Goal: Task Accomplishment & Management: Manage account settings

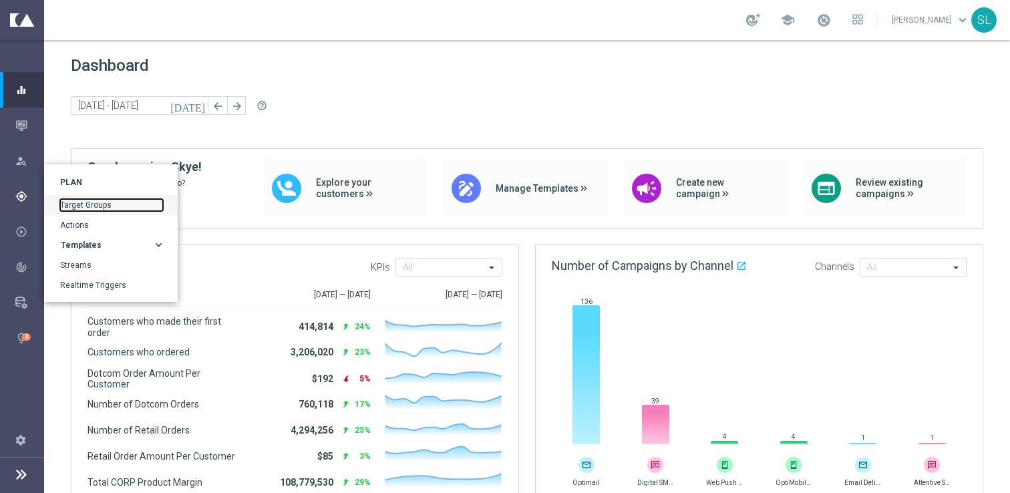
click at [94, 206] on link "Target Groups" at bounding box center [111, 205] width 103 height 12
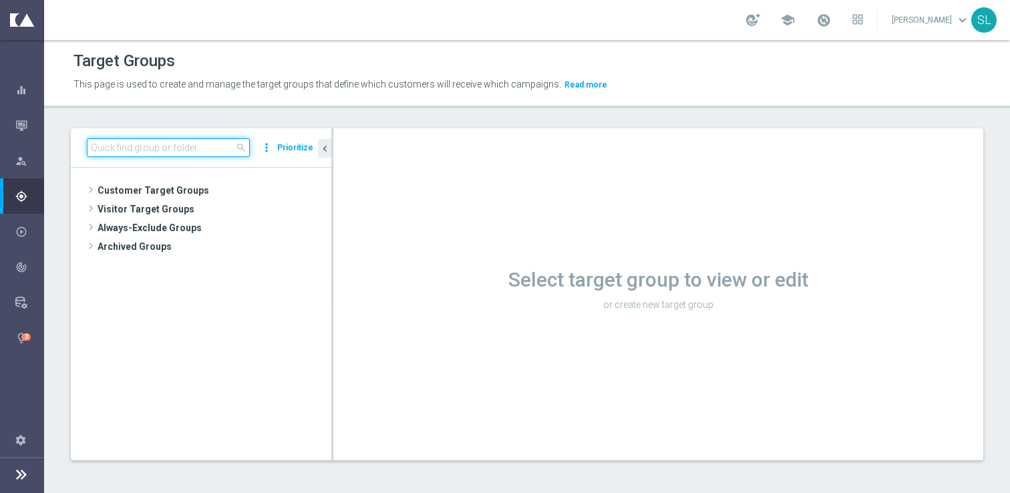
click at [178, 146] on input at bounding box center [168, 147] width 163 height 19
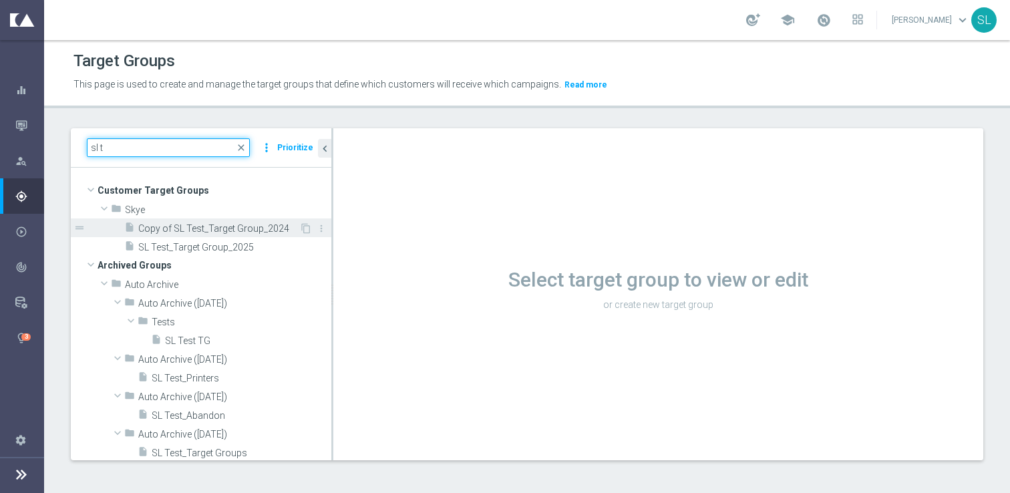
type input "sl t"
click at [174, 234] on div "insert_drive_file Copy of SL Test_Target Group_2024" at bounding box center [211, 227] width 175 height 19
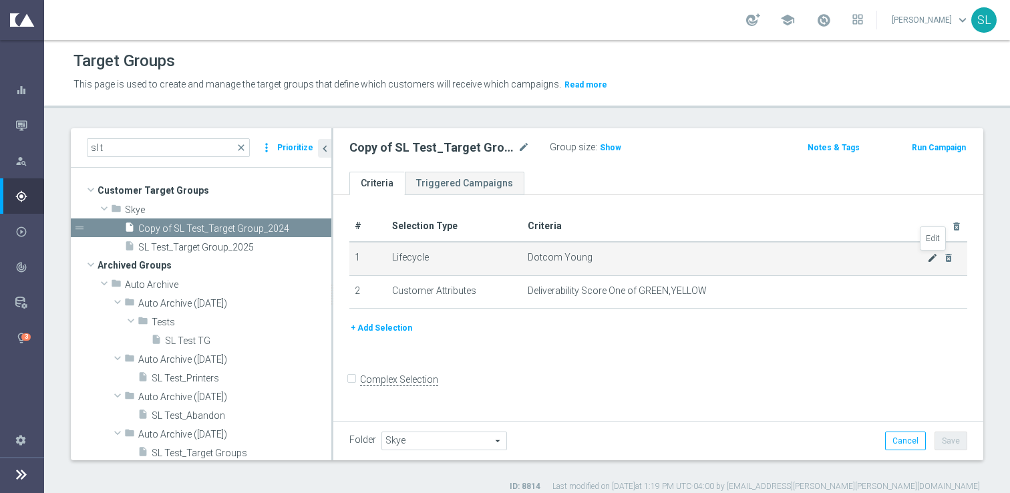
click at [931, 258] on icon "mode_edit" at bounding box center [932, 257] width 11 height 11
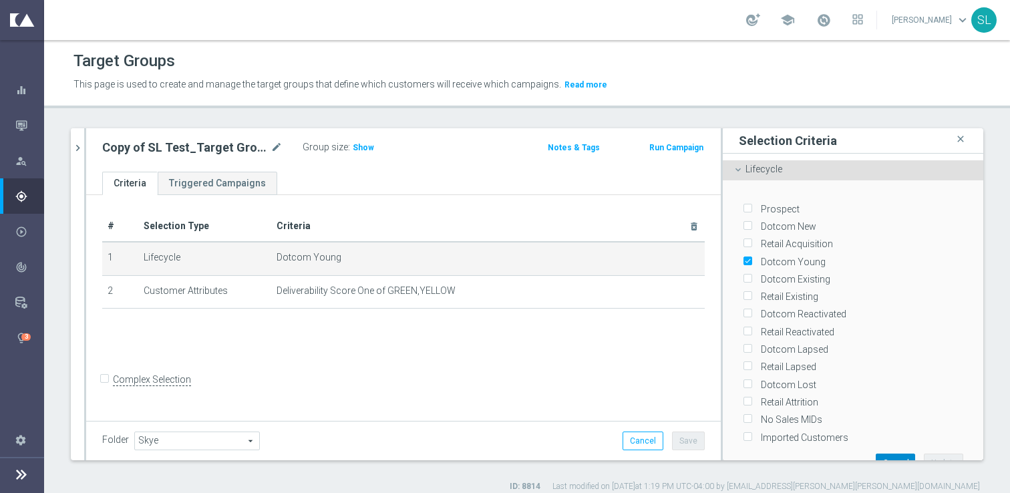
click at [903, 454] on button "Cancel" at bounding box center [895, 463] width 39 height 19
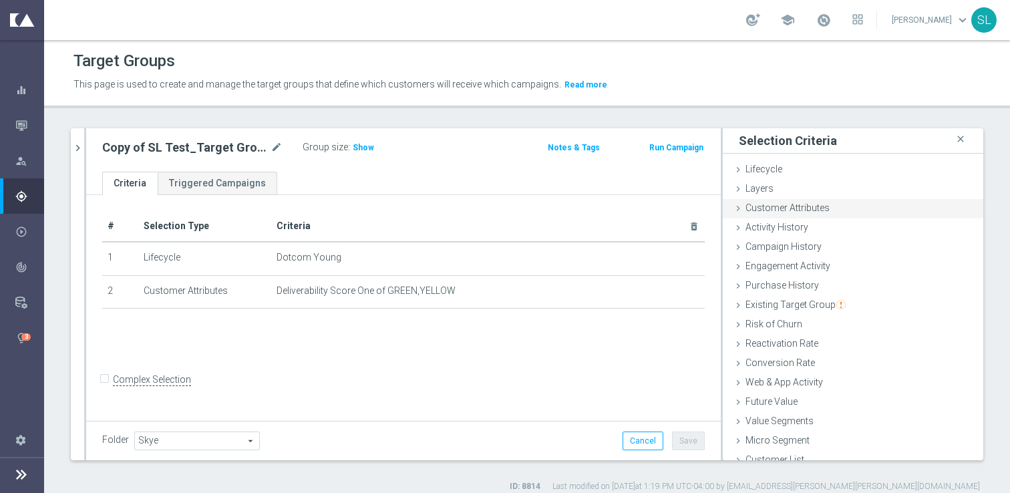
click at [787, 204] on span "Customer Attributes" at bounding box center [787, 207] width 84 height 11
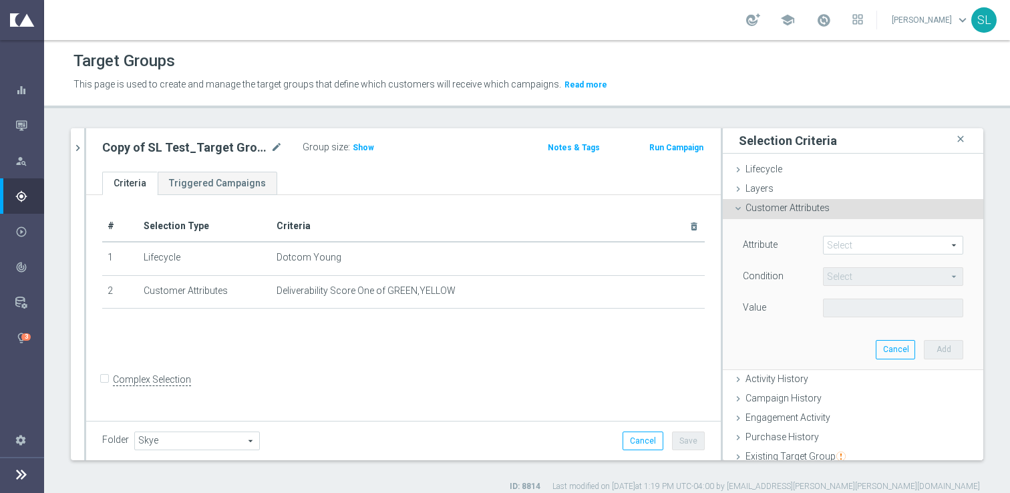
click at [891, 244] on span at bounding box center [893, 244] width 139 height 17
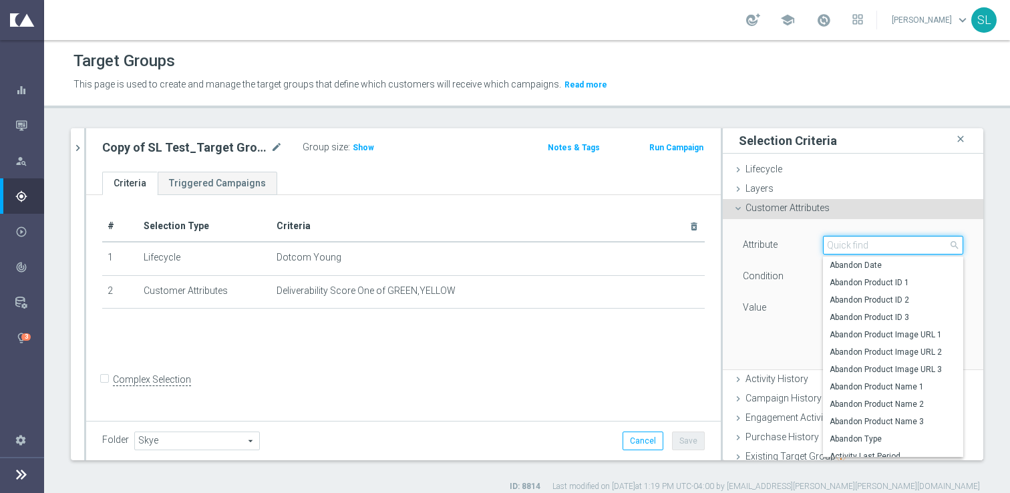
click at [891, 244] on input "search" at bounding box center [893, 245] width 140 height 19
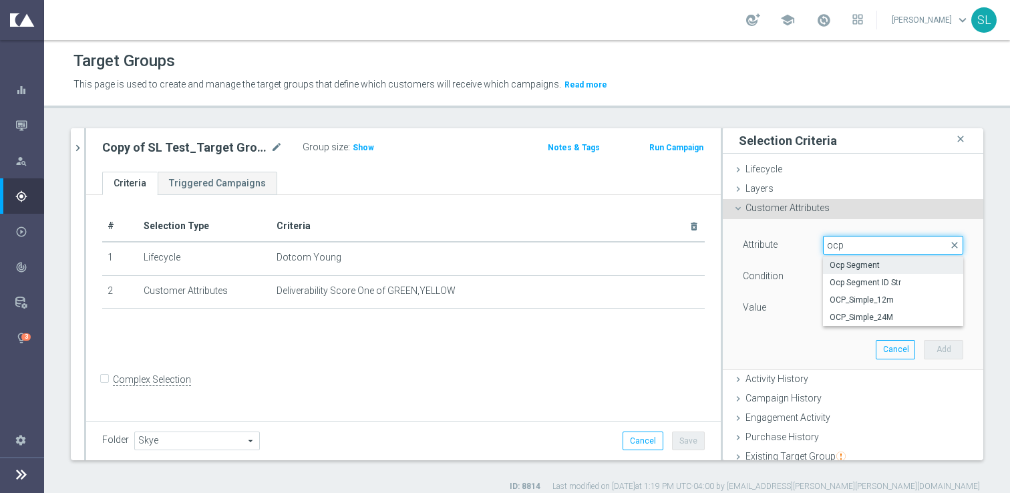
type input "ocp"
click at [898, 268] on span "Ocp Segment" at bounding box center [893, 265] width 127 height 11
type input "Ocp Segment"
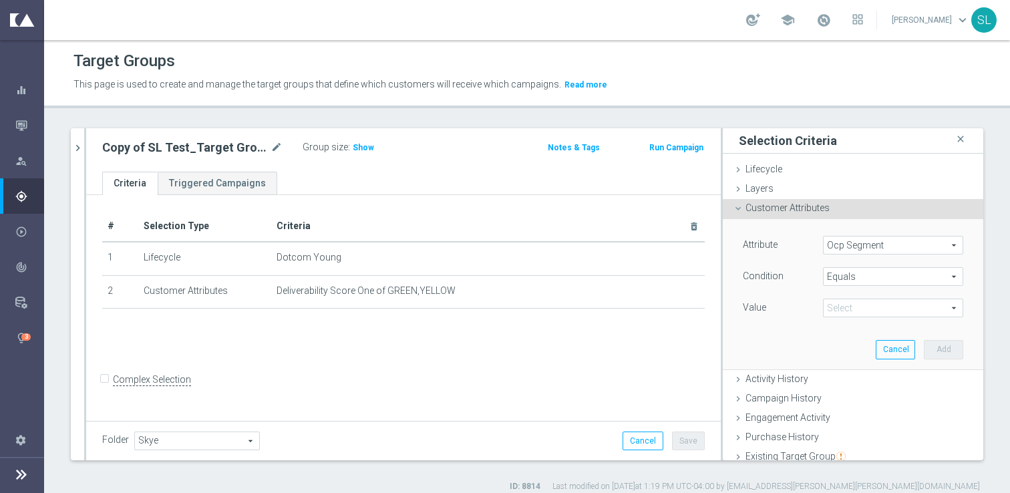
click at [846, 279] on span "Equals" at bounding box center [893, 276] width 139 height 17
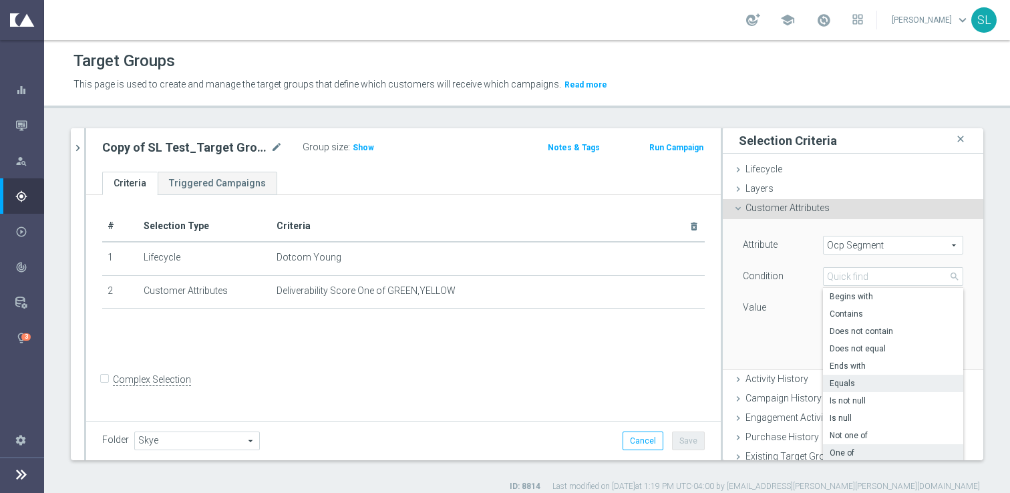
click at [848, 448] on span "One of" at bounding box center [893, 453] width 127 height 11
type input "One of"
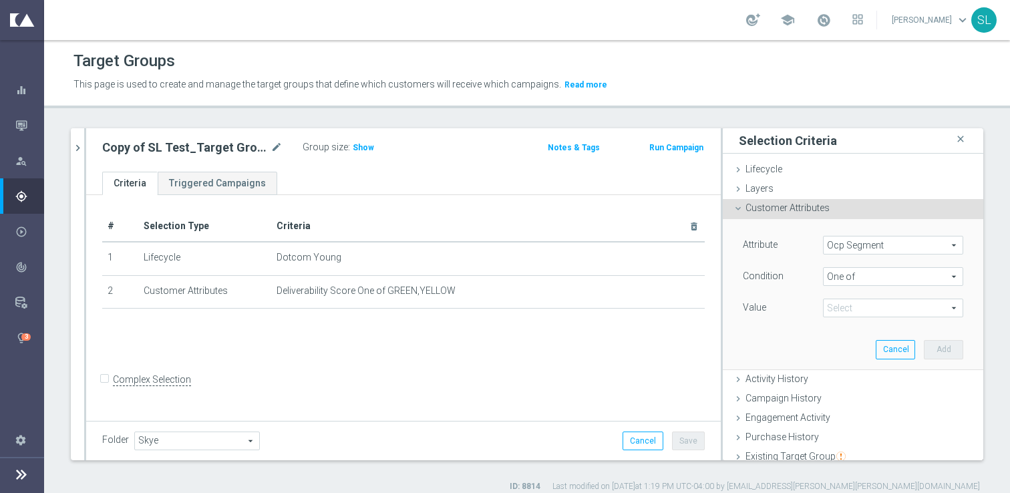
click at [844, 304] on span at bounding box center [893, 307] width 139 height 17
click at [854, 341] on span "DOTCOM" at bounding box center [903, 345] width 122 height 11
click at [842, 341] on input "DOTCOM" at bounding box center [837, 345] width 9 height 9
checkbox input "true"
type input "DOTCOM"
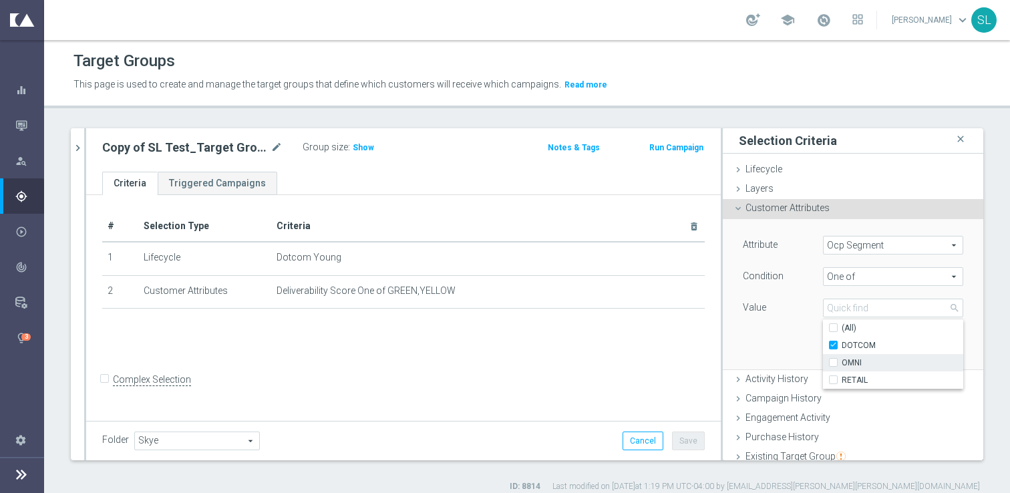
click at [854, 363] on span "OMNI" at bounding box center [903, 362] width 122 height 11
click at [842, 363] on input "OMNI" at bounding box center [837, 363] width 9 height 9
checkbox input "true"
type input "Selected 2 of 3"
click at [854, 378] on span "RETAIL" at bounding box center [903, 380] width 122 height 11
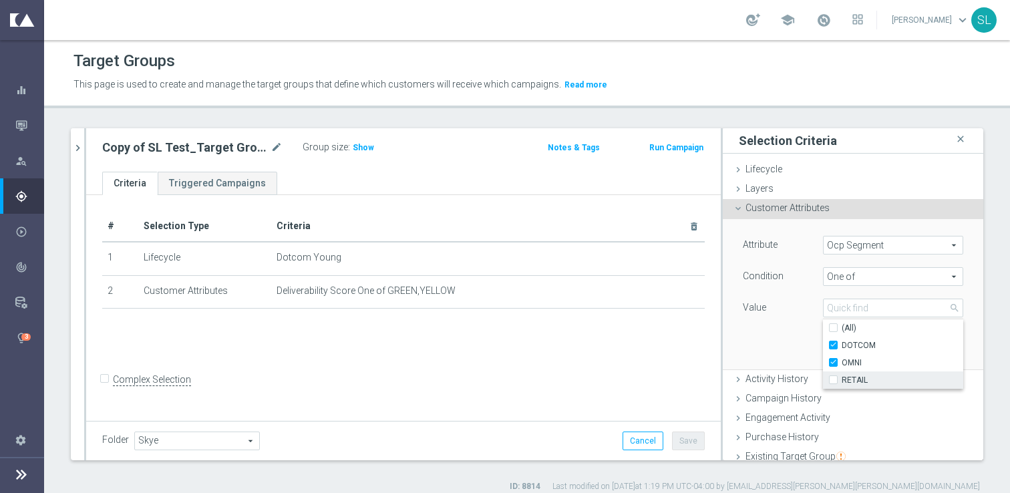
click at [842, 378] on input "RETAIL" at bounding box center [837, 380] width 9 height 9
checkbox input "true"
type input "Selected 3 of 3"
checkbox input "true"
click at [765, 321] on div "Attribute Ocp Segment Ocp Segment arrow_drop_down search Condition One of One o…" at bounding box center [853, 294] width 240 height 150
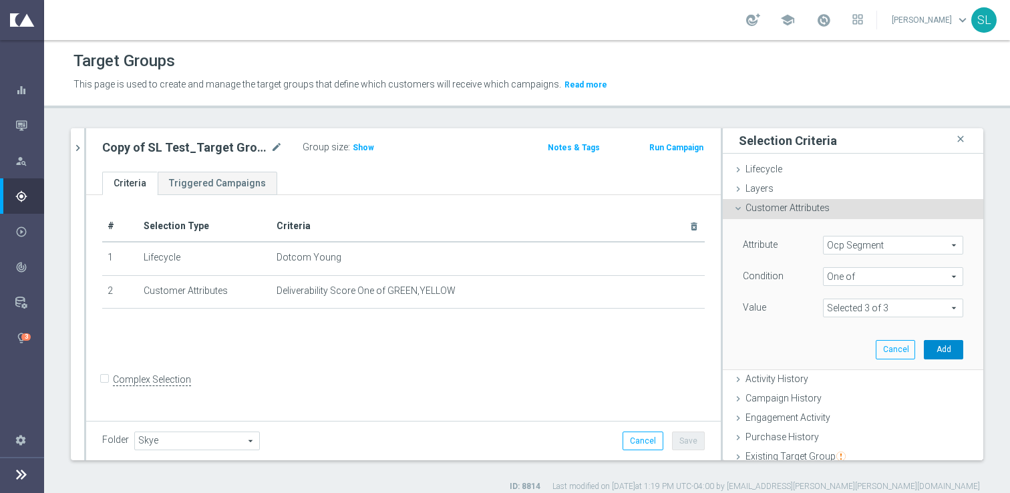
click at [947, 351] on button "Add" at bounding box center [943, 349] width 39 height 19
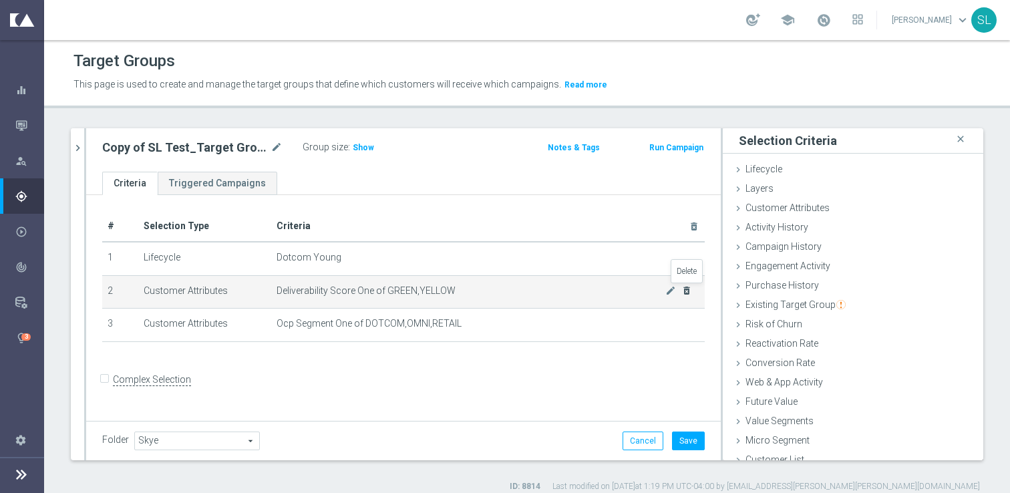
click at [690, 289] on icon "delete_forever" at bounding box center [686, 290] width 11 height 11
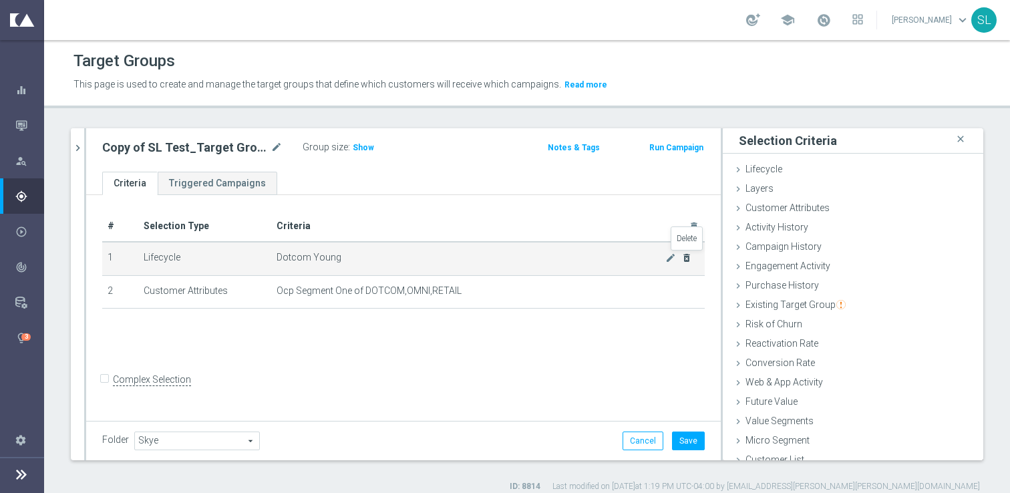
click at [688, 256] on icon "delete_forever" at bounding box center [686, 257] width 11 height 11
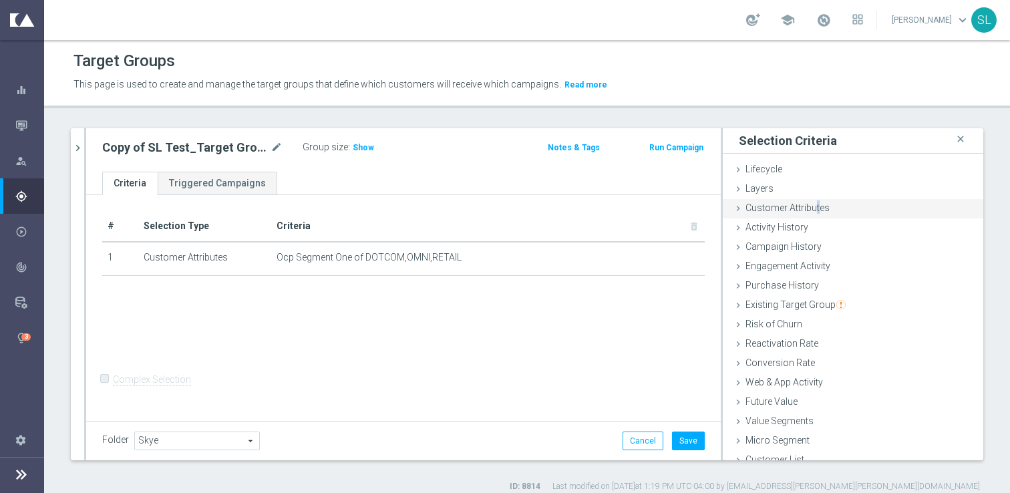
click at [817, 204] on span "Customer Attributes" at bounding box center [787, 207] width 84 height 11
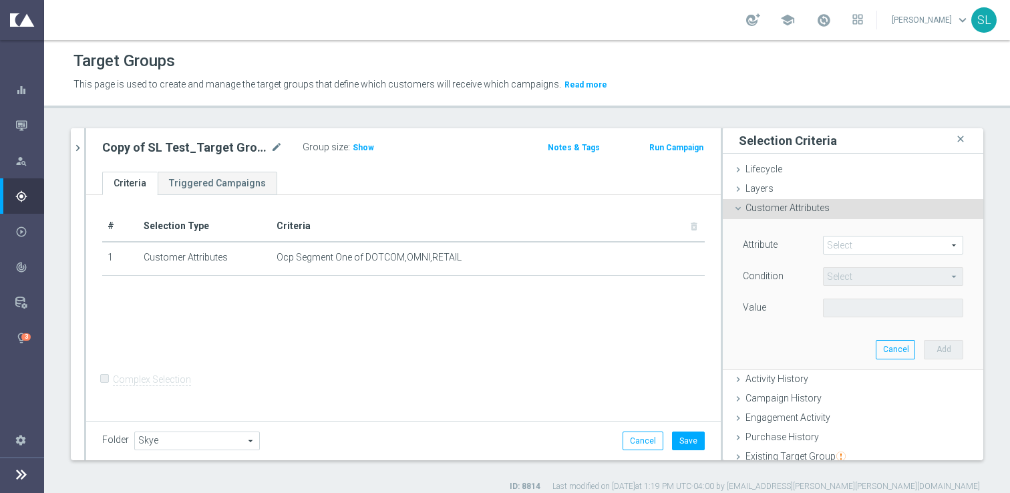
click at [869, 241] on span at bounding box center [893, 244] width 139 height 17
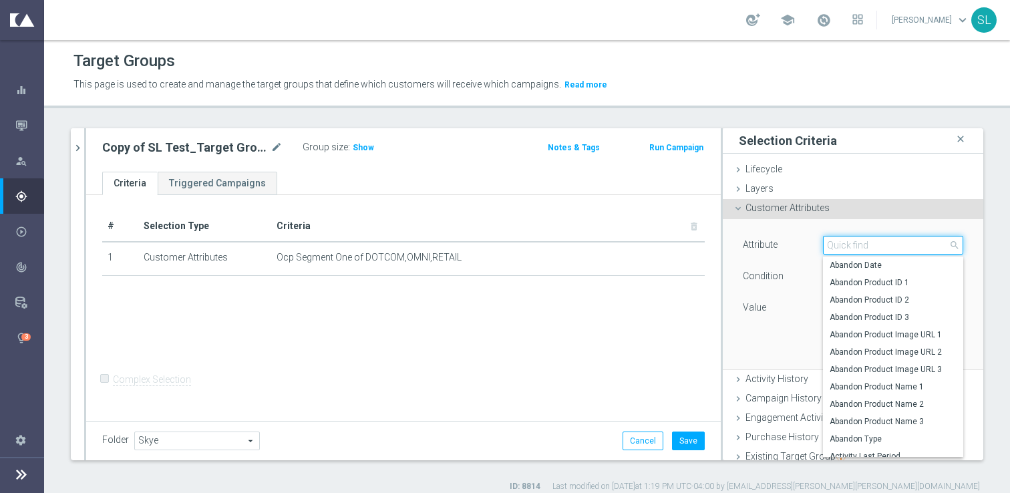
click at [869, 241] on input "search" at bounding box center [893, 245] width 140 height 19
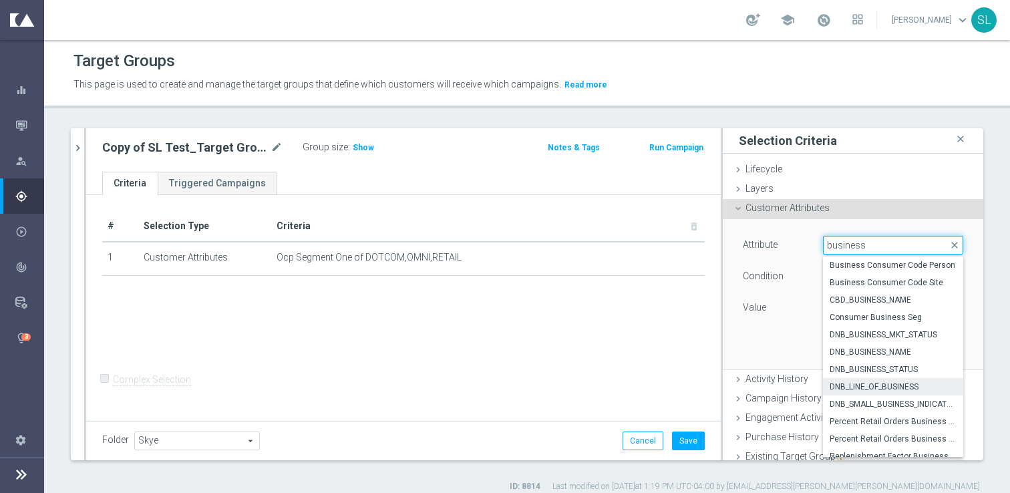
scroll to position [25, 0]
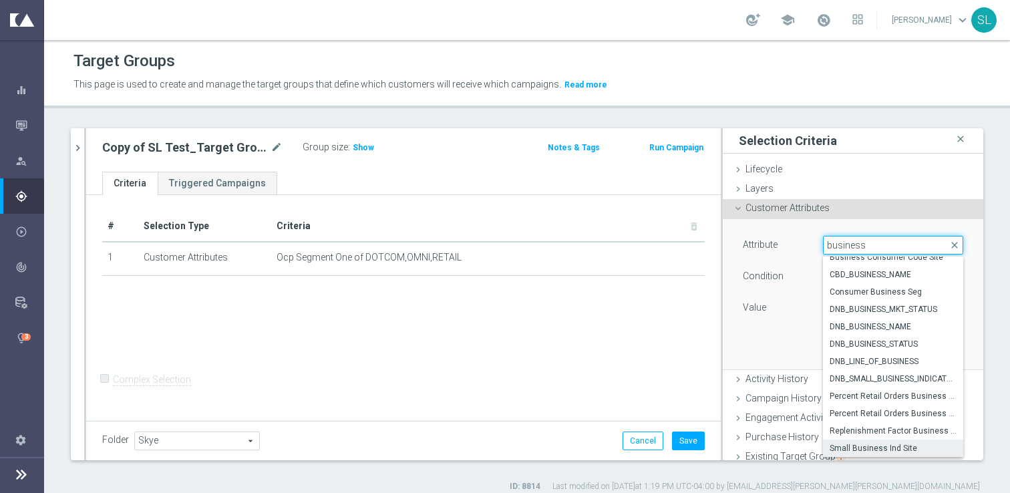
type input "business"
click at [886, 448] on span "Small Business Ind Site" at bounding box center [893, 448] width 127 height 11
type input "Small Business Ind Site"
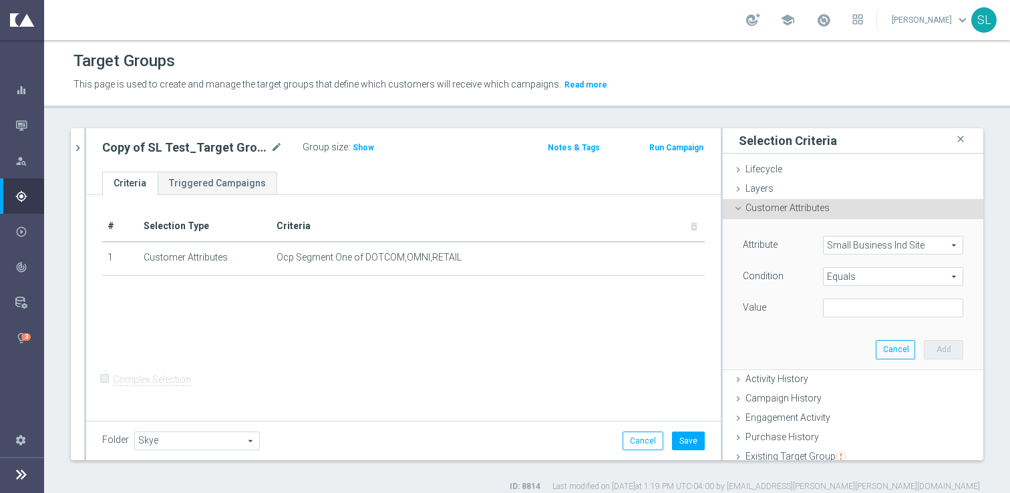
click at [888, 281] on span "Equals" at bounding box center [893, 276] width 139 height 17
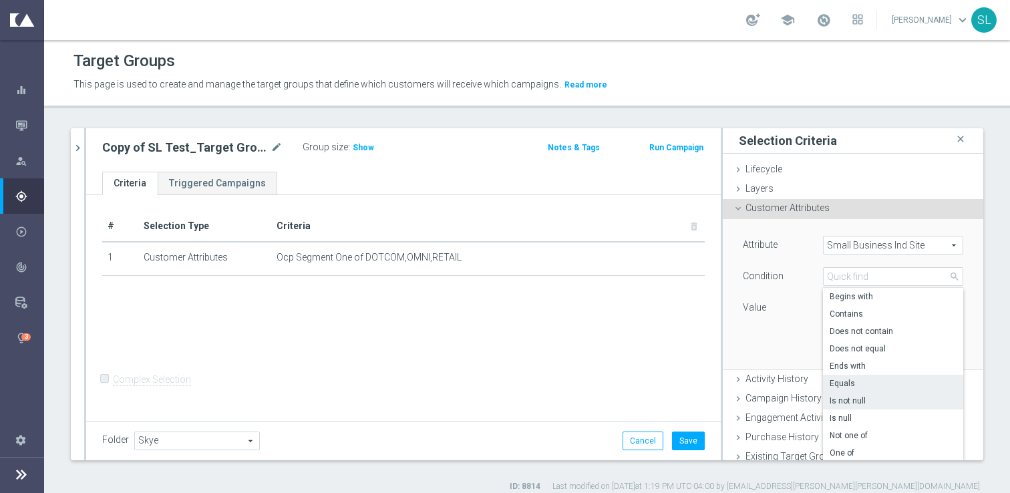
click at [871, 399] on span "Is not null" at bounding box center [893, 400] width 127 height 11
type input "Is not null"
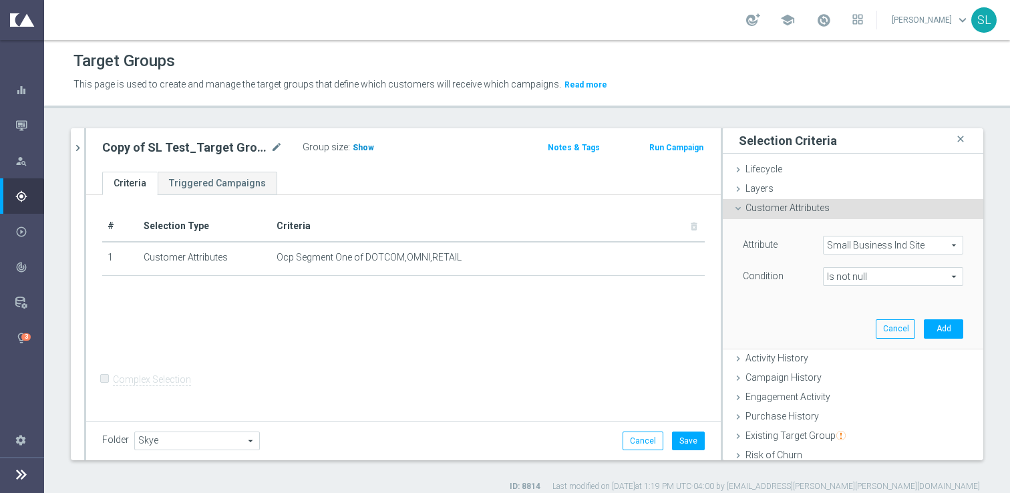
click at [364, 146] on span "Show" at bounding box center [363, 147] width 21 height 9
click at [942, 325] on button "Add" at bounding box center [943, 328] width 39 height 19
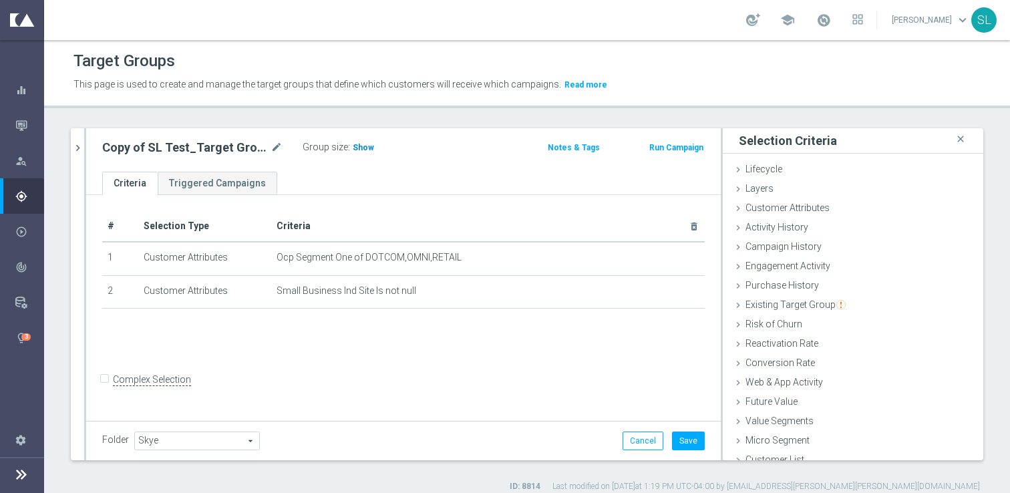
click at [361, 146] on span "Show" at bounding box center [363, 147] width 21 height 9
click at [787, 208] on span "Customer Attributes" at bounding box center [787, 207] width 84 height 11
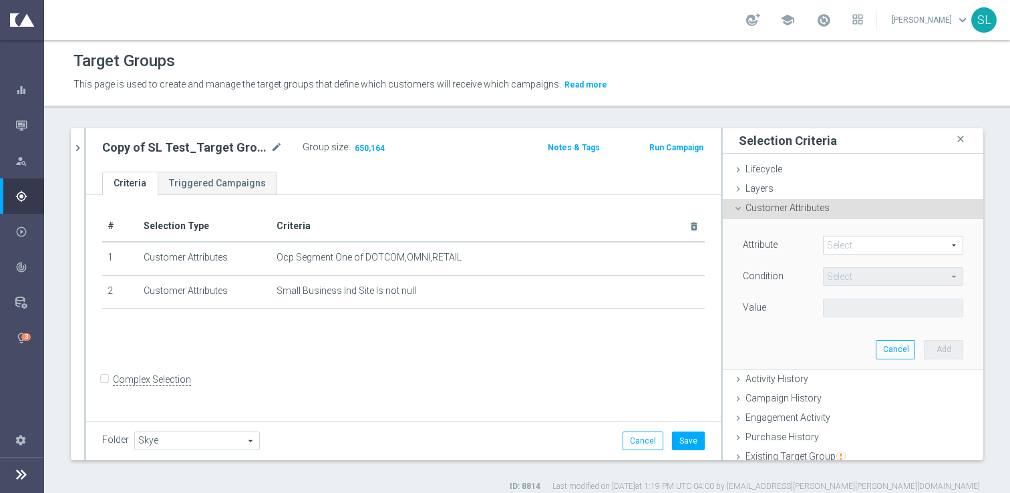
click at [840, 238] on span at bounding box center [893, 244] width 139 height 17
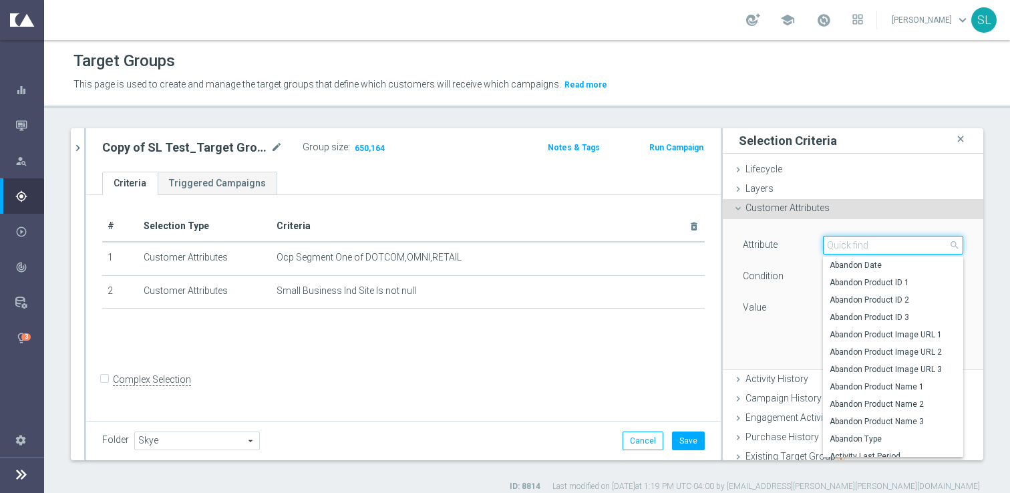
click at [840, 238] on input "search" at bounding box center [893, 245] width 140 height 19
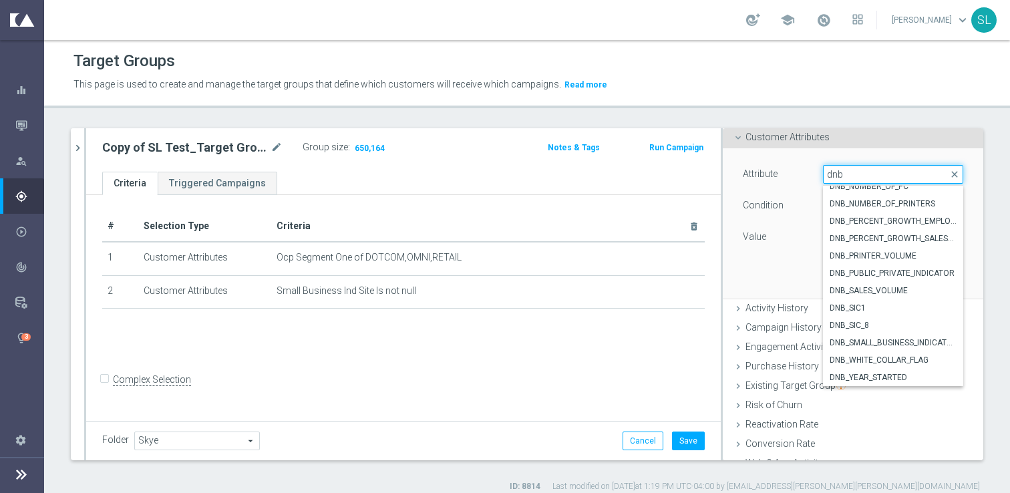
scroll to position [85, 0]
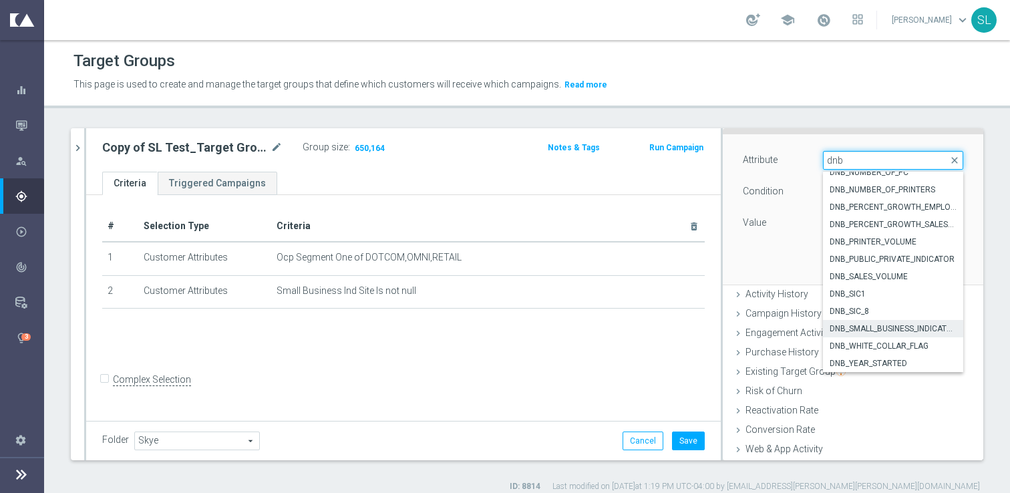
type input "dnb"
click at [907, 328] on span "DNB_SMALL_BUSINESS_INDICATOR" at bounding box center [893, 328] width 127 height 11
type input "DNB_SMALL_BUSINESS_INDICATOR"
type input "Equals"
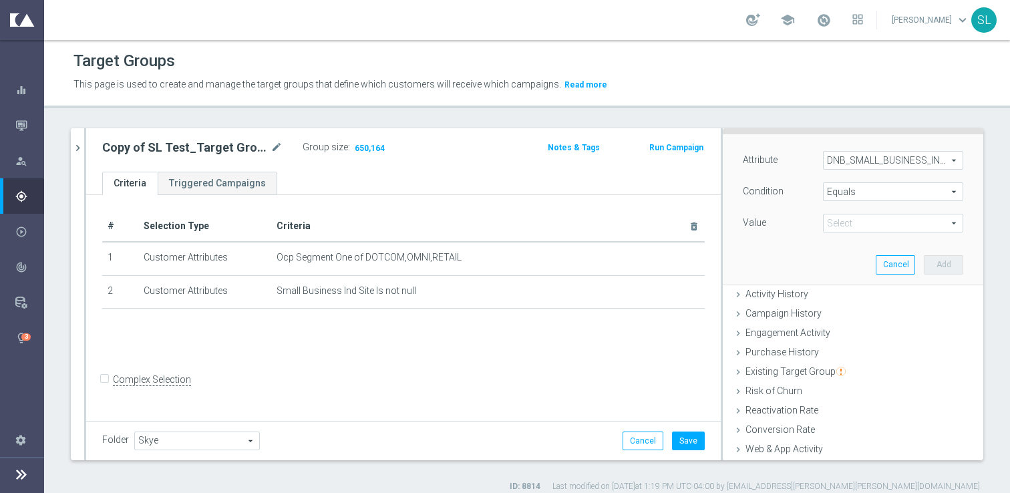
click at [842, 236] on div "Attribute DNB_SMALL_BUSINESS_INDICATOR DNB_SMALL_BUSINESS_INDICATOR arrow_drop_…" at bounding box center [853, 209] width 240 height 150
click at [842, 224] on span at bounding box center [893, 222] width 139 height 17
click at [835, 266] on label "Y" at bounding box center [893, 260] width 140 height 17
type input "Y"
click at [951, 273] on button "Add" at bounding box center [943, 264] width 39 height 19
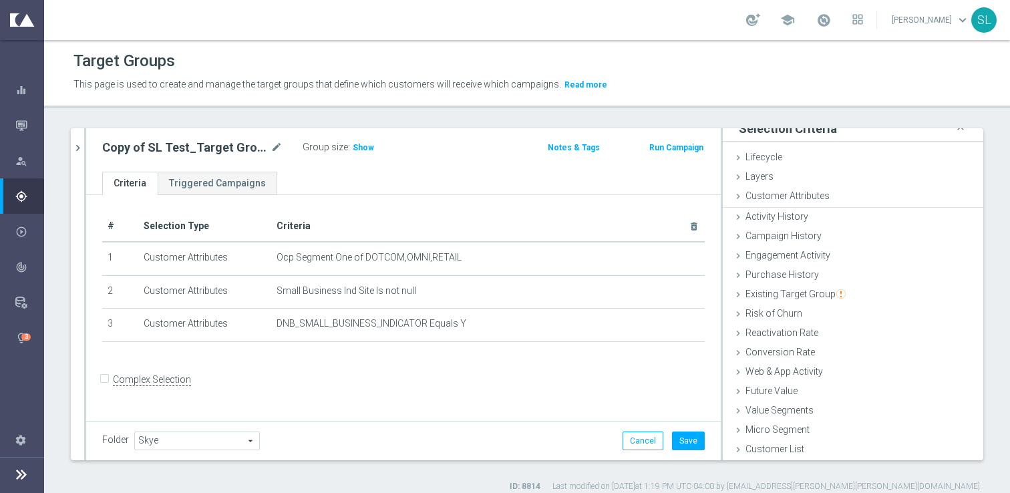
scroll to position [11, 0]
click at [354, 140] on h3 "Show" at bounding box center [363, 147] width 24 height 15
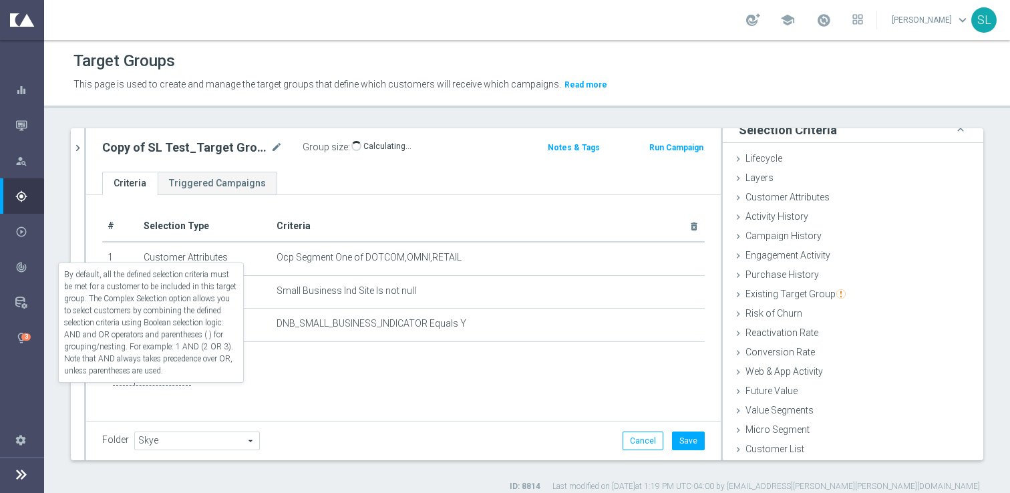
click at [152, 386] on label "Complex Selection" at bounding box center [152, 379] width 78 height 13
click at [111, 389] on input "Complex Selection" at bounding box center [106, 381] width 9 height 19
checkbox input "true"
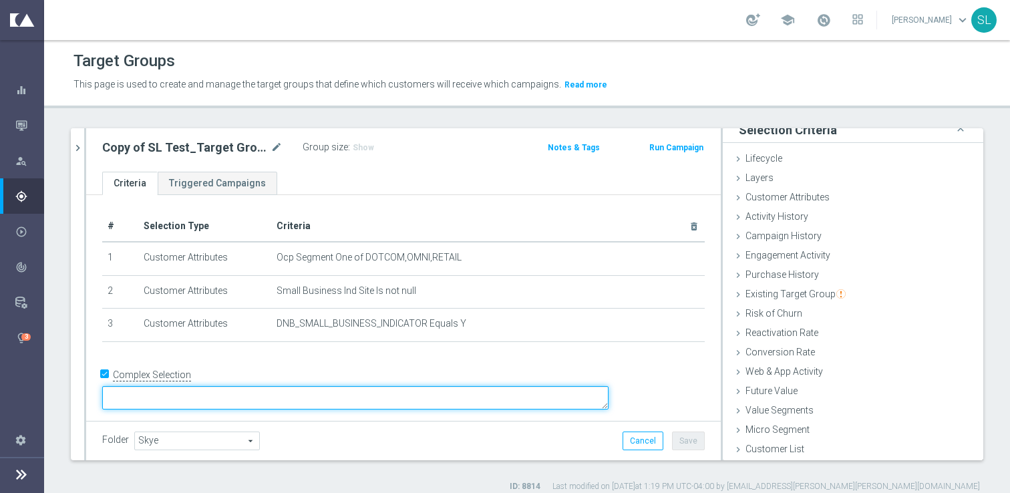
click at [272, 399] on textarea at bounding box center [355, 397] width 506 height 23
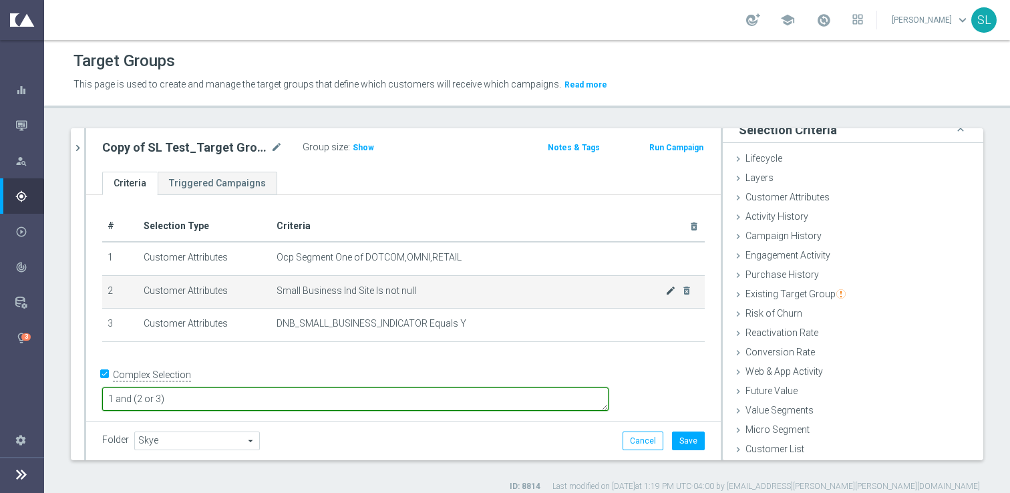
type textarea "1 and (2 or 3)"
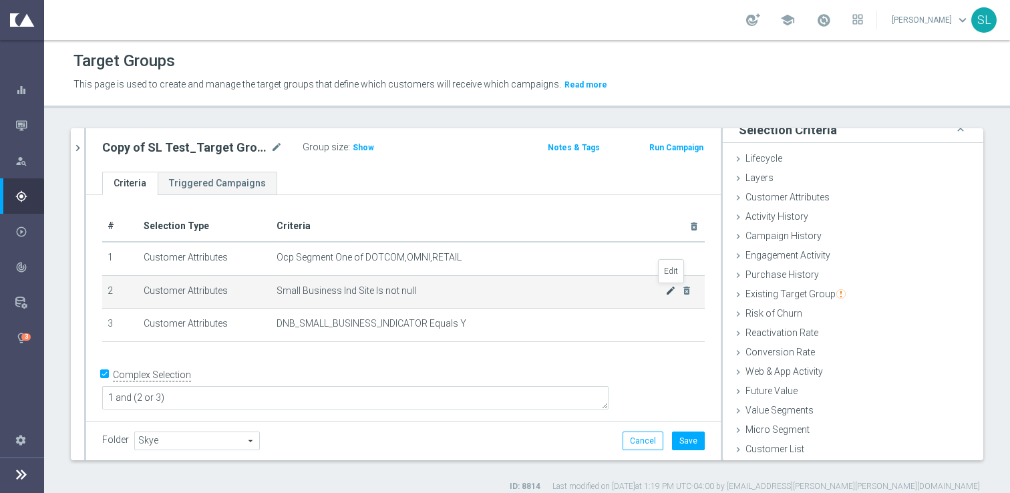
click at [673, 289] on icon "mode_edit" at bounding box center [670, 290] width 11 height 11
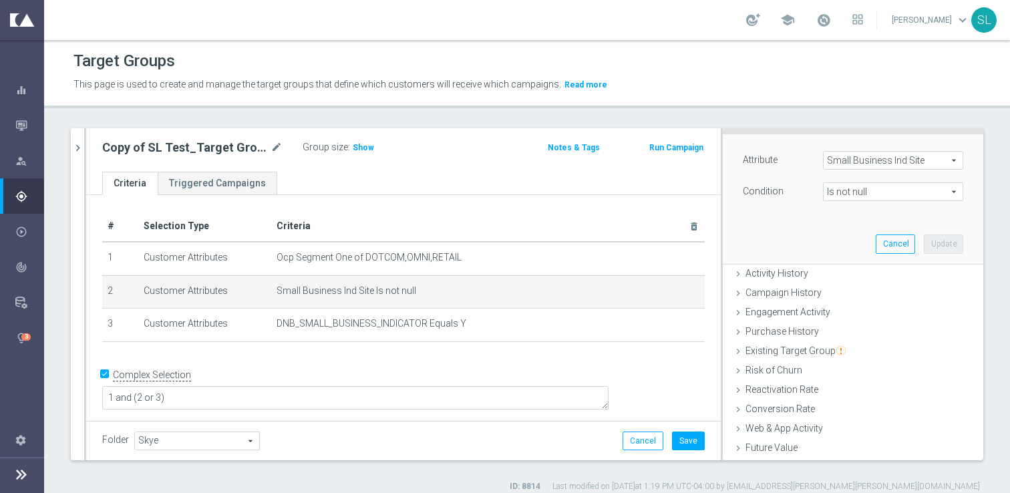
click at [864, 163] on span "Small Business Ind Site" at bounding box center [893, 160] width 139 height 17
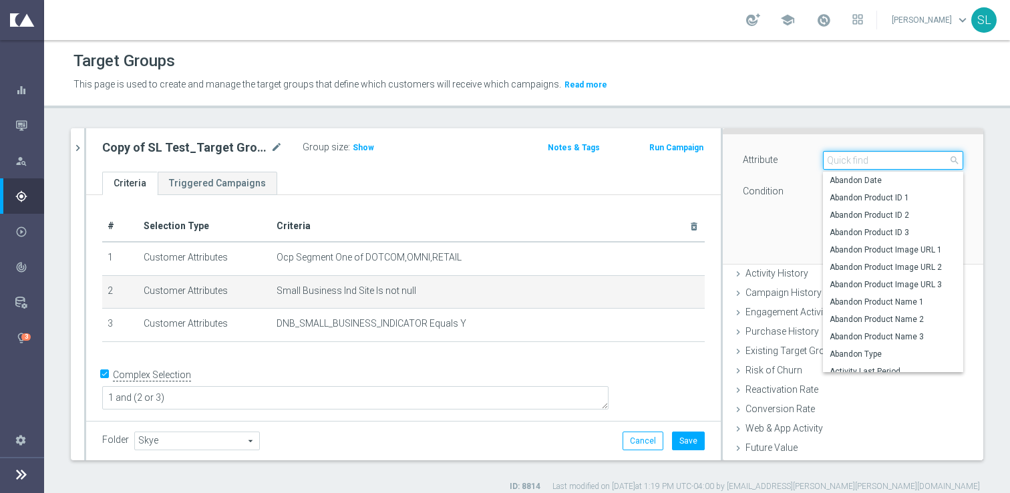
click at [864, 163] on input "search" at bounding box center [893, 160] width 140 height 19
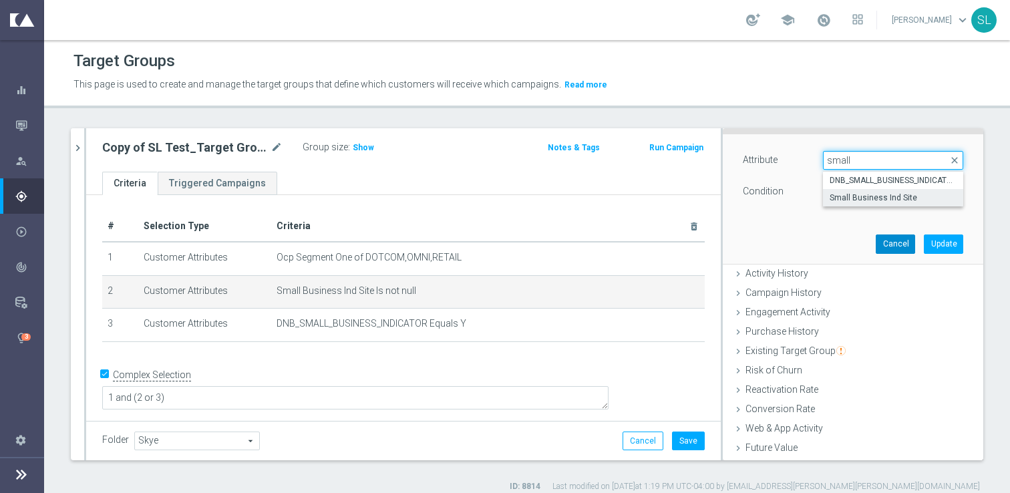
type input "small"
click at [894, 247] on button "Cancel" at bounding box center [895, 243] width 39 height 19
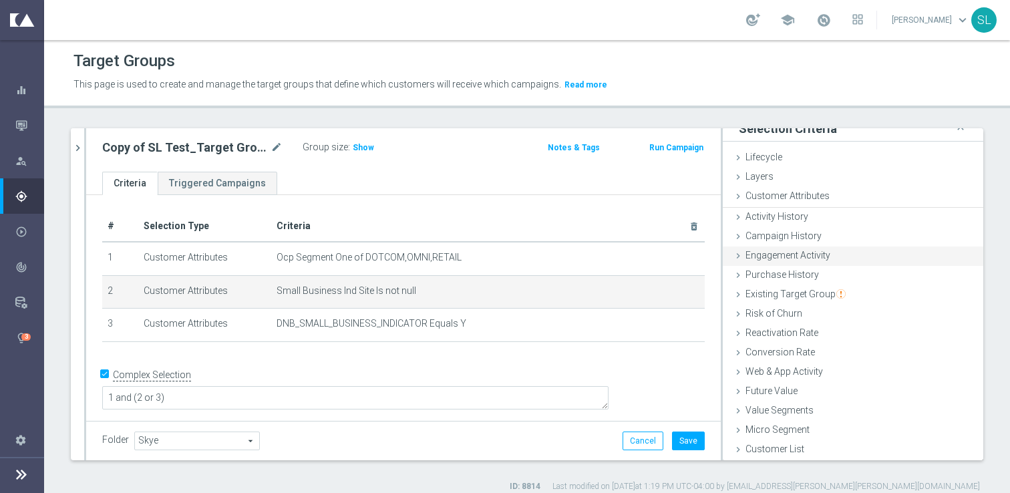
scroll to position [11, 0]
click at [665, 291] on span "Small Business Ind Site Is not null" at bounding box center [471, 290] width 389 height 11
click at [675, 293] on icon "mode_edit" at bounding box center [670, 290] width 11 height 11
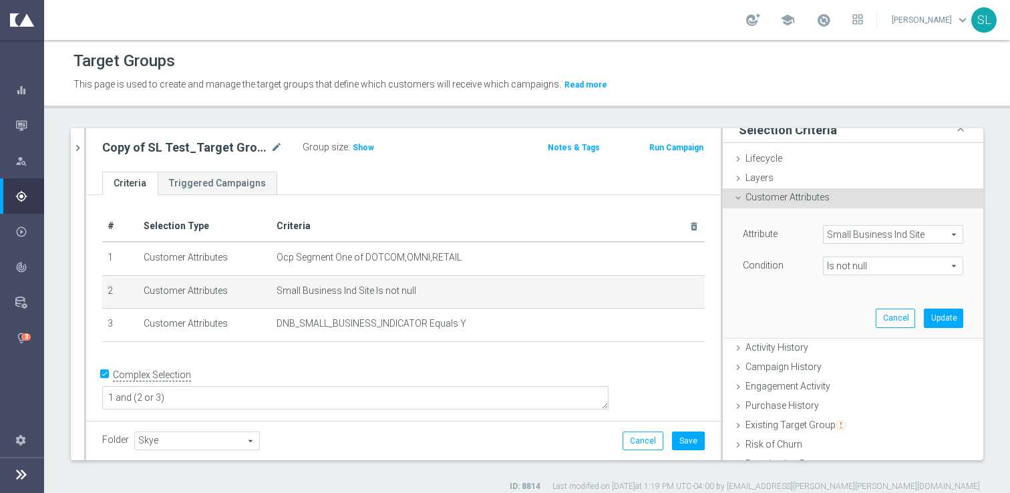
click at [864, 269] on span "Is not null" at bounding box center [893, 265] width 139 height 17
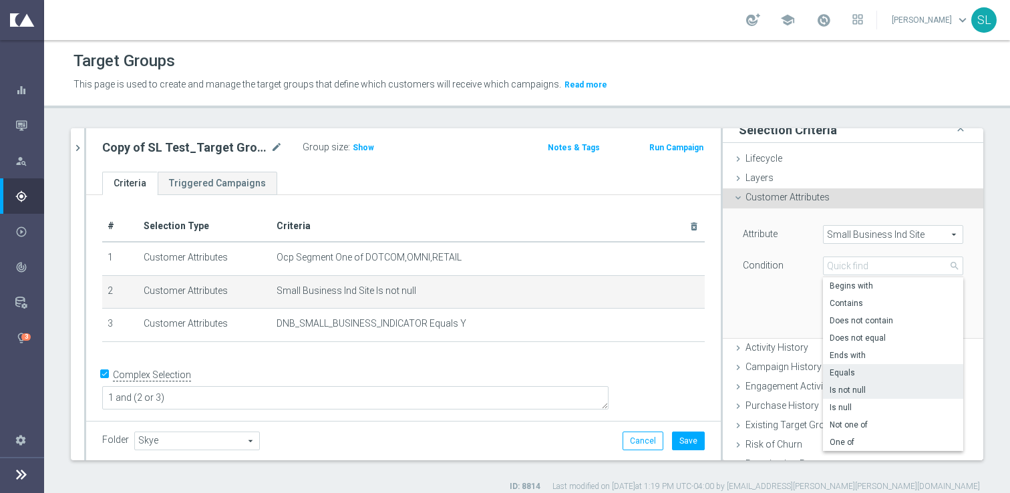
click at [844, 369] on span "Equals" at bounding box center [893, 372] width 127 height 11
type input "Equals"
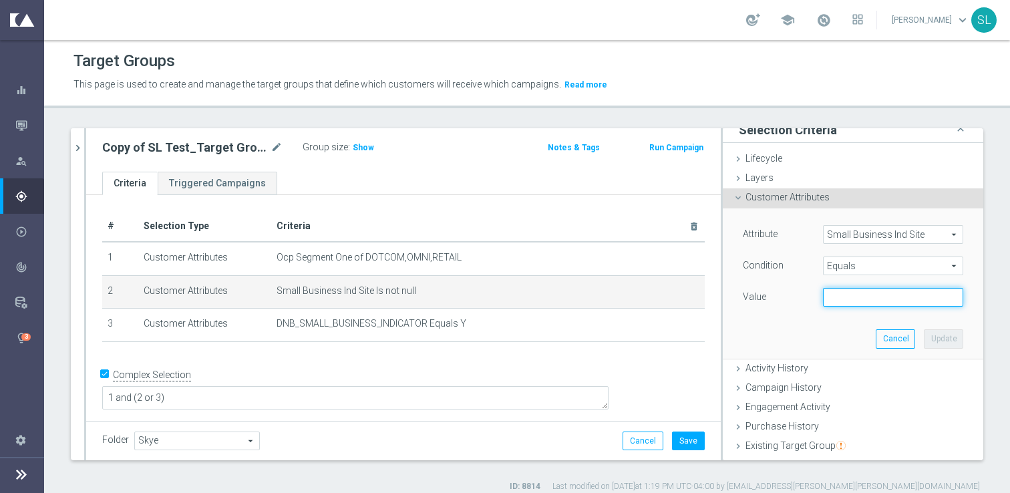
click at [850, 298] on input "text" at bounding box center [893, 297] width 140 height 19
click at [900, 341] on button "Cancel" at bounding box center [895, 338] width 39 height 19
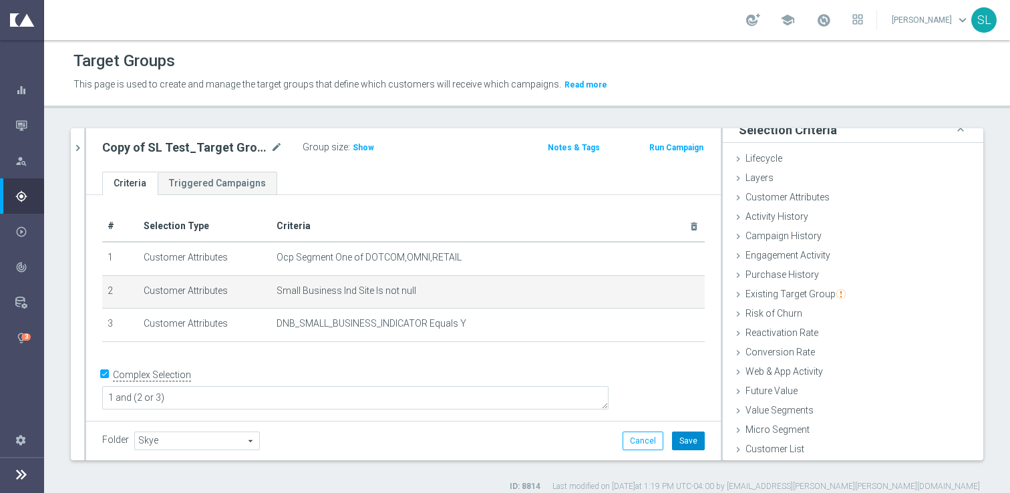
click at [686, 437] on button "Save" at bounding box center [688, 440] width 33 height 19
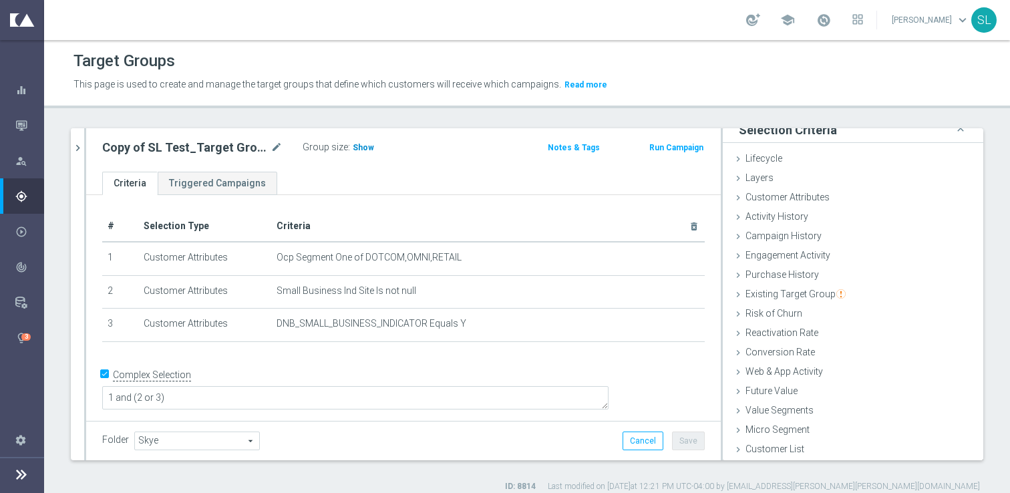
click at [358, 147] on span "Show" at bounding box center [363, 147] width 21 height 9
click at [76, 147] on icon "chevron_right" at bounding box center [77, 148] width 13 height 13
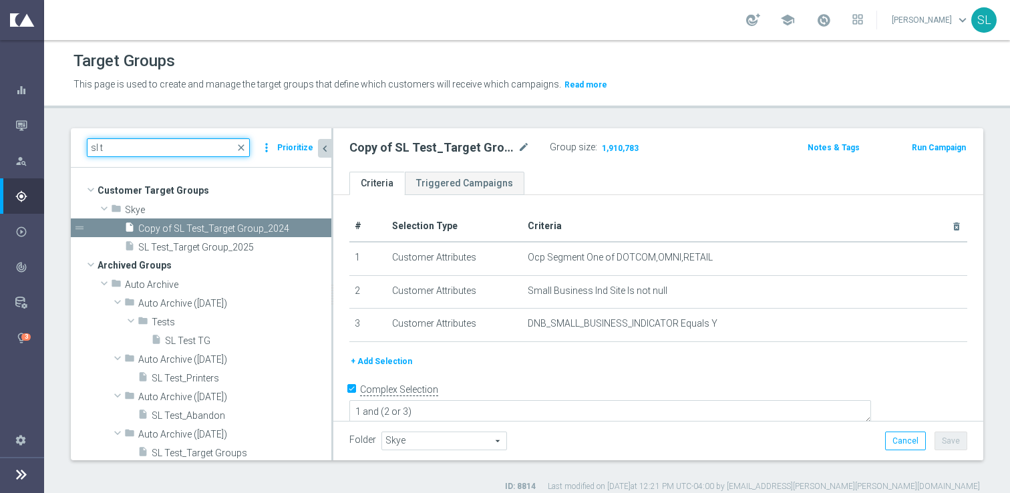
click at [183, 148] on input "sl t" at bounding box center [168, 147] width 163 height 19
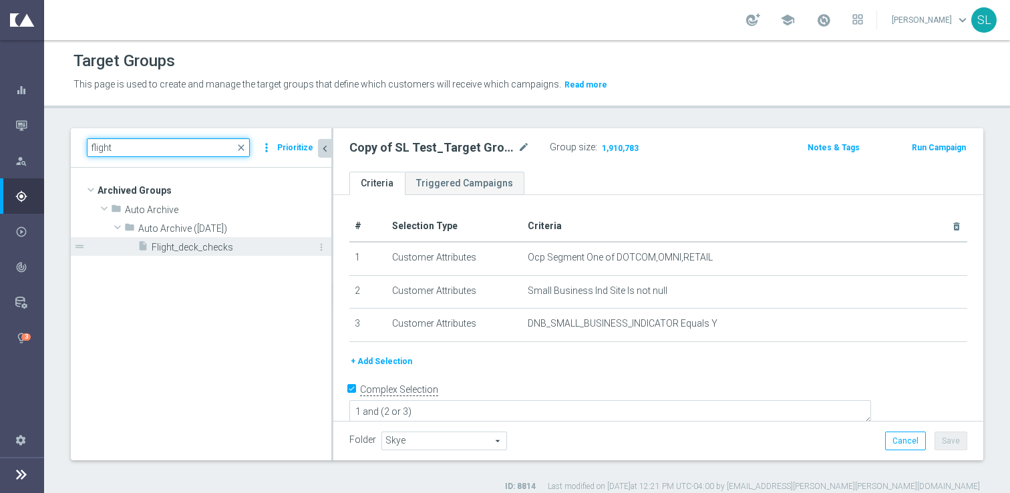
type input "flight"
click at [206, 251] on span "Flight_deck_checks" at bounding box center [227, 247] width 150 height 11
type input "Select"
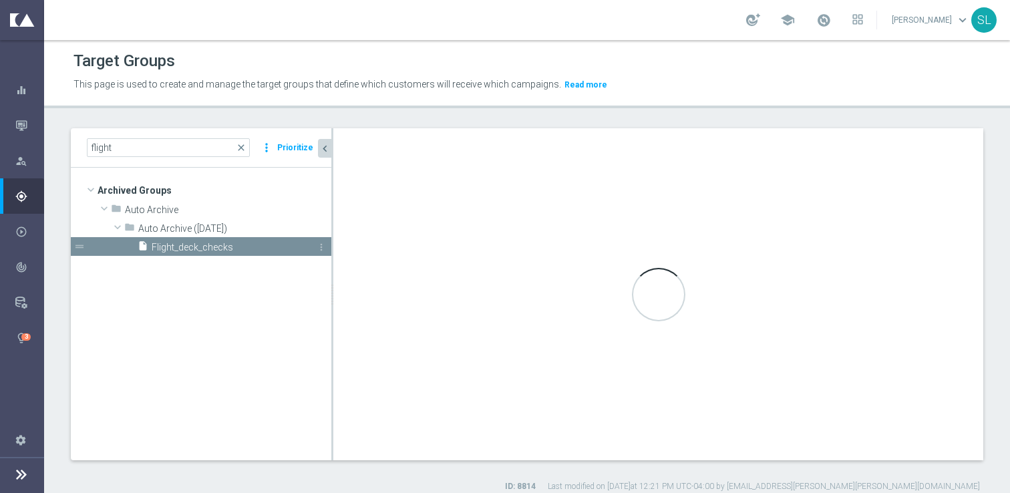
checkbox input "false"
type input "Auto Archive (2025-09-26)"
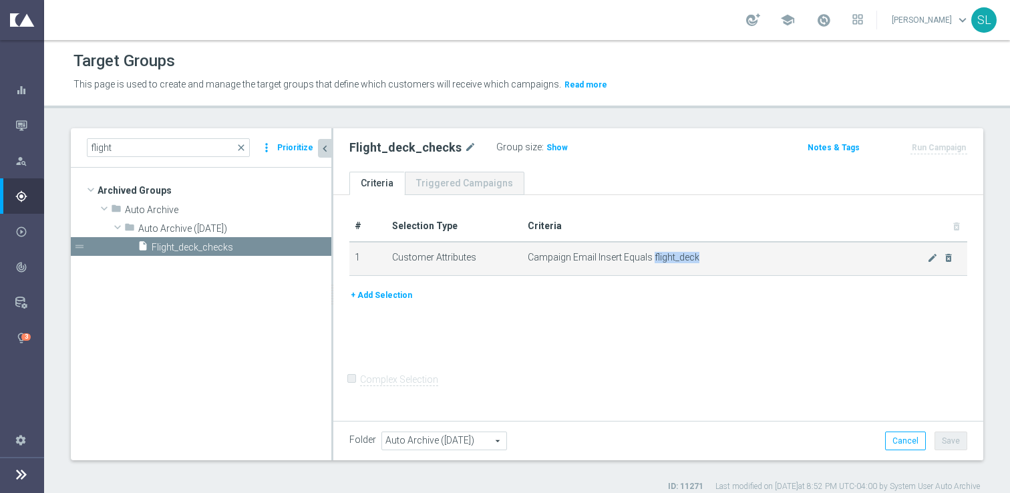
drag, startPoint x: 653, startPoint y: 258, endPoint x: 698, endPoint y: 259, distance: 44.8
click at [698, 259] on span "Campaign Email Insert Equals flight_deck" at bounding box center [727, 257] width 399 height 11
copy span "flight_deck"
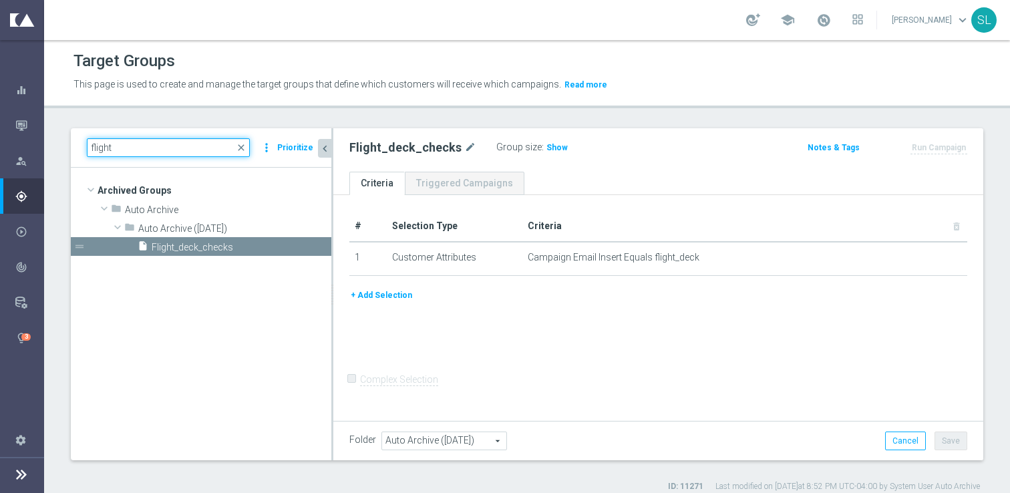
click at [151, 150] on input "flight" at bounding box center [168, 147] width 163 height 19
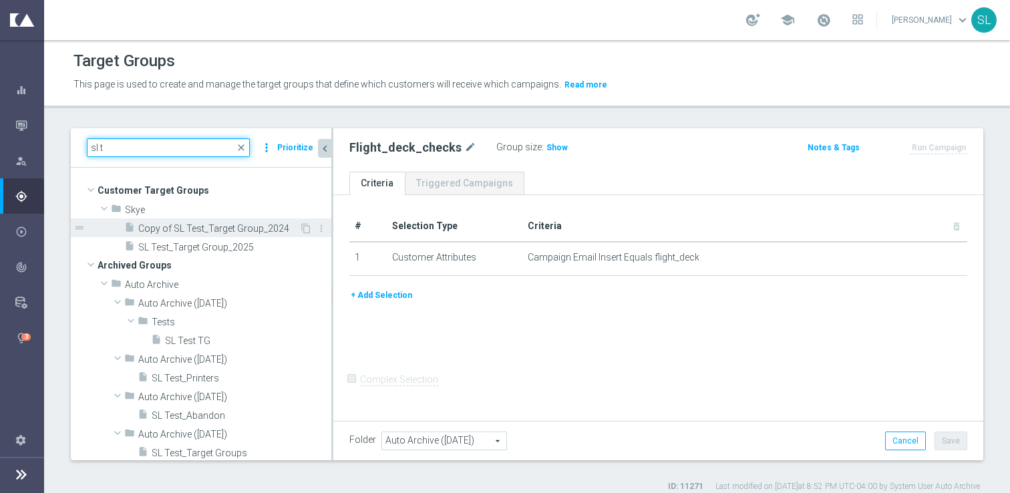
type input "sl t"
click at [182, 228] on span "Copy of SL Test_Target Group_2024" at bounding box center [218, 228] width 161 height 11
type input "Select"
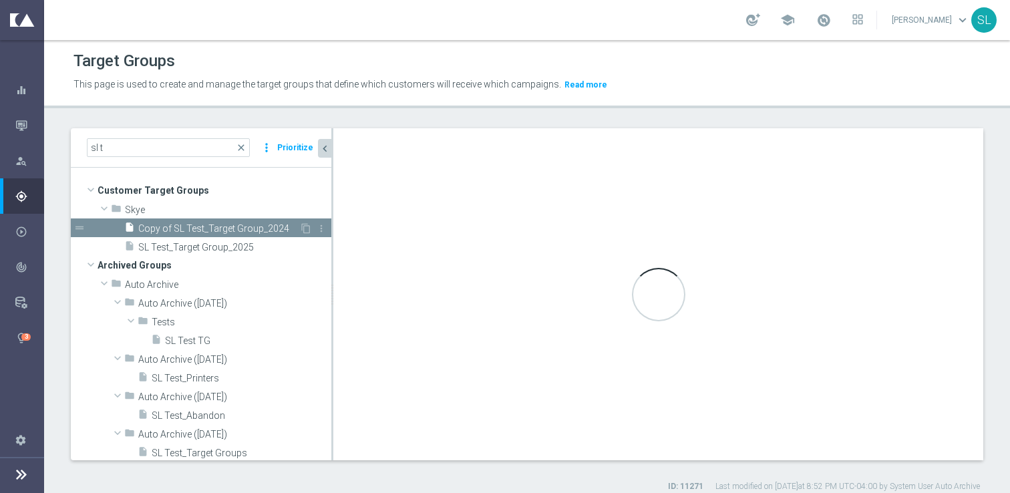
checkbox input "true"
type input "Skye"
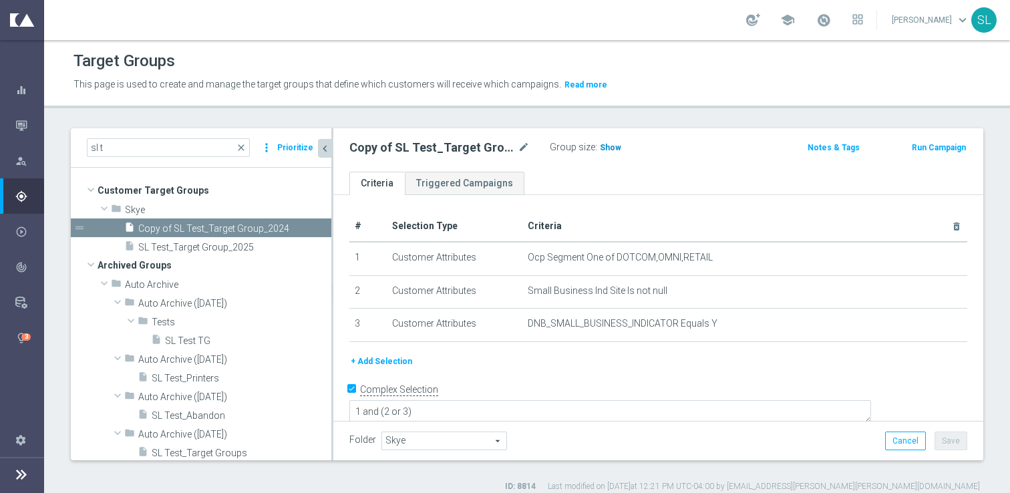
click at [606, 141] on h3 "Show" at bounding box center [610, 147] width 24 height 15
click at [619, 146] on span "1,910,783" at bounding box center [619, 149] width 39 height 13
click at [622, 146] on span "1,910,783" at bounding box center [619, 149] width 39 height 13
click at [376, 354] on button "+ Add Selection" at bounding box center [381, 361] width 64 height 15
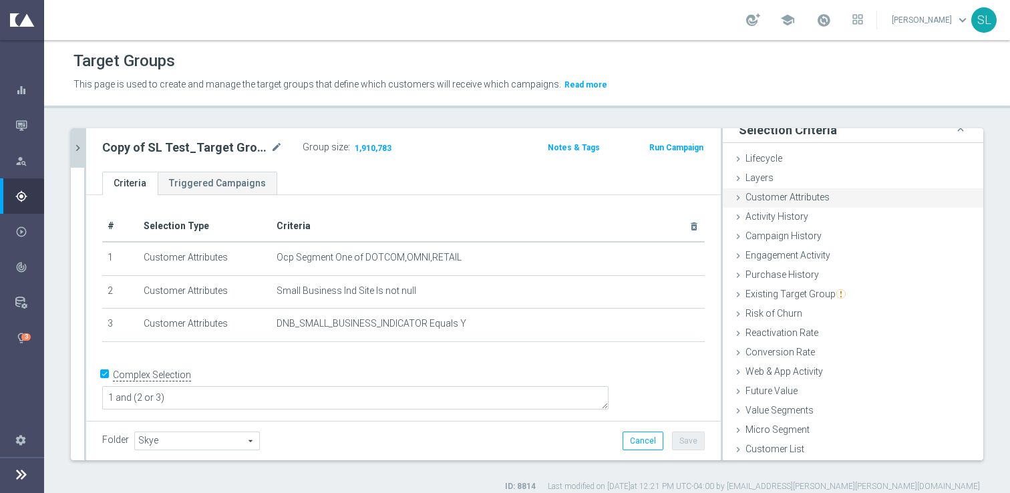
click at [767, 192] on span "Customer Attributes" at bounding box center [787, 197] width 84 height 11
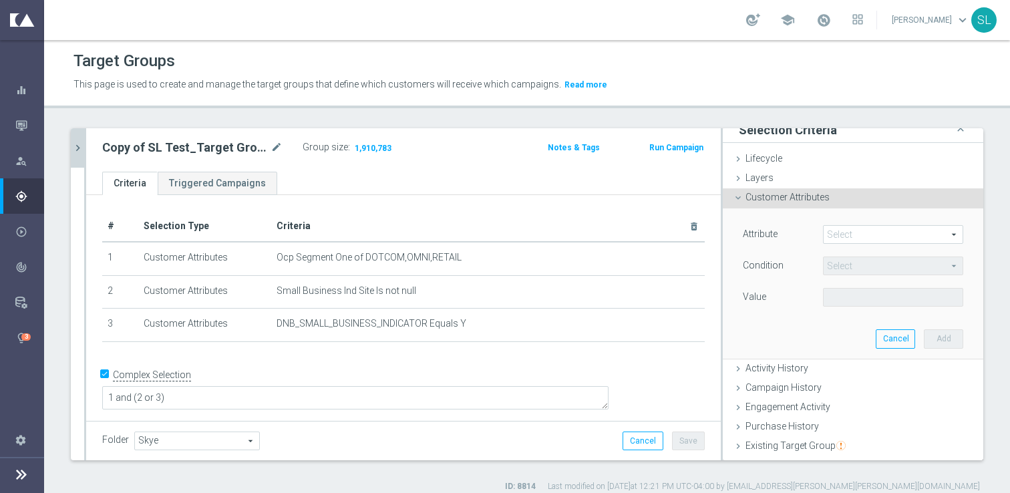
click at [863, 236] on span at bounding box center [893, 234] width 139 height 17
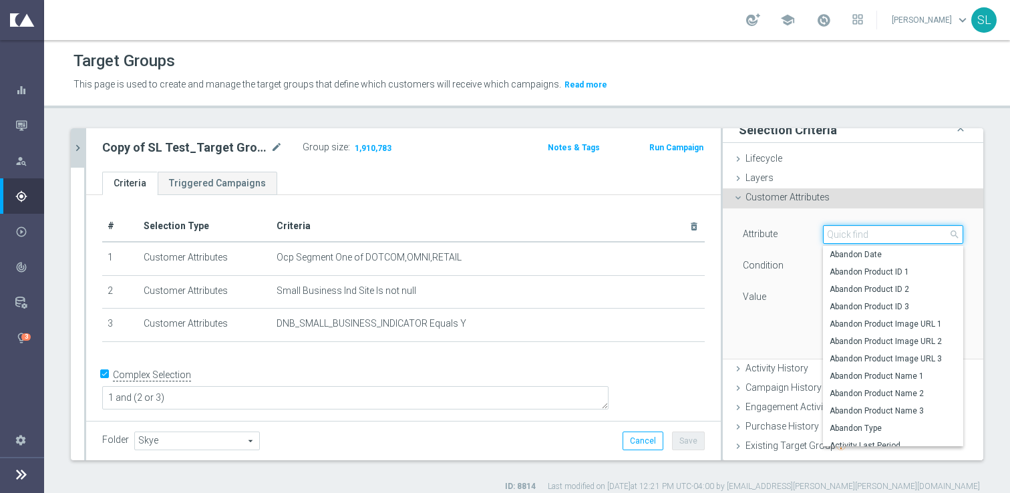
click at [863, 236] on input "search" at bounding box center [893, 234] width 140 height 19
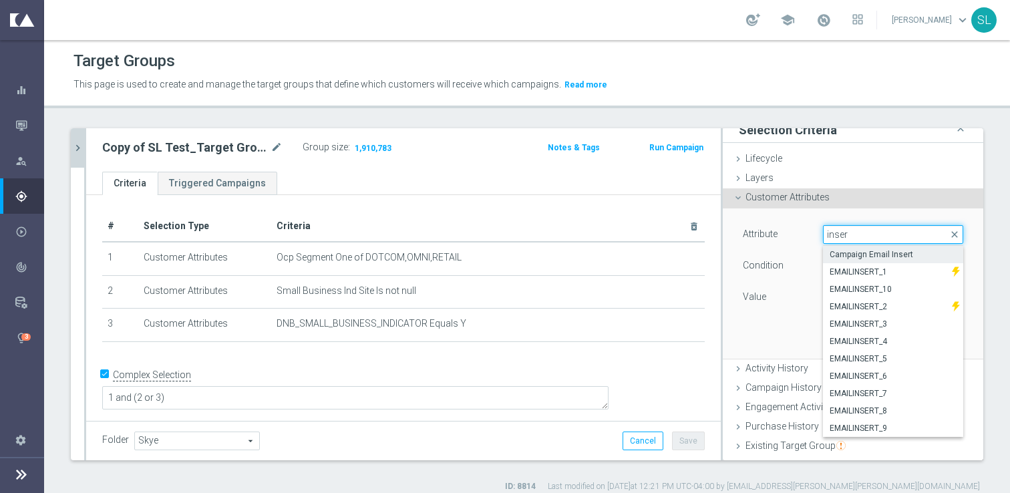
type input "inser"
click at [896, 252] on span "Campaign Email Insert" at bounding box center [893, 254] width 127 height 11
type input "Campaign Email Insert"
type input "Equals"
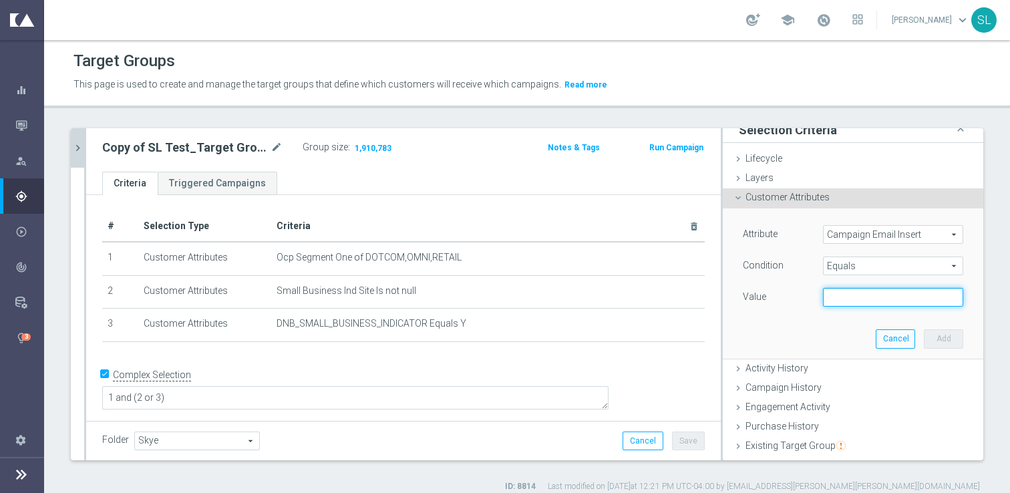
click at [864, 297] on input "text" at bounding box center [893, 297] width 140 height 19
type input "flight_deck"
click at [958, 341] on button "Add" at bounding box center [943, 338] width 39 height 19
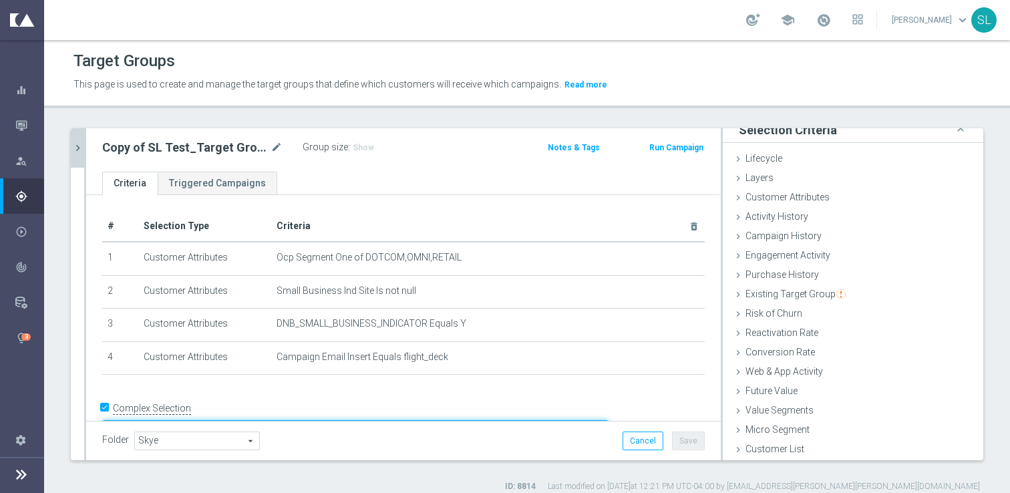
click at [226, 420] on textarea "1 and (2 or 3)" at bounding box center [355, 431] width 506 height 23
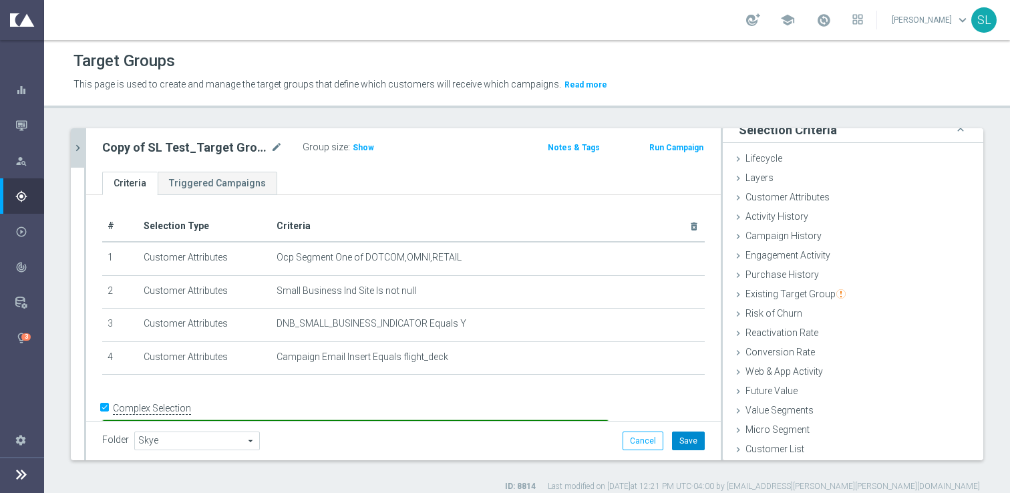
type textarea "1 and 4 and (2 or 3)"
click at [689, 439] on button "Save" at bounding box center [688, 440] width 33 height 19
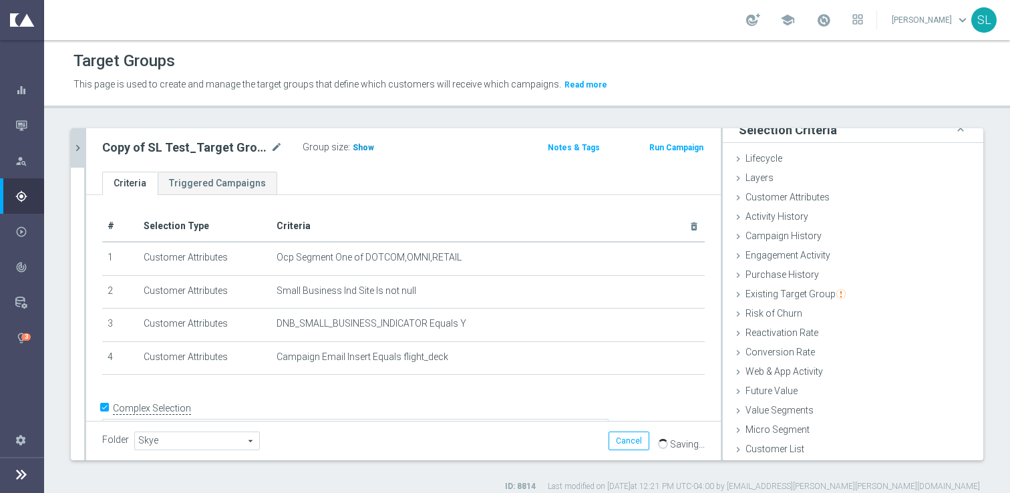
click at [360, 145] on span "Show" at bounding box center [363, 147] width 21 height 9
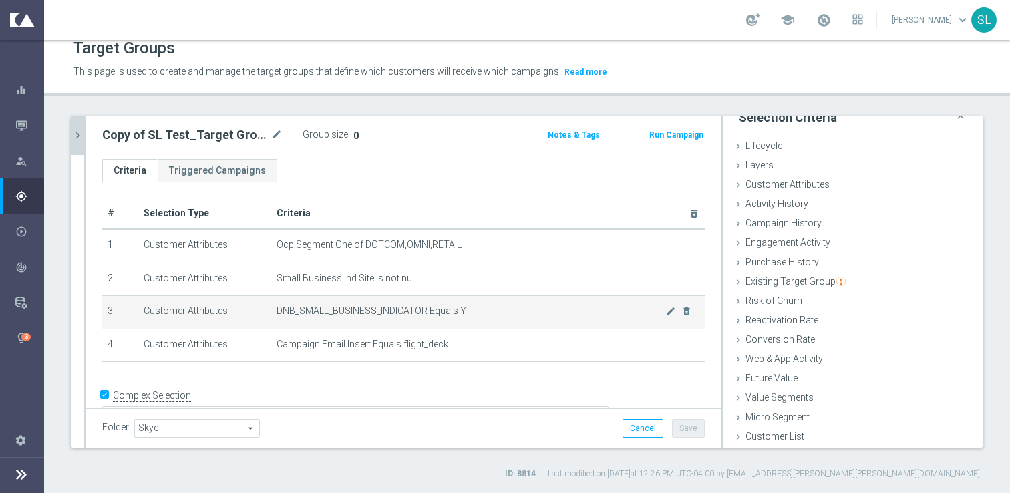
scroll to position [17, 0]
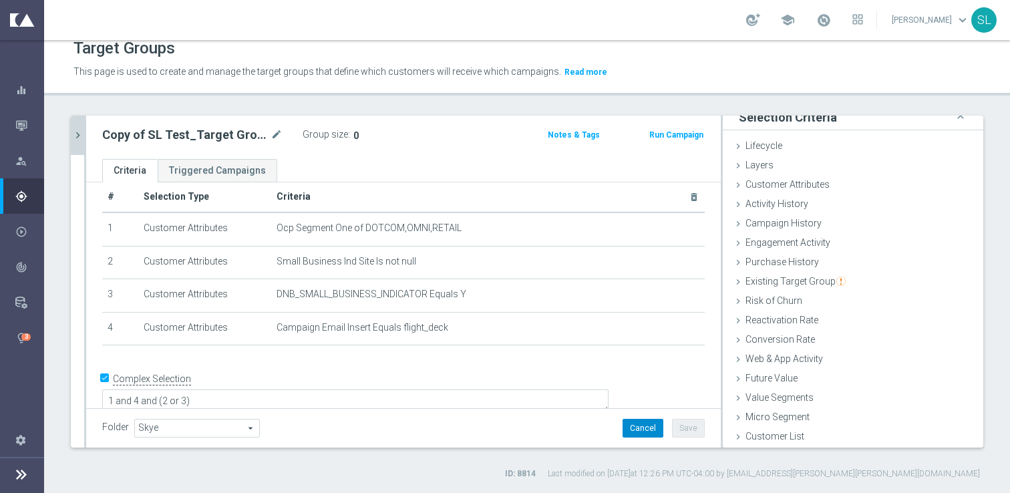
click at [647, 433] on button "Cancel" at bounding box center [643, 428] width 41 height 19
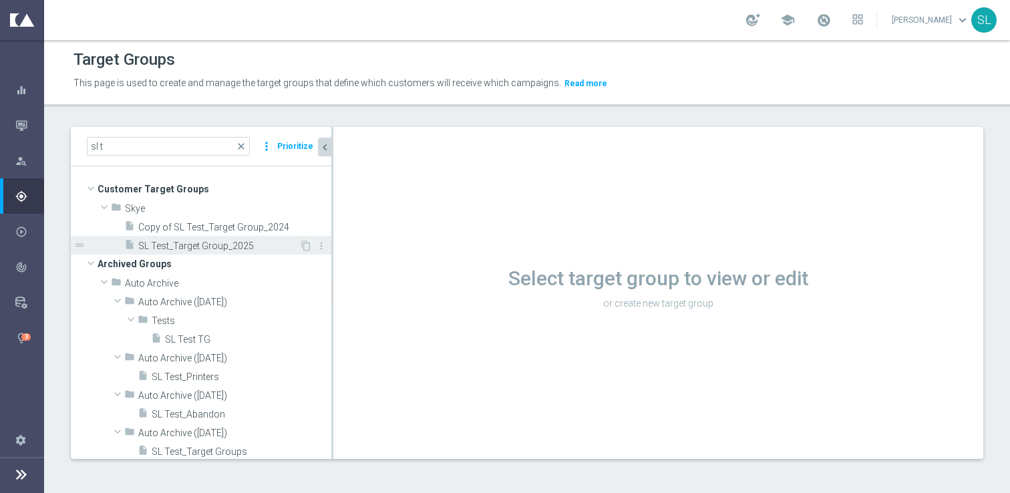
click at [212, 251] on span "SL Test_Target Group_2025" at bounding box center [218, 245] width 161 height 11
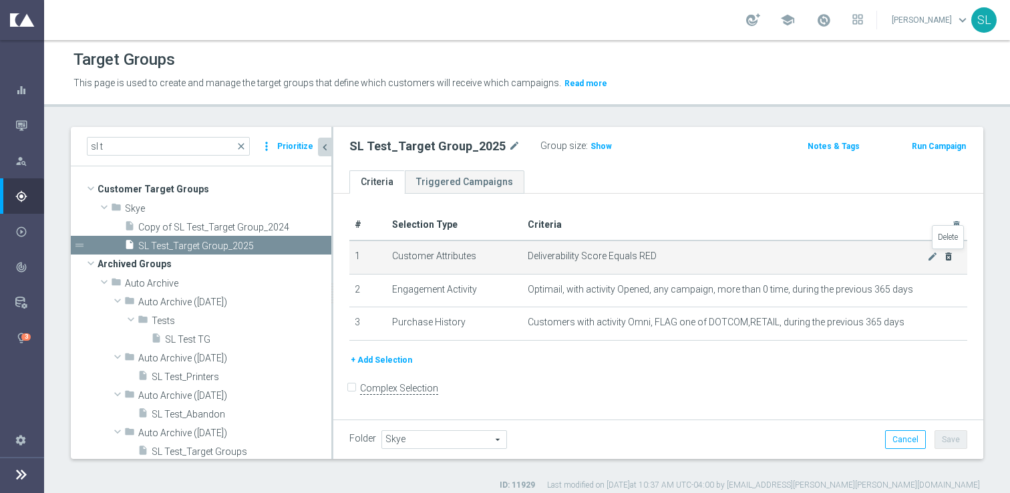
click at [950, 254] on icon "delete_forever" at bounding box center [948, 256] width 11 height 11
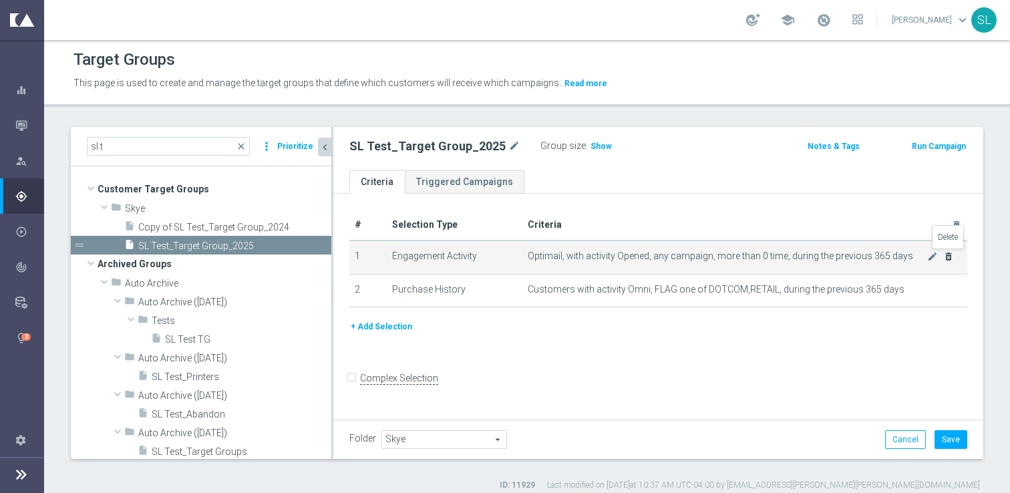
click at [950, 254] on icon "delete_forever" at bounding box center [948, 256] width 11 height 11
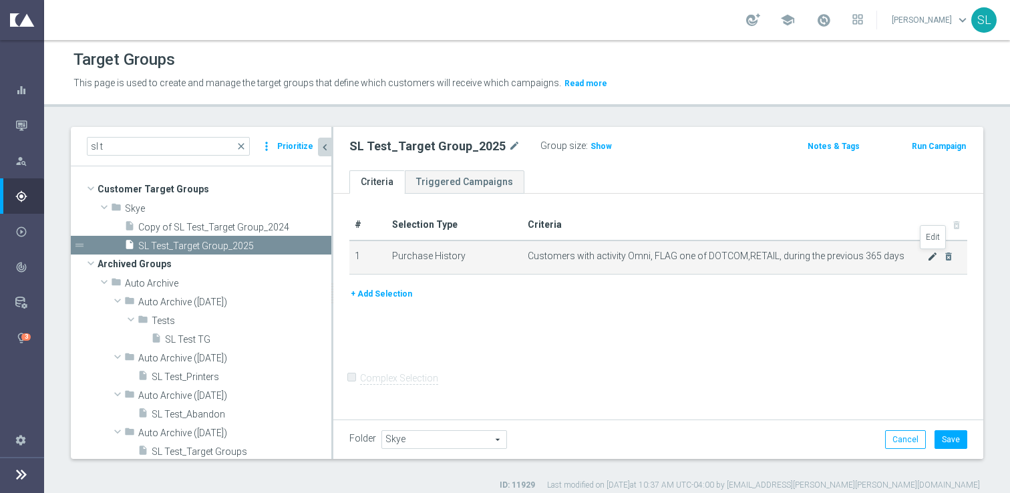
click at [933, 256] on icon "mode_edit" at bounding box center [932, 256] width 11 height 11
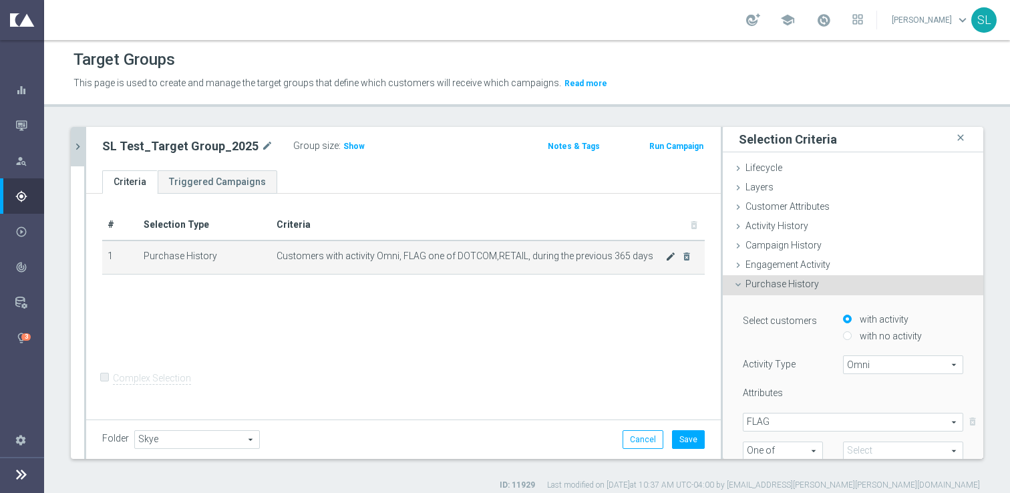
type input "Selected 2 of 2"
click at [825, 202] on span "Customer Attributes" at bounding box center [787, 206] width 84 height 11
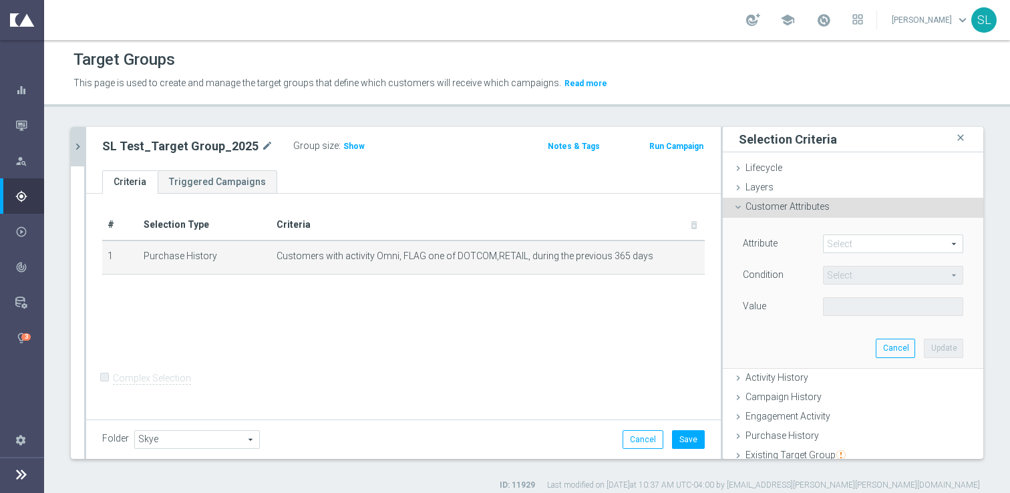
click at [856, 247] on span at bounding box center [893, 243] width 139 height 17
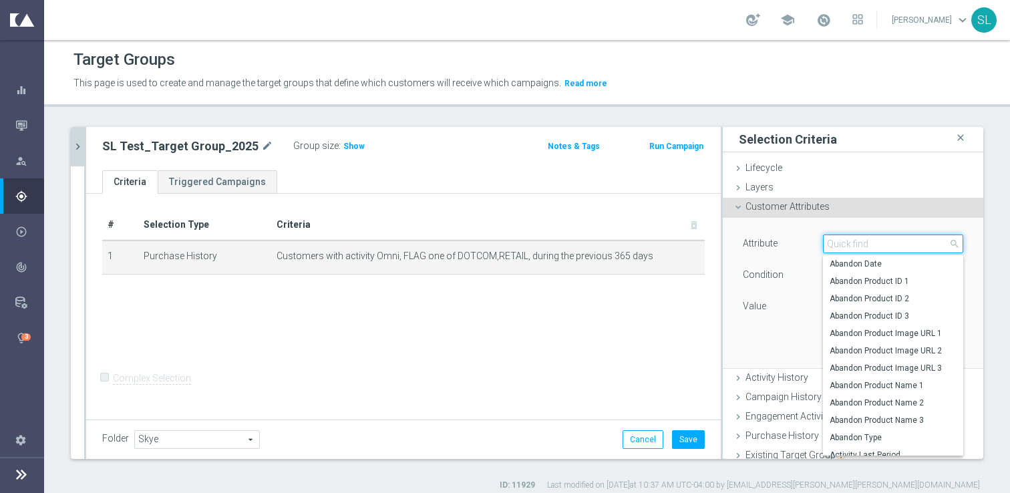
click at [856, 247] on input "search" at bounding box center [893, 243] width 140 height 19
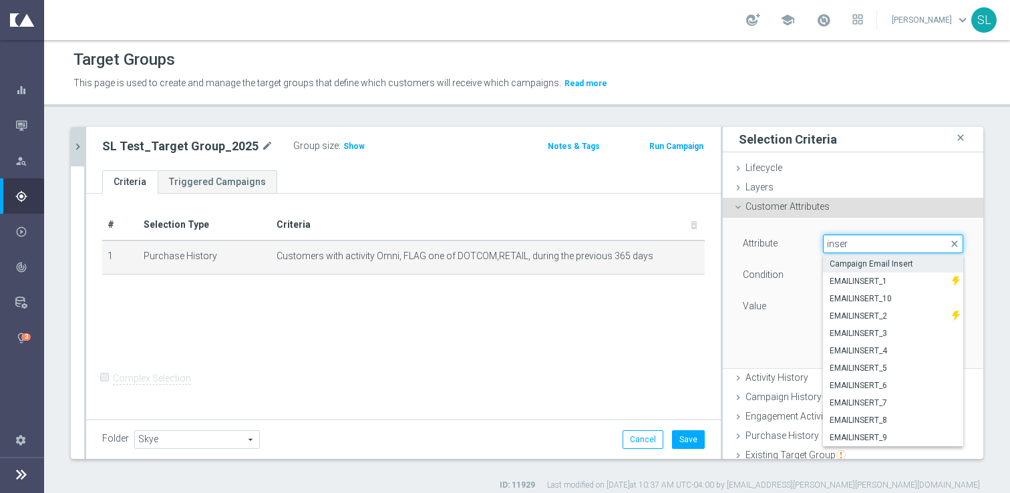
type input "inser"
click at [861, 258] on span "Campaign Email Insert" at bounding box center [893, 263] width 127 height 11
type input "Campaign Email Insert"
type input "Equals"
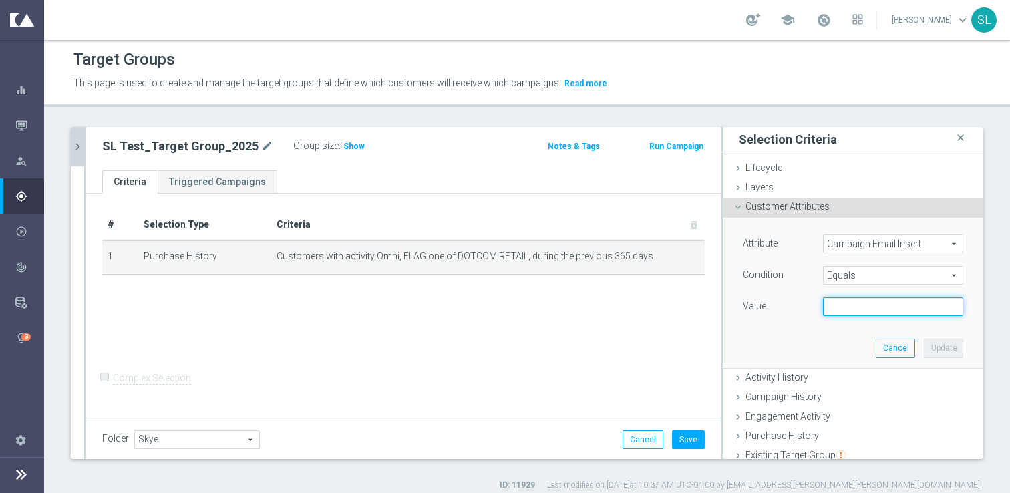
click at [842, 310] on input "text" at bounding box center [893, 306] width 140 height 19
type input "flight_deck"
click at [942, 351] on button "Update" at bounding box center [943, 348] width 39 height 19
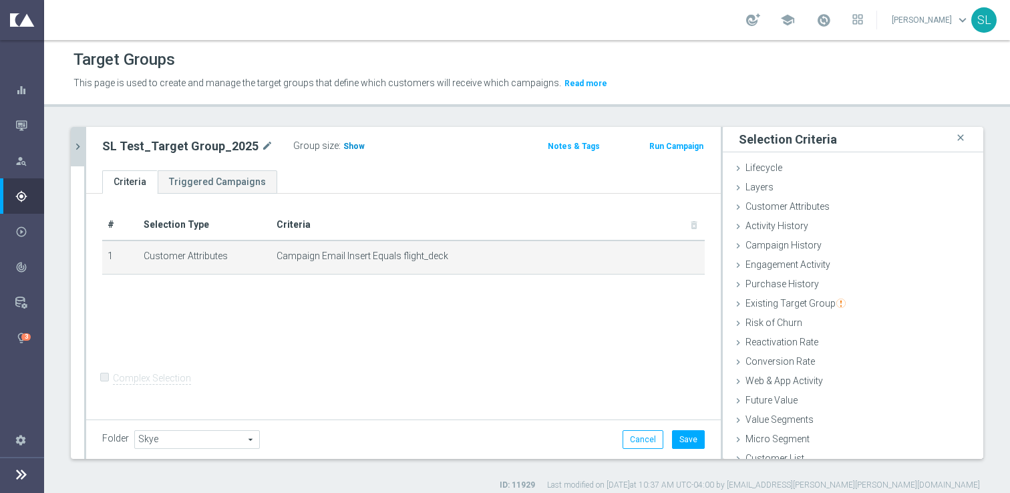
click at [346, 146] on span "Show" at bounding box center [353, 146] width 21 height 9
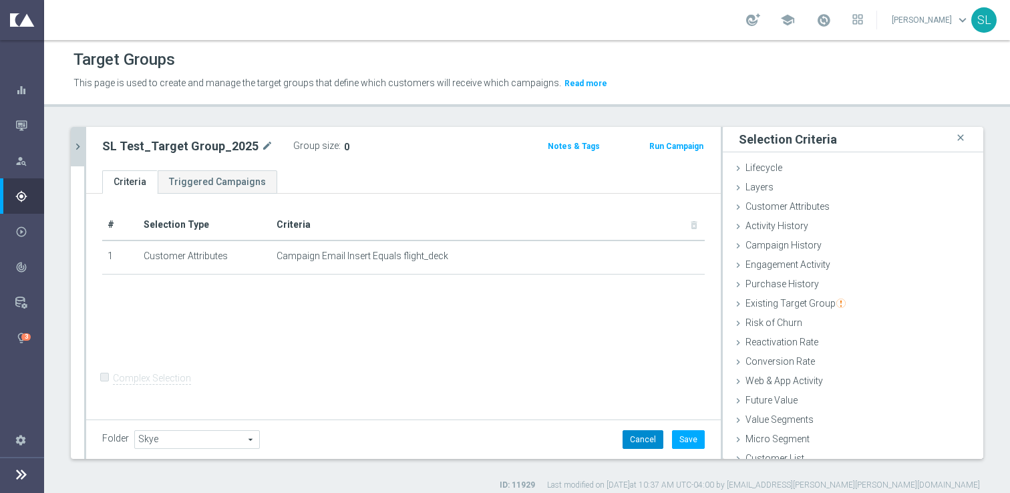
click at [645, 444] on button "Cancel" at bounding box center [643, 439] width 41 height 19
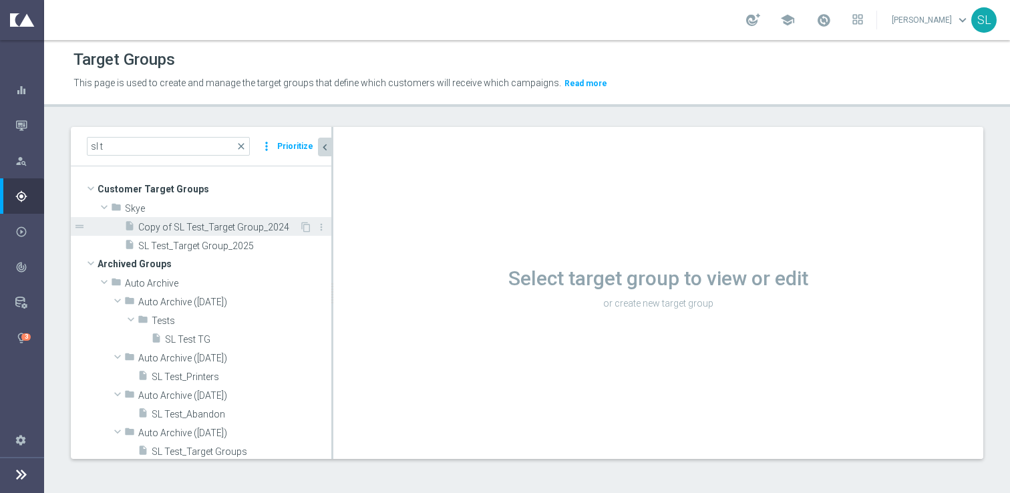
click at [216, 224] on span "Copy of SL Test_Target Group_2024" at bounding box center [218, 227] width 161 height 11
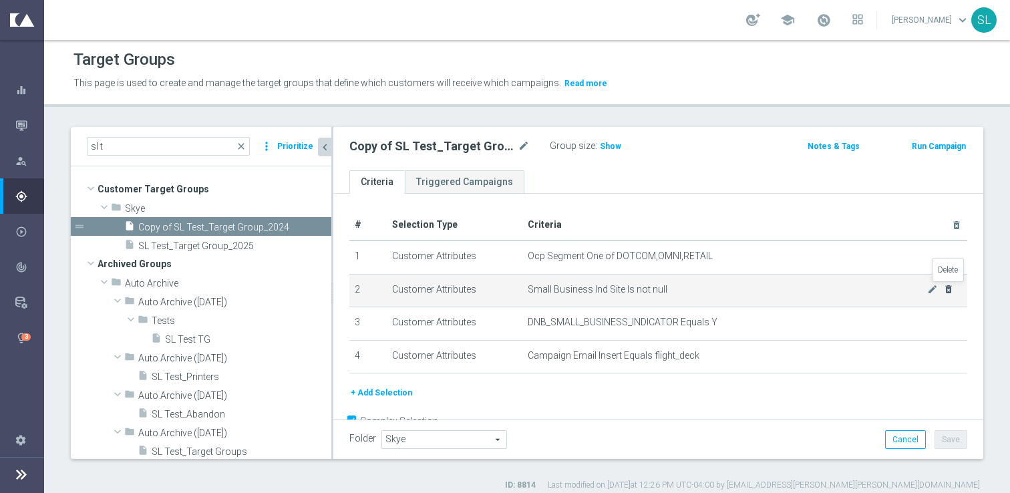
click at [948, 291] on icon "delete_forever" at bounding box center [948, 289] width 11 height 11
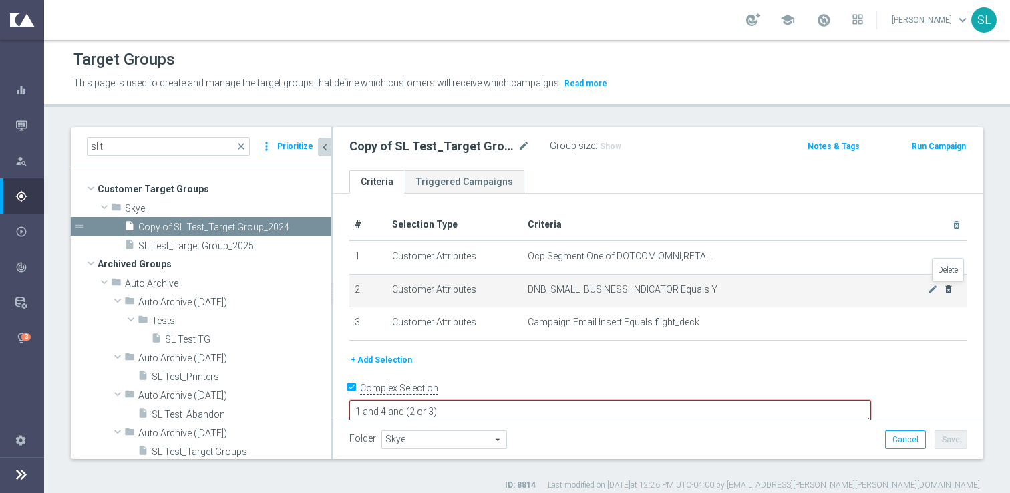
click at [948, 291] on icon "delete_forever" at bounding box center [948, 289] width 11 height 11
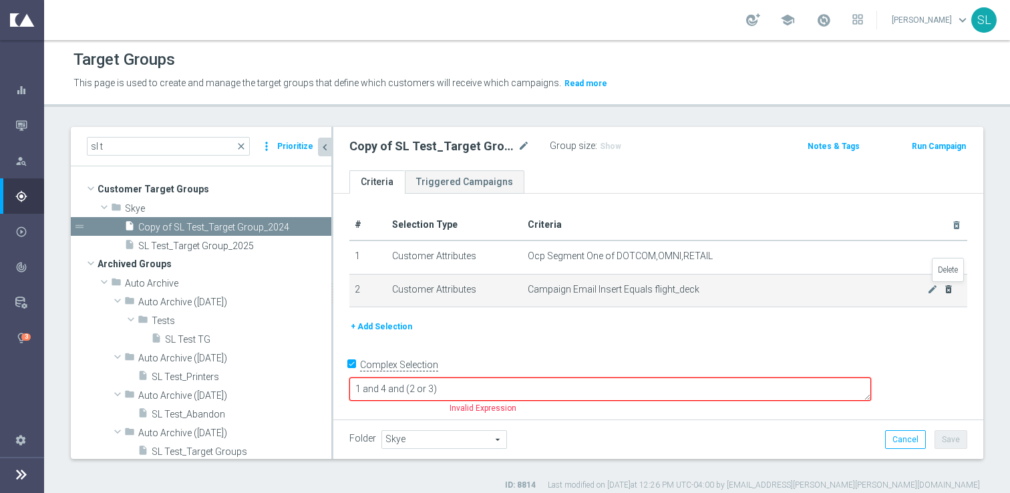
click at [948, 291] on icon "delete_forever" at bounding box center [948, 289] width 11 height 11
checkbox input "false"
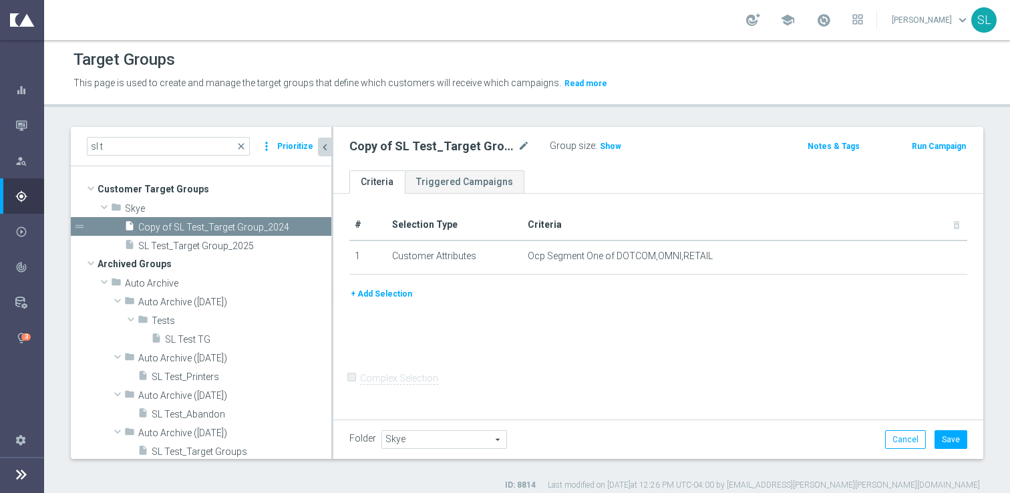
click at [391, 287] on button "+ Add Selection" at bounding box center [381, 294] width 64 height 15
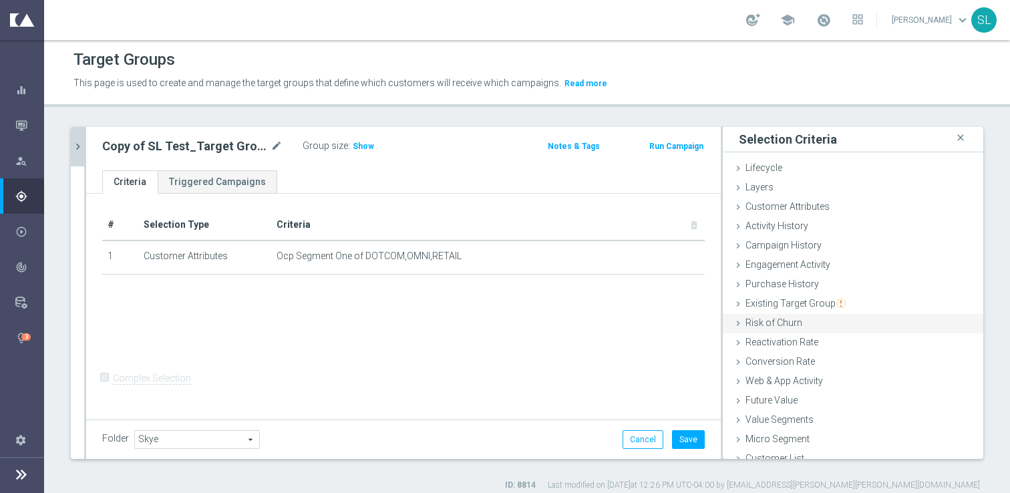
click at [799, 322] on span "Risk of Churn" at bounding box center [773, 322] width 57 height 11
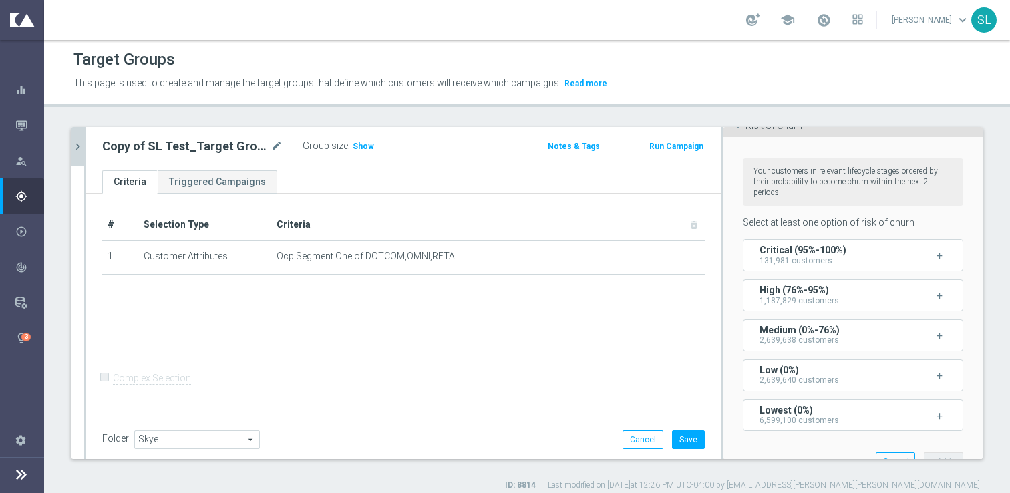
scroll to position [221, 0]
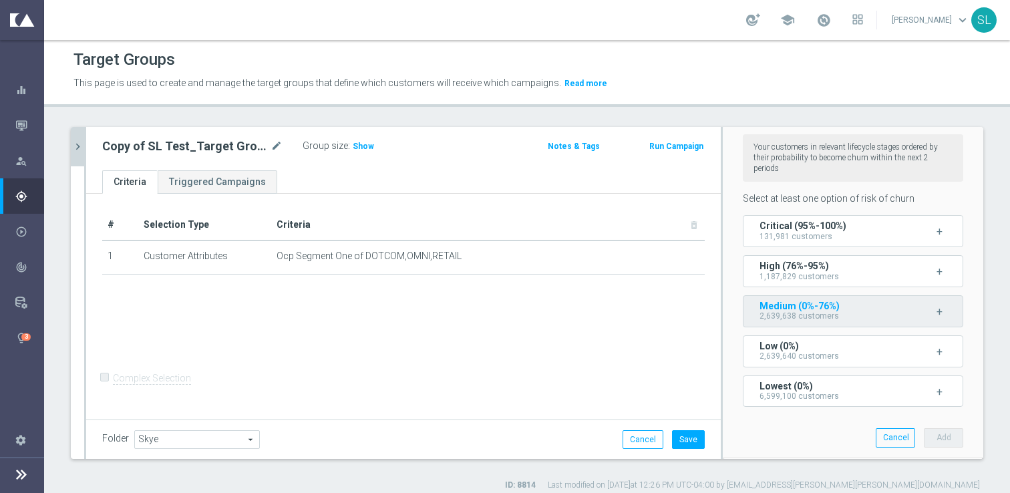
click at [804, 319] on span "2,639,638 customers" at bounding box center [798, 315] width 79 height 9
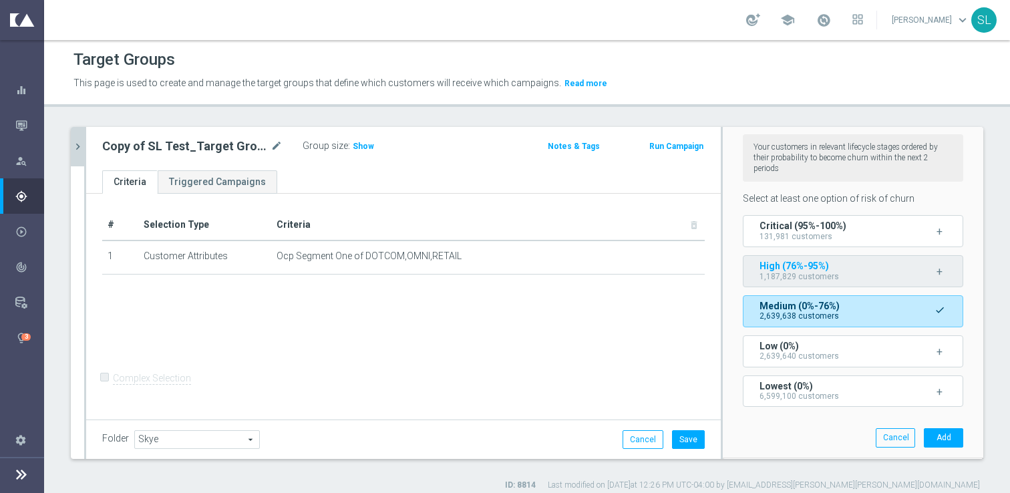
click at [829, 274] on span "1,187,829 customers" at bounding box center [798, 276] width 79 height 9
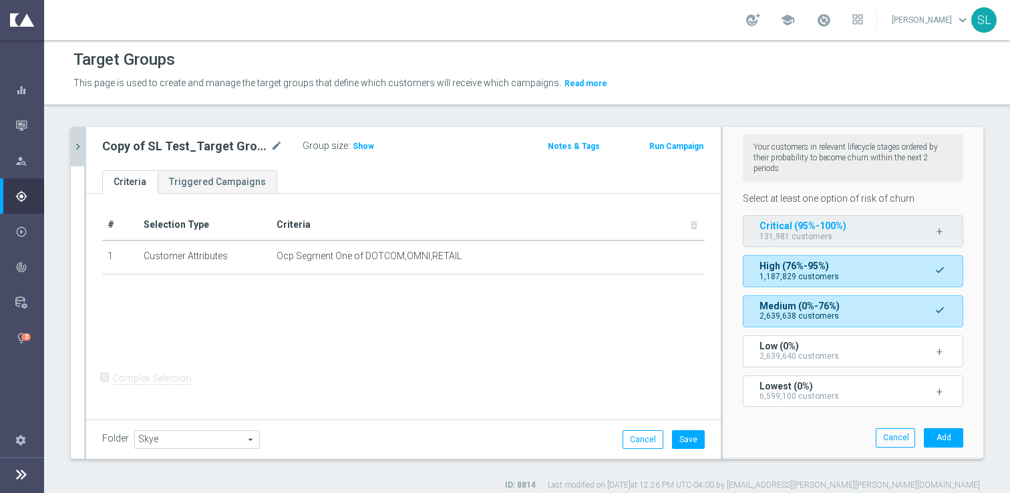
click at [822, 232] on span "131,981 customers" at bounding box center [795, 236] width 73 height 9
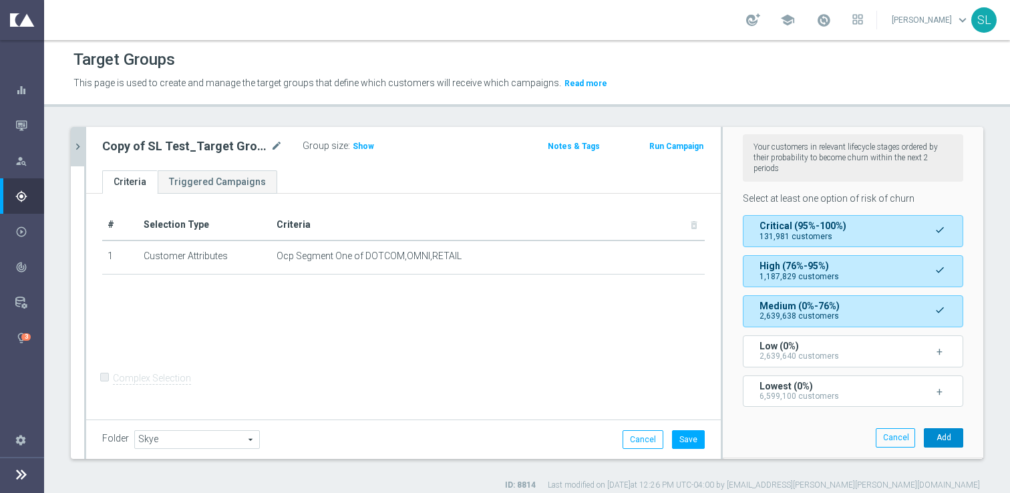
click at [949, 433] on button "Add" at bounding box center [943, 437] width 39 height 19
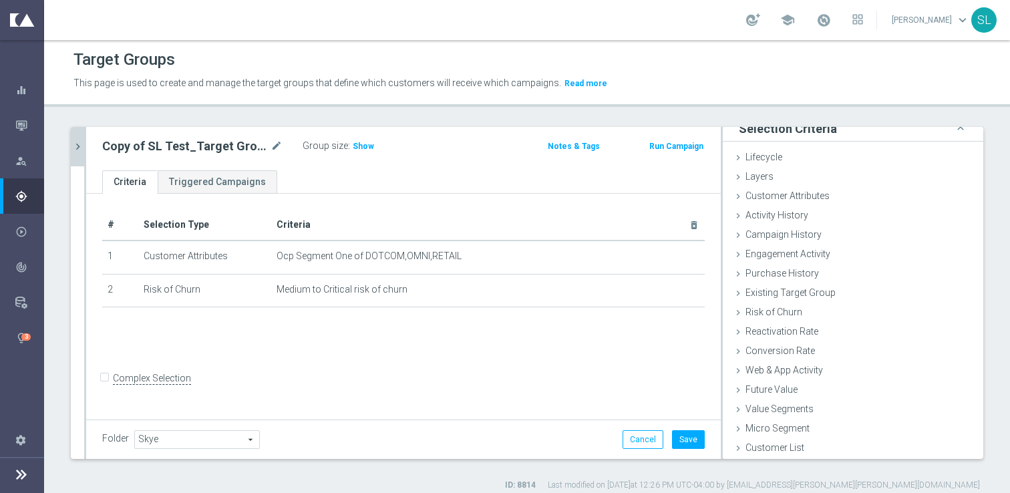
scroll to position [11, 0]
click at [690, 437] on button "Save" at bounding box center [688, 439] width 33 height 19
click at [357, 145] on span "Show" at bounding box center [363, 146] width 21 height 9
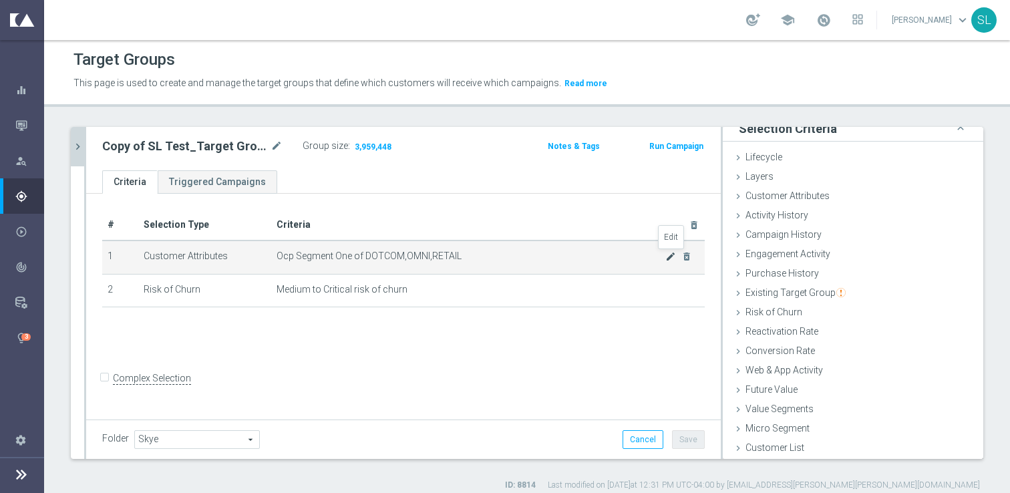
click at [669, 255] on icon "mode_edit" at bounding box center [670, 256] width 11 height 11
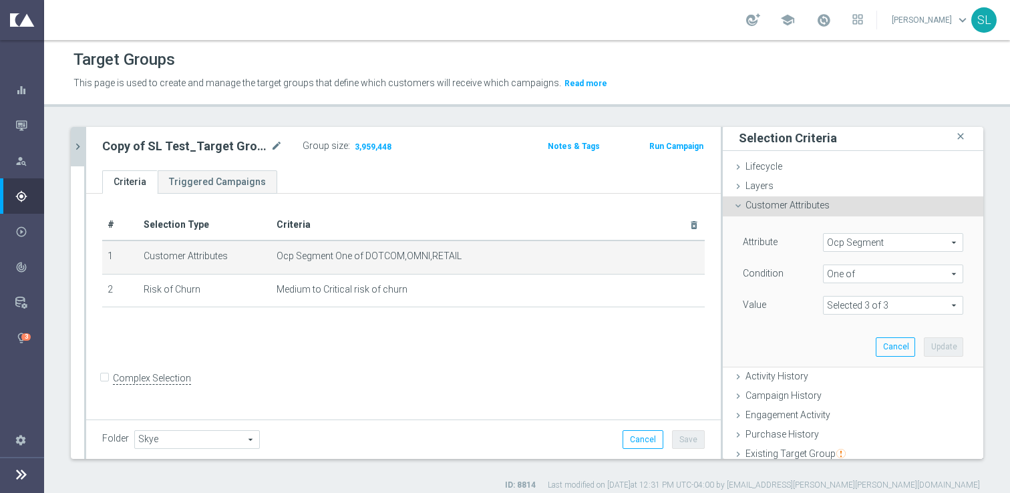
scroll to position [0, 0]
click at [857, 246] on span "Ocp Segment" at bounding box center [893, 243] width 139 height 17
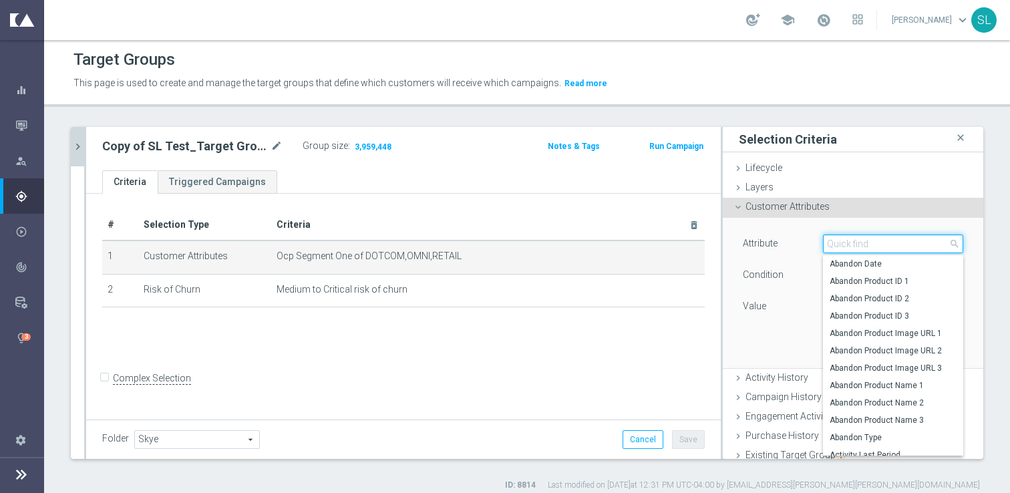
click at [857, 246] on input "search" at bounding box center [893, 243] width 140 height 19
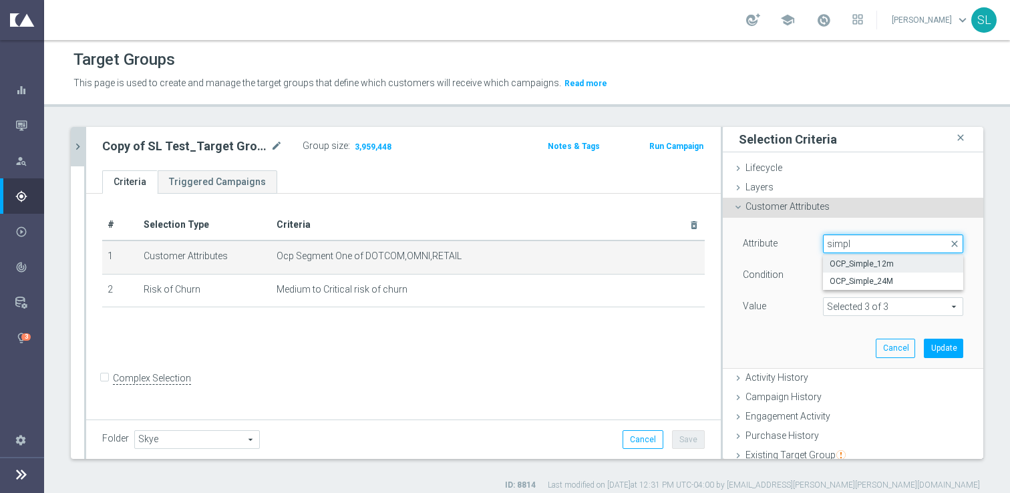
type input "simpl"
click at [864, 256] on label "OCP_Simple_12m" at bounding box center [893, 263] width 140 height 17
type input "OCP_Simple_12m"
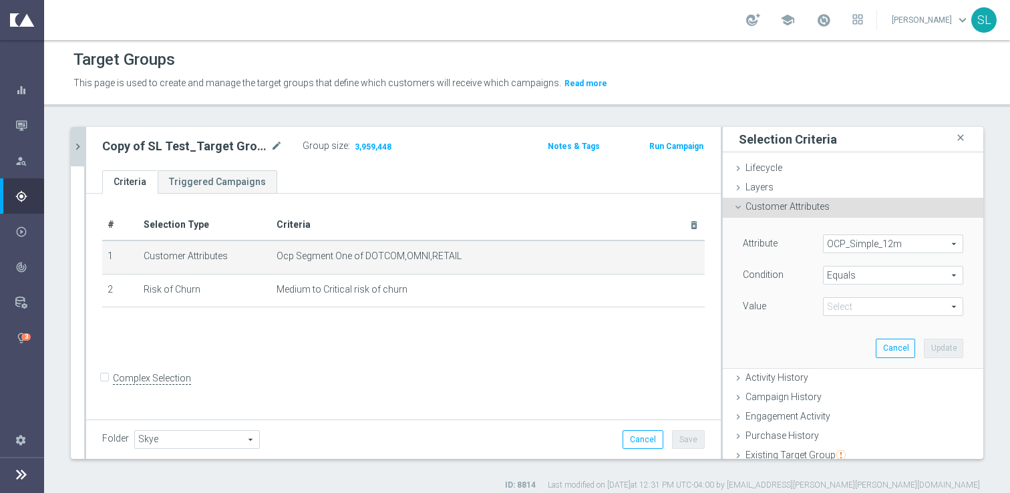
click at [865, 277] on span "Equals" at bounding box center [893, 275] width 139 height 17
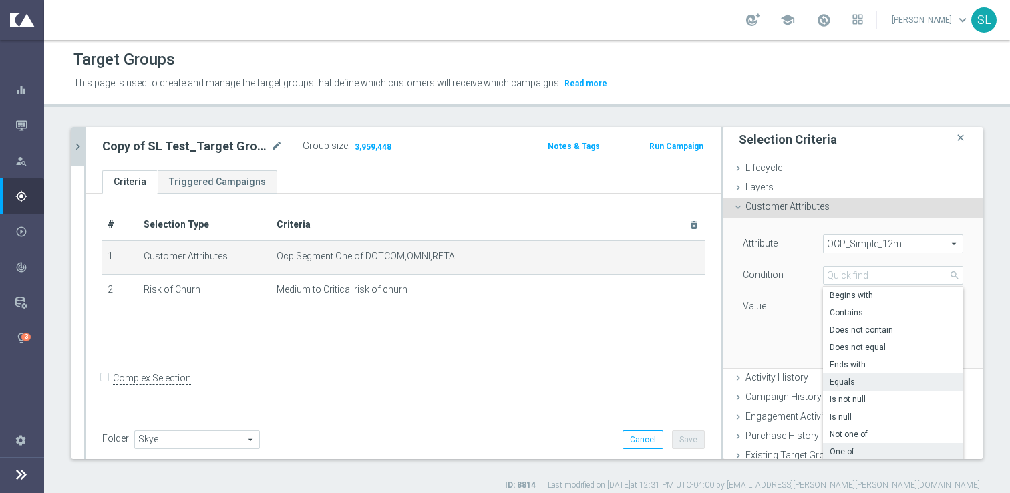
click at [862, 446] on label "One of" at bounding box center [893, 451] width 140 height 17
type input "One of"
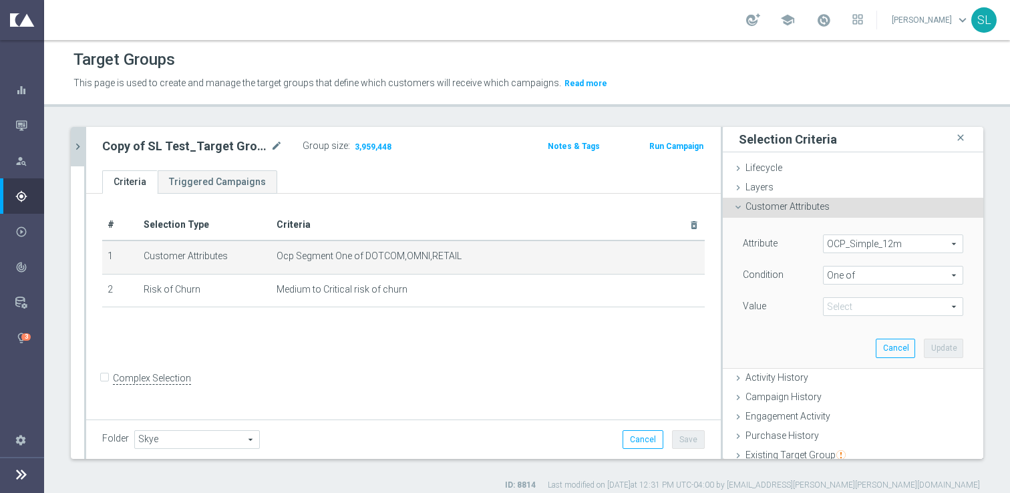
click at [858, 304] on span at bounding box center [893, 306] width 139 height 17
click at [864, 347] on span "DOTCOM" at bounding box center [903, 344] width 122 height 11
click at [842, 347] on input "DOTCOM" at bounding box center [837, 344] width 9 height 9
checkbox input "true"
type input "DOTCOM"
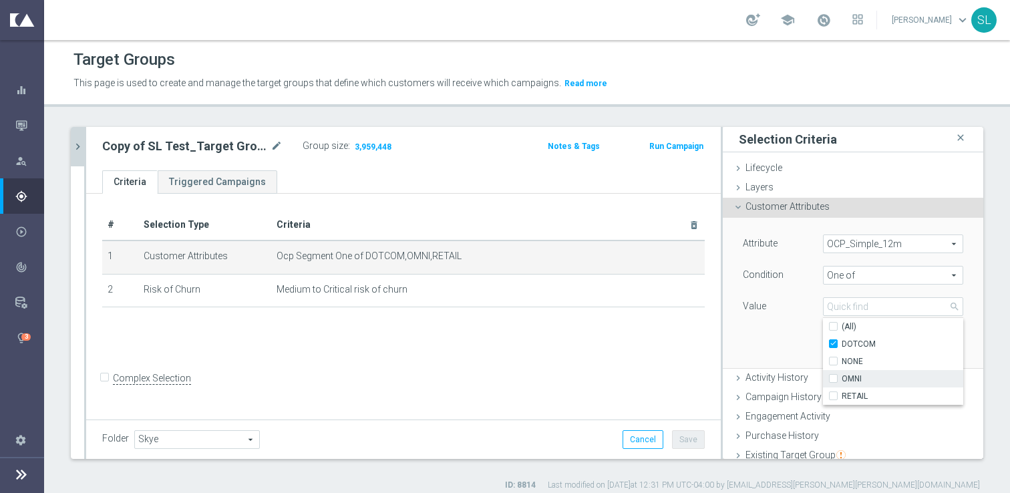
click at [865, 379] on span "OMNI" at bounding box center [903, 378] width 122 height 11
click at [842, 379] on input "OMNI" at bounding box center [837, 379] width 9 height 9
checkbox input "true"
type input "Selected 2 of 4"
click at [865, 399] on span "RETAIL" at bounding box center [903, 396] width 122 height 11
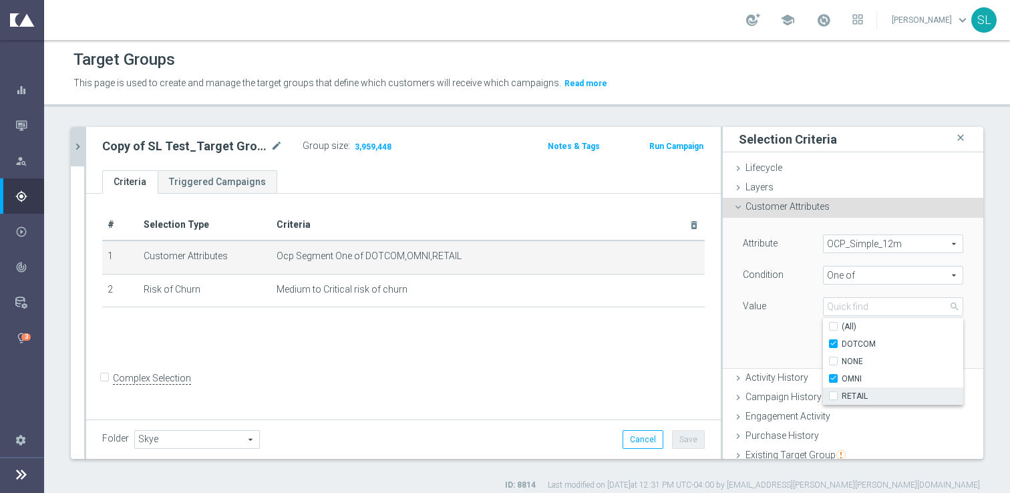
click at [842, 399] on input "RETAIL" at bounding box center [837, 396] width 9 height 9
checkbox input "true"
type input "Selected 3 of 4"
click at [759, 333] on div "Attribute OCP_Simple_12m OCP_Simple_12m arrow_drop_down search Condition One of…" at bounding box center [853, 293] width 240 height 150
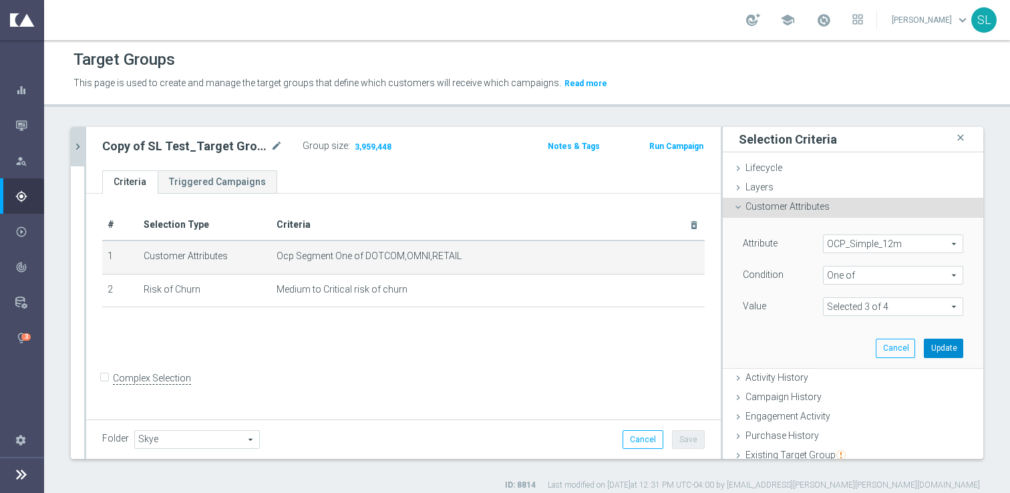
click at [934, 348] on button "Update" at bounding box center [943, 348] width 39 height 19
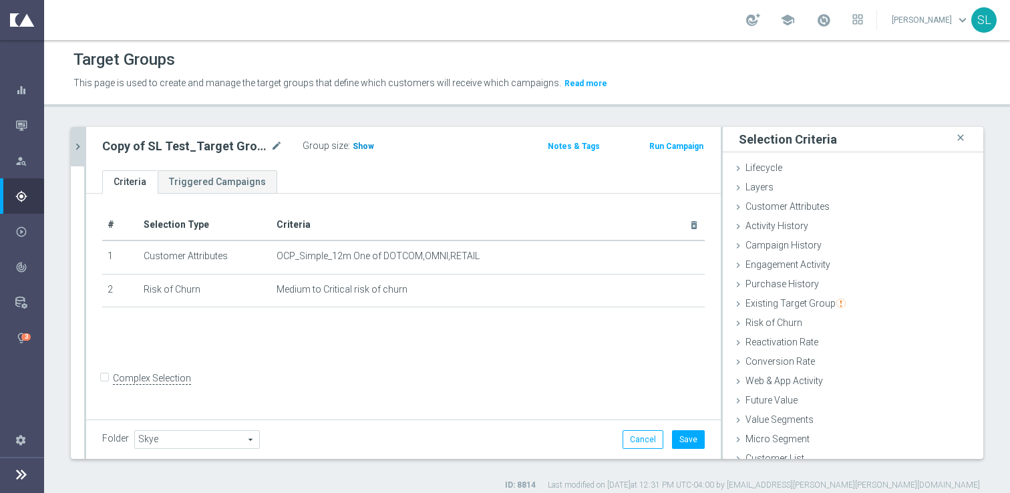
click at [355, 142] on span "Show" at bounding box center [363, 146] width 21 height 9
click at [451, 343] on div "# Selection Type Criteria delete_forever 1 Customer Attributes OCP_Simple_12m O…" at bounding box center [403, 305] width 635 height 223
click at [689, 439] on button "Save" at bounding box center [688, 439] width 33 height 19
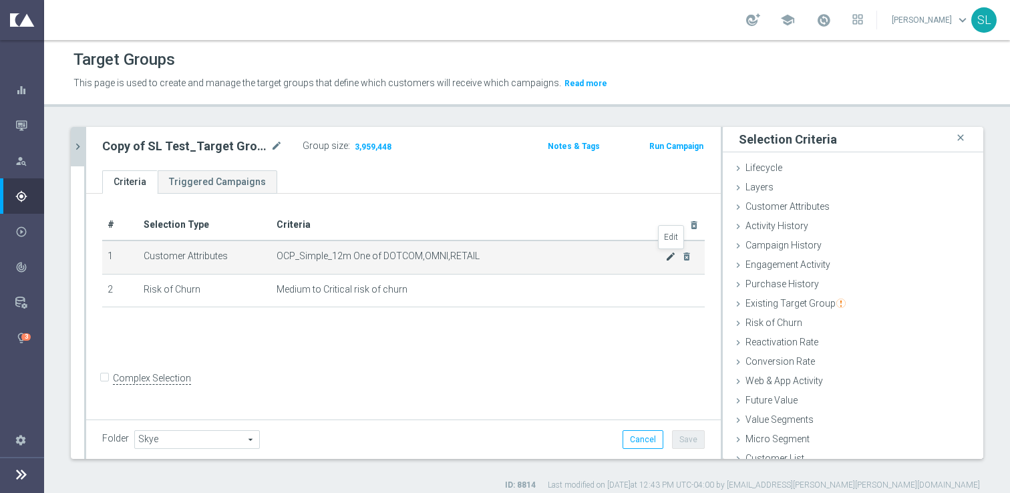
click at [671, 257] on icon "mode_edit" at bounding box center [670, 256] width 11 height 11
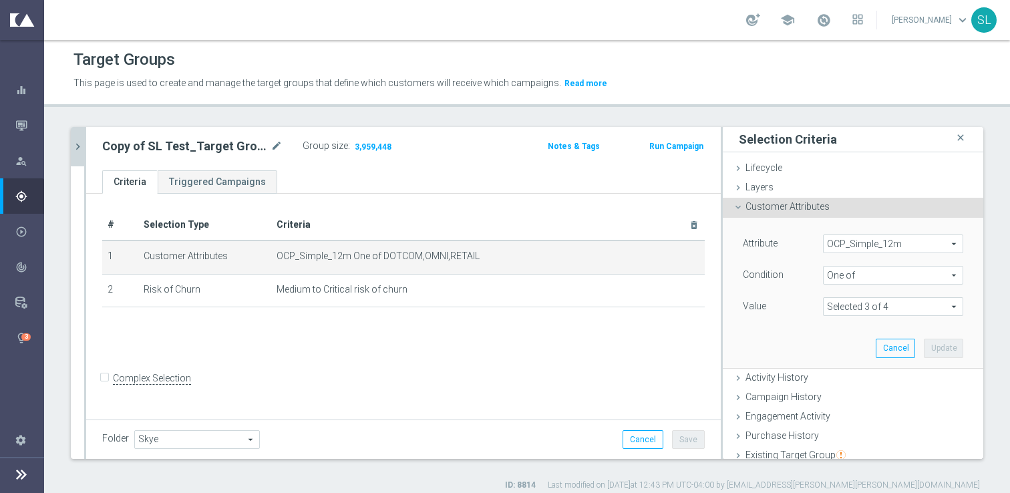
click at [902, 241] on span "OCP_Simple_12m" at bounding box center [893, 243] width 139 height 17
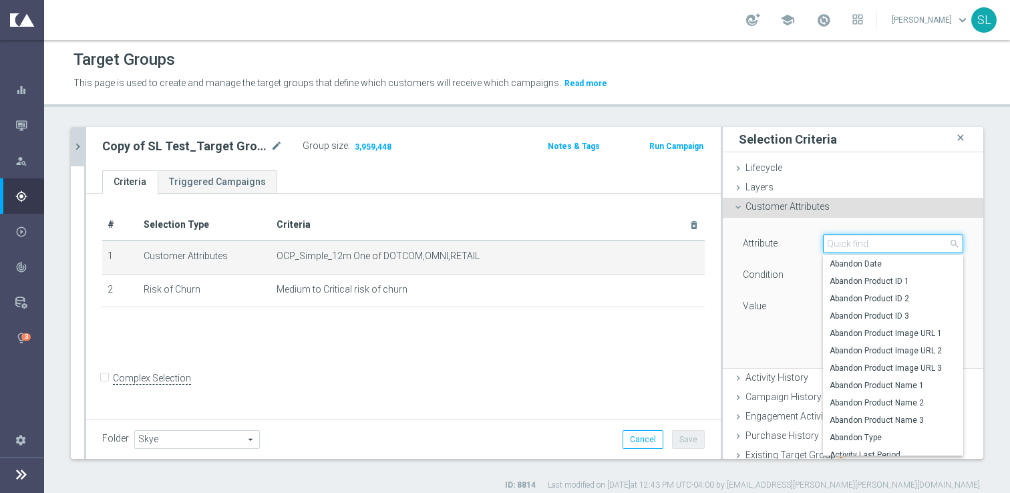
click at [902, 241] on input "search" at bounding box center [893, 243] width 140 height 19
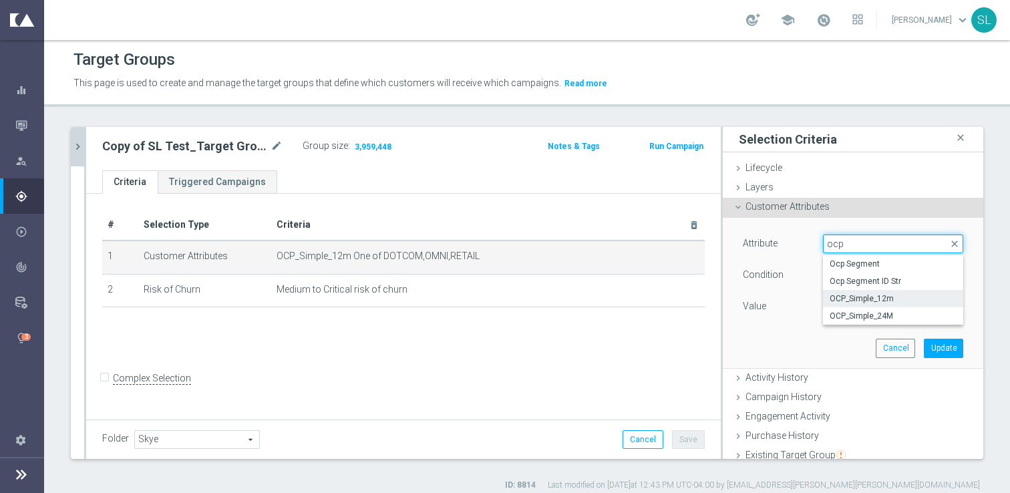
type input "ocp"
click at [621, 345] on div "# Selection Type Criteria delete_forever 1 Customer Attributes OCP_Simple_12m O…" at bounding box center [403, 305] width 635 height 223
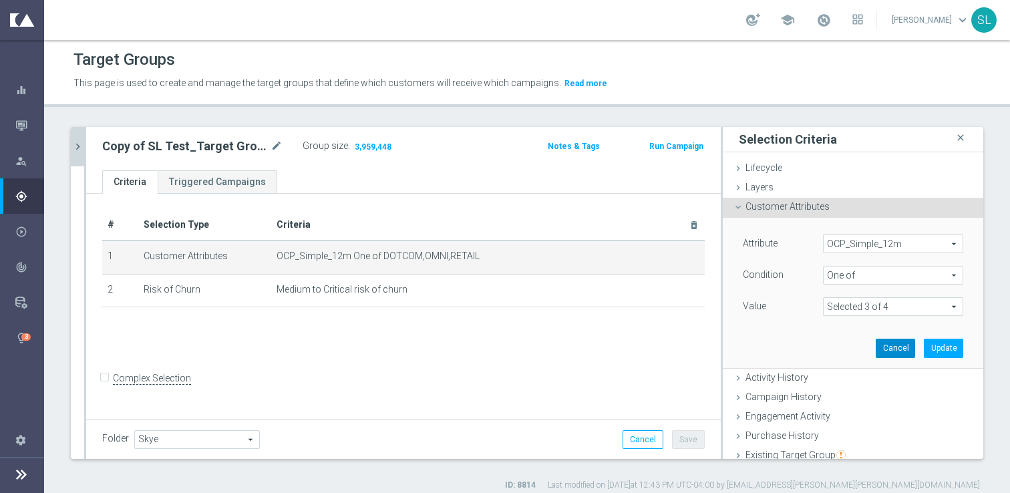
click at [895, 349] on button "Cancel" at bounding box center [895, 348] width 39 height 19
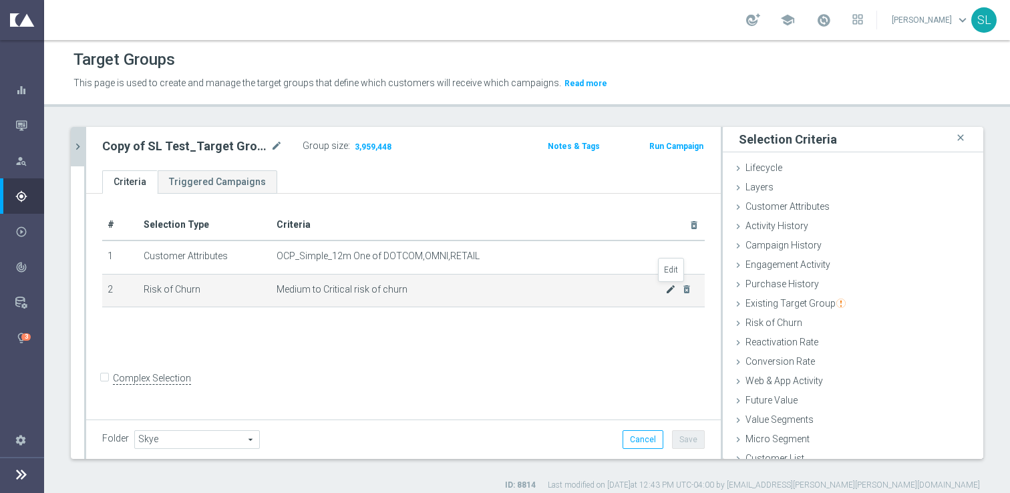
click at [671, 289] on icon "mode_edit" at bounding box center [670, 289] width 11 height 11
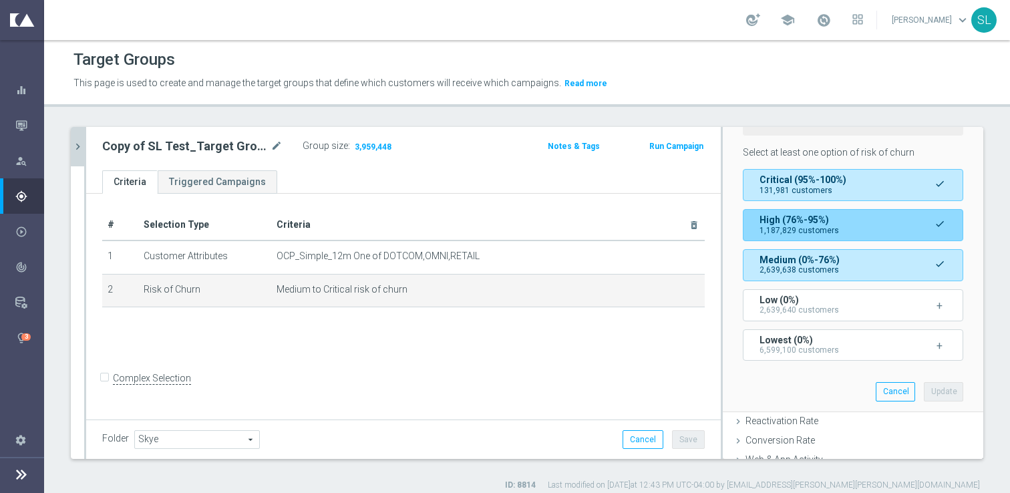
scroll to position [283, 0]
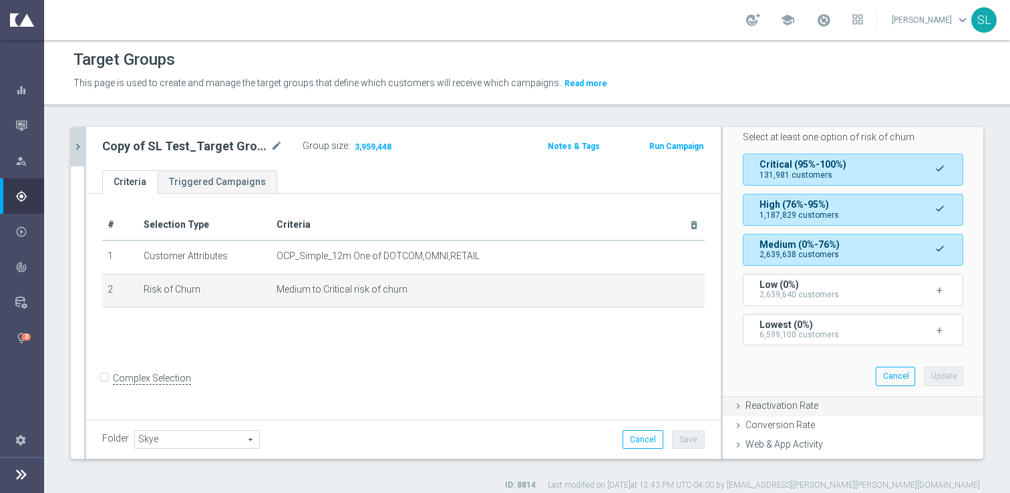
click at [789, 400] on span "Reactivation Rate" at bounding box center [781, 405] width 73 height 11
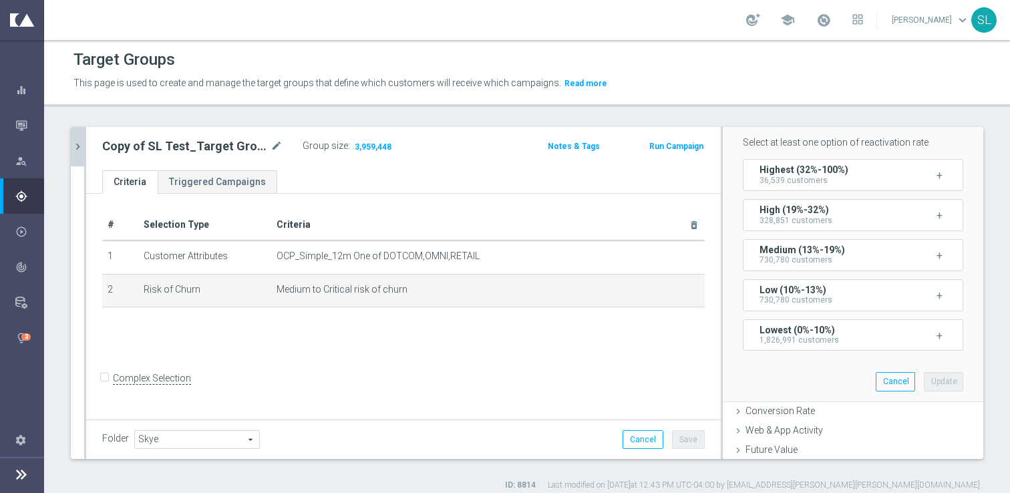
scroll to position [299, 0]
click at [776, 317] on button "Lowest (0%-10%) 1,826,991 customers +" at bounding box center [853, 333] width 220 height 32
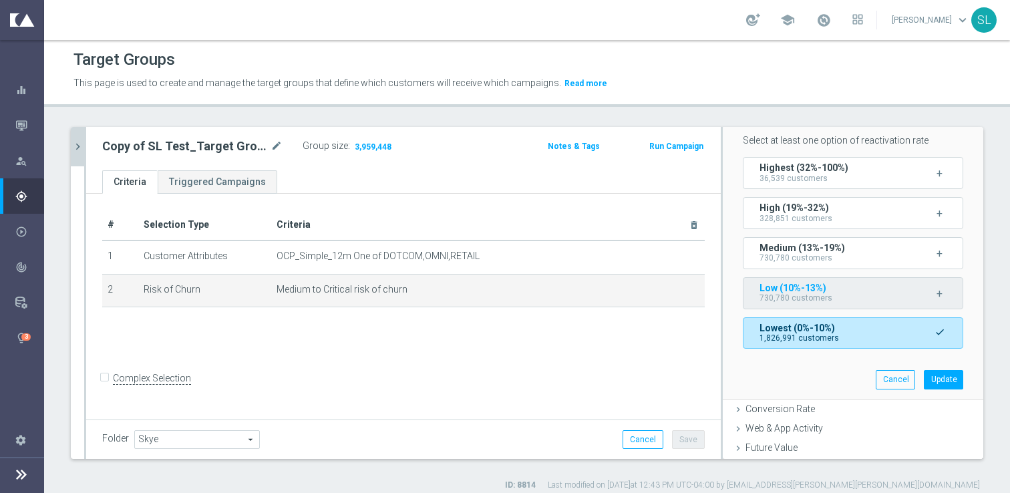
click at [774, 285] on span "Low (10%-13%)" at bounding box center [792, 288] width 67 height 11
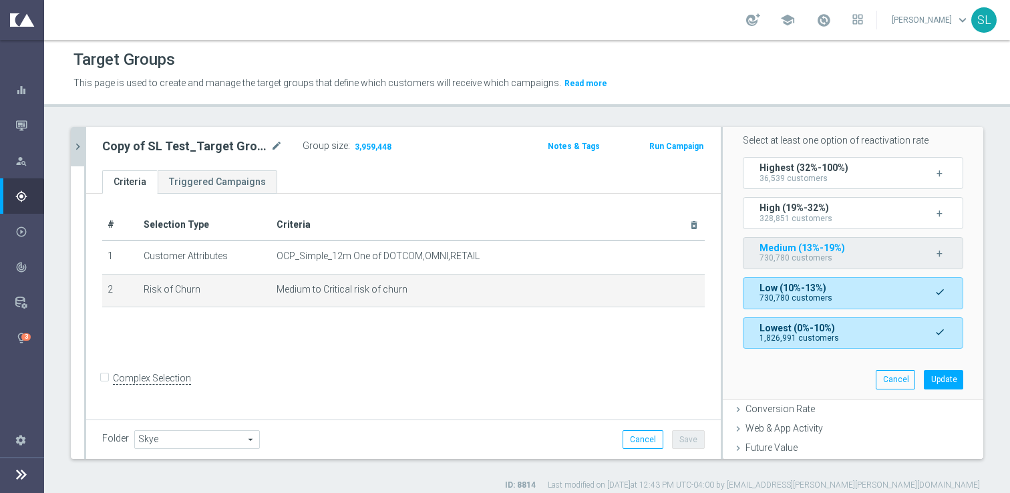
click at [774, 249] on span "Medium (13%-19%)" at bounding box center [801, 247] width 85 height 11
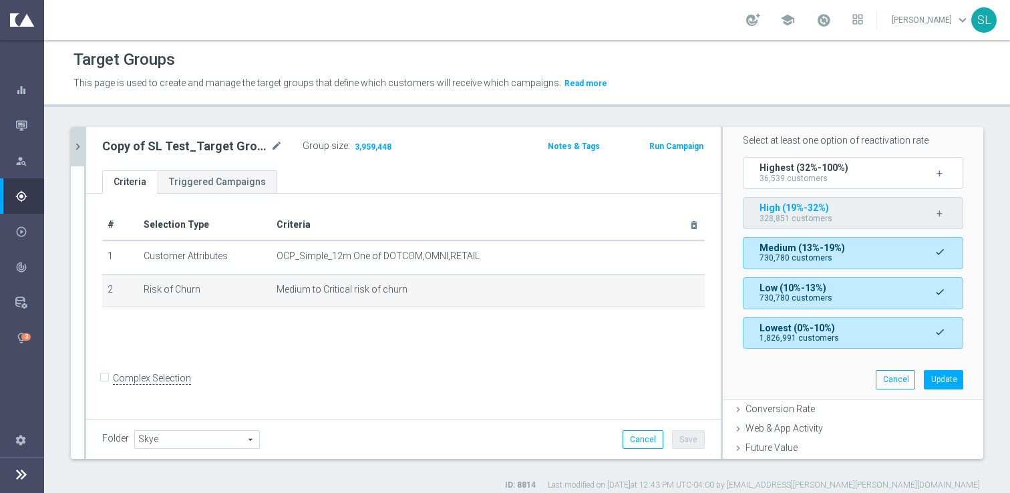
click at [774, 212] on span "High (19%-32%)" at bounding box center [793, 207] width 69 height 11
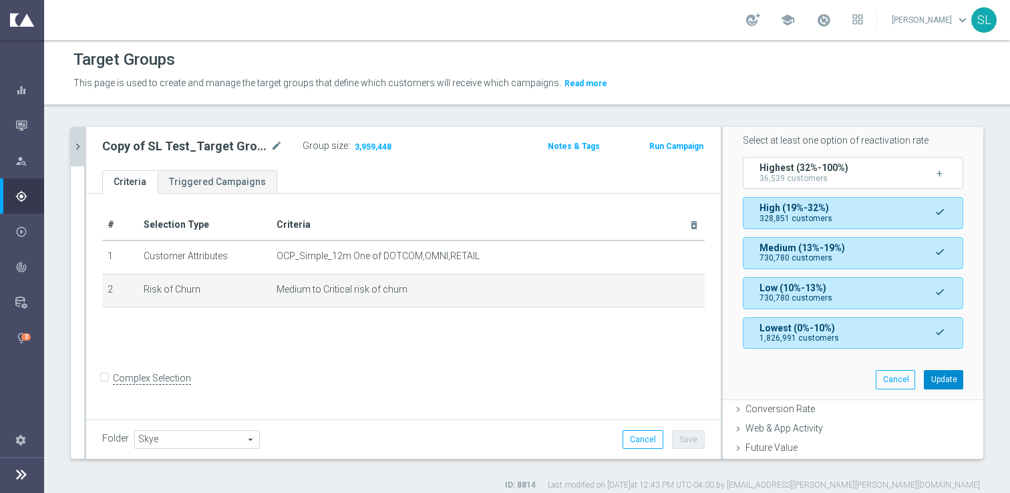
click at [938, 375] on button "Update" at bounding box center [943, 379] width 39 height 19
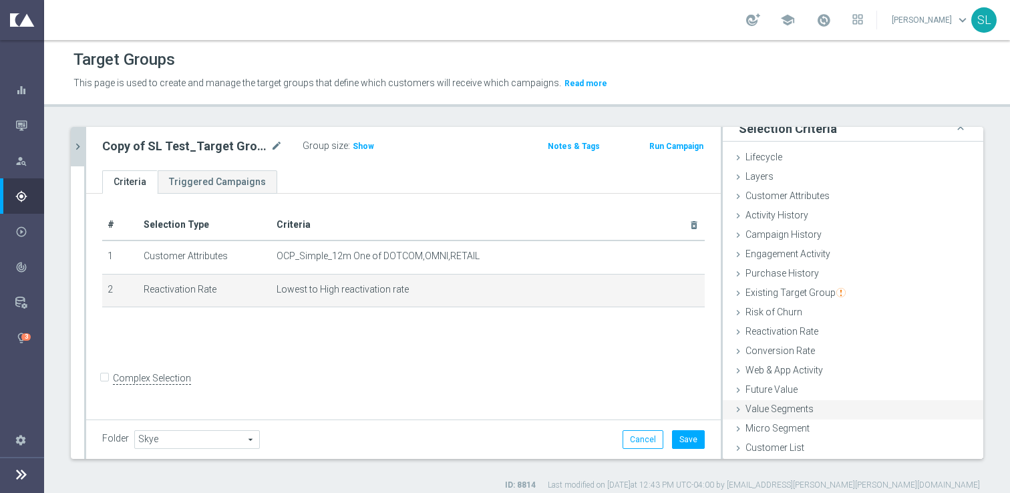
scroll to position [11, 0]
click at [690, 441] on button "Save" at bounding box center [688, 439] width 33 height 19
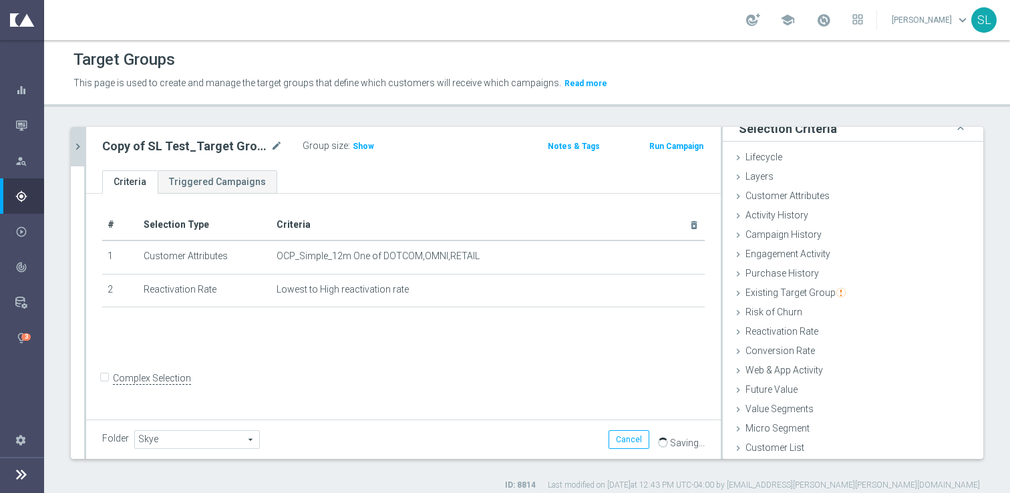
click at [359, 138] on div "Group size : Show" at bounding box center [370, 145] width 134 height 16
click at [357, 146] on span "Show" at bounding box center [363, 146] width 21 height 9
click at [802, 329] on span "Reactivation Rate" at bounding box center [781, 331] width 73 height 11
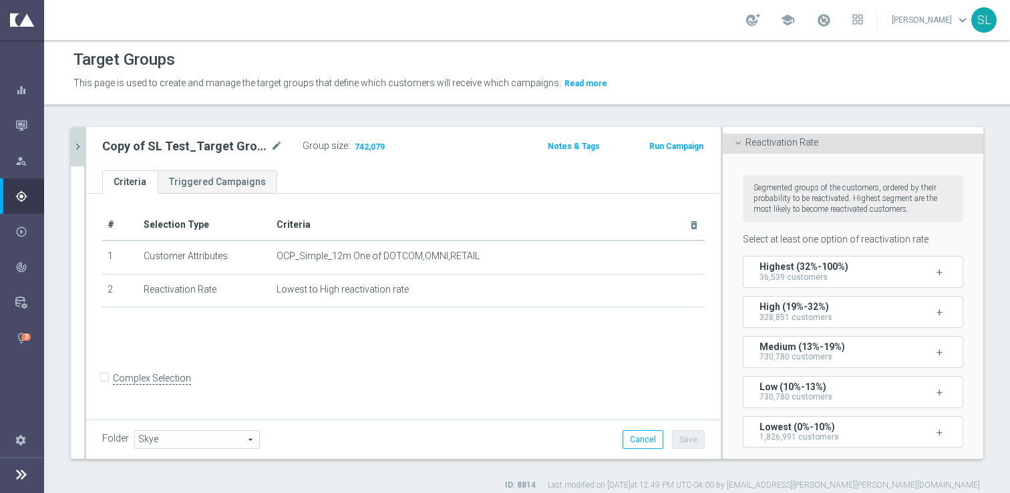
scroll to position [206, 0]
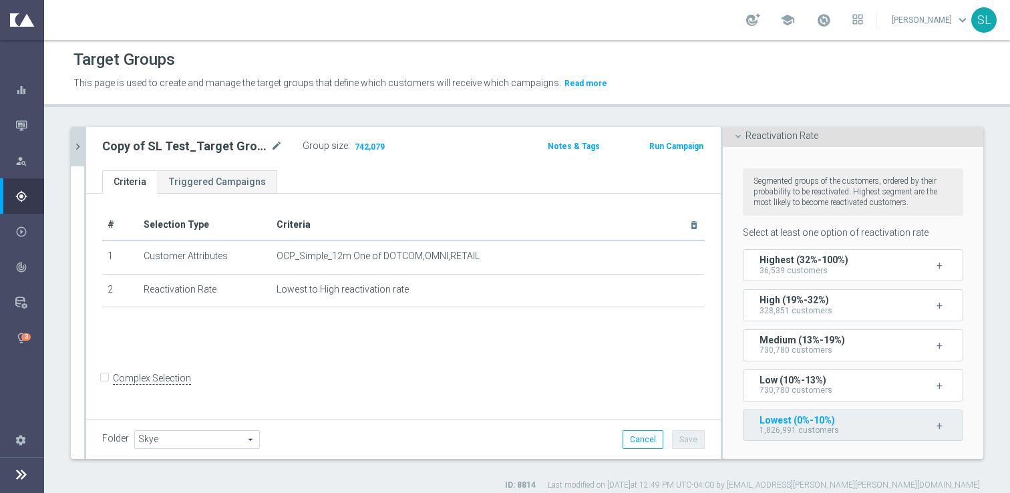
click at [804, 418] on span "Lowest (0%-10%)" at bounding box center [796, 420] width 75 height 11
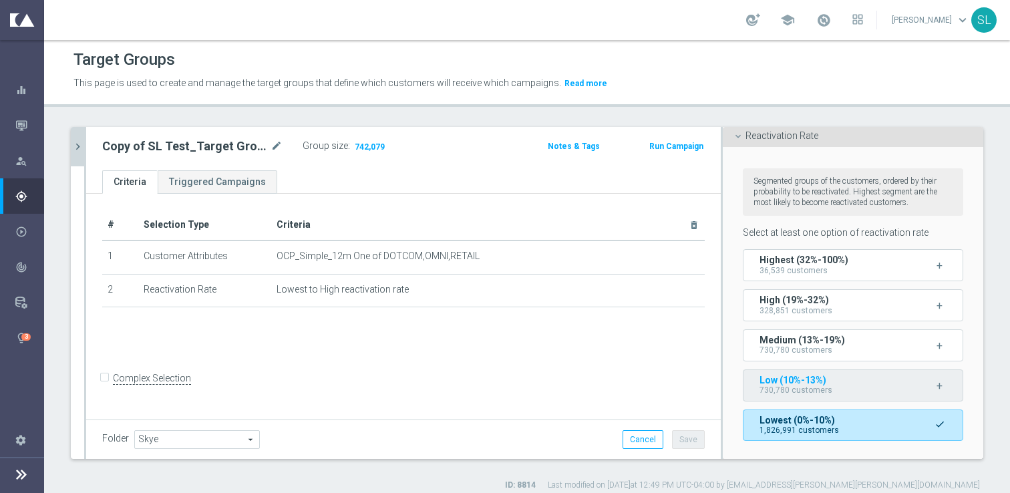
click at [804, 385] on span "730,780 customers" at bounding box center [795, 389] width 73 height 9
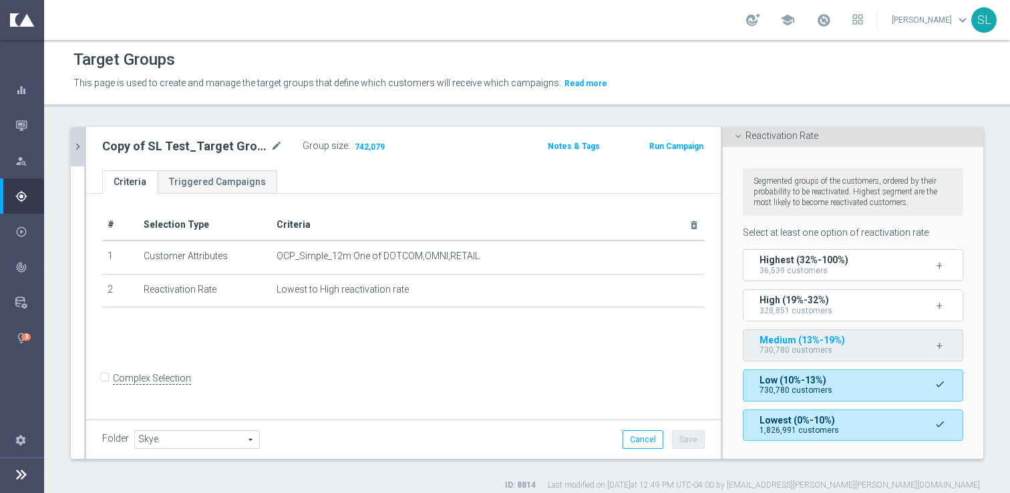
click at [804, 353] on span "730,780 customers" at bounding box center [795, 349] width 73 height 9
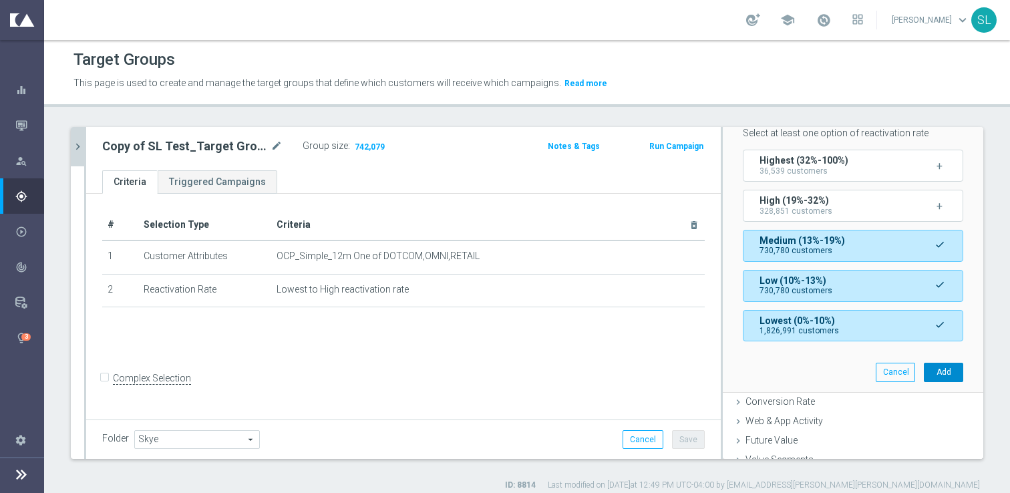
click at [943, 371] on button "Add" at bounding box center [943, 372] width 39 height 19
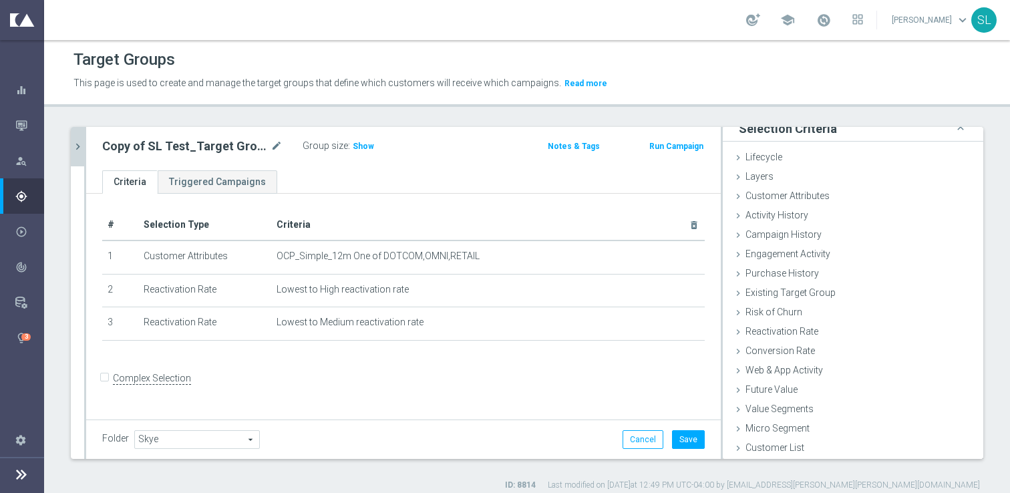
scroll to position [11, 0]
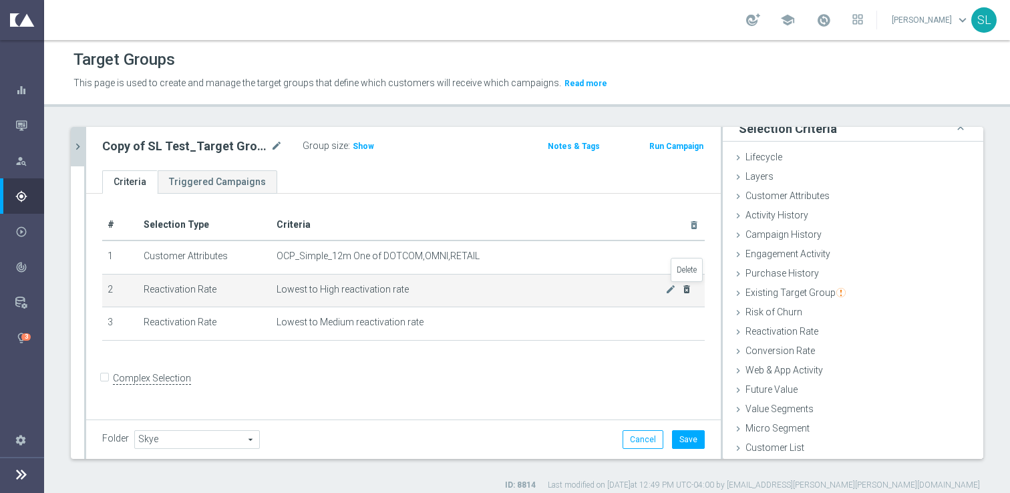
click at [689, 291] on icon "delete_forever" at bounding box center [686, 289] width 11 height 11
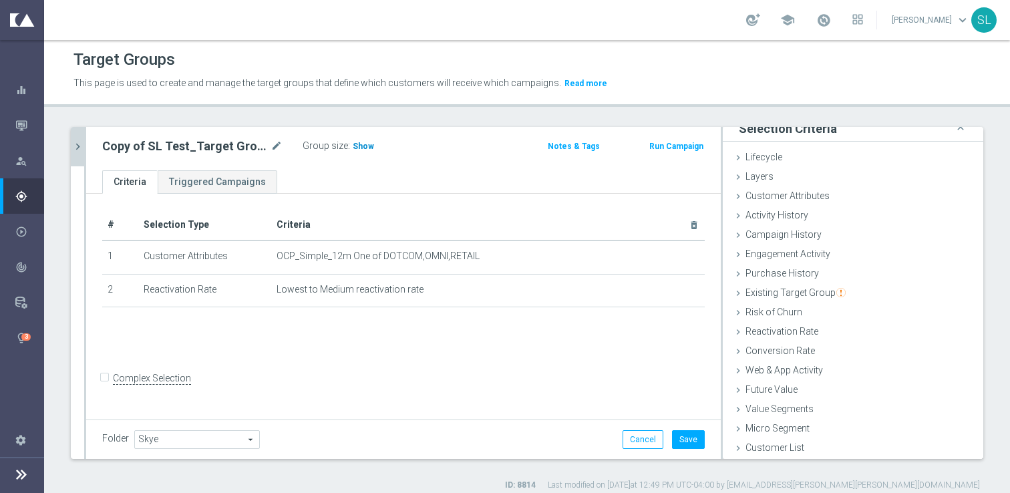
click at [361, 143] on span "Show" at bounding box center [363, 146] width 21 height 9
click at [647, 441] on button "Cancel" at bounding box center [643, 439] width 41 height 19
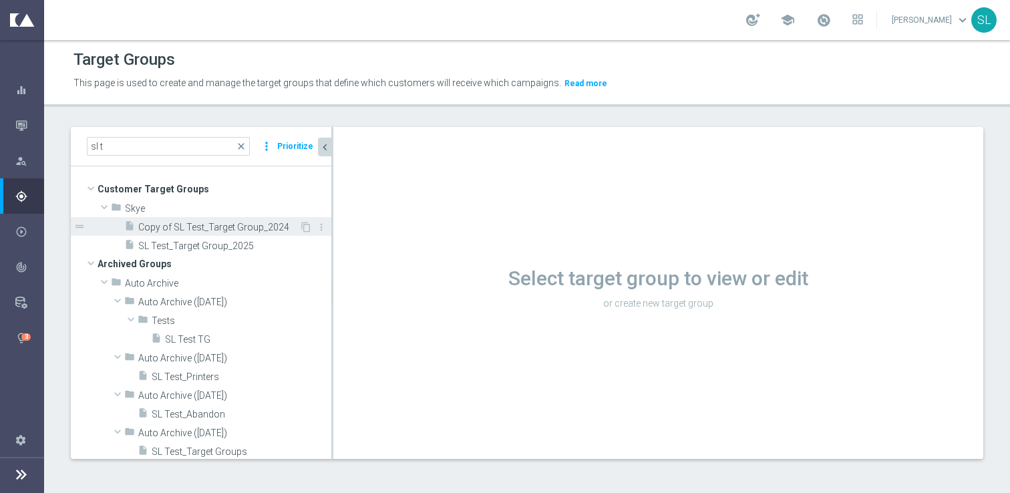
click at [155, 226] on span "Copy of SL Test_Target Group_2024" at bounding box center [218, 227] width 161 height 11
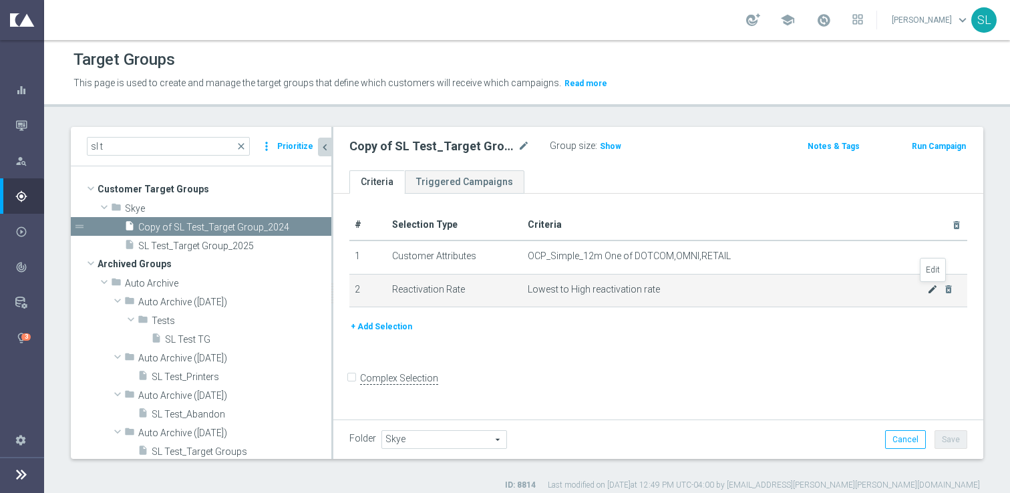
click at [929, 286] on icon "mode_edit" at bounding box center [932, 289] width 11 height 11
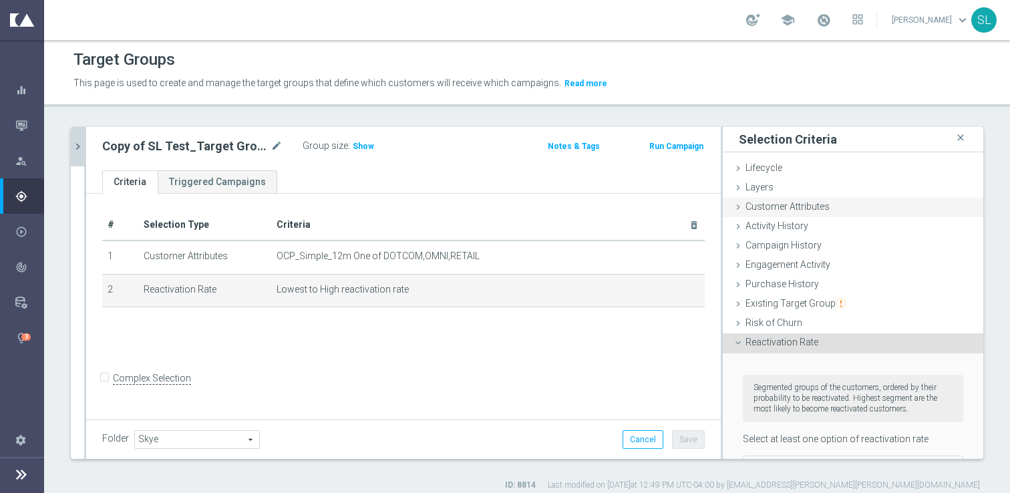
click at [839, 202] on div "Customer Attributes done selection updated" at bounding box center [853, 208] width 260 height 20
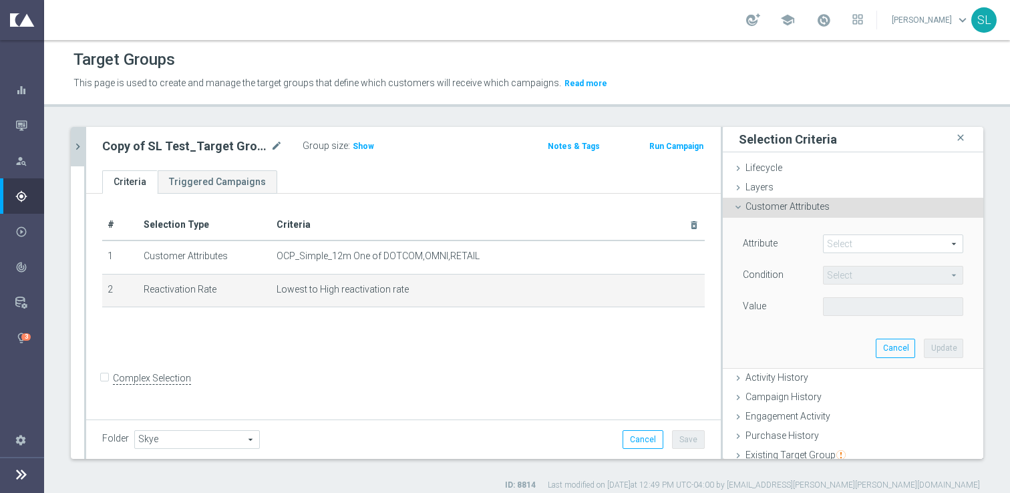
click at [847, 244] on span at bounding box center [893, 243] width 139 height 17
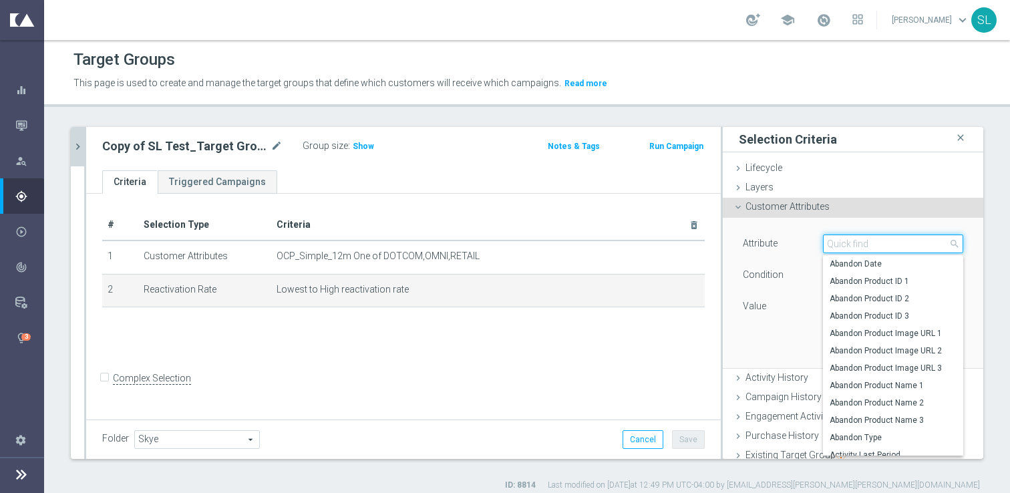
click at [847, 244] on input "search" at bounding box center [893, 243] width 140 height 19
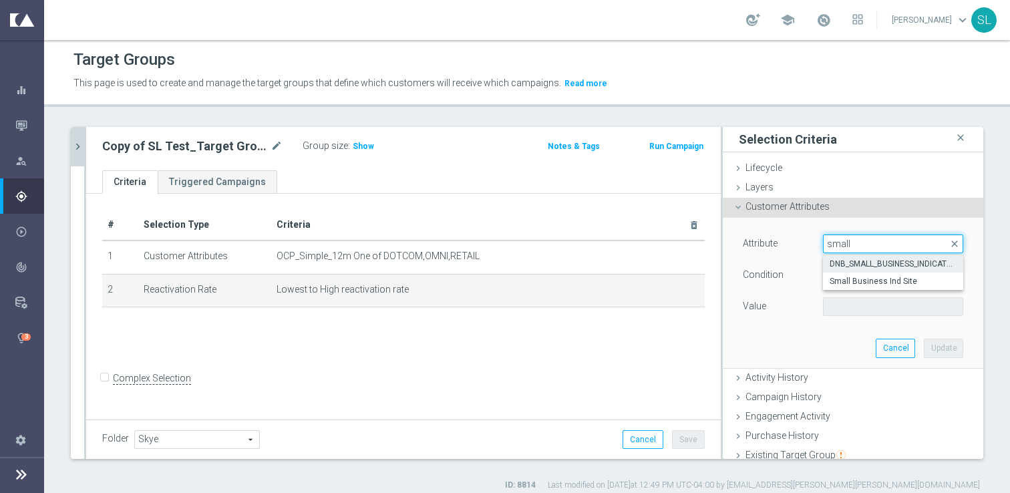
type input "small"
click at [857, 269] on span "DNB_SMALL_BUSINESS_INDICATOR" at bounding box center [893, 263] width 127 height 11
type input "DNB_SMALL_BUSINESS_INDICATOR"
type input "Equals"
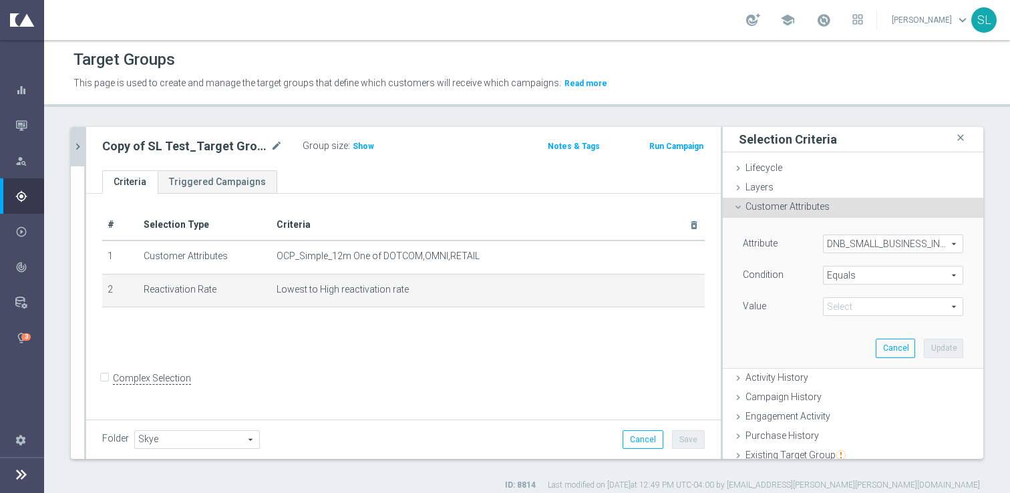
click at [842, 307] on span at bounding box center [893, 306] width 139 height 17
click at [837, 341] on span "Y" at bounding box center [893, 344] width 127 height 11
type input "Y"
click at [947, 343] on button "Update" at bounding box center [943, 348] width 39 height 19
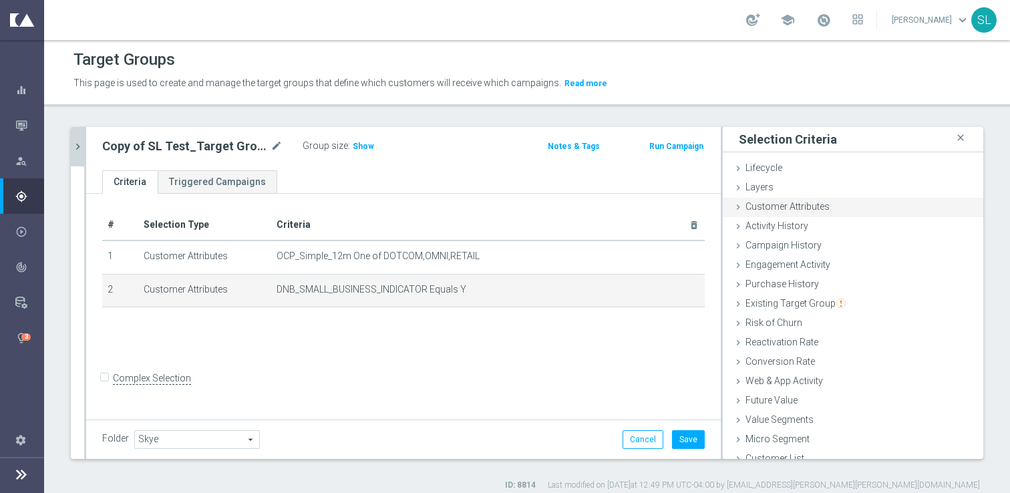
click at [862, 200] on div "Customer Attributes done selection updated" at bounding box center [853, 208] width 260 height 20
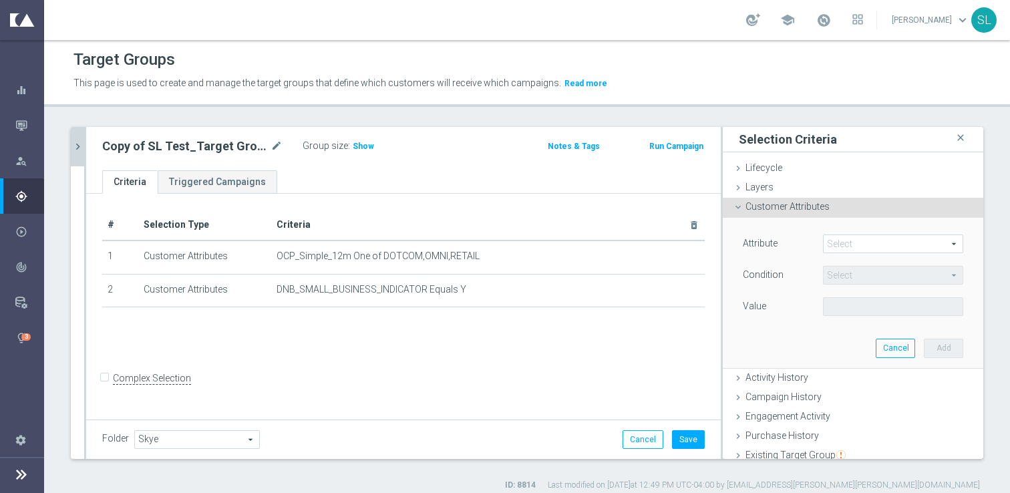
click at [860, 243] on span at bounding box center [893, 243] width 139 height 17
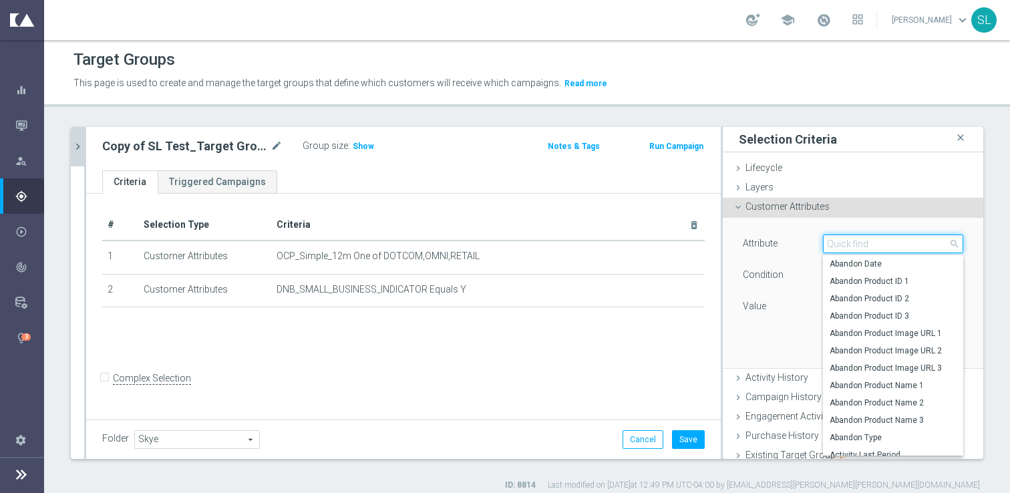
click at [860, 243] on input "search" at bounding box center [893, 243] width 140 height 19
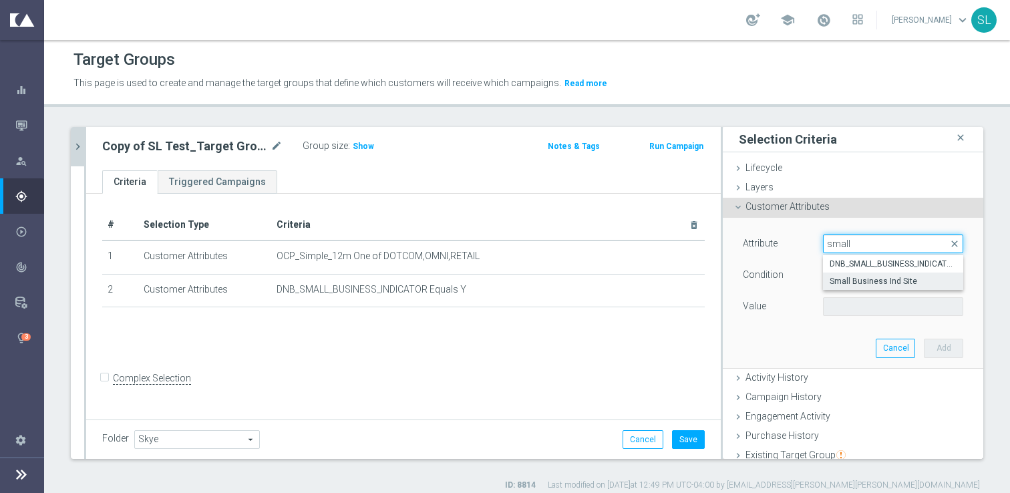
type input "small"
click at [864, 278] on span "Small Business Ind Site" at bounding box center [893, 281] width 127 height 11
type input "Small Business Ind Site"
type input "Equals"
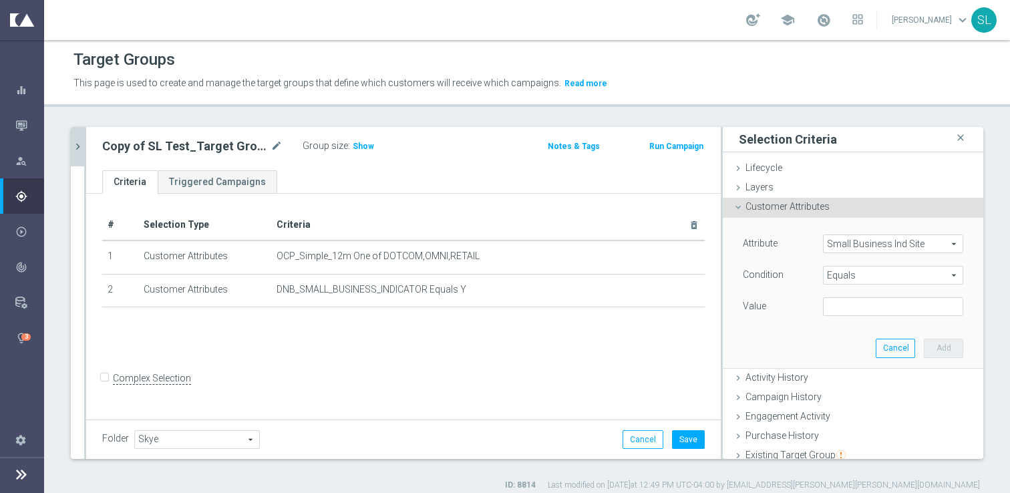
click at [864, 278] on span "Equals" at bounding box center [893, 275] width 139 height 17
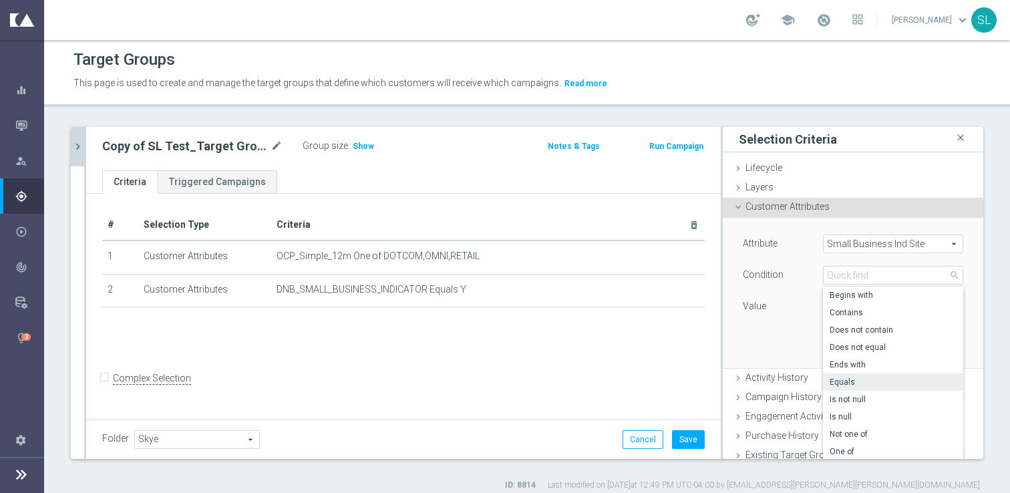
click at [791, 341] on div "Attribute Small Business Ind Site Small Business Ind Site arrow_drop_down searc…" at bounding box center [853, 293] width 240 height 150
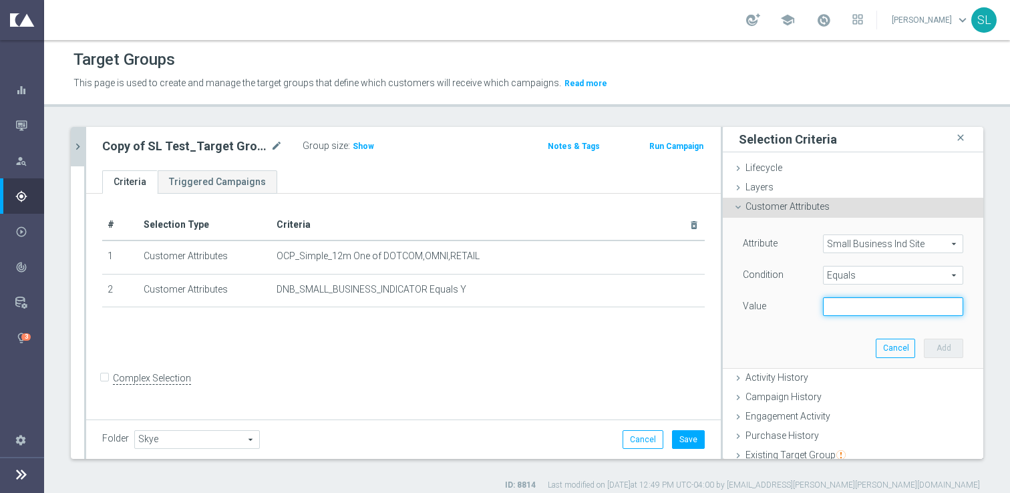
click at [844, 311] on input "text" at bounding box center [893, 306] width 140 height 19
type input "Y"
click at [934, 351] on button "Add" at bounding box center [943, 348] width 39 height 19
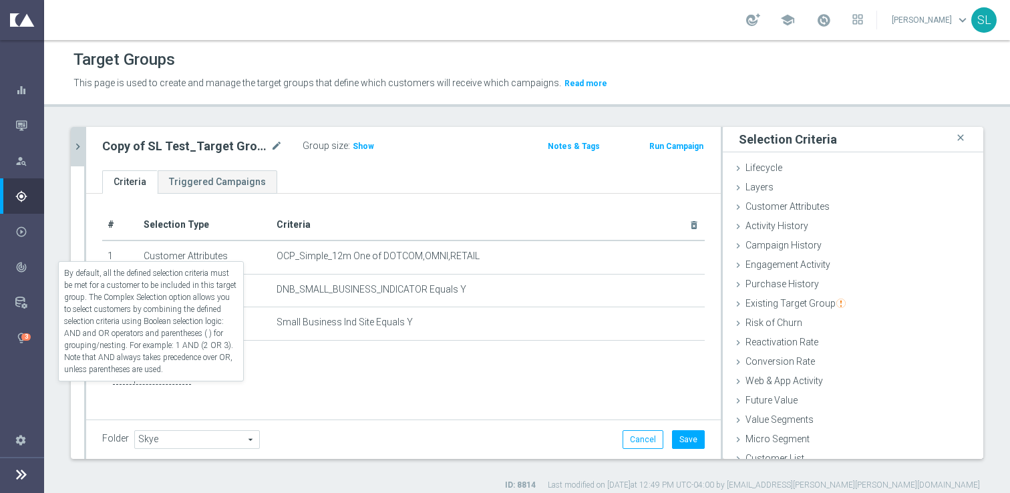
click at [151, 385] on label "Complex Selection" at bounding box center [152, 378] width 78 height 13
click at [111, 389] on input "Complex Selection" at bounding box center [106, 380] width 9 height 19
checkbox input "true"
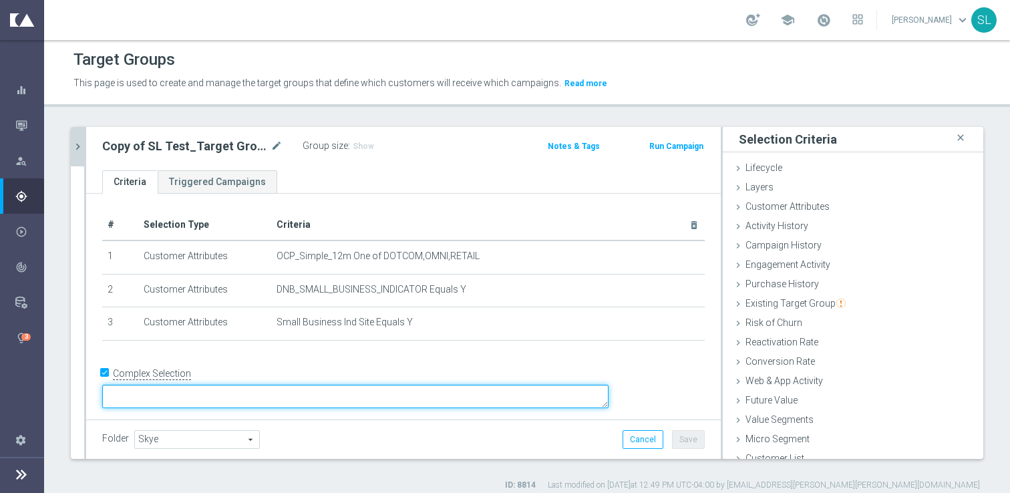
click at [253, 391] on textarea at bounding box center [355, 396] width 506 height 23
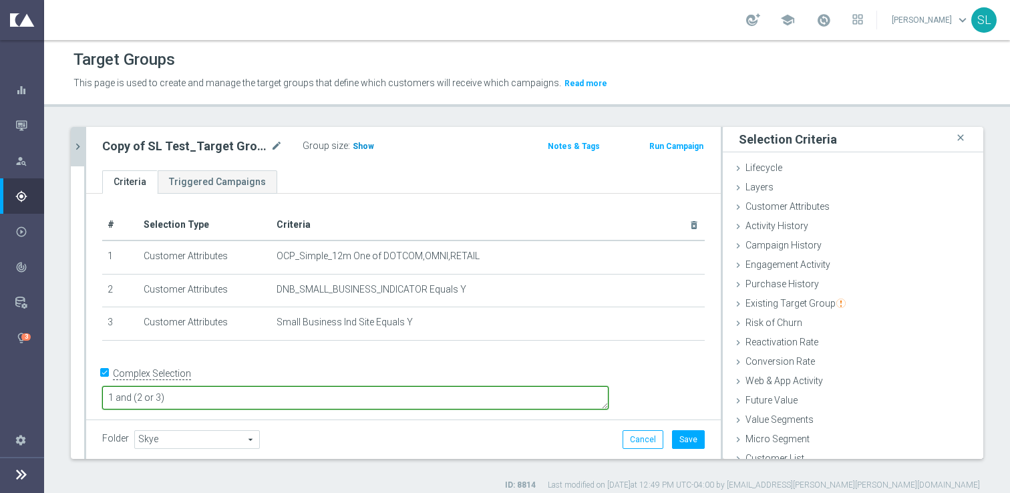
type textarea "1 and (2 or 3)"
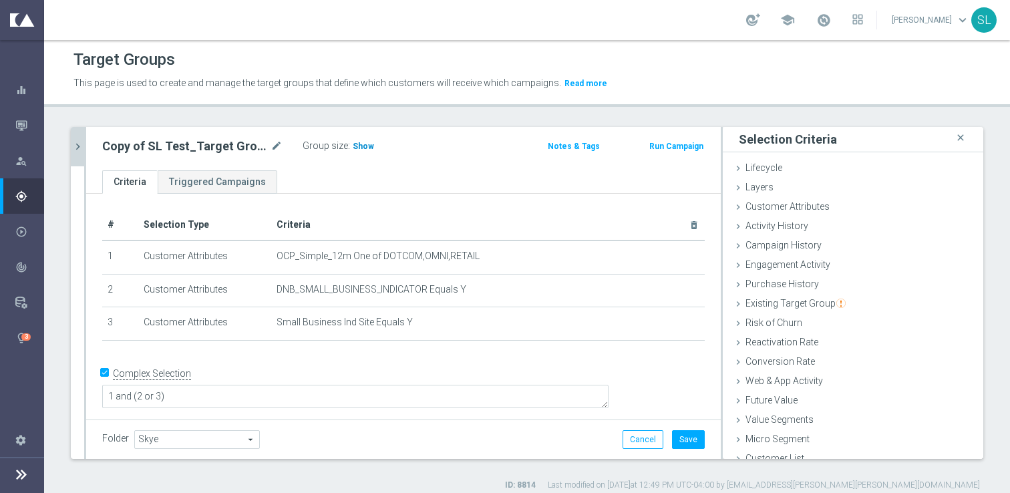
click at [361, 144] on span "Show" at bounding box center [363, 146] width 21 height 9
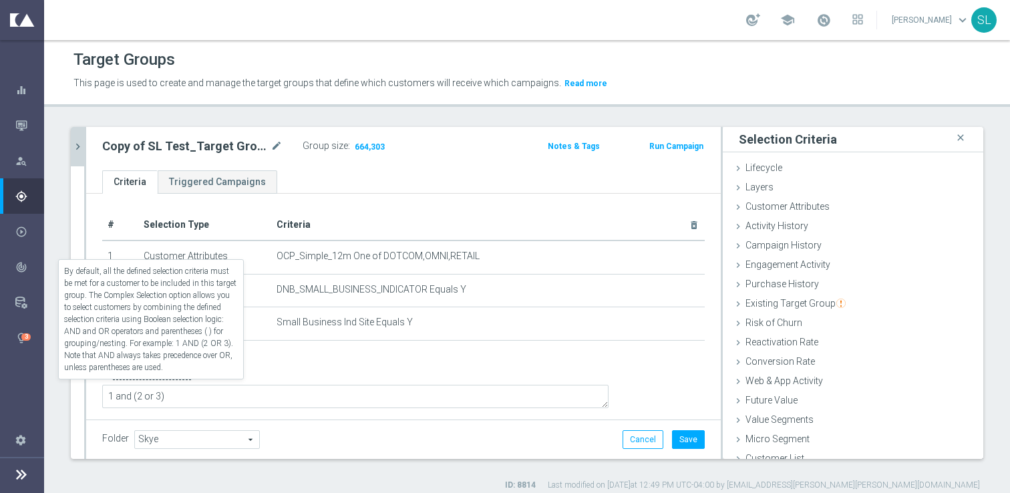
click at [104, 385] on input "Complex Selection" at bounding box center [106, 375] width 9 height 19
checkbox input "false"
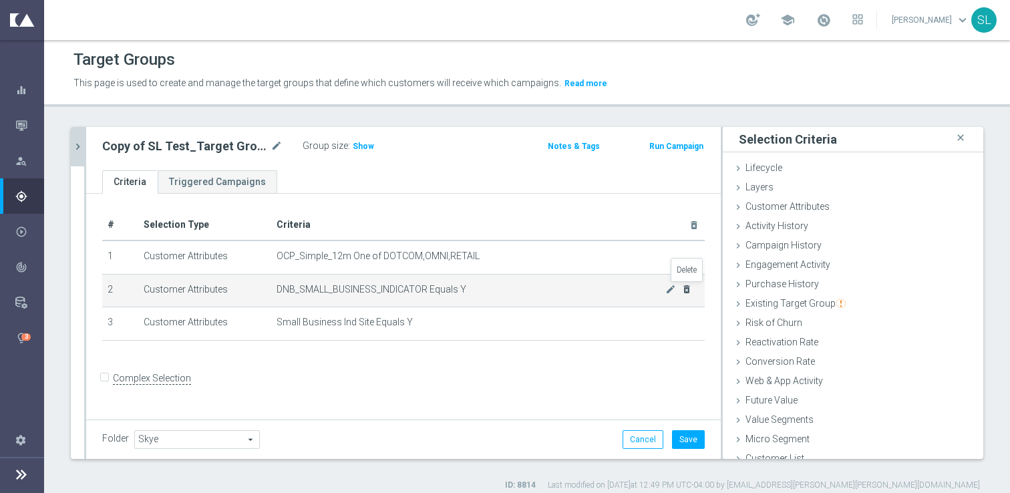
click at [687, 286] on icon "delete_forever" at bounding box center [686, 289] width 11 height 11
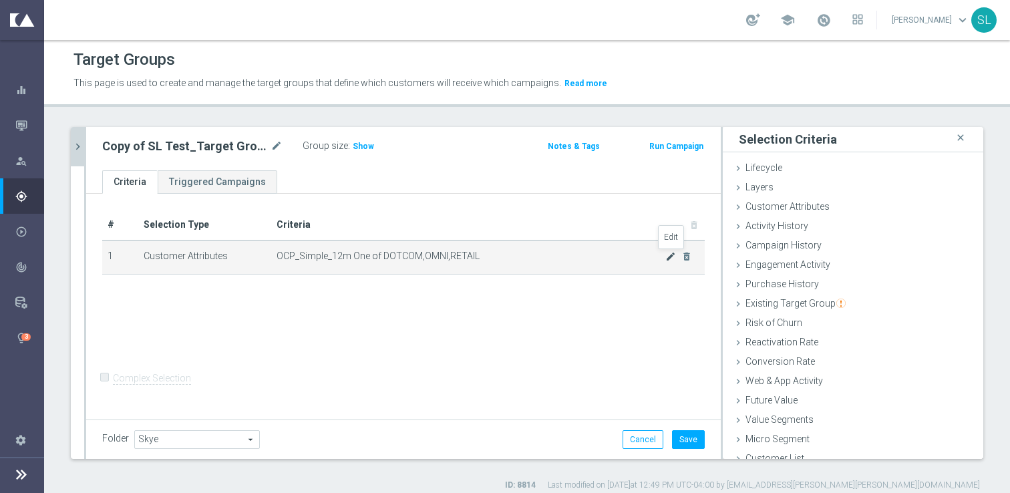
click at [669, 259] on icon "mode_edit" at bounding box center [670, 256] width 11 height 11
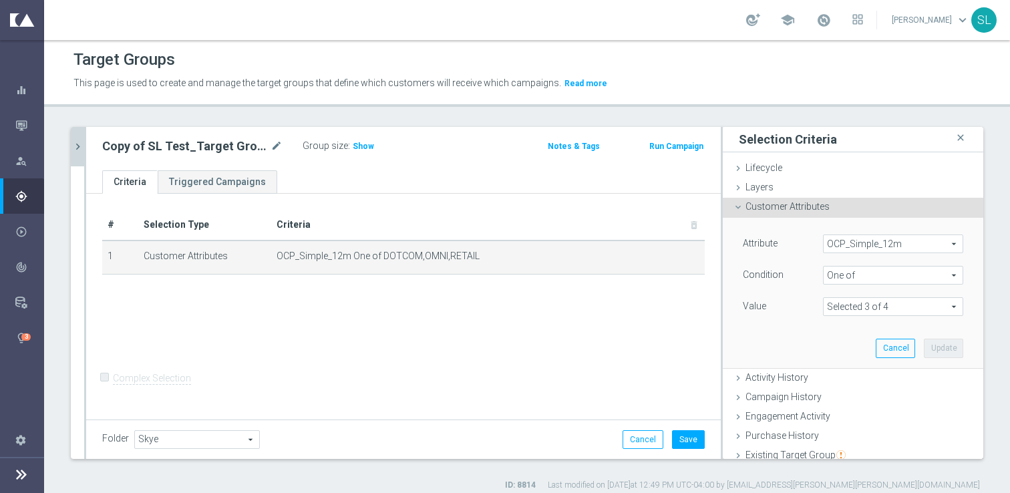
scroll to position [162, 0]
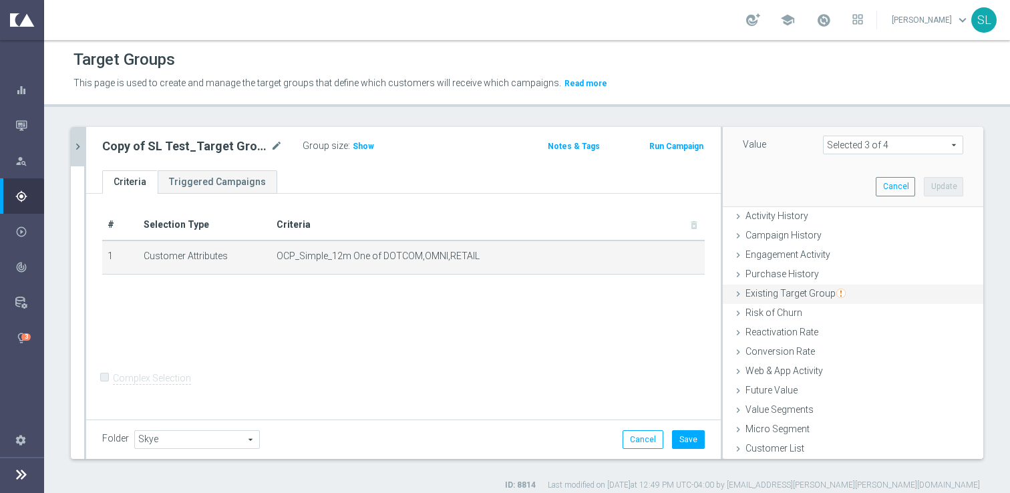
click at [776, 298] on span "Existing Target Group" at bounding box center [795, 293] width 100 height 11
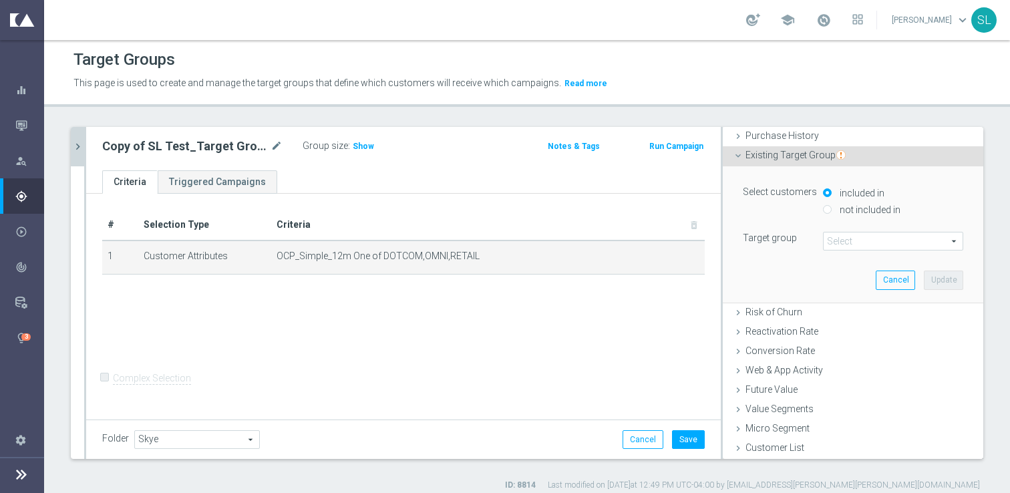
scroll to position [67, 0]
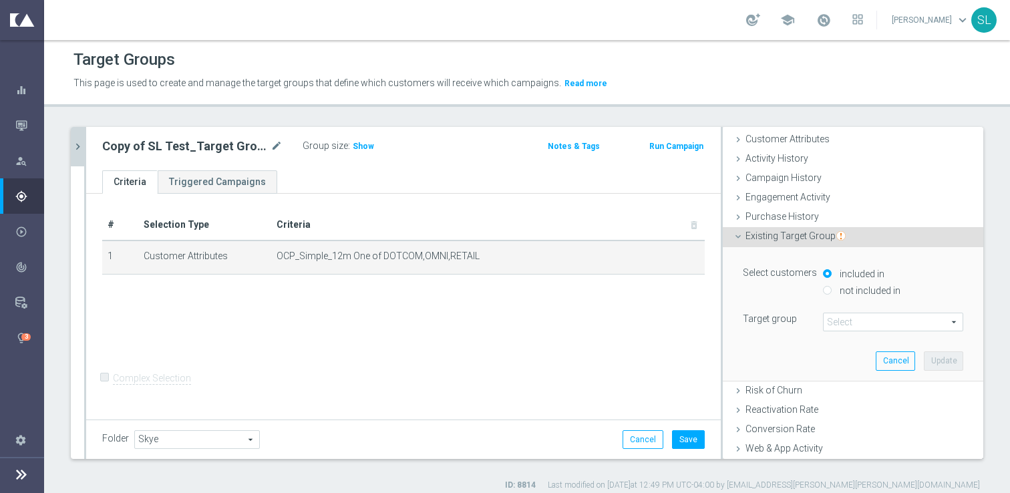
click at [847, 327] on span at bounding box center [893, 321] width 139 height 17
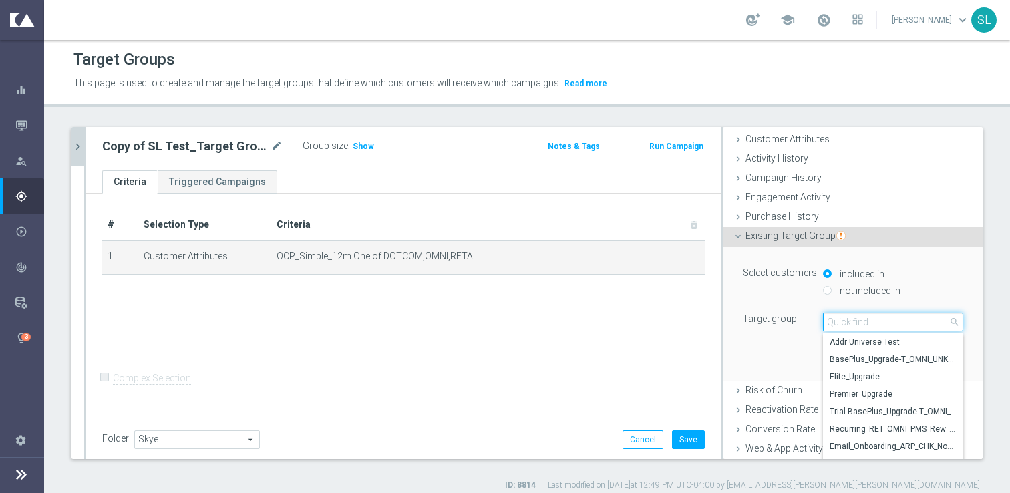
click at [847, 327] on input "search" at bounding box center [893, 322] width 140 height 19
paste input "ER_OMNI_BTS_EMAIL"
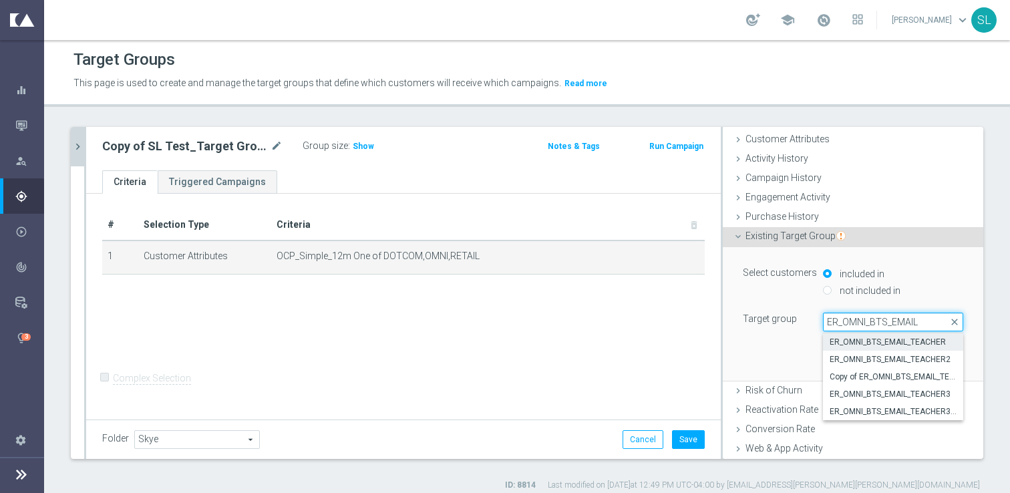
type input "ER_OMNI_BTS_EMAIL"
click at [844, 341] on span "ER_OMNI_BTS_EMAIL_TEACHER" at bounding box center [893, 342] width 127 height 11
type input "ER_OMNI_BTS_EMAIL_TEACHER"
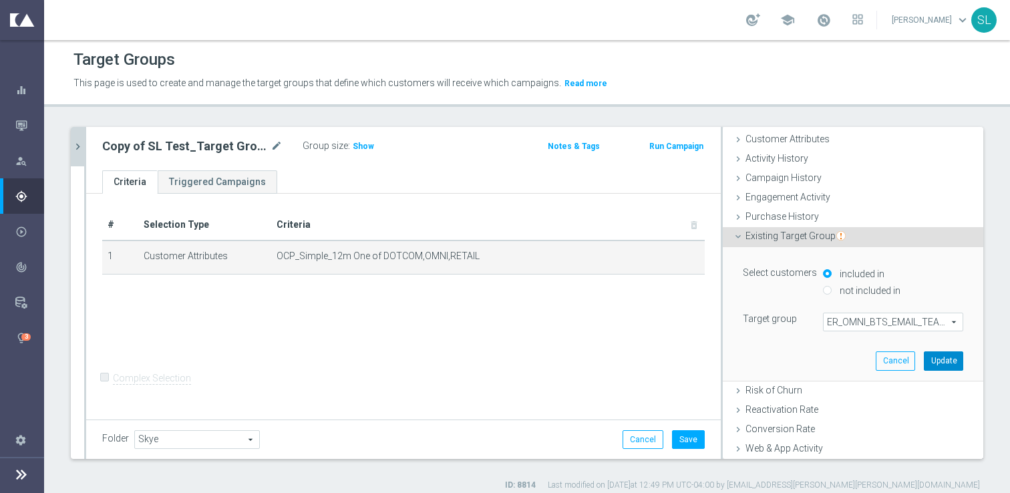
click at [949, 357] on button "Update" at bounding box center [943, 360] width 39 height 19
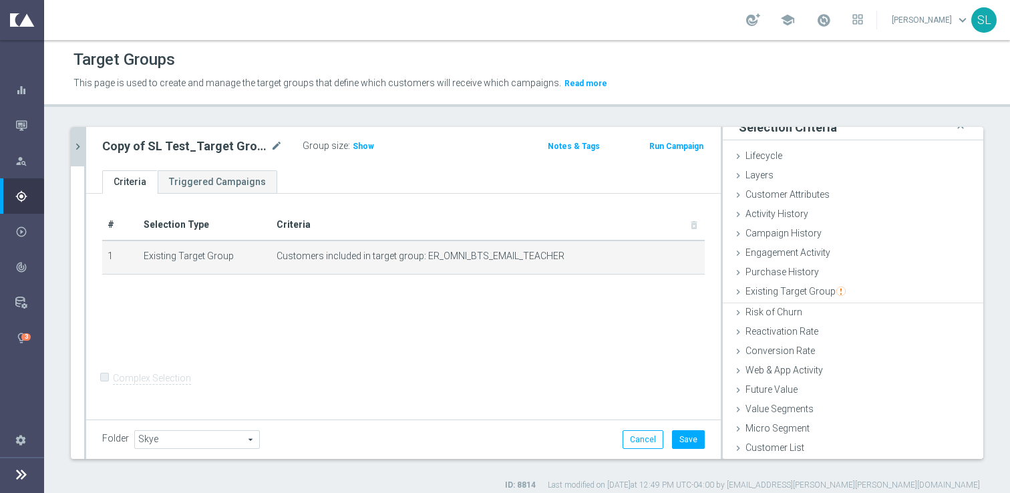
scroll to position [11, 0]
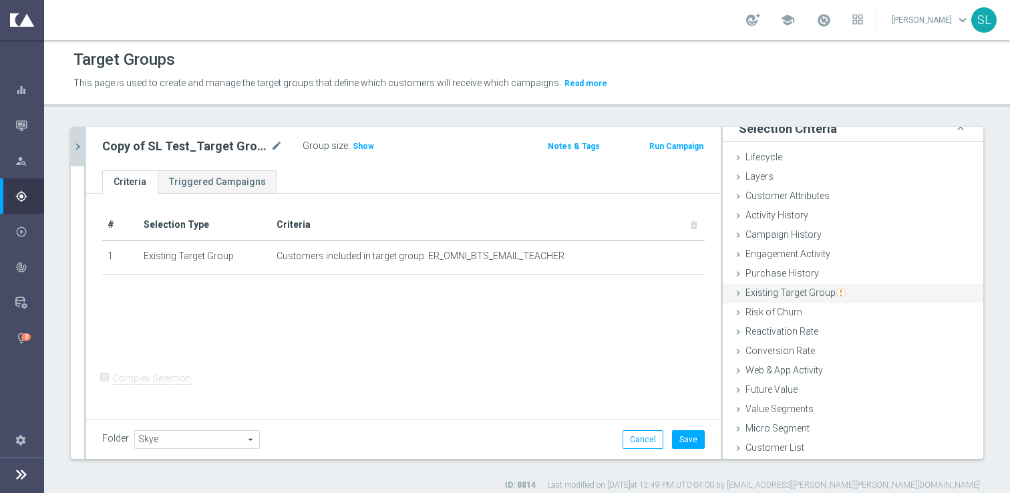
click at [806, 293] on span "Existing Target Group" at bounding box center [795, 292] width 100 height 11
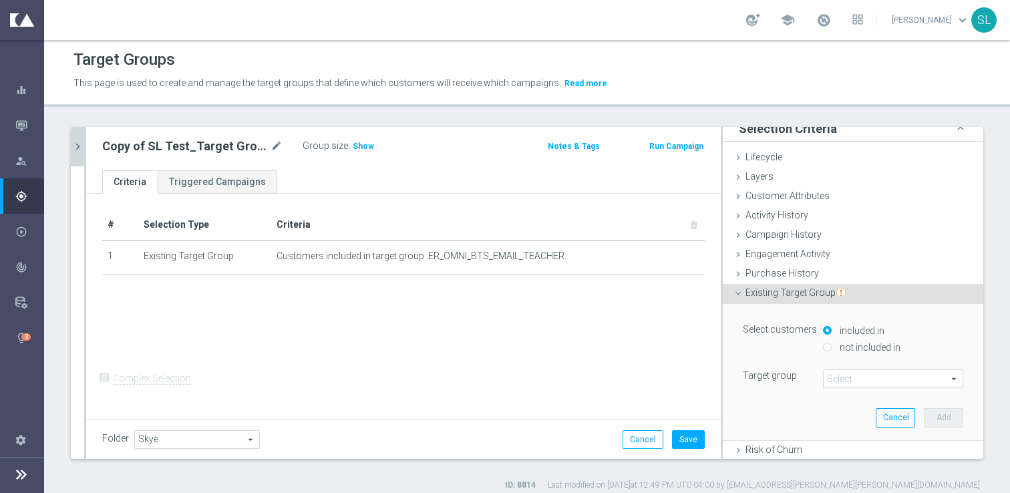
scroll to position [67, 0]
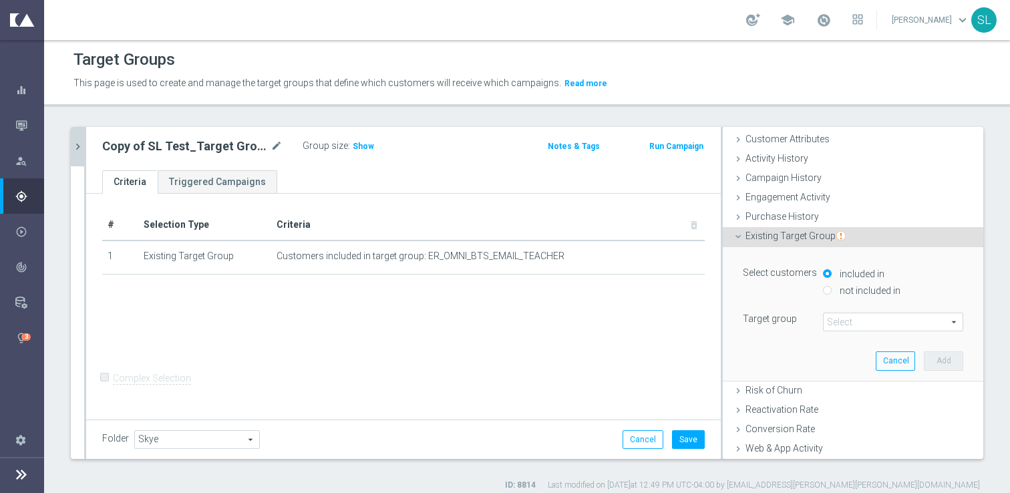
click at [849, 311] on div "Select customers included in not included in Target group Select arrow_drop_dow…" at bounding box center [853, 297] width 220 height 67
click at [848, 322] on span at bounding box center [893, 321] width 139 height 17
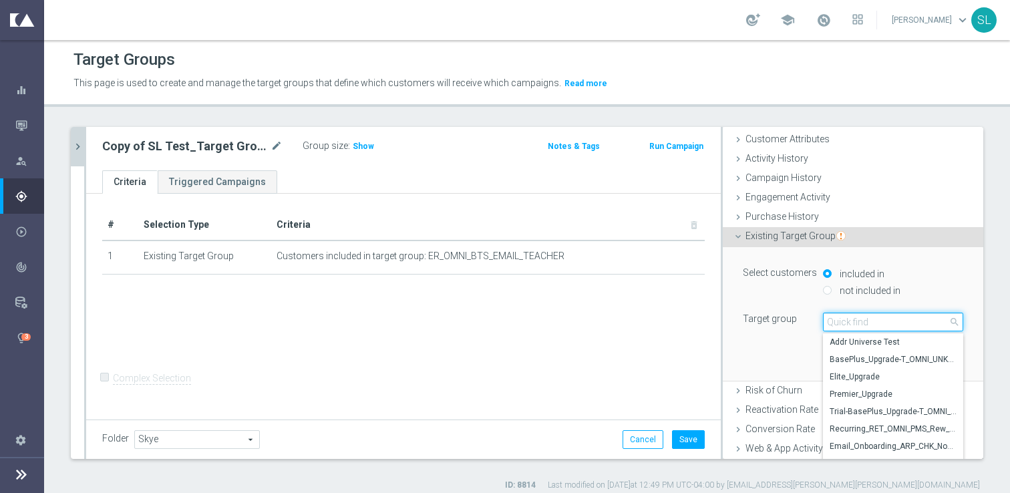
click at [848, 322] on input "search" at bounding box center [893, 322] width 140 height 19
paste input "ER_OMNI_BTS_EMAIL"
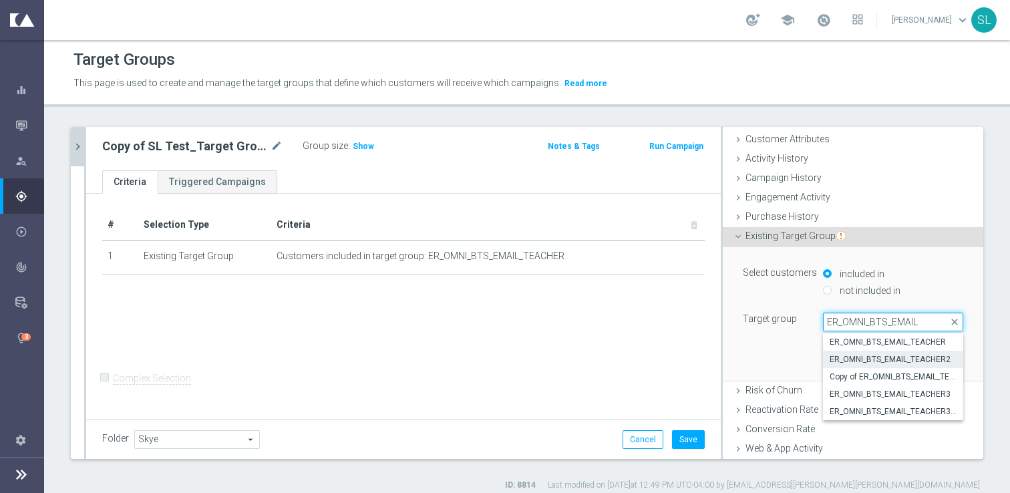
type input "ER_OMNI_BTS_EMAIL"
click at [852, 358] on span "ER_OMNI_BTS_EMAIL_TEACHER2" at bounding box center [893, 359] width 127 height 11
type input "ER_OMNI_BTS_EMAIL_TEACHER2"
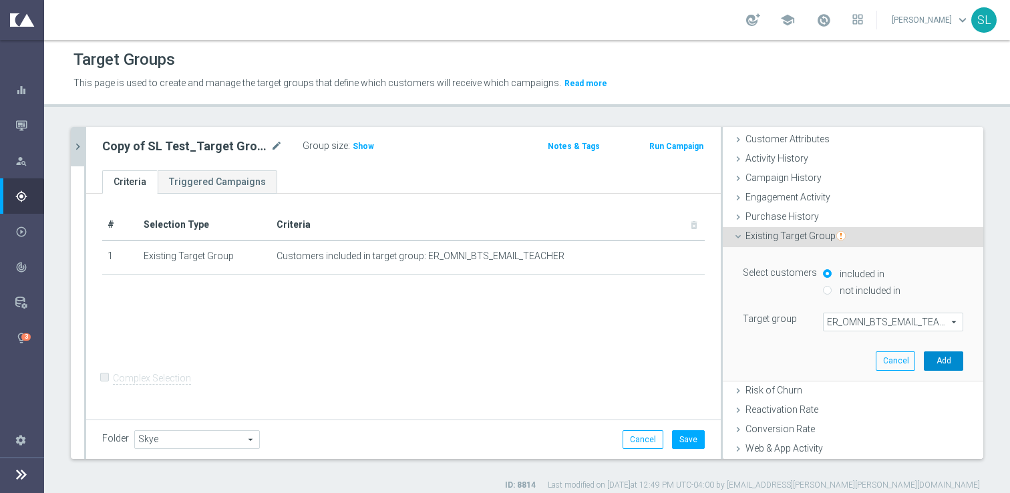
click at [942, 361] on button "Add" at bounding box center [943, 360] width 39 height 19
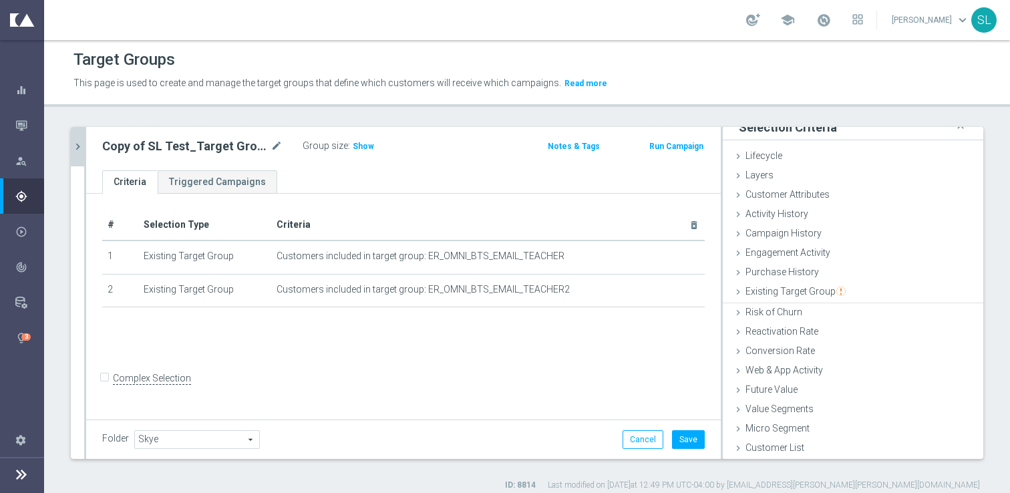
scroll to position [11, 0]
click at [796, 194] on span "Customer Attributes" at bounding box center [787, 195] width 84 height 11
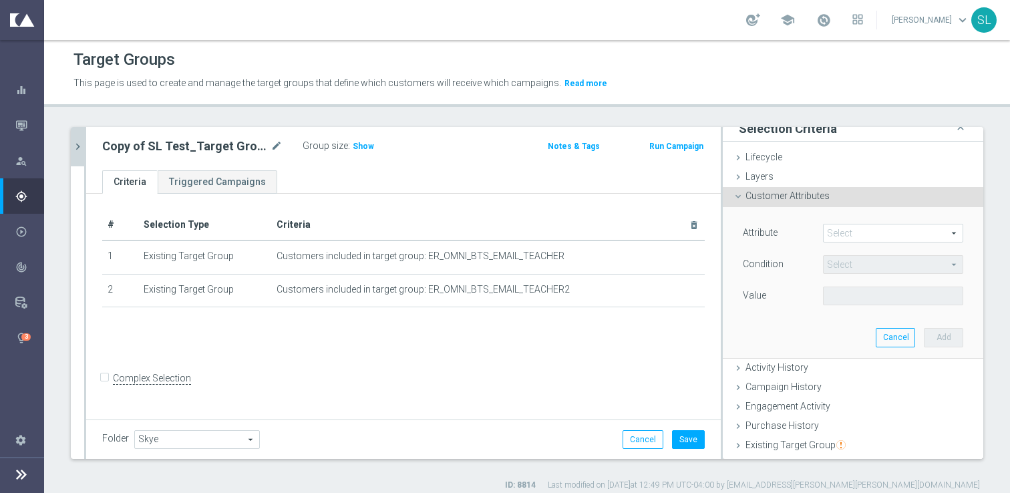
scroll to position [67, 0]
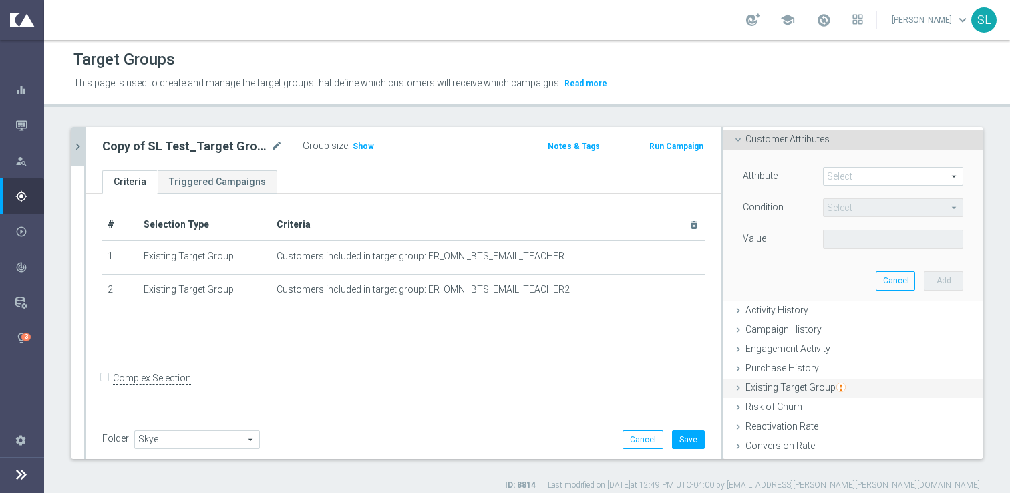
click at [790, 382] on span "Existing Target Group" at bounding box center [795, 387] width 100 height 11
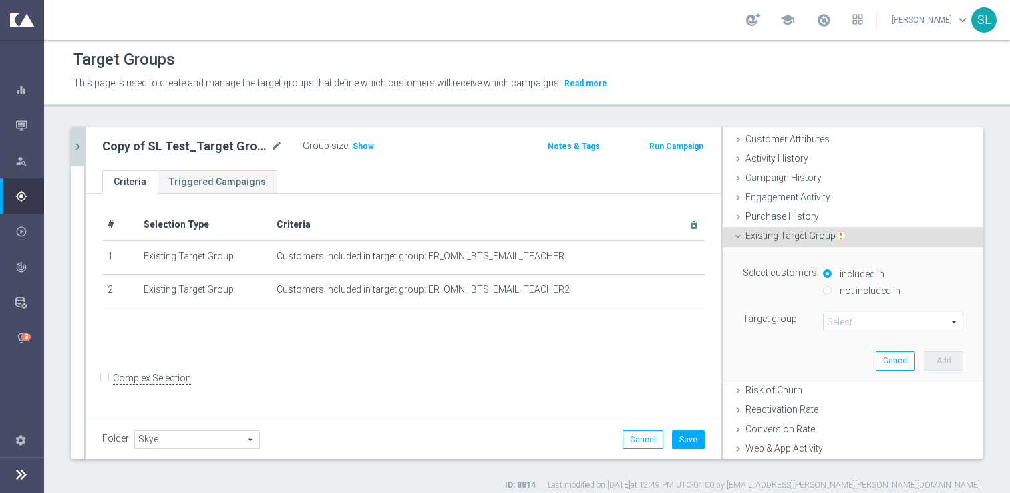
click at [863, 321] on span at bounding box center [893, 321] width 139 height 17
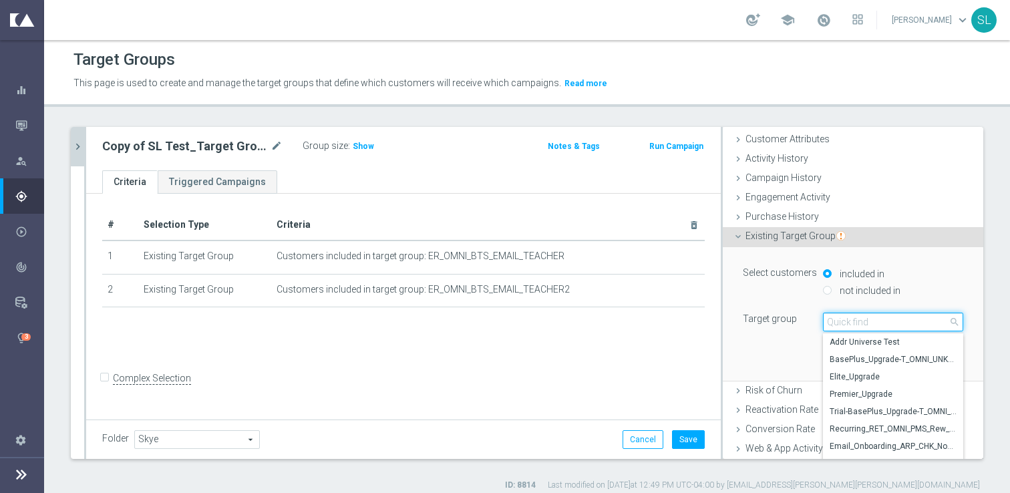
click at [863, 321] on input "search" at bounding box center [893, 322] width 140 height 19
paste input "ER_OMNI_BTS_EMAIL"
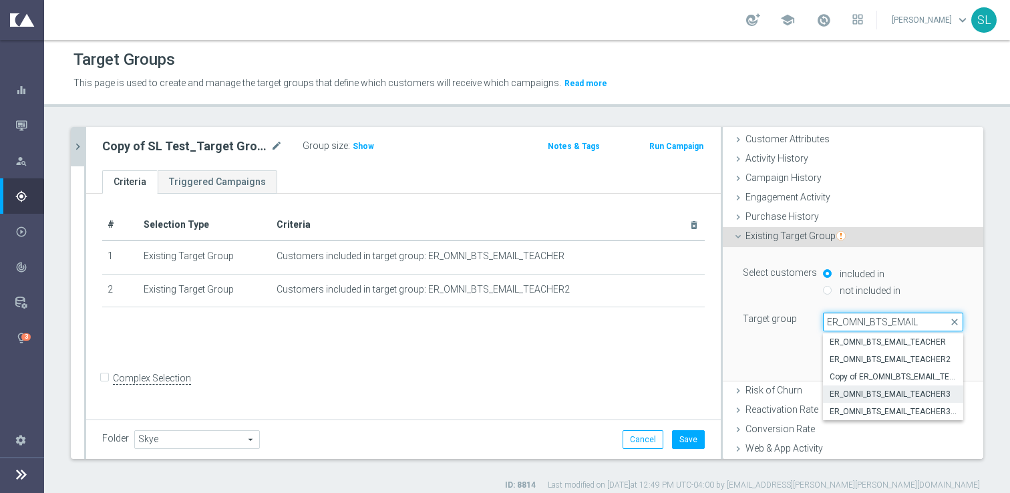
type input "ER_OMNI_BTS_EMAIL"
click at [877, 398] on span "ER_OMNI_BTS_EMAIL_TEACHER3" at bounding box center [893, 394] width 127 height 11
type input "ER_OMNI_BTS_EMAIL_TEACHER3"
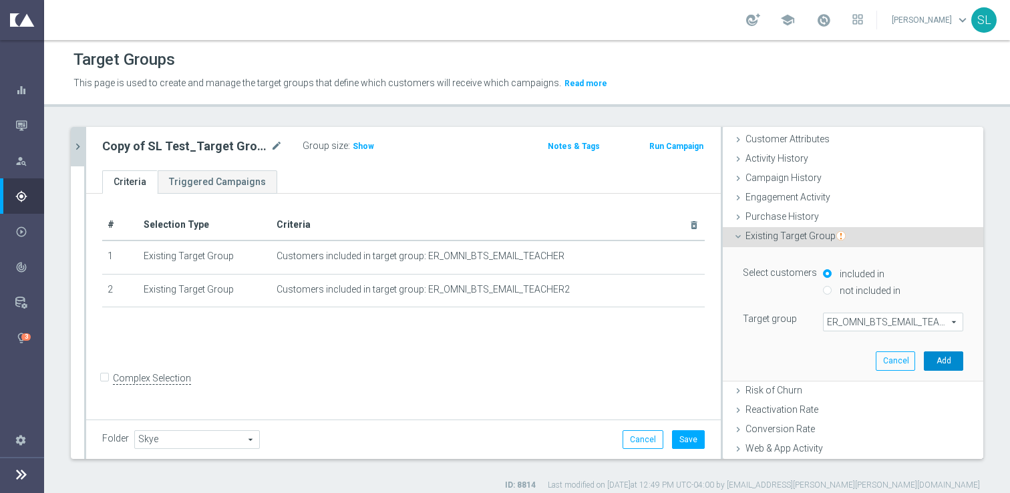
click at [945, 357] on button "Add" at bounding box center [943, 360] width 39 height 19
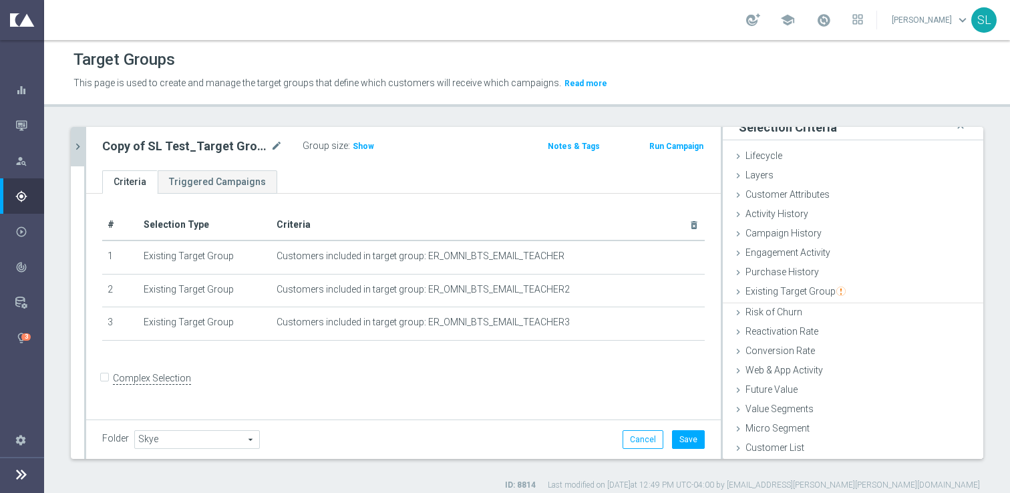
scroll to position [11, 0]
click at [790, 297] on span "Existing Target Group" at bounding box center [795, 292] width 100 height 11
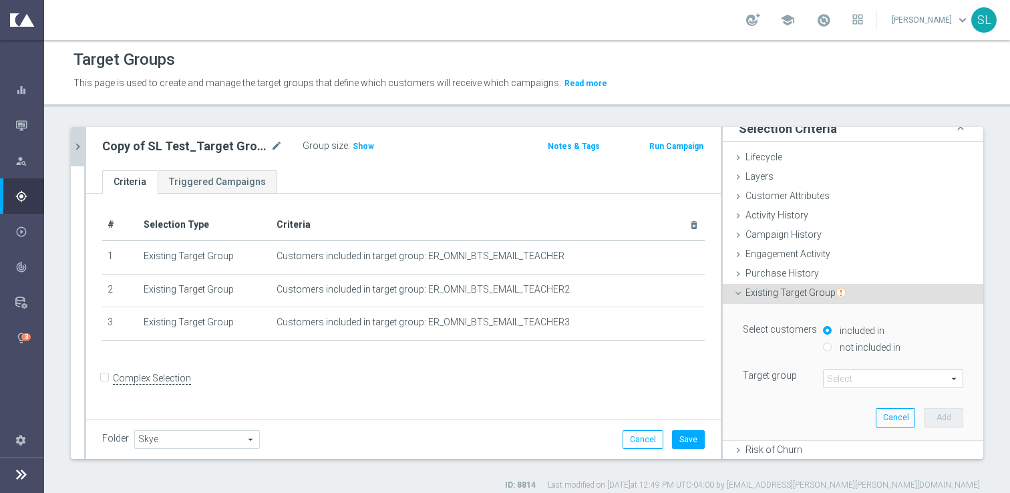
scroll to position [67, 0]
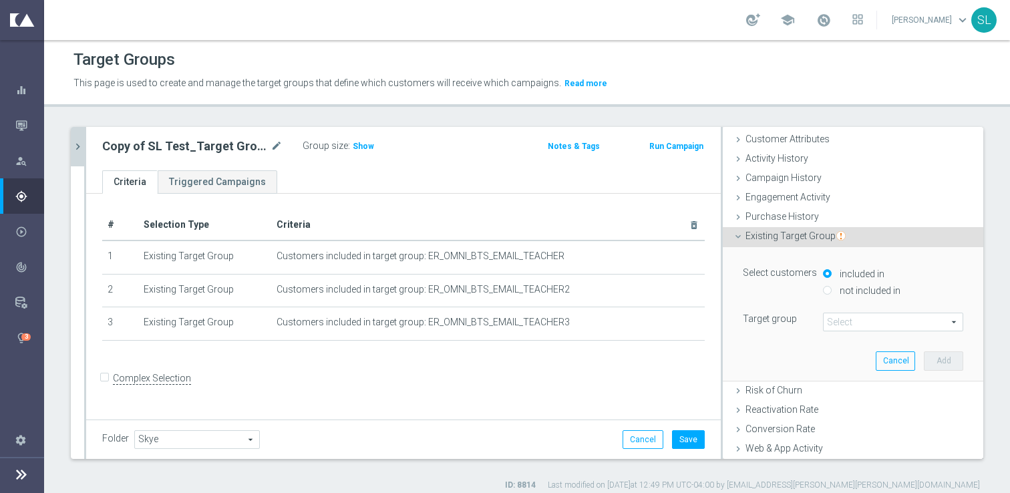
click at [868, 321] on span at bounding box center [893, 321] width 139 height 17
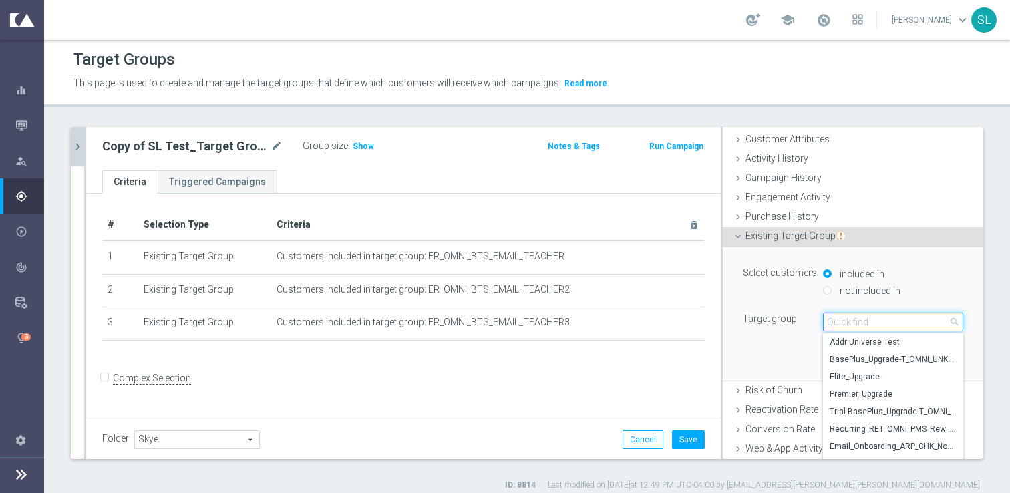
click at [868, 321] on input "search" at bounding box center [893, 322] width 140 height 19
paste input "ER_OMNI_BTS_EMAIL"
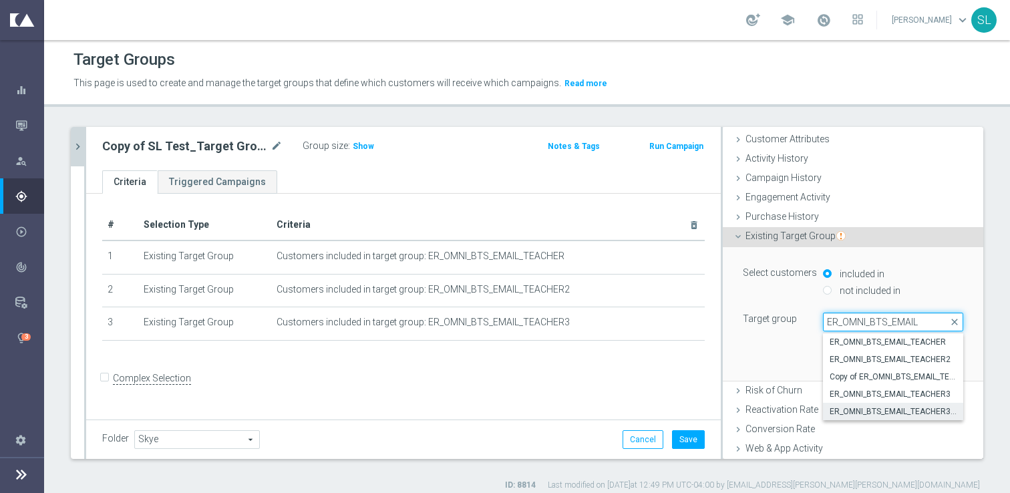
type input "ER_OMNI_BTS_EMAIL"
click at [887, 409] on span "ER_OMNI_BTS_EMAIL_TEACHER3_RESEND" at bounding box center [893, 411] width 127 height 11
type input "ER_OMNI_BTS_EMAIL_TEACHER3_RESEND"
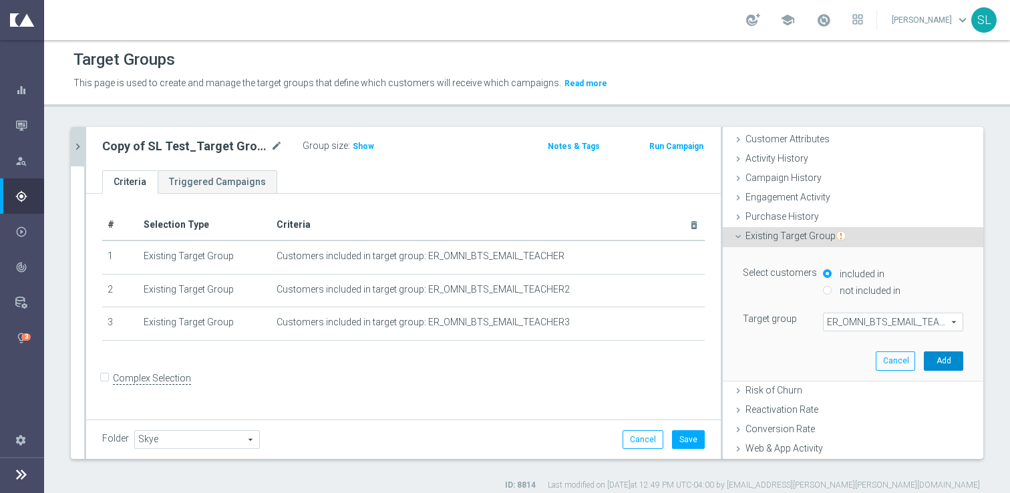
click at [935, 360] on button "Add" at bounding box center [943, 360] width 39 height 19
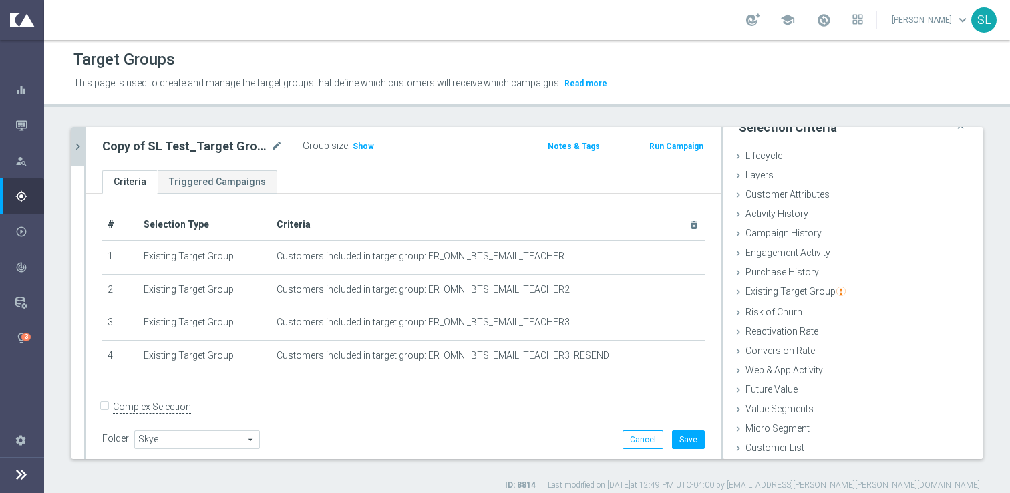
scroll to position [11, 0]
click at [793, 292] on span "Existing Target Group" at bounding box center [795, 292] width 100 height 11
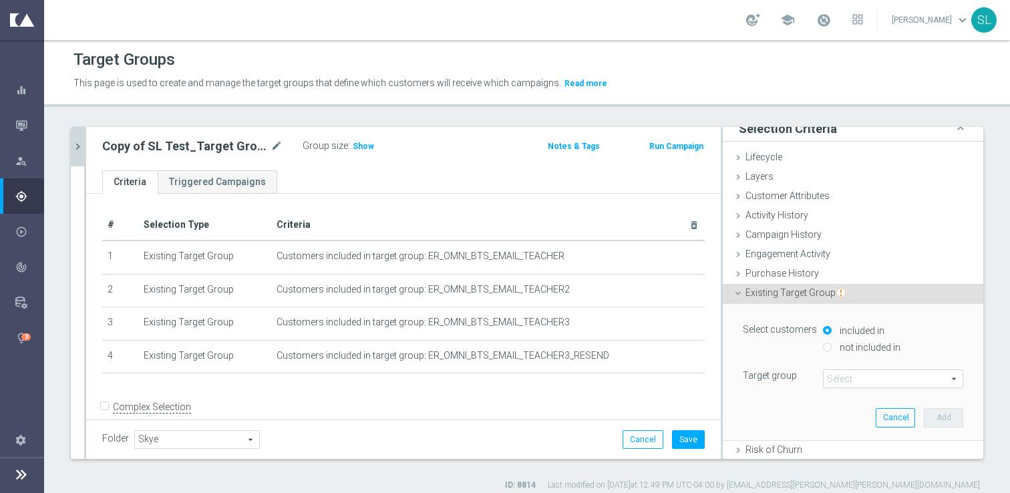
scroll to position [67, 0]
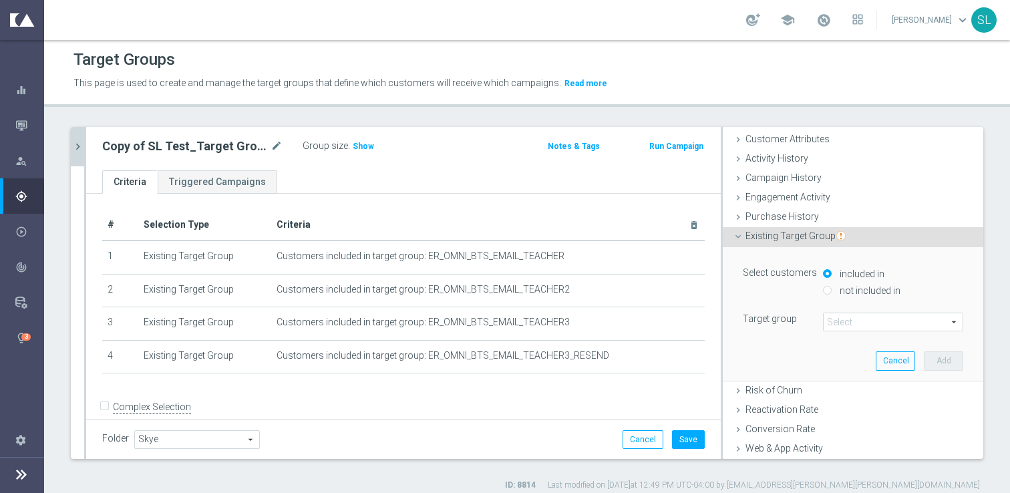
click at [857, 319] on span at bounding box center [893, 321] width 139 height 17
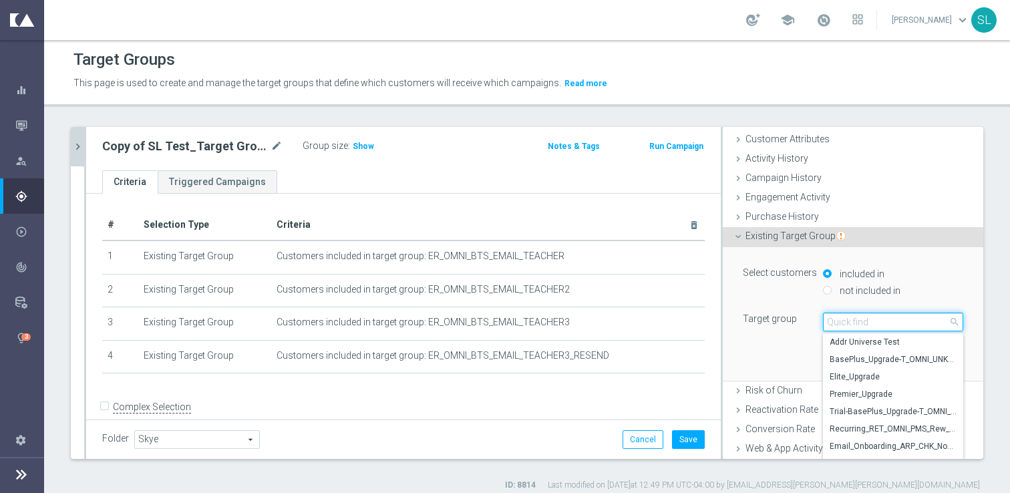
click at [857, 319] on input "search" at bounding box center [893, 322] width 140 height 19
paste input "31617_46558_redeemers"
type input "31617_46558_redeemers"
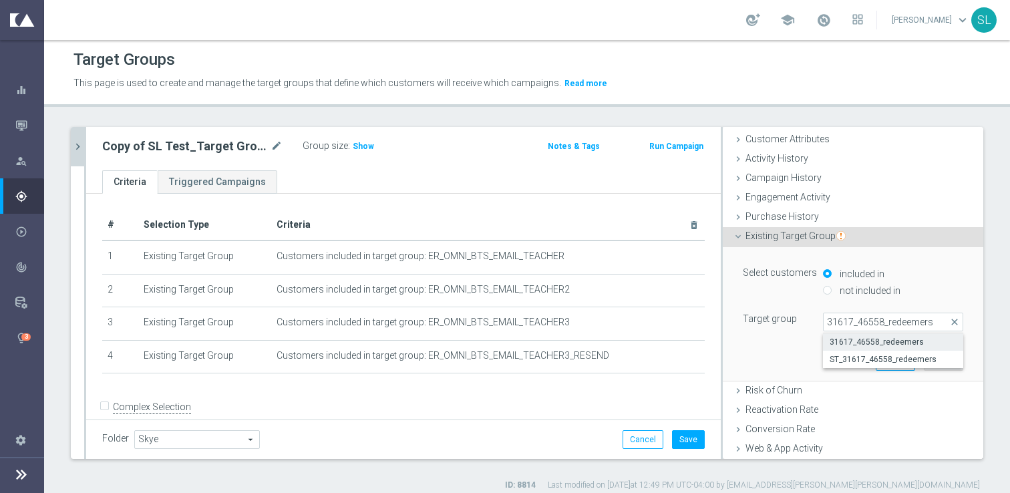
click at [922, 341] on span "31617_46558_redeemers" at bounding box center [893, 342] width 127 height 11
type input "31617_46558_redeemers"
click at [952, 359] on button "Add" at bounding box center [943, 360] width 39 height 19
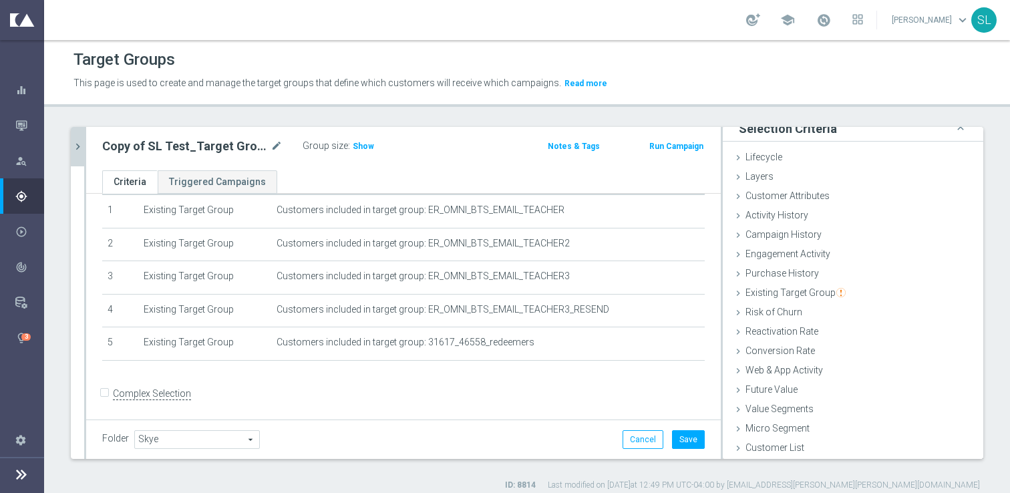
scroll to position [48, 0]
click at [164, 400] on div "Complex Selection" at bounding box center [146, 391] width 89 height 21
click at [162, 399] on div "Complex Selection" at bounding box center [146, 391] width 89 height 21
click at [158, 395] on label "Complex Selection" at bounding box center [152, 391] width 78 height 13
click at [111, 395] on input "Complex Selection" at bounding box center [106, 393] width 9 height 19
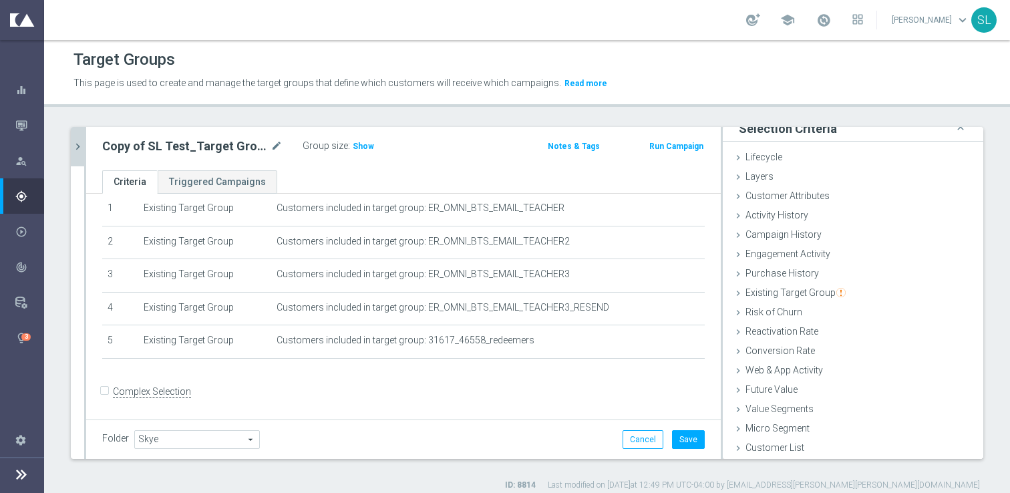
checkbox input "true"
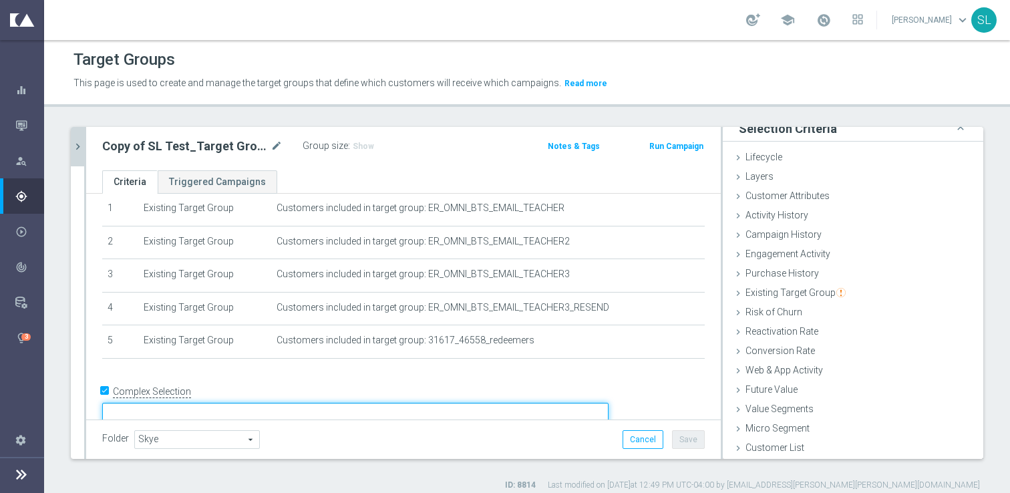
click at [243, 403] on textarea at bounding box center [355, 414] width 506 height 23
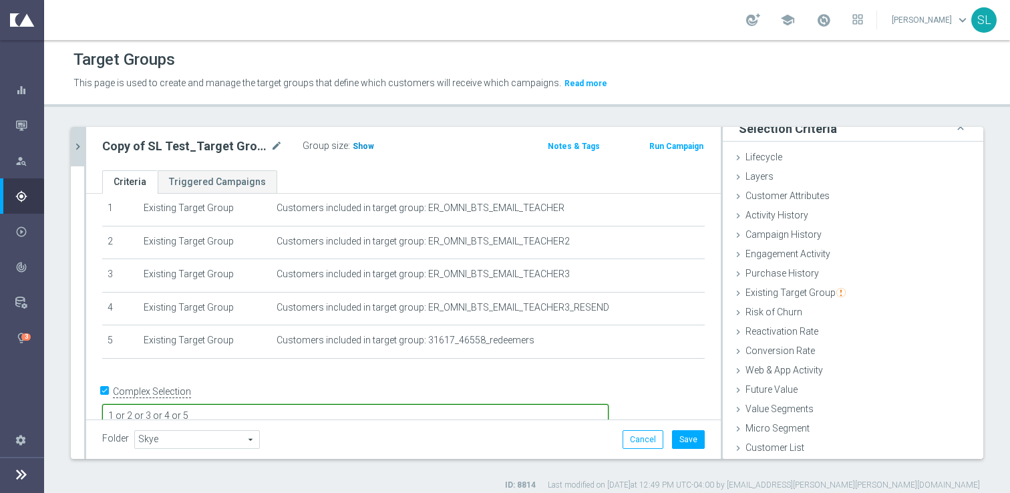
type textarea "1 or 2 or 3 or 4 or 5"
click at [367, 149] on span "Show" at bounding box center [363, 146] width 21 height 9
click at [102, 395] on input "Complex Selection" at bounding box center [106, 393] width 9 height 19
checkbox input "false"
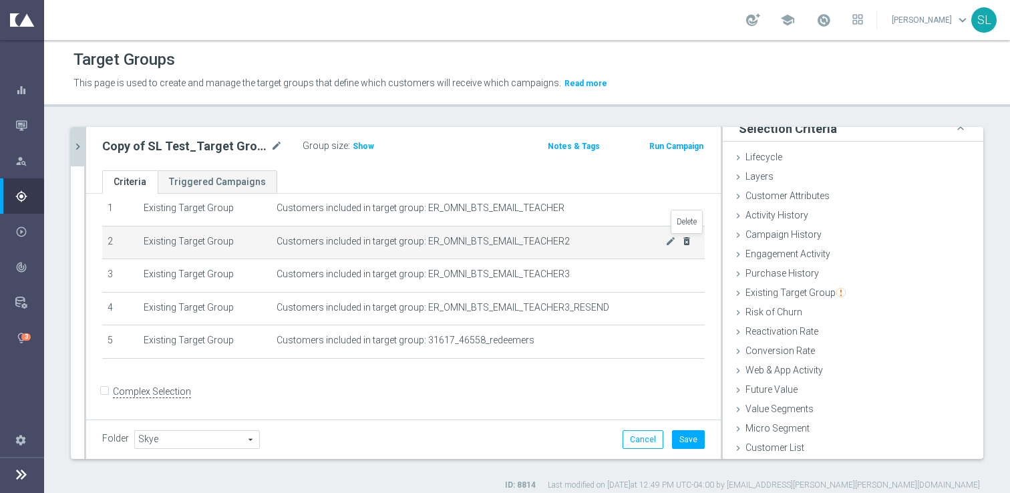
click at [684, 240] on icon "delete_forever" at bounding box center [686, 241] width 11 height 11
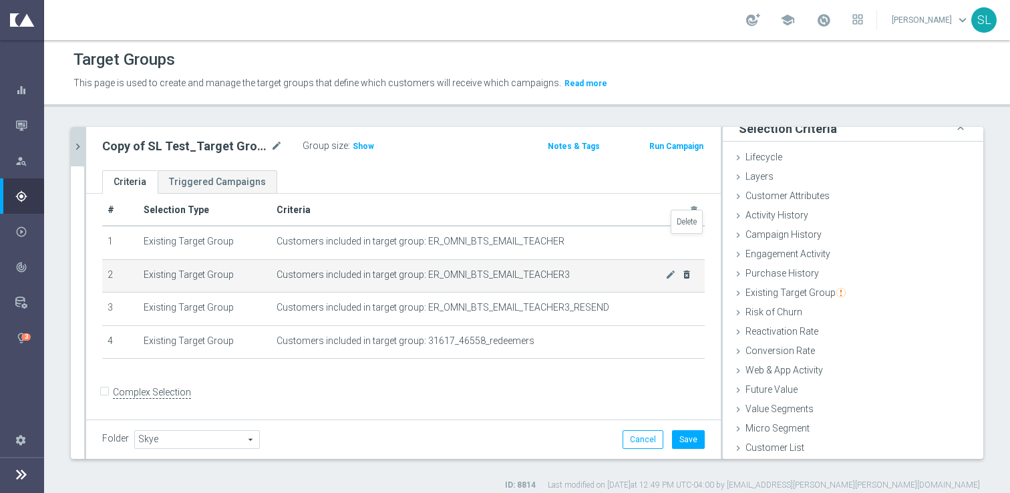
click at [0, 0] on icon "delete_forever" at bounding box center [0, 0] width 0 height 0
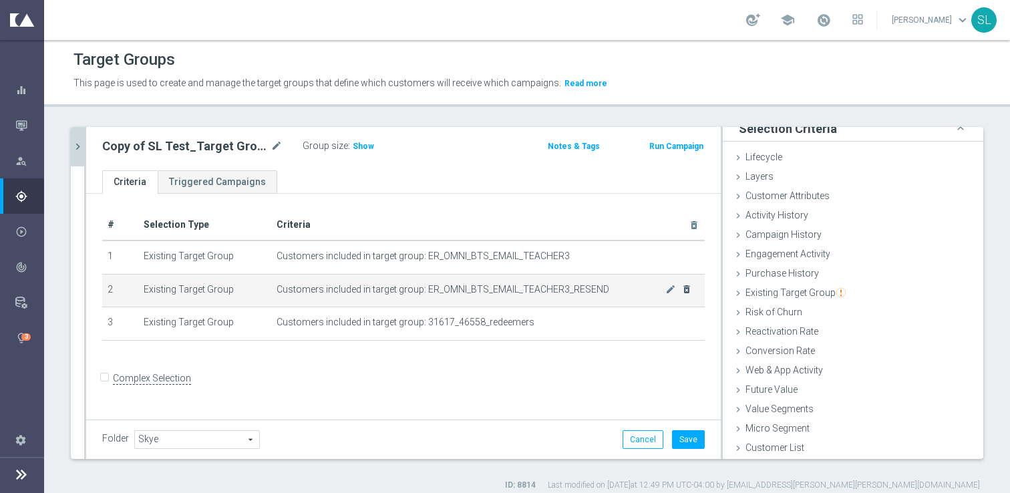
scroll to position [0, 0]
click at [684, 240] on th "Criteria delete_forever" at bounding box center [487, 225] width 433 height 31
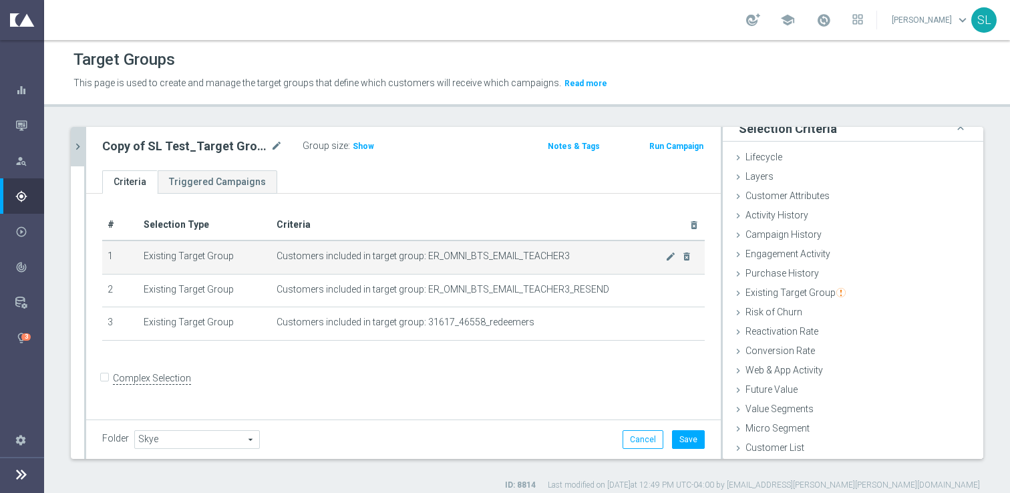
click at [687, 249] on td "Customers included in target group: ER_OMNI_BTS_EMAIL_TEACHER3 mode_edit delete…" at bounding box center [487, 256] width 433 height 33
click at [687, 256] on icon "delete_forever" at bounding box center [686, 256] width 11 height 11
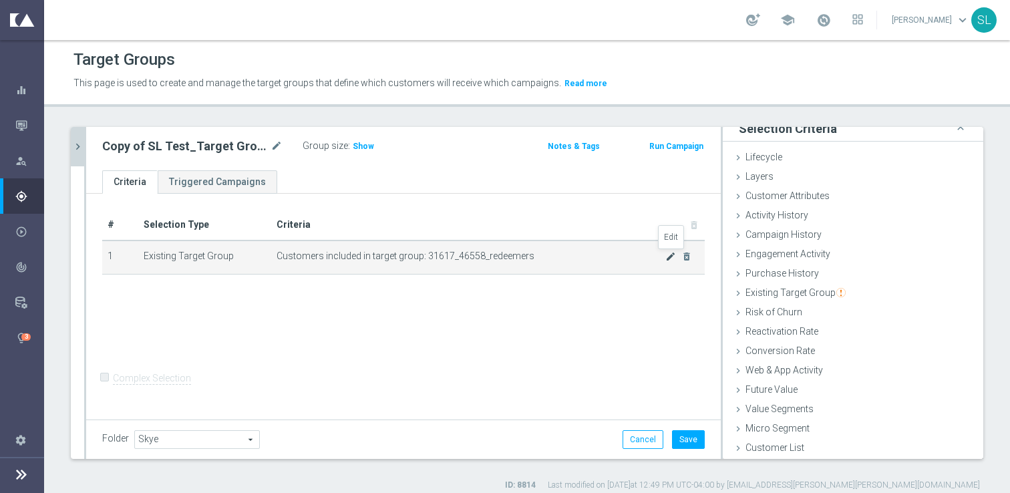
click at [673, 254] on icon "mode_edit" at bounding box center [670, 256] width 11 height 11
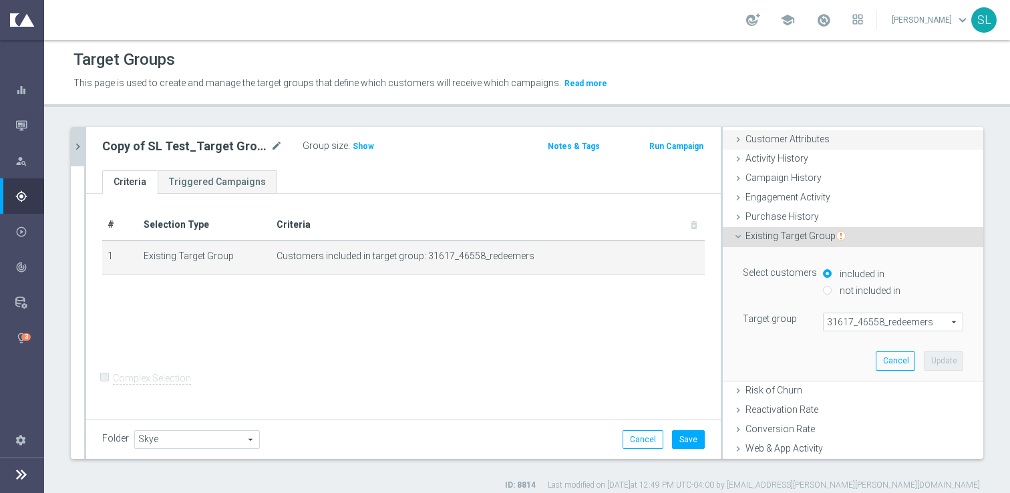
click at [796, 144] on span "Customer Attributes" at bounding box center [787, 139] width 84 height 11
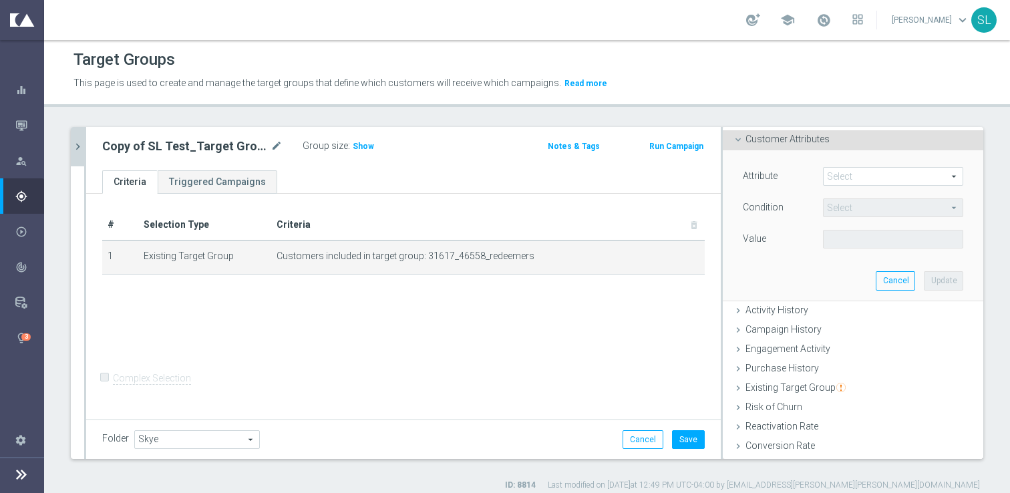
click at [842, 172] on span at bounding box center [893, 176] width 139 height 17
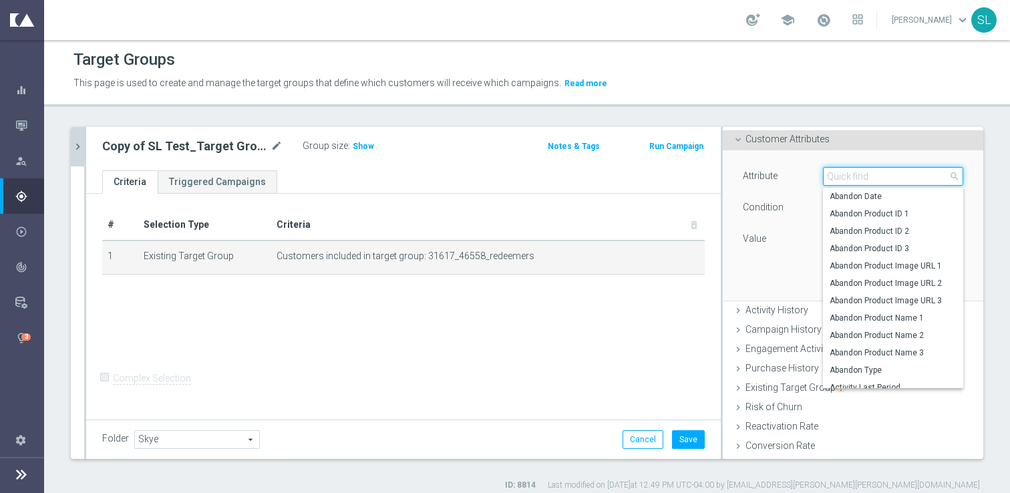
click at [842, 172] on input "search" at bounding box center [893, 176] width 140 height 19
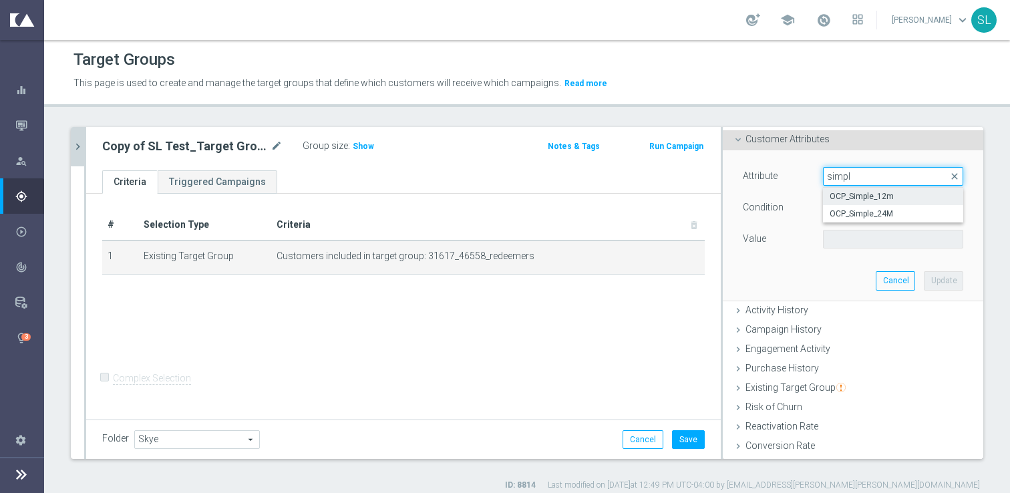
type input "simpl"
click at [867, 195] on span "OCP_Simple_12m" at bounding box center [893, 196] width 127 height 11
type input "OCP_Simple_12m"
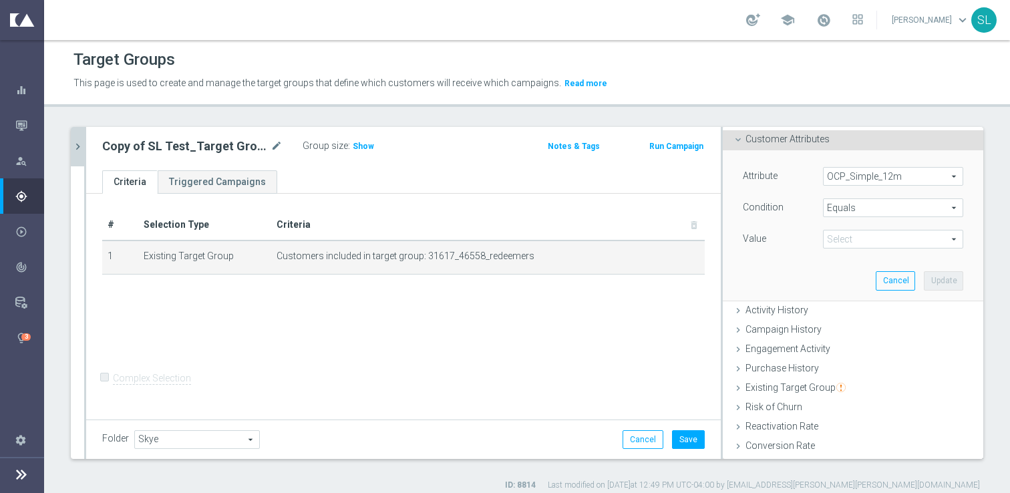
click at [861, 207] on span "Equals" at bounding box center [893, 207] width 139 height 17
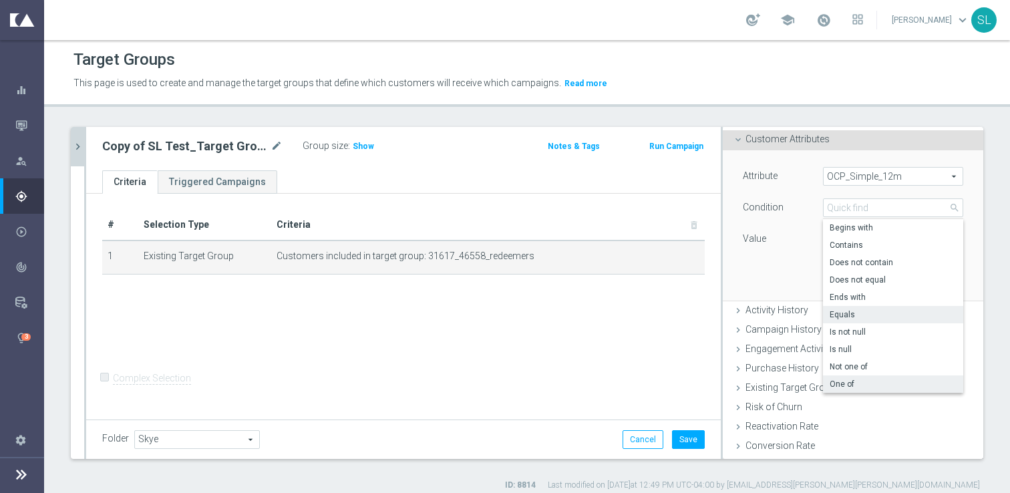
click at [860, 379] on span "One of" at bounding box center [893, 384] width 127 height 11
type input "One of"
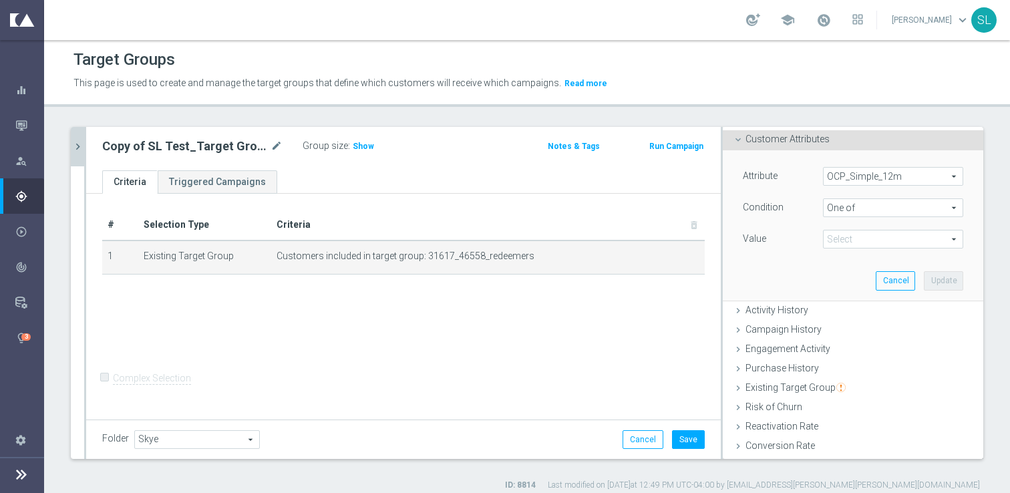
click at [870, 240] on span at bounding box center [893, 238] width 139 height 17
click at [868, 279] on span "DOTCOM" at bounding box center [903, 276] width 122 height 11
click at [842, 279] on input "DOTCOM" at bounding box center [837, 277] width 9 height 9
checkbox input "true"
type input "DOTCOM"
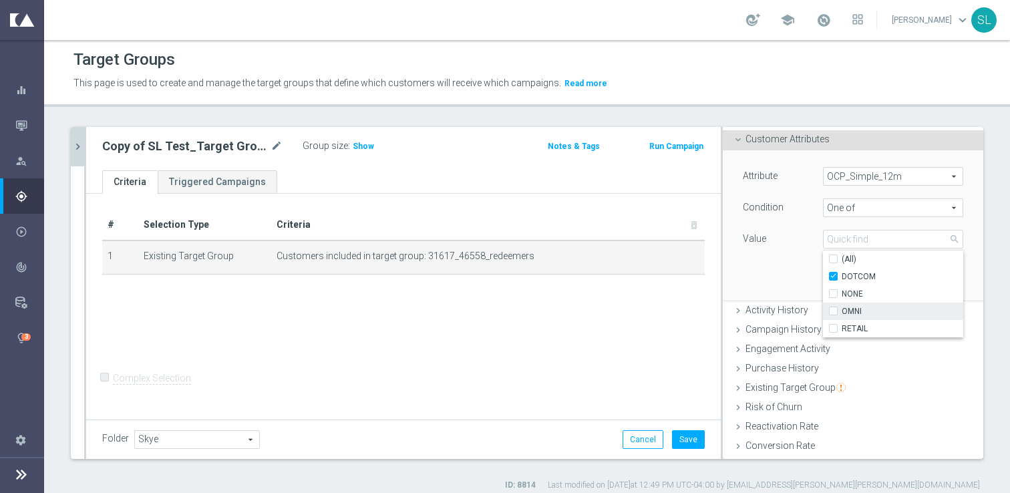
click at [866, 309] on span "OMNI" at bounding box center [903, 311] width 122 height 11
click at [842, 309] on input "OMNI" at bounding box center [837, 311] width 9 height 9
checkbox input "true"
type input "Selected 2 of 4"
click at [860, 324] on span "RETAIL" at bounding box center [903, 328] width 122 height 11
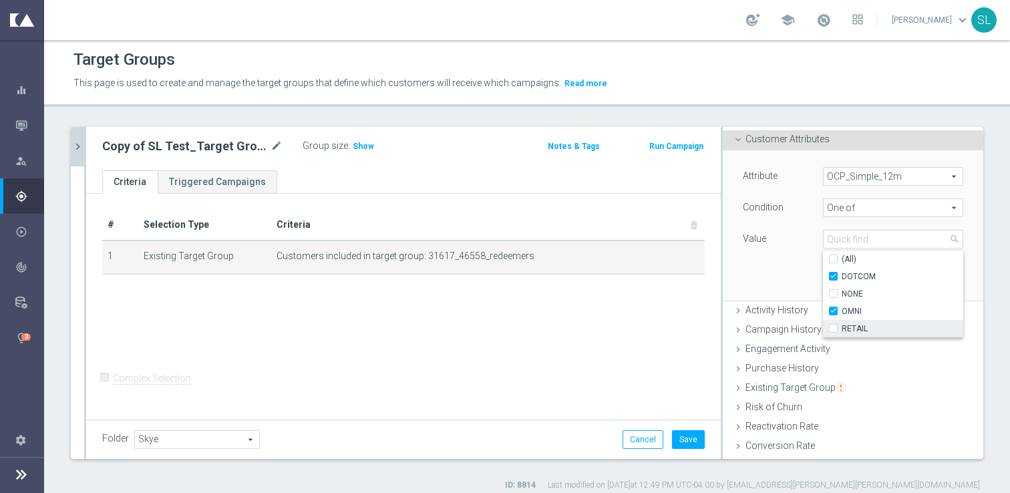
click at [842, 325] on input "RETAIL" at bounding box center [837, 329] width 9 height 9
checkbox input "true"
type input "Selected 3 of 4"
click at [786, 270] on div "Attribute OCP_Simple_12m OCP_Simple_12m arrow_drop_down search Condition One of…" at bounding box center [853, 225] width 240 height 150
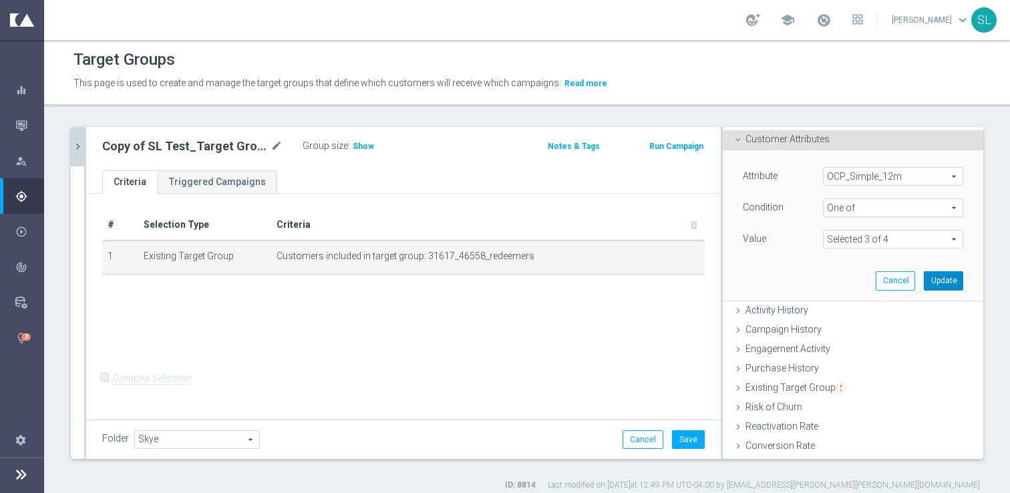
click at [939, 281] on button "Update" at bounding box center [943, 280] width 39 height 19
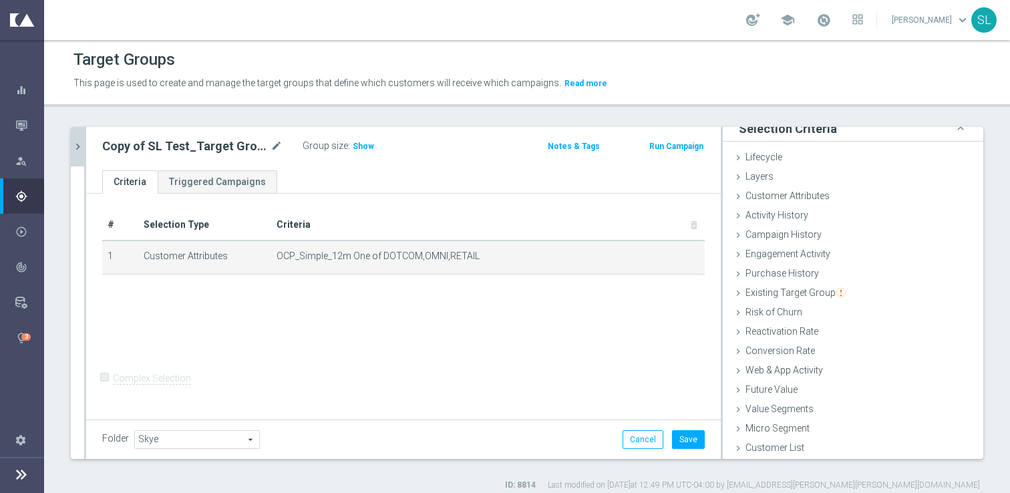
scroll to position [11, 0]
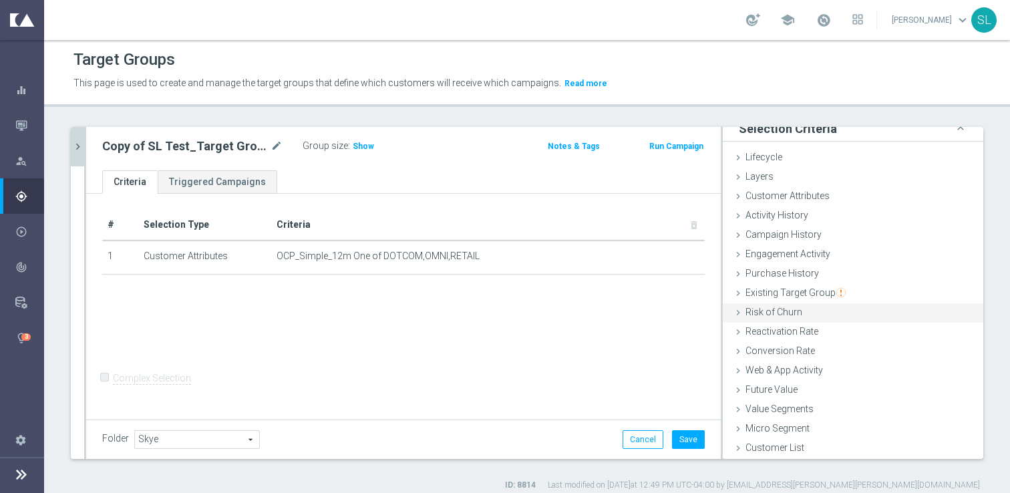
click at [791, 313] on span "Risk of Churn" at bounding box center [773, 312] width 57 height 11
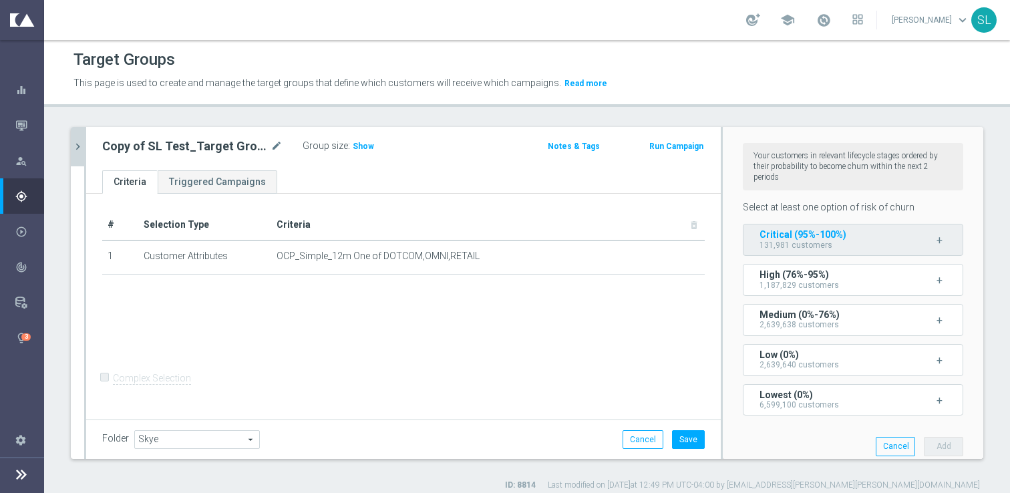
scroll to position [219, 0]
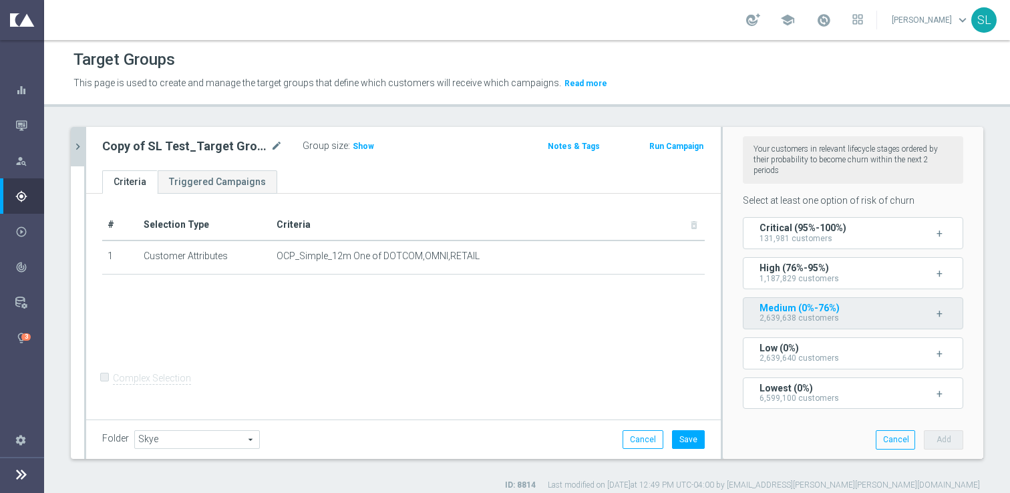
click at [828, 311] on span "Medium (0%-76%)" at bounding box center [799, 308] width 80 height 11
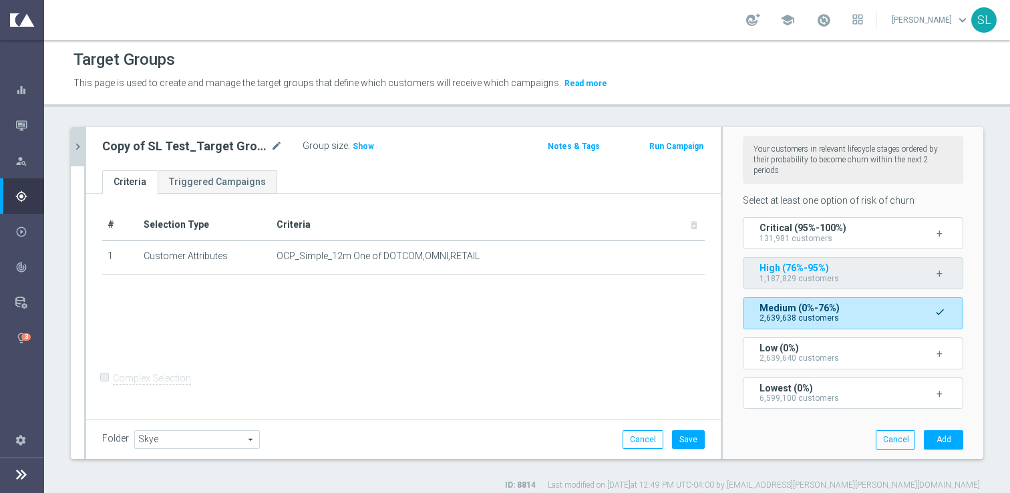
click at [816, 275] on span "1,187,829 customers" at bounding box center [798, 278] width 79 height 9
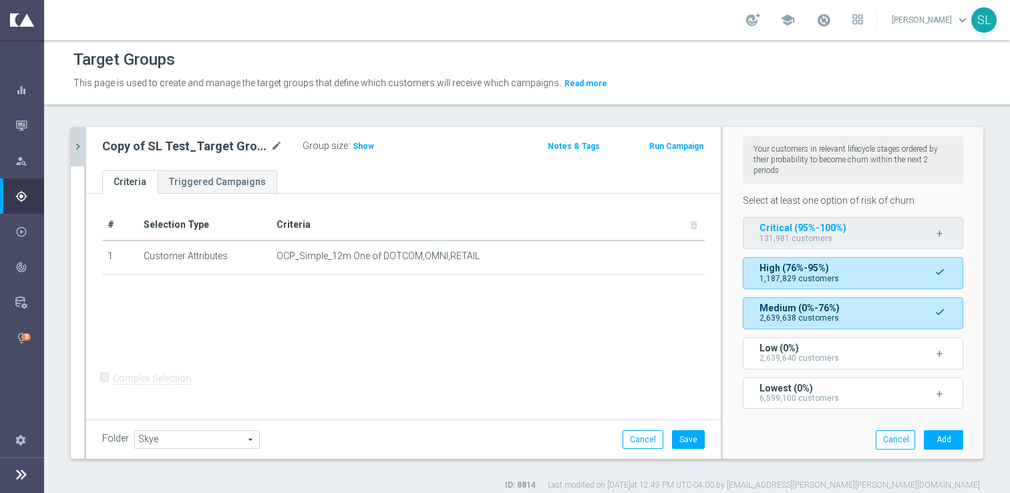
click at [804, 236] on span "131,981 customers" at bounding box center [795, 238] width 73 height 9
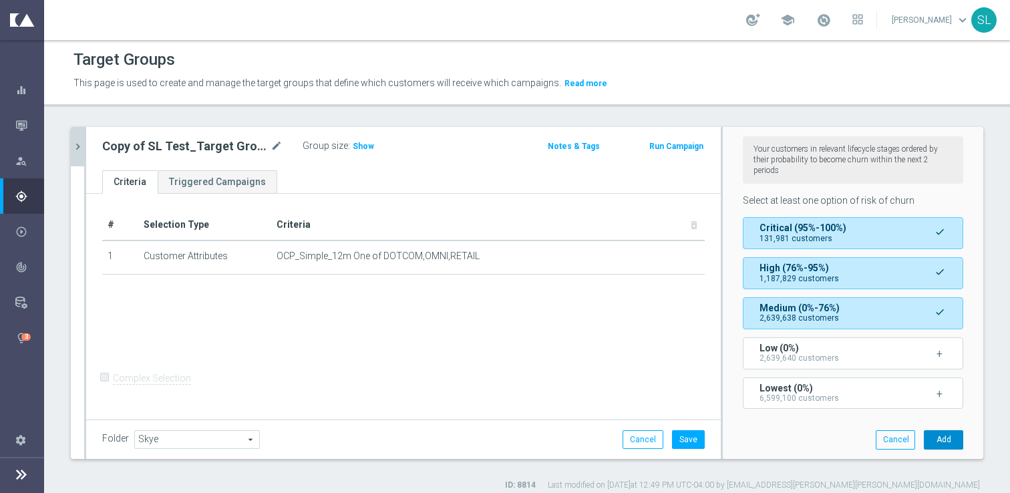
click at [937, 437] on button "Add" at bounding box center [943, 439] width 39 height 19
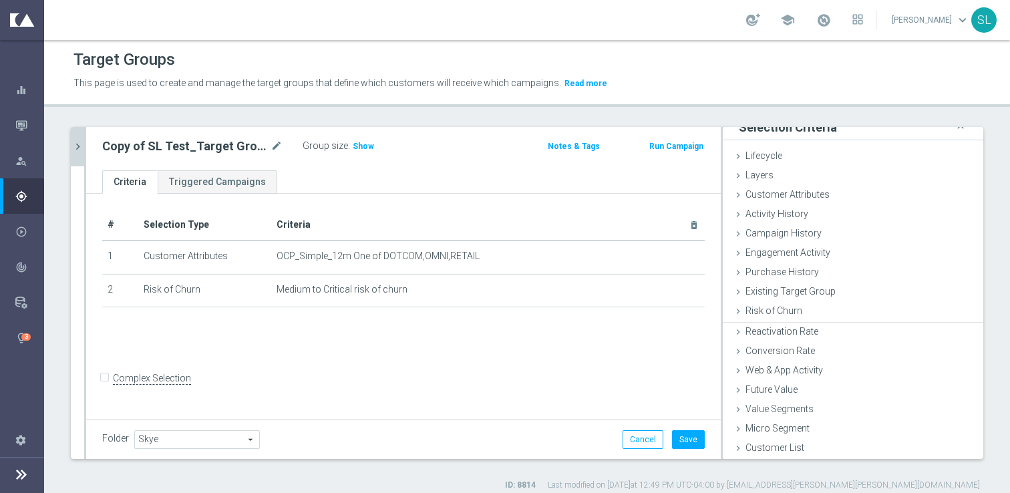
scroll to position [11, 0]
click at [353, 143] on span "Show" at bounding box center [363, 146] width 21 height 9
drag, startPoint x: 400, startPoint y: 147, endPoint x: 349, endPoint y: 192, distance: 68.1
click at [349, 192] on div "Copy of SL Test_Target Group_2024 mode_edit Group size : 3,959,448 Notes & Tags…" at bounding box center [403, 293] width 635 height 332
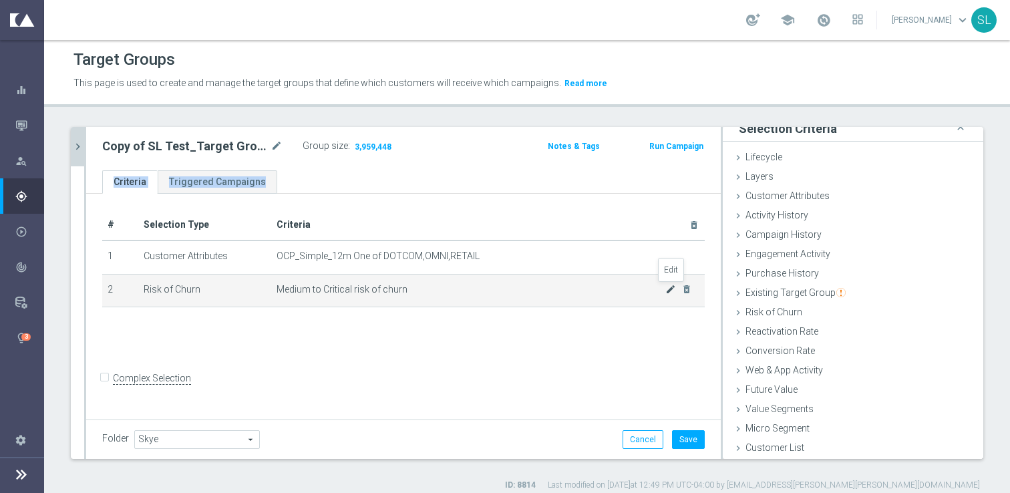
click at [669, 287] on icon "mode_edit" at bounding box center [670, 289] width 11 height 11
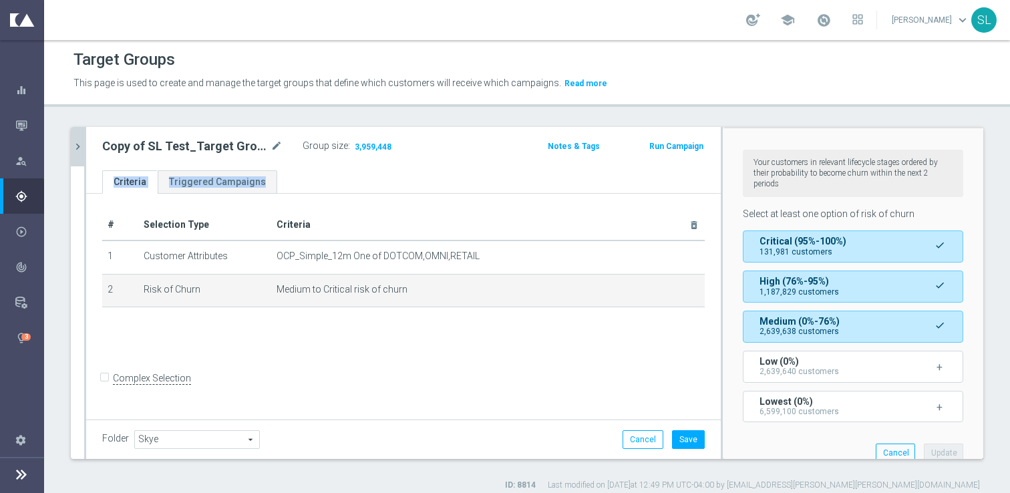
scroll to position [355, 0]
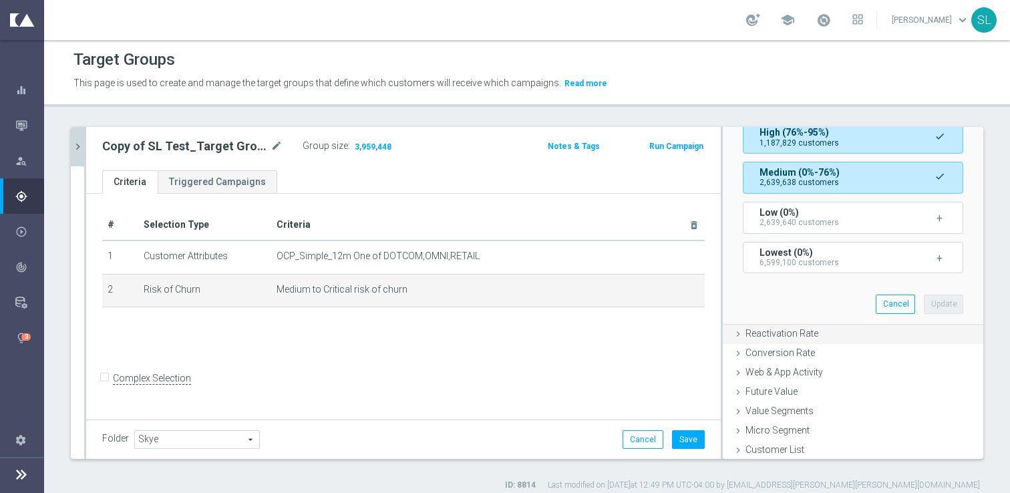
click at [777, 329] on span "Reactivation Rate" at bounding box center [781, 333] width 73 height 11
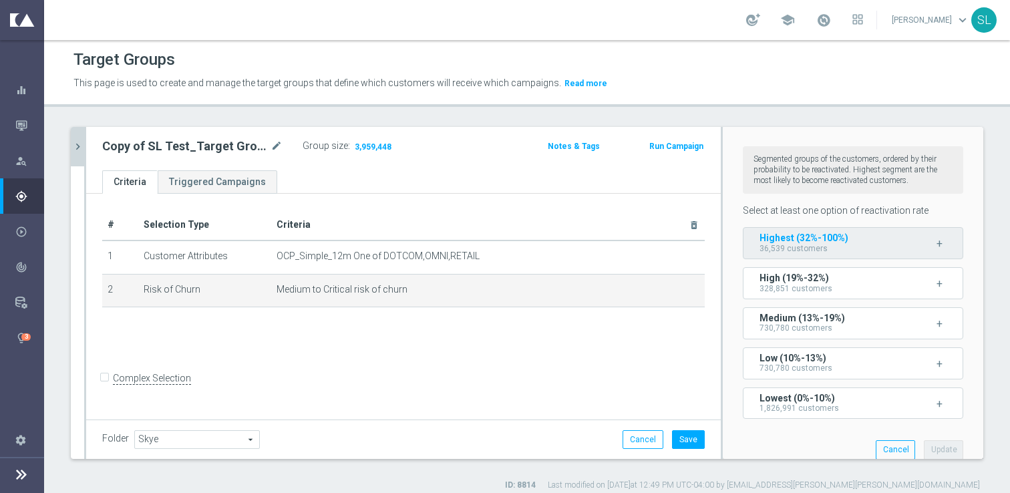
scroll to position [243, 0]
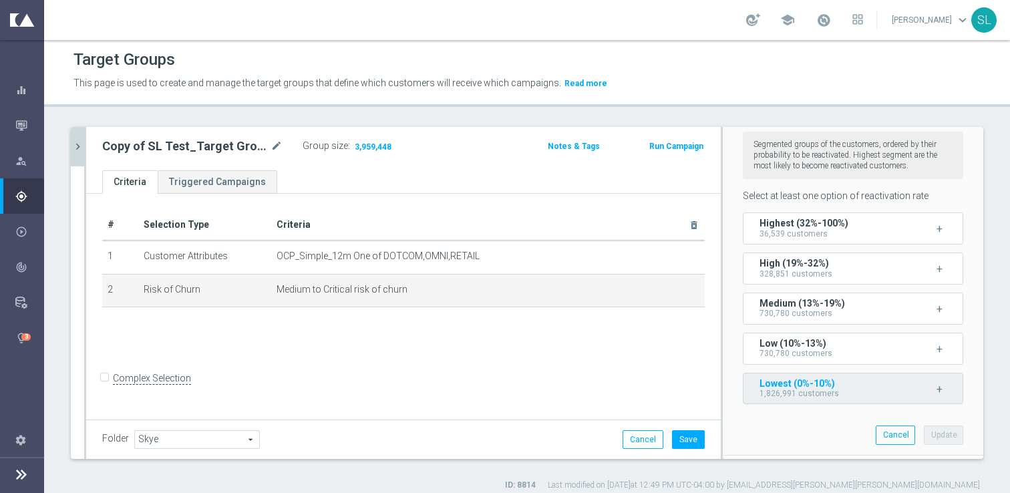
click at [807, 384] on span "Lowest (0%-10%)" at bounding box center [796, 383] width 75 height 11
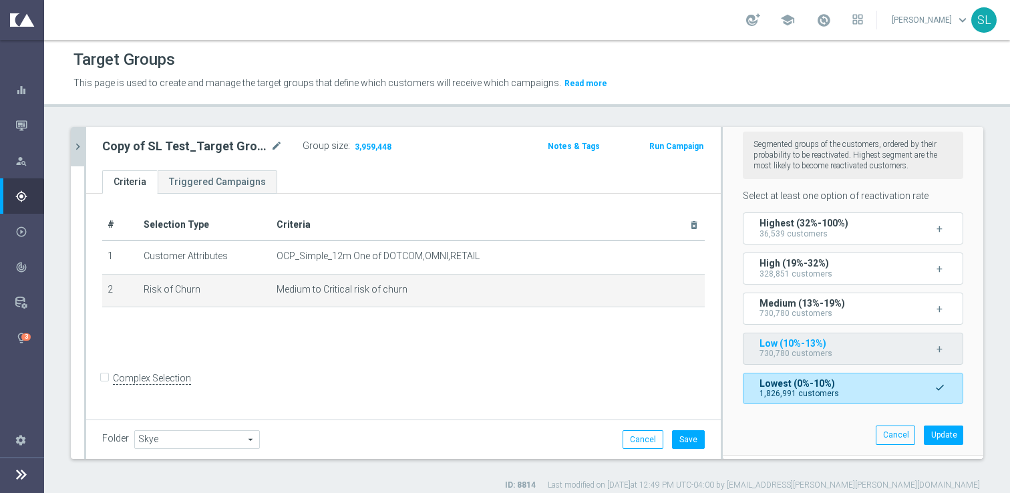
click at [804, 349] on span "730,780 customers" at bounding box center [795, 353] width 73 height 9
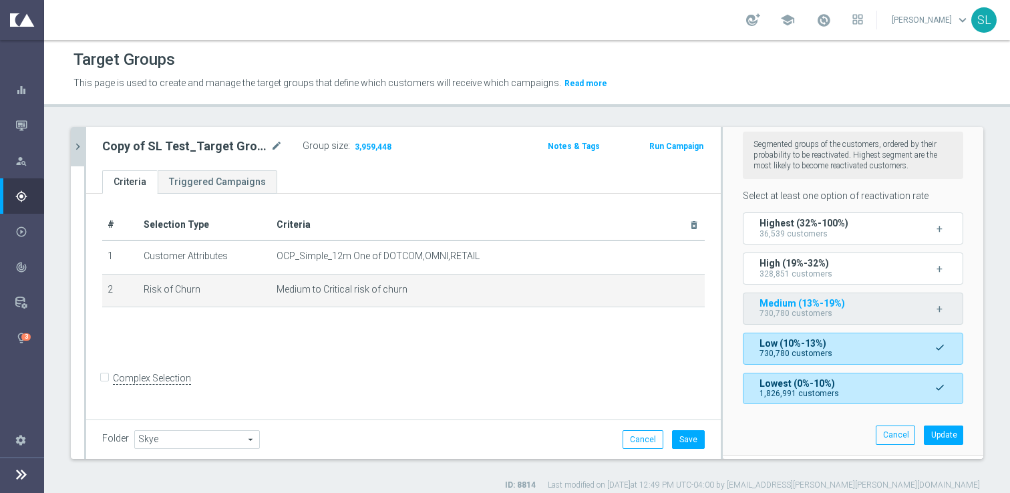
click at [801, 316] on span "730,780 customers" at bounding box center [795, 313] width 73 height 9
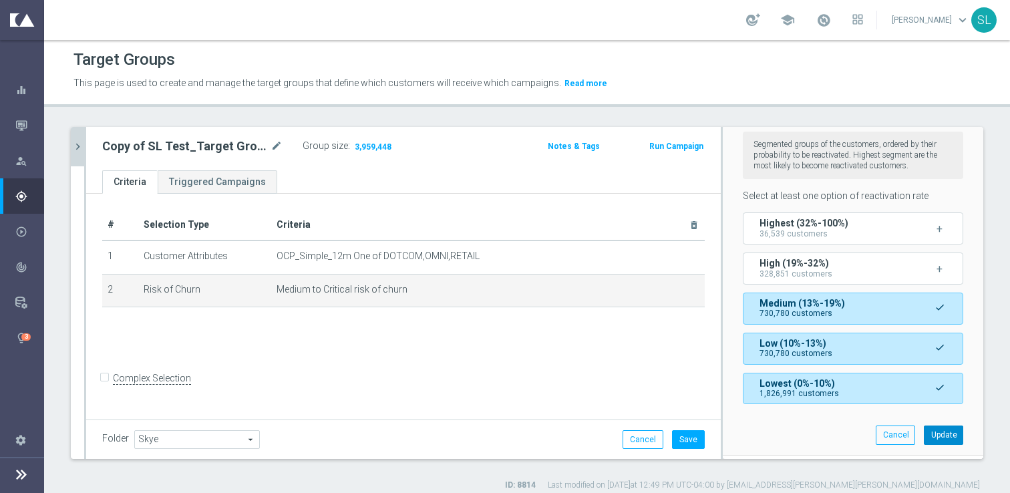
click at [938, 433] on button "Update" at bounding box center [943, 434] width 39 height 19
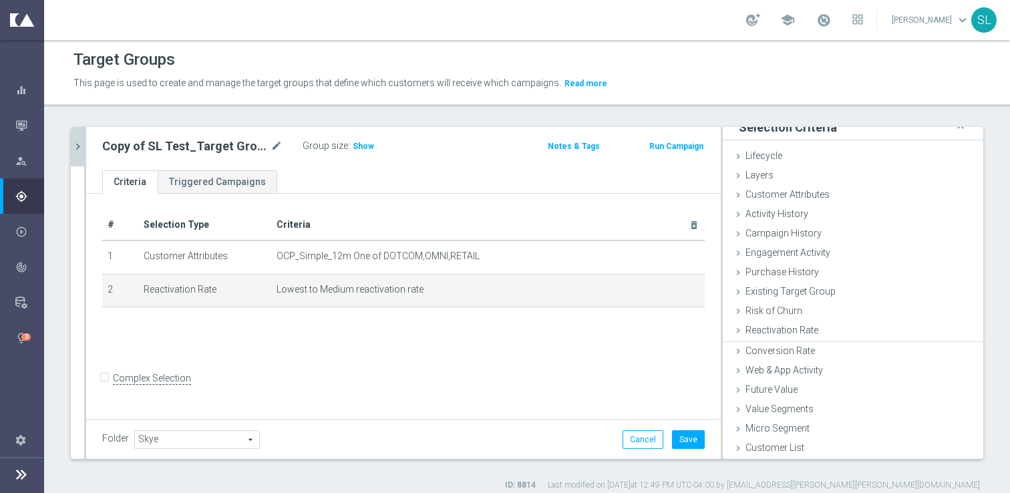
scroll to position [11, 0]
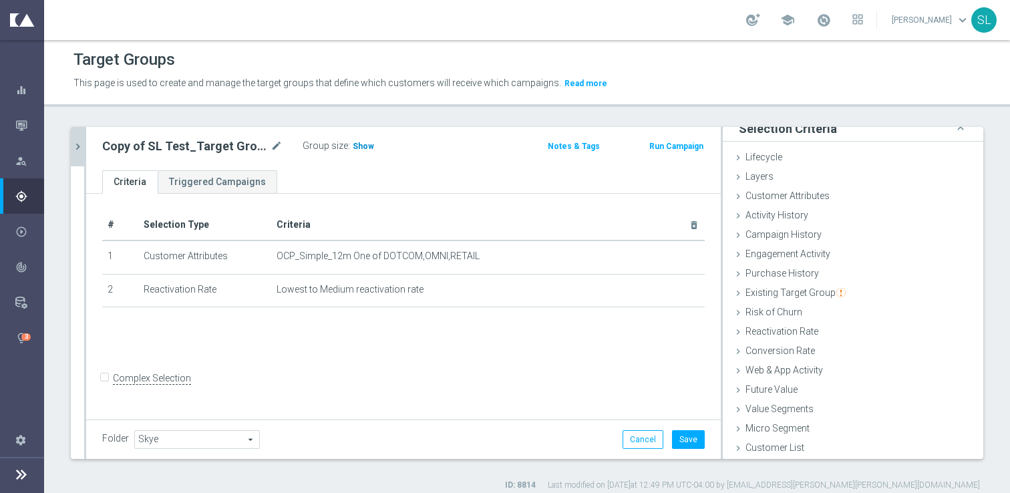
click at [358, 145] on span "Show" at bounding box center [363, 146] width 21 height 9
click at [374, 139] on h3 "615,249" at bounding box center [369, 148] width 37 height 19
click at [371, 146] on span "615,249" at bounding box center [369, 148] width 33 height 13
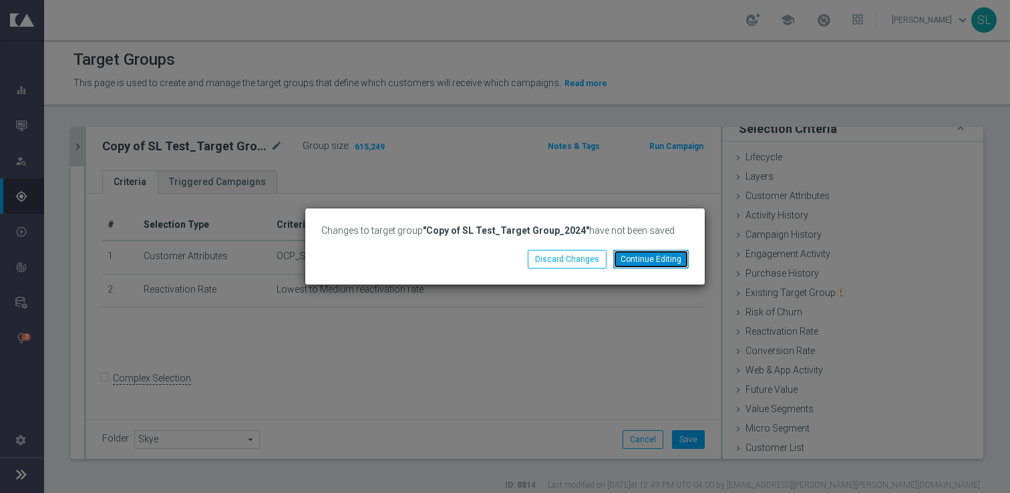
click at [657, 259] on button "Continue Editing" at bounding box center [650, 259] width 75 height 19
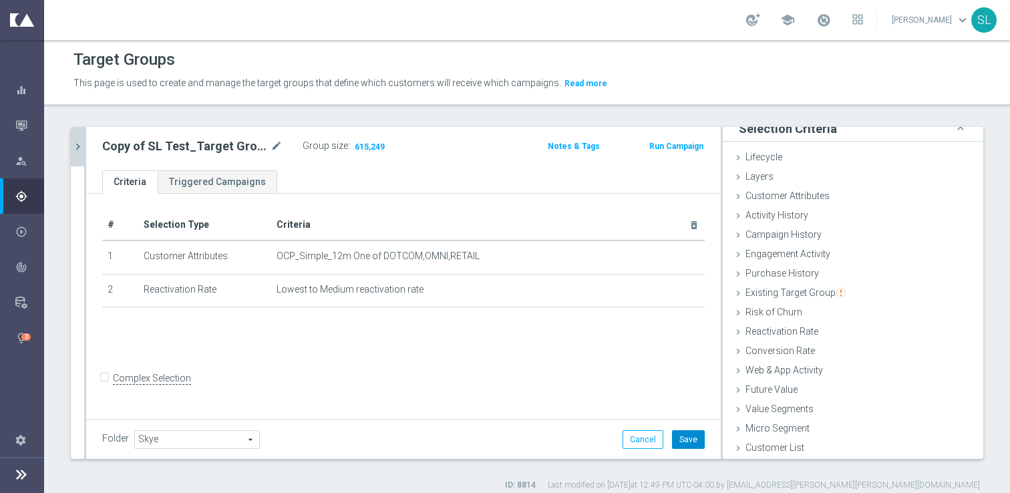
click at [695, 440] on button "Save" at bounding box center [688, 439] width 33 height 19
click at [377, 146] on span "615,249" at bounding box center [369, 148] width 33 height 13
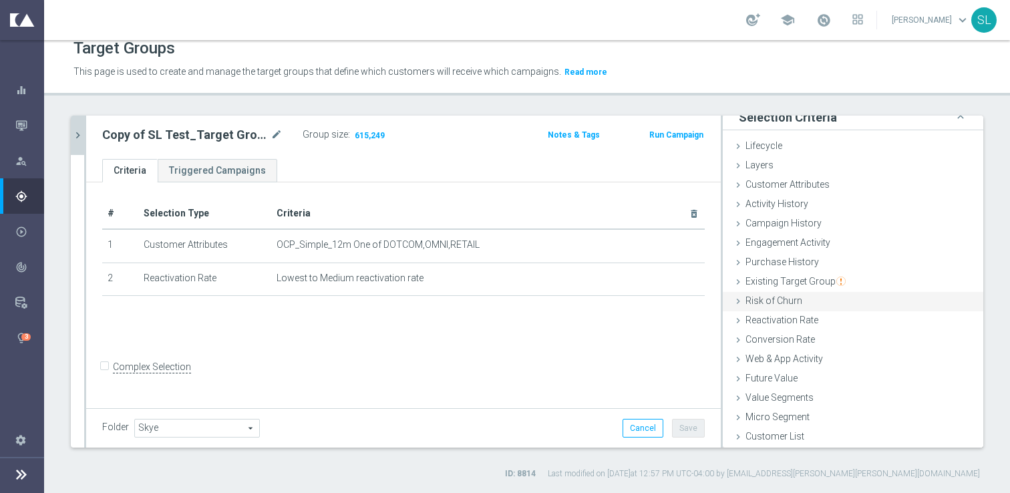
click at [998, 317] on div "sl t close more_vert Prioritize Customer Target Groups library_add create_new_f…" at bounding box center [527, 298] width 966 height 364
click at [17, 128] on icon "button" at bounding box center [21, 126] width 12 height 12
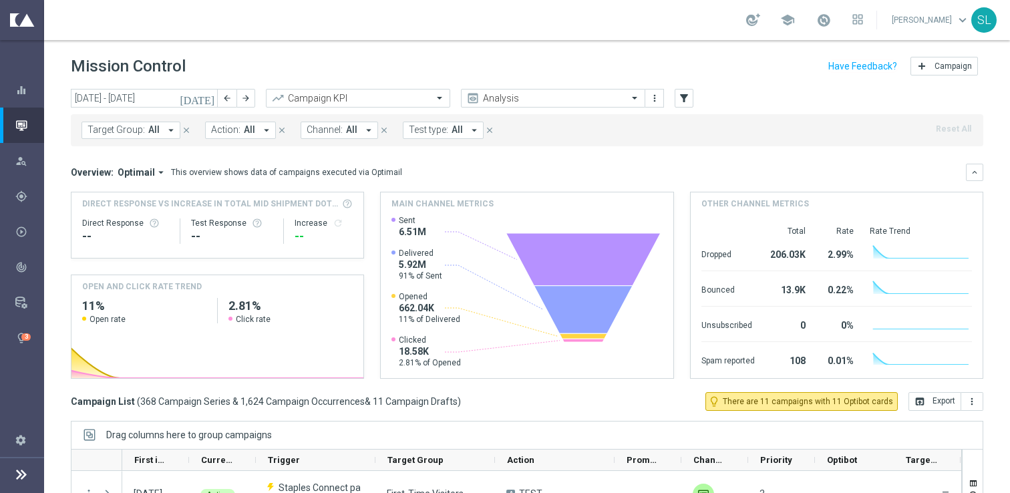
click at [126, 118] on div "Target Group: All arrow_drop_down close Action: All arrow_drop_down close Chann…" at bounding box center [527, 130] width 912 height 32
click at [126, 103] on input "[DATE] - [DATE]" at bounding box center [144, 98] width 147 height 19
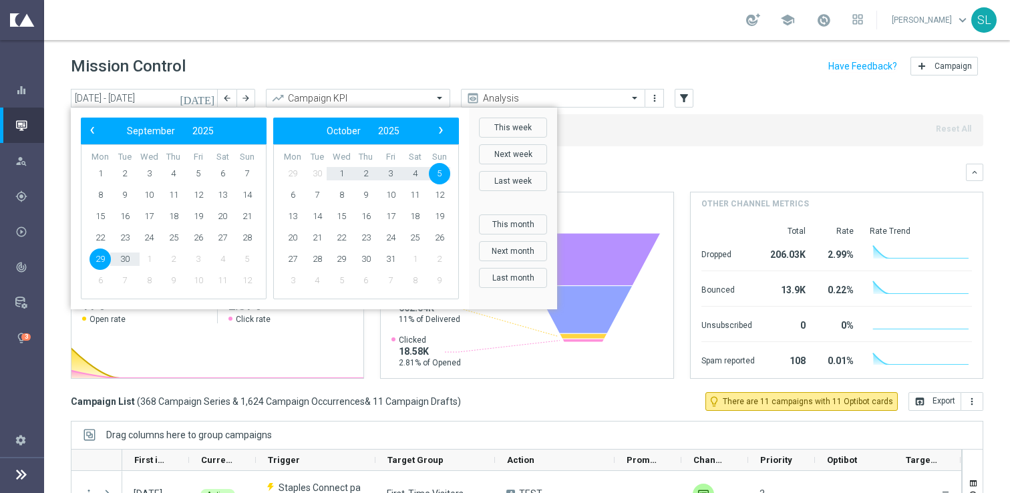
click at [98, 261] on span "29" at bounding box center [100, 258] width 21 height 21
type input "[DATE] - [DATE]"
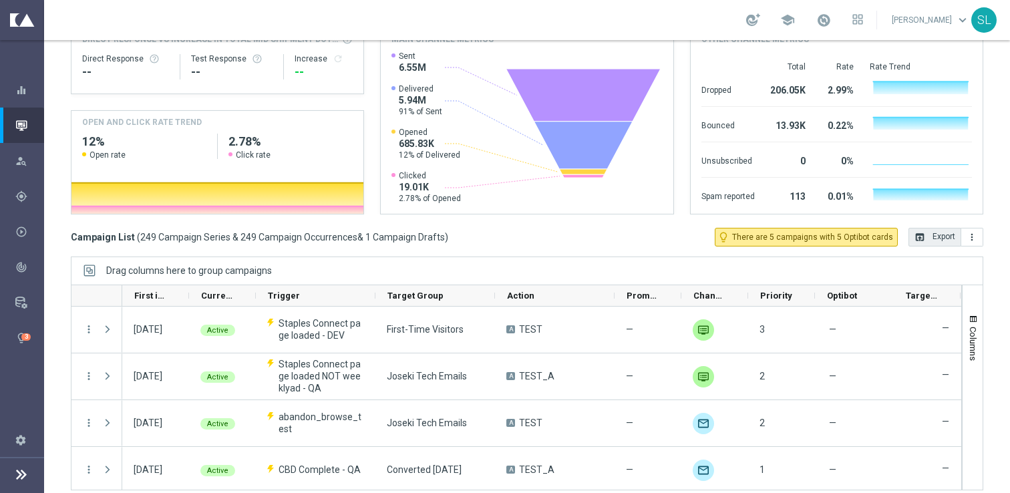
click at [939, 240] on button "open_in_browser Export" at bounding box center [934, 237] width 53 height 19
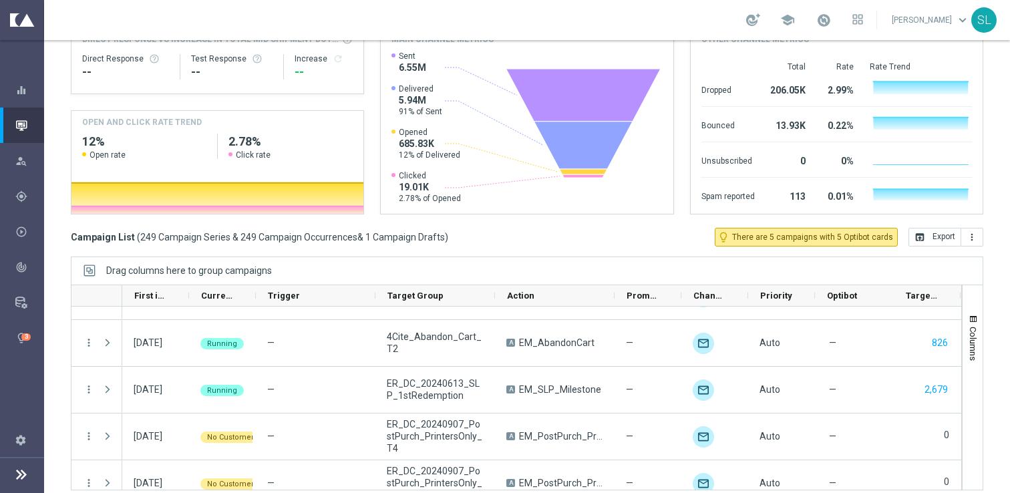
scroll to position [4114, 0]
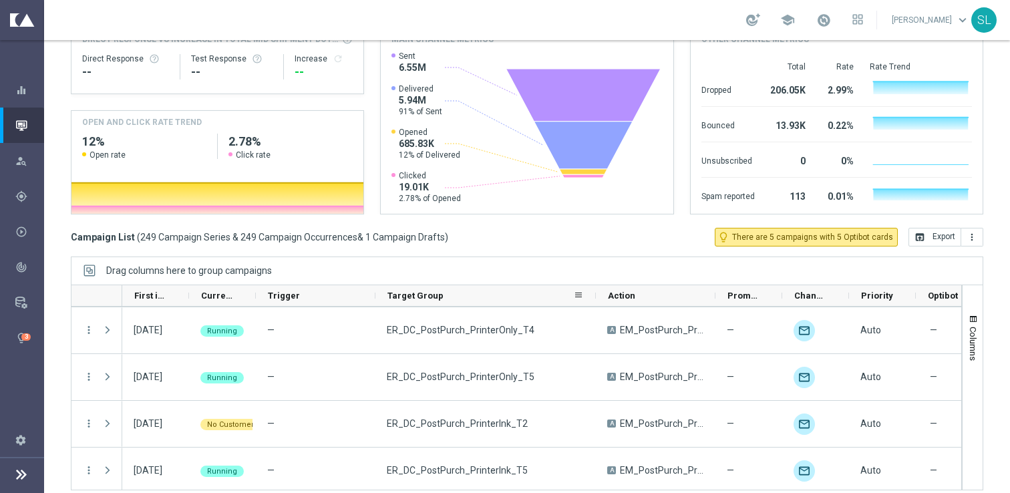
drag, startPoint x: 492, startPoint y: 293, endPoint x: 593, endPoint y: 294, distance: 100.9
click at [593, 294] on div at bounding box center [595, 295] width 5 height 21
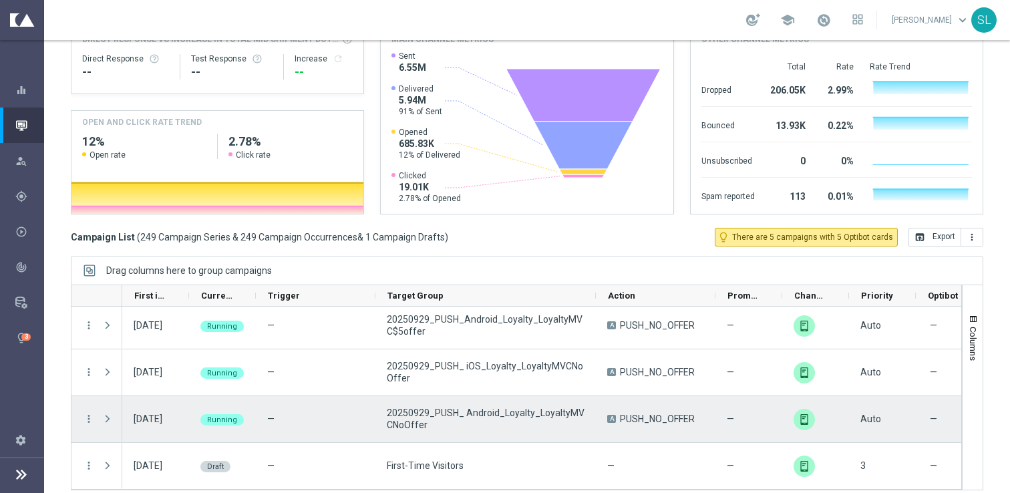
scroll to position [175, 0]
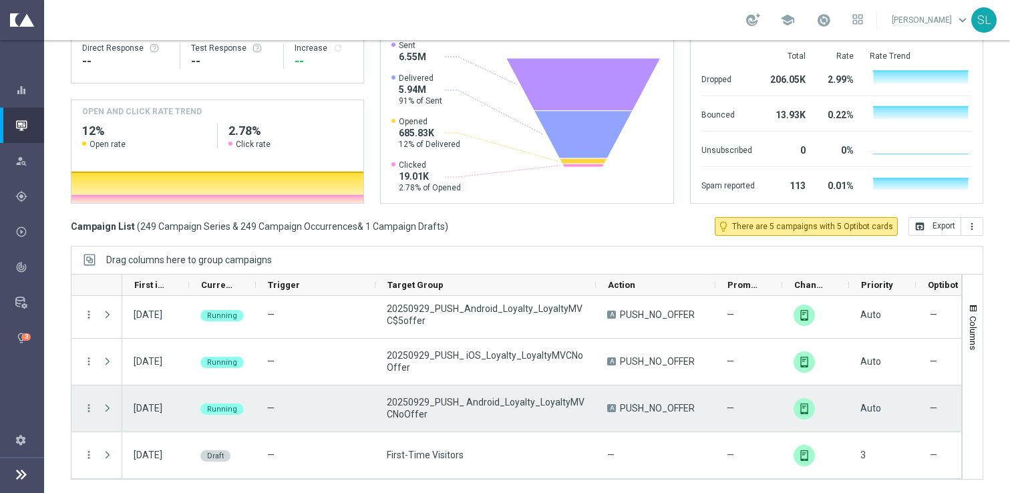
click at [478, 397] on span "20250929_PUSH_ Android_Loyalty_LoyaltyMVCNoOffer" at bounding box center [486, 408] width 198 height 24
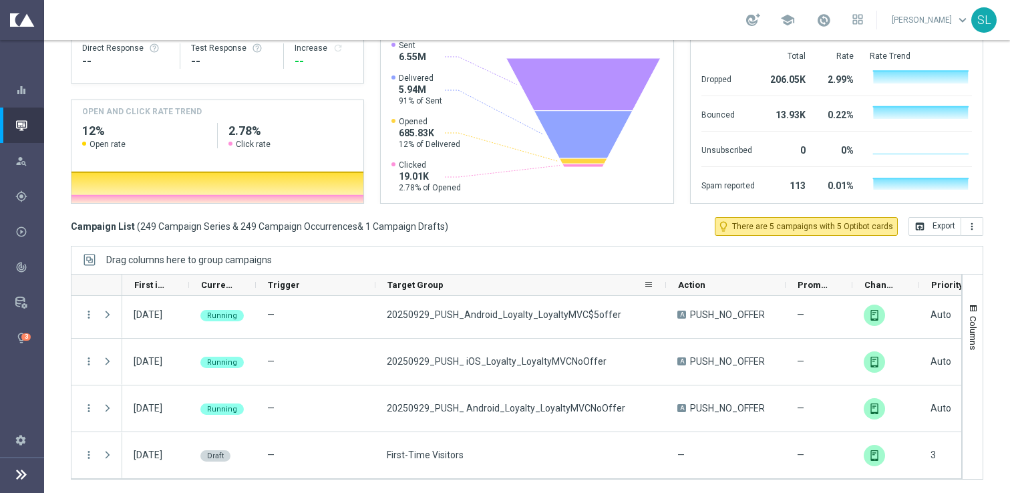
drag, startPoint x: 593, startPoint y: 281, endPoint x: 663, endPoint y: 281, distance: 70.1
click at [663, 281] on div at bounding box center [665, 285] width 5 height 21
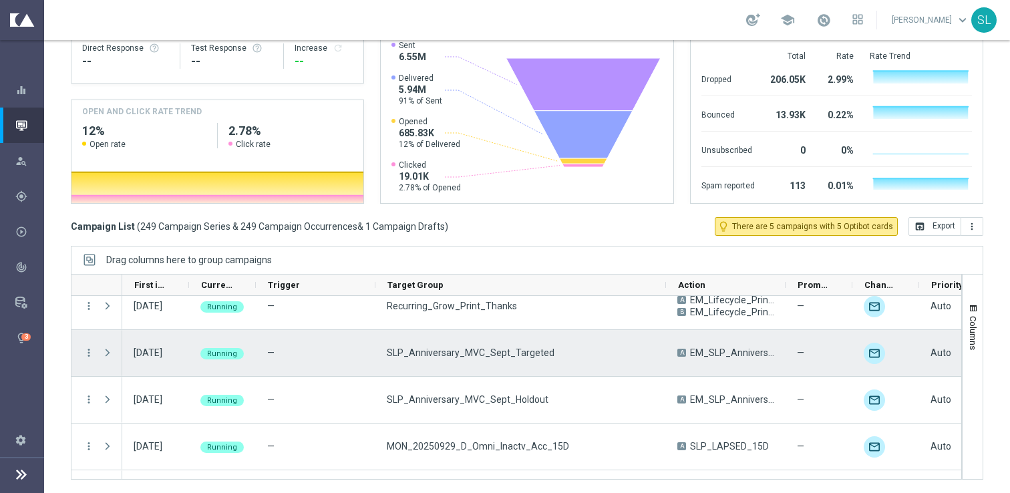
scroll to position [10933, 0]
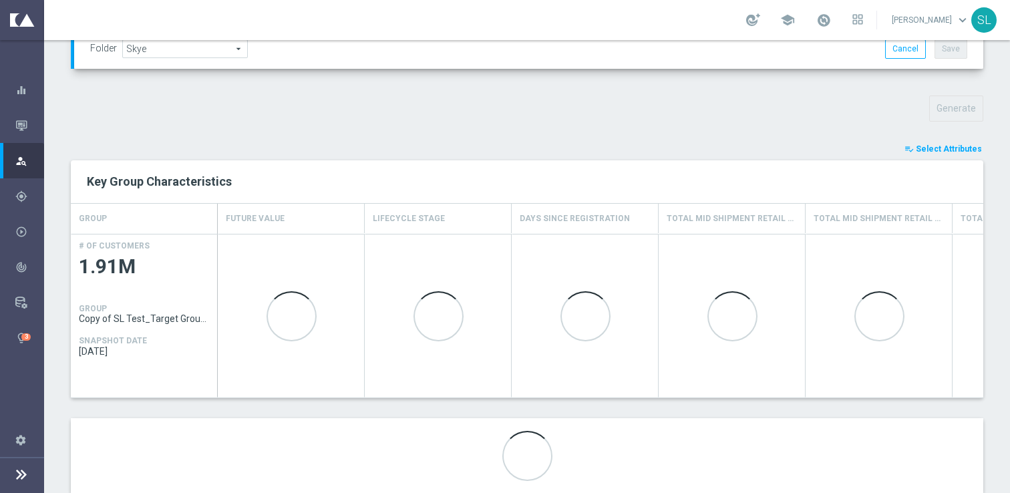
scroll to position [437, 0]
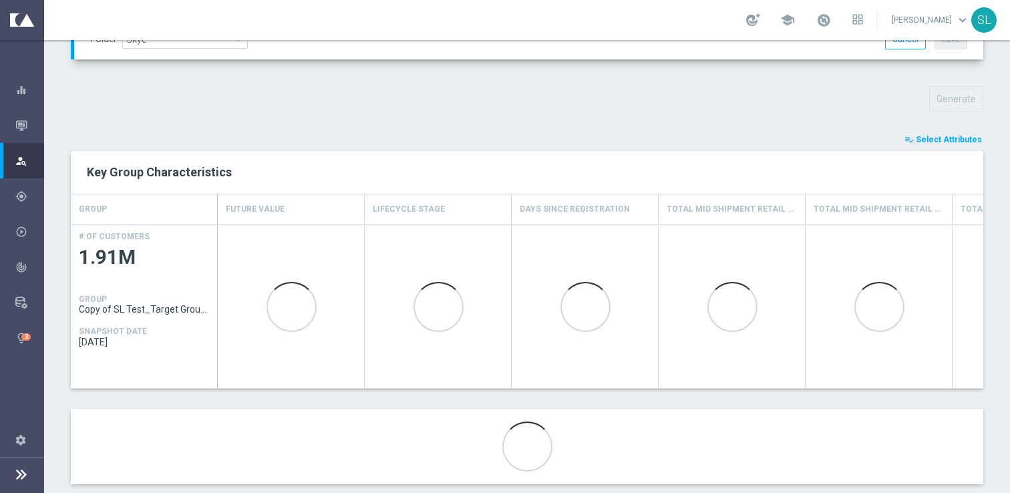
click at [961, 137] on span "Select Attributes" at bounding box center [949, 139] width 66 height 9
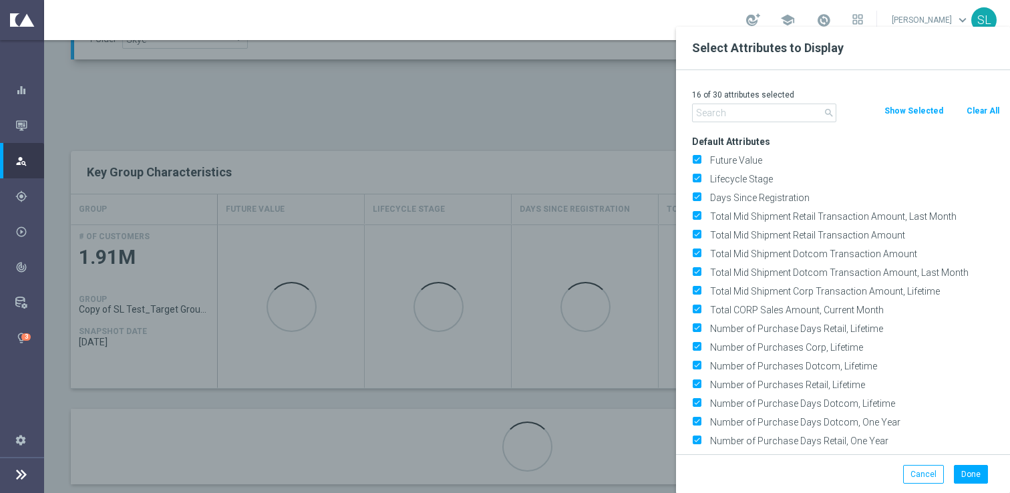
click at [991, 111] on button "Clear All" at bounding box center [982, 111] width 35 height 15
checkbox input "false"
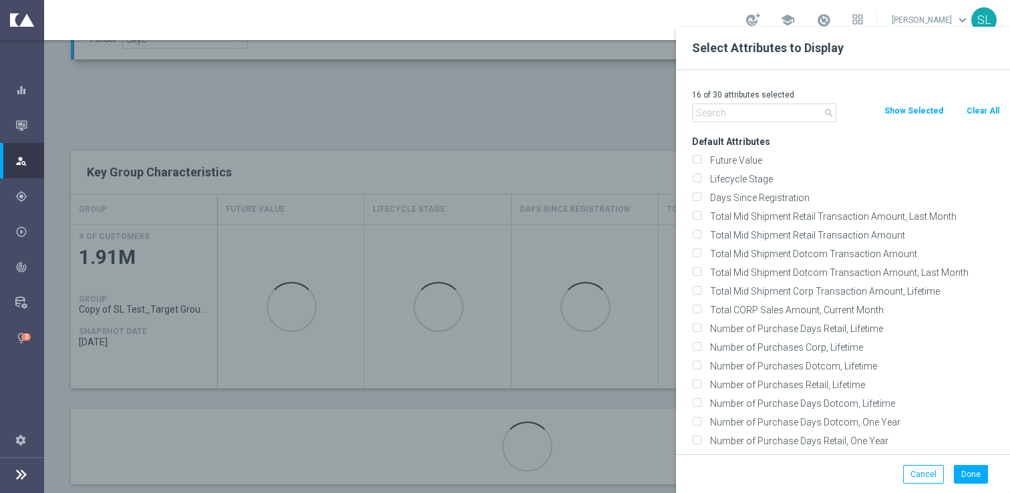
checkbox input "false"
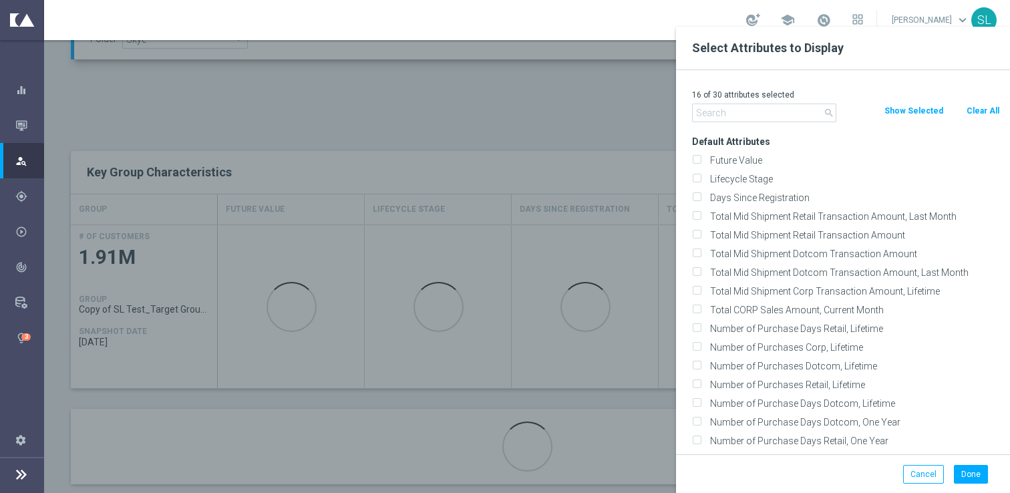
checkbox input "false"
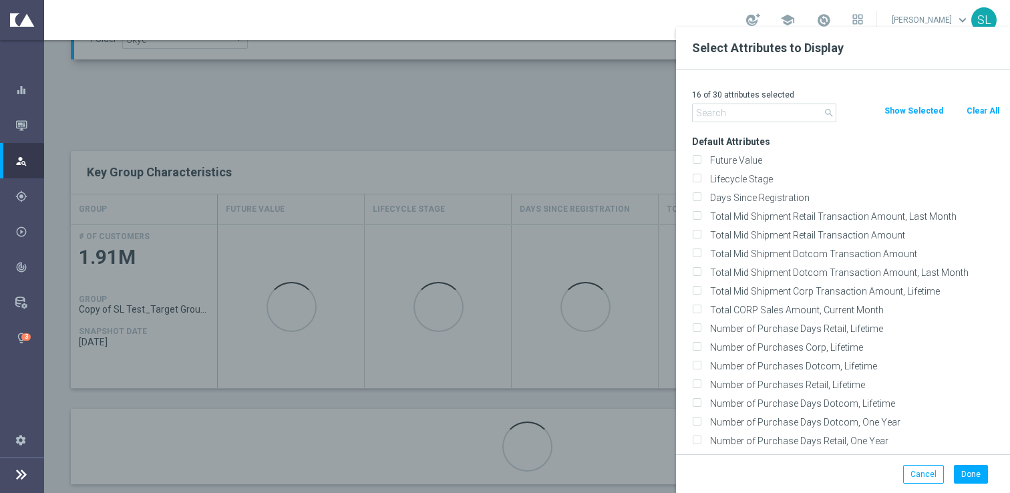
checkbox input "false"
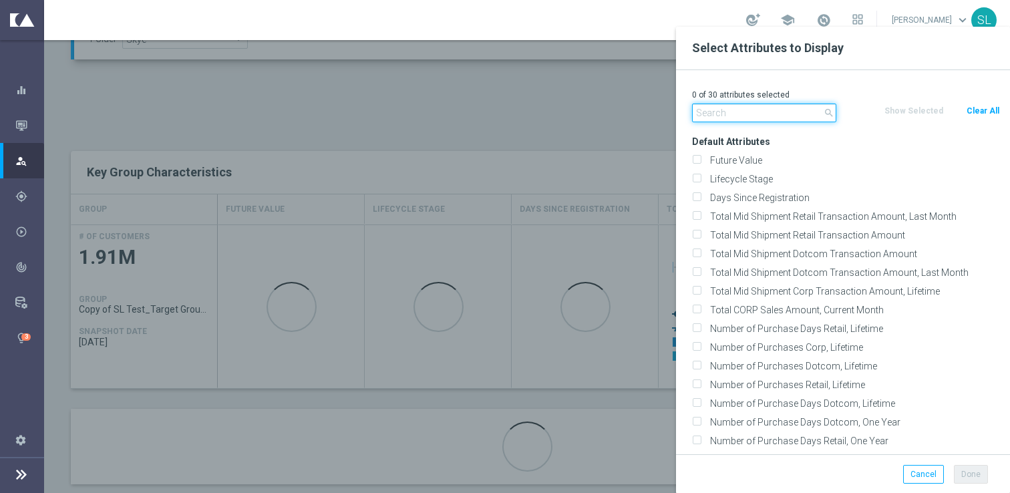
click at [759, 108] on input "text" at bounding box center [764, 113] width 144 height 19
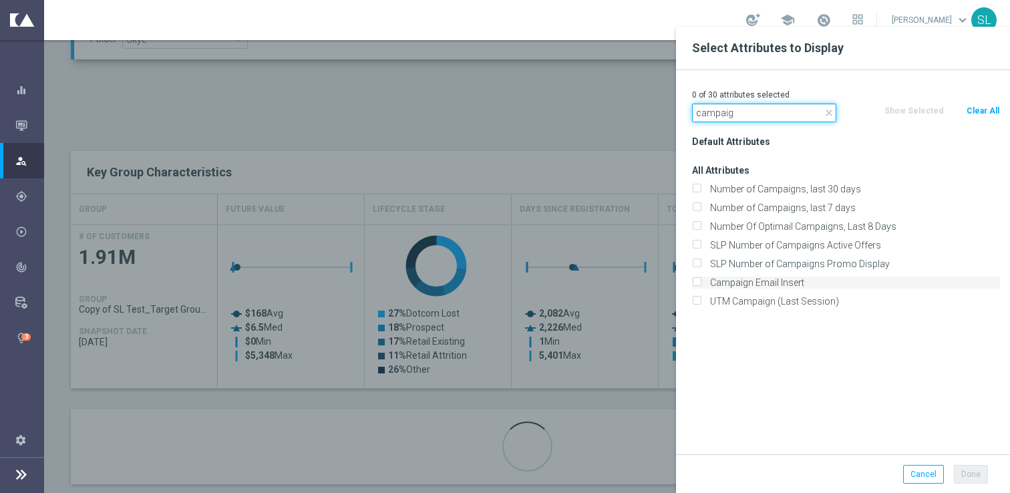
type input "campaig"
click at [771, 283] on label "Campaign Email Insert" at bounding box center [852, 283] width 295 height 12
click at [701, 283] on input "Campaign Email Insert" at bounding box center [696, 284] width 9 height 9
checkbox input "true"
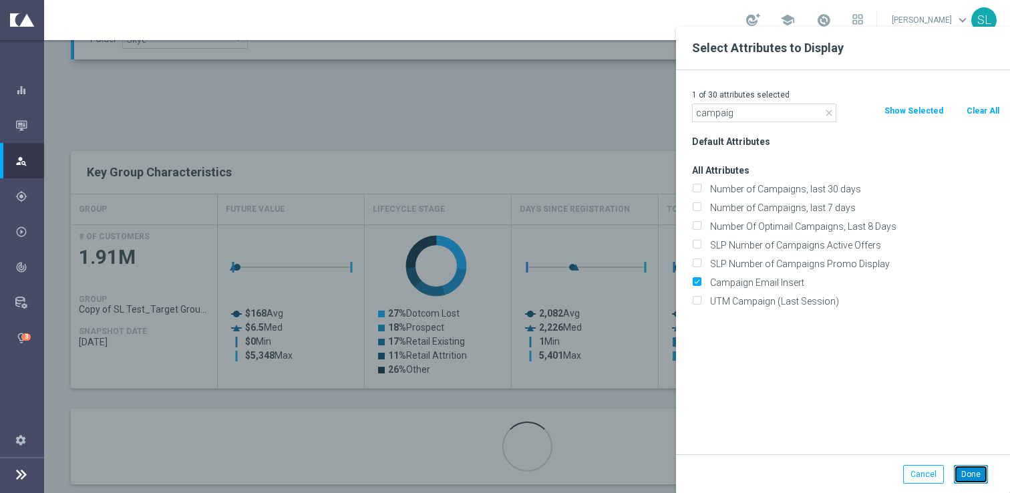
click at [978, 476] on button "Done" at bounding box center [971, 474] width 34 height 19
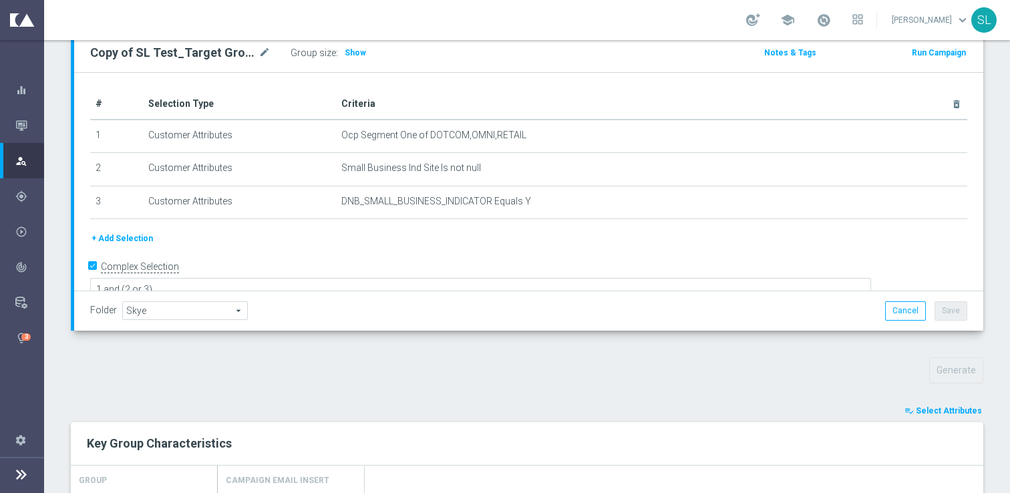
scroll to position [3, 0]
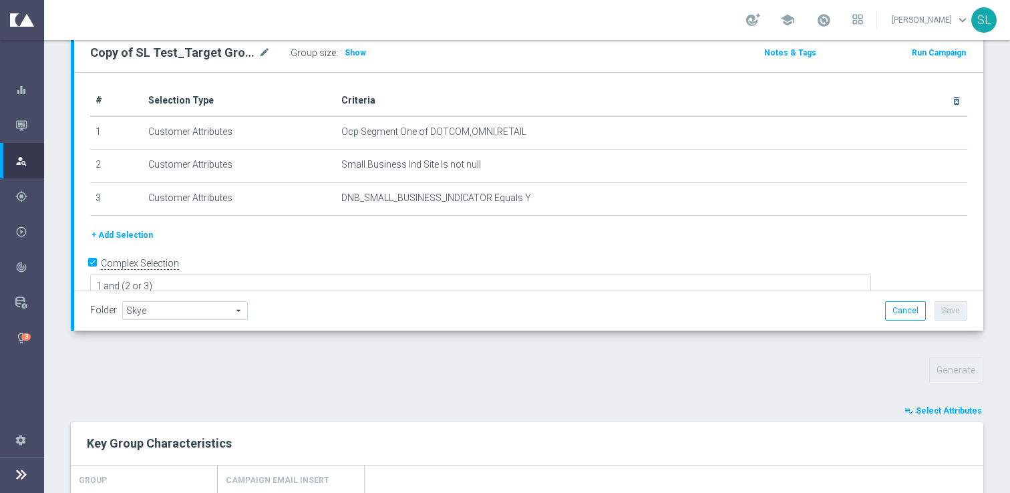
click at [951, 410] on span "Select Attributes" at bounding box center [949, 410] width 66 height 9
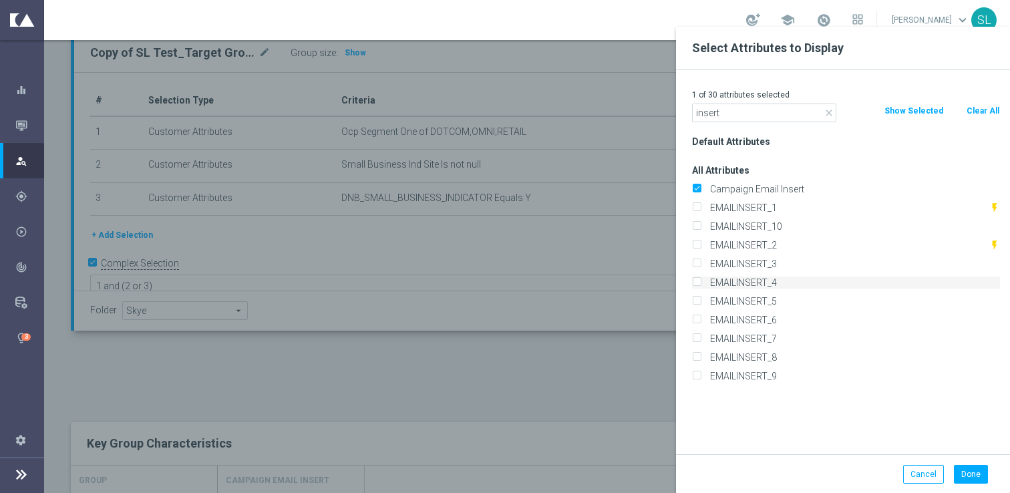
type input "insert"
click at [772, 279] on label "EMAILINSERT_4" at bounding box center [852, 283] width 295 height 12
click at [701, 280] on input "EMAILINSERT_4" at bounding box center [696, 284] width 9 height 9
checkbox input "true"
click at [971, 481] on button "Done" at bounding box center [971, 474] width 34 height 19
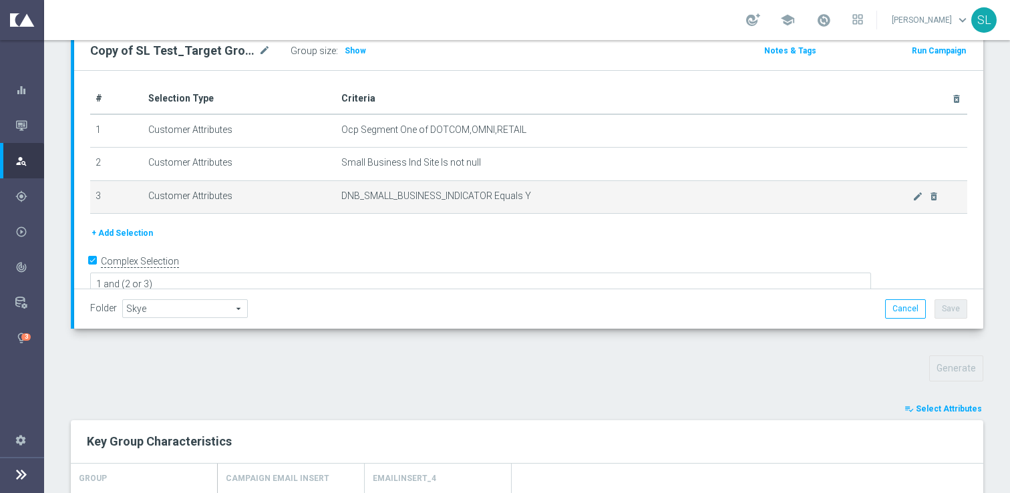
scroll to position [462, 0]
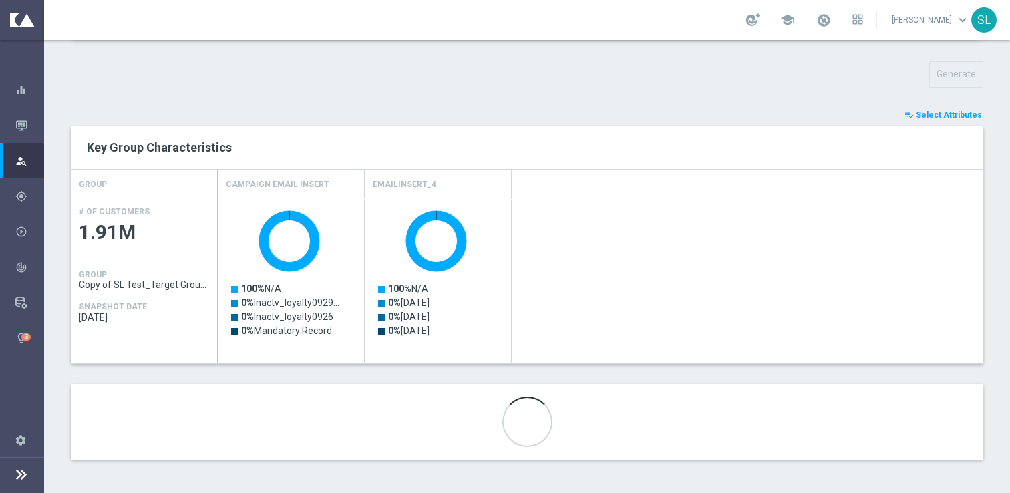
click at [949, 111] on span "Select Attributes" at bounding box center [949, 114] width 66 height 9
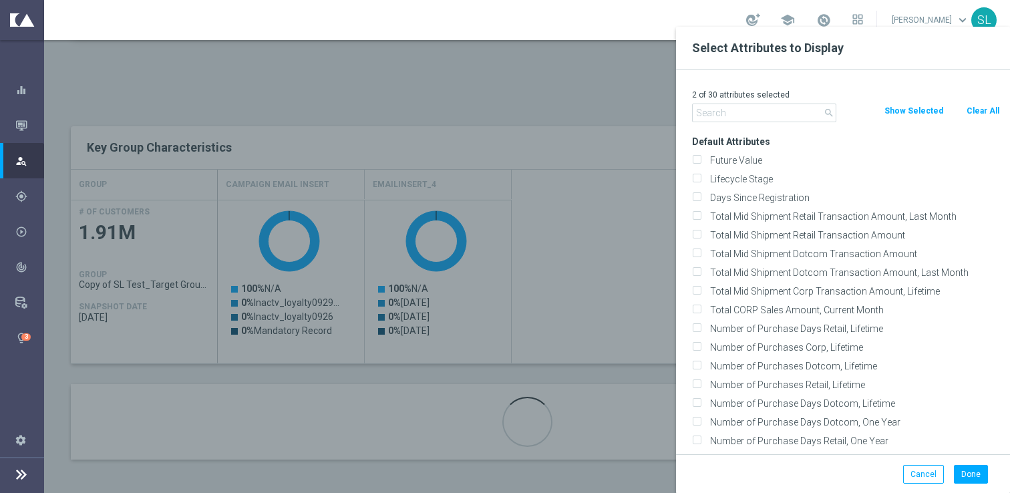
click at [978, 109] on button "Clear All" at bounding box center [982, 111] width 35 height 15
checkbox input "false"
click at [924, 476] on button "Cancel" at bounding box center [923, 474] width 41 height 19
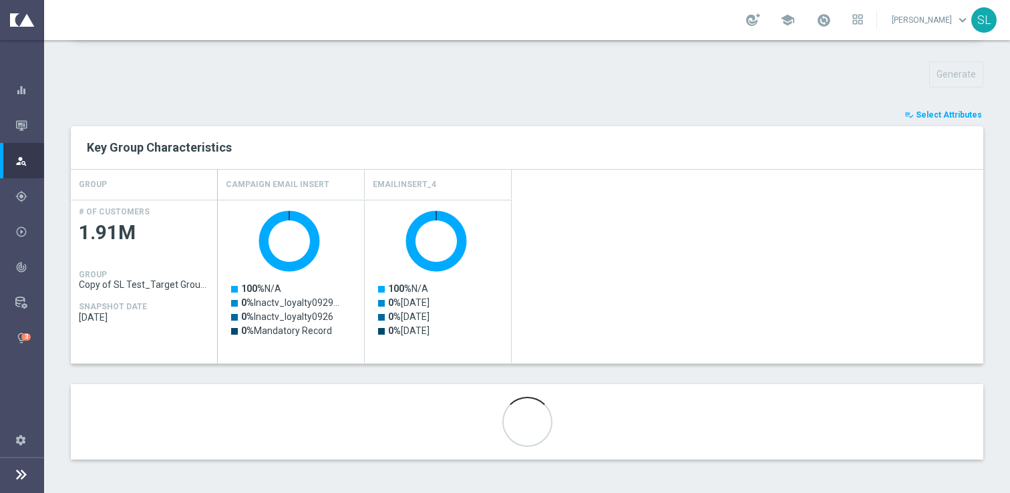
scroll to position [0, 0]
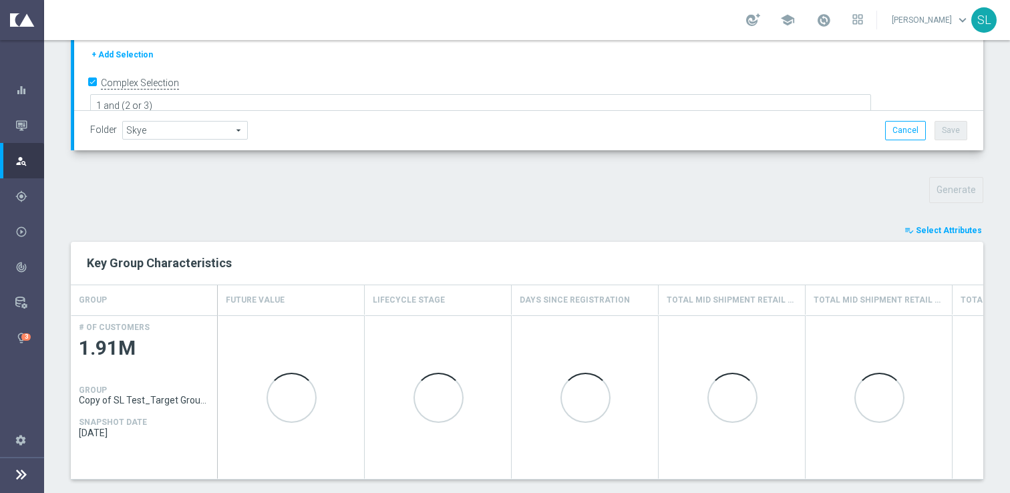
scroll to position [350, 0]
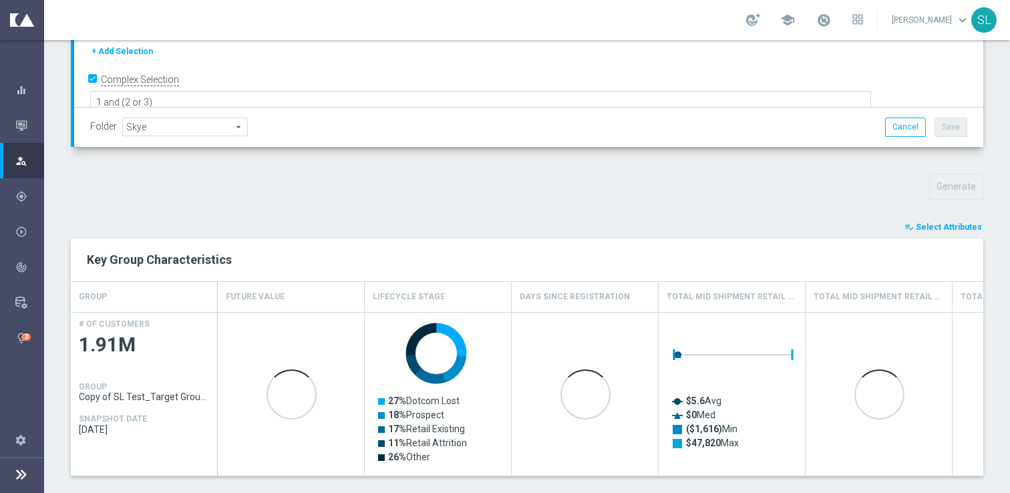
click at [961, 226] on span "Select Attributes" at bounding box center [949, 226] width 66 height 9
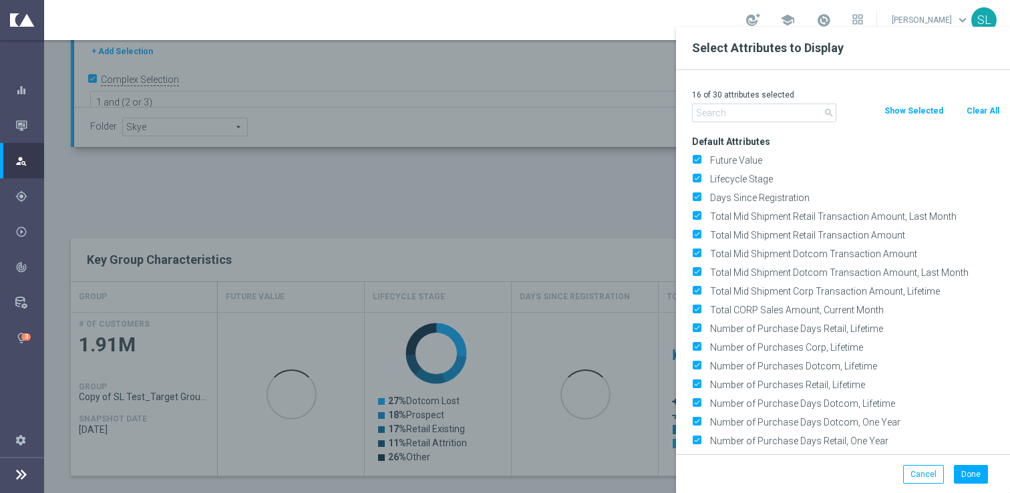
click at [981, 110] on button "Clear All" at bounding box center [982, 111] width 35 height 15
checkbox input "false"
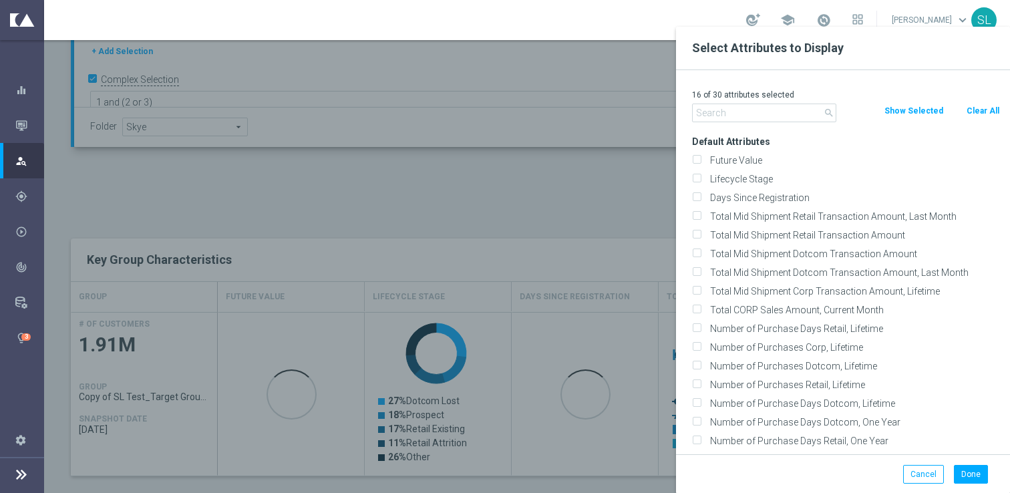
checkbox input "false"
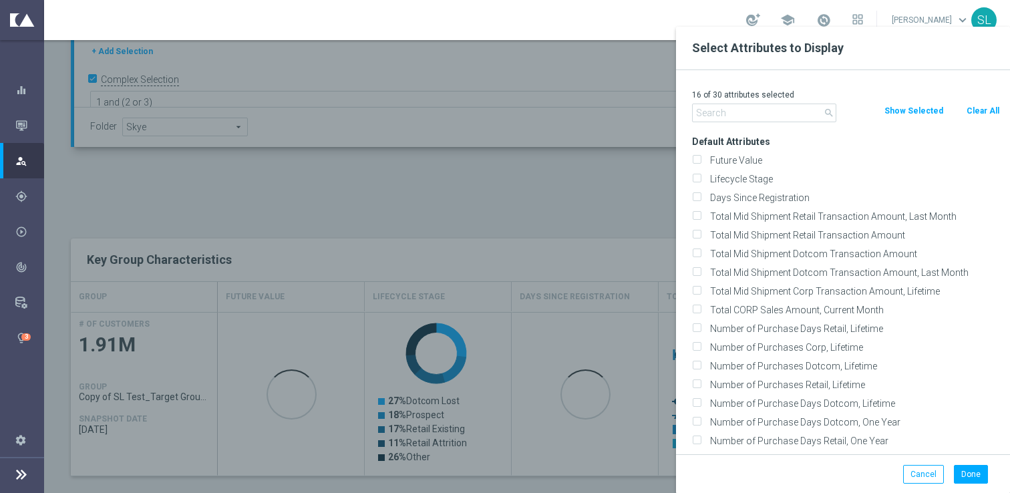
checkbox input "false"
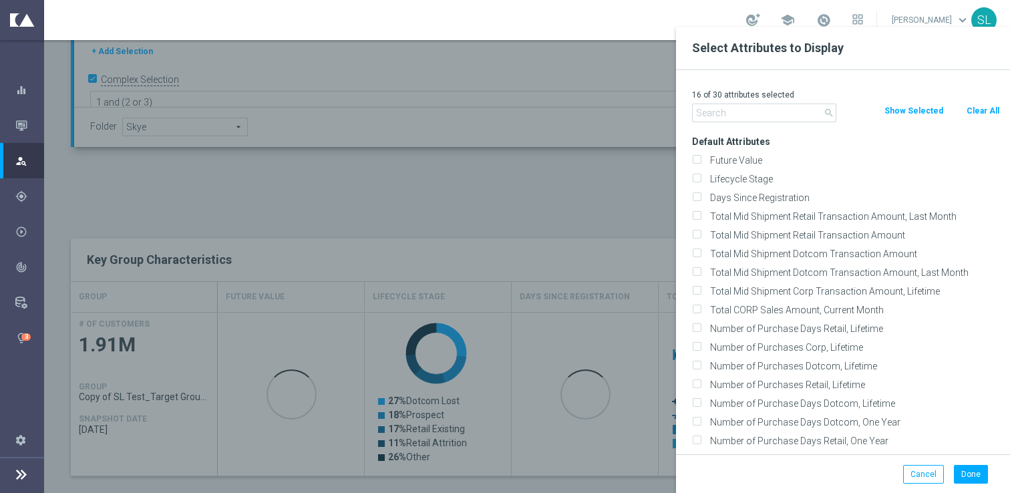
checkbox input "false"
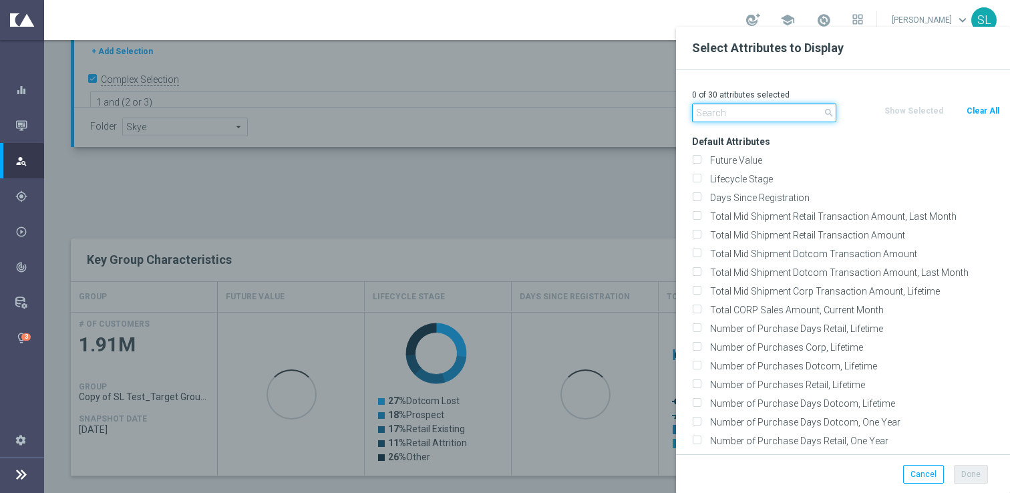
click at [759, 112] on input "text" at bounding box center [764, 113] width 144 height 19
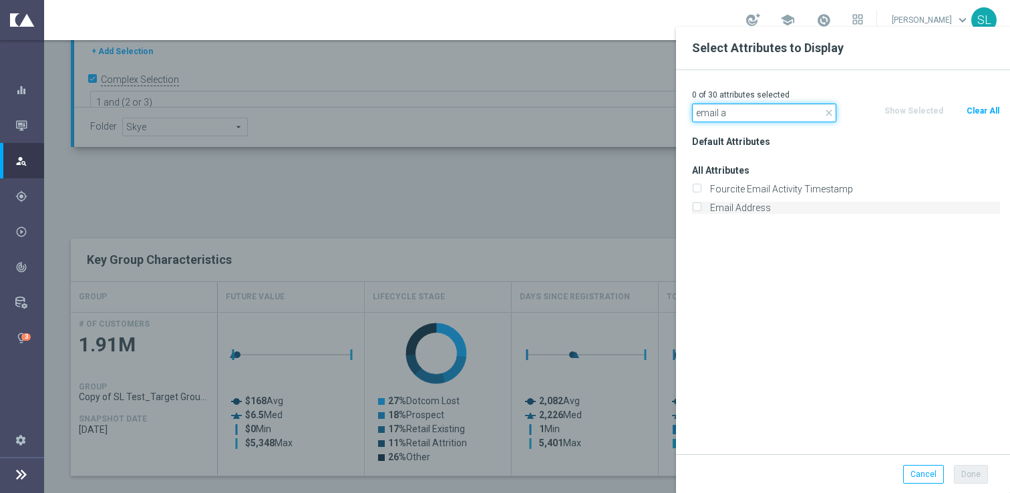
type input "email a"
click at [742, 208] on label "Email Address" at bounding box center [852, 208] width 295 height 12
click at [701, 208] on input "Email Address" at bounding box center [696, 209] width 9 height 9
checkbox input "true"
click at [729, 114] on input "email a" at bounding box center [764, 113] width 144 height 19
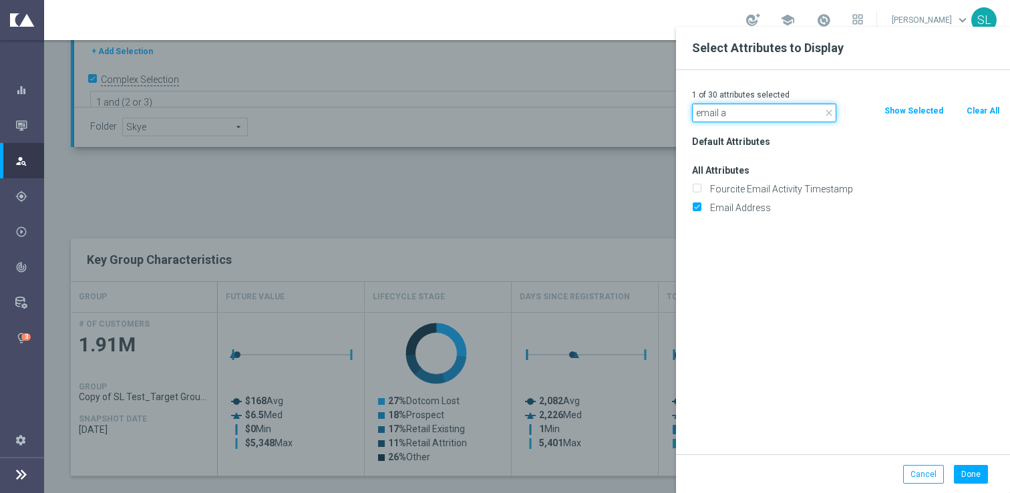
click at [729, 114] on input "email a" at bounding box center [764, 113] width 144 height 19
type input "small"
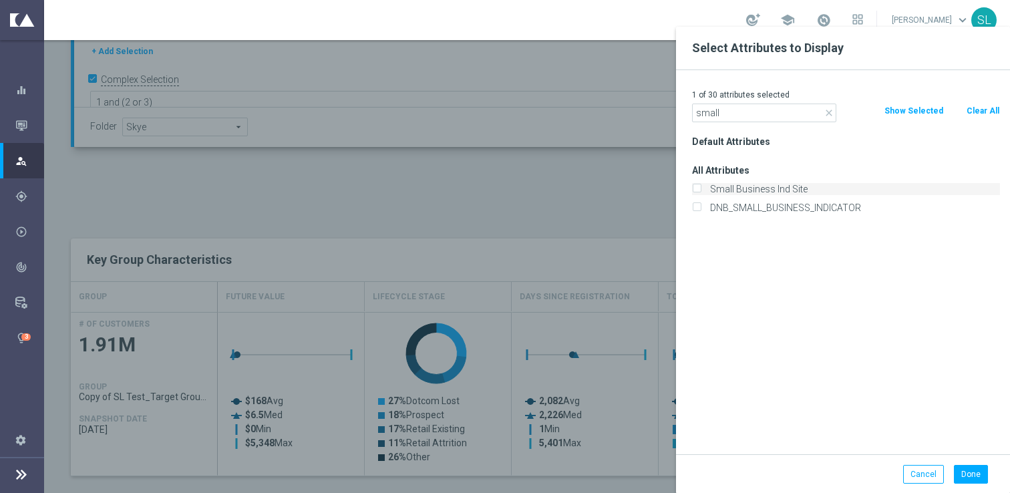
click at [734, 194] on label "Small Business Ind Site" at bounding box center [852, 189] width 295 height 12
click at [701, 194] on input "Small Business Ind Site" at bounding box center [696, 190] width 9 height 9
checkbox input "true"
click at [734, 208] on label "DNB_SMALL_BUSINESS_INDICATOR" at bounding box center [852, 208] width 295 height 12
click at [701, 208] on input "DNB_SMALL_BUSINESS_INDICATOR" at bounding box center [696, 209] width 9 height 9
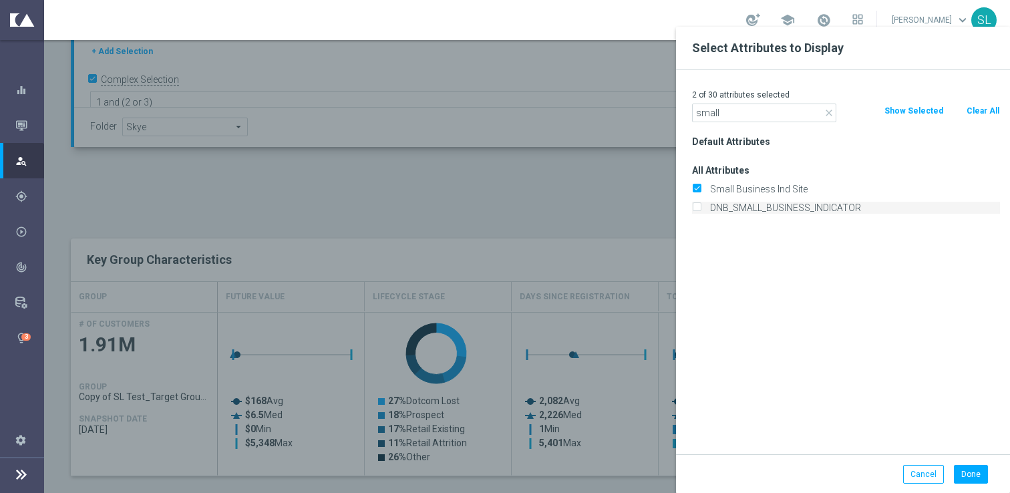
checkbox input "true"
click at [717, 111] on input "small" at bounding box center [764, 113] width 144 height 19
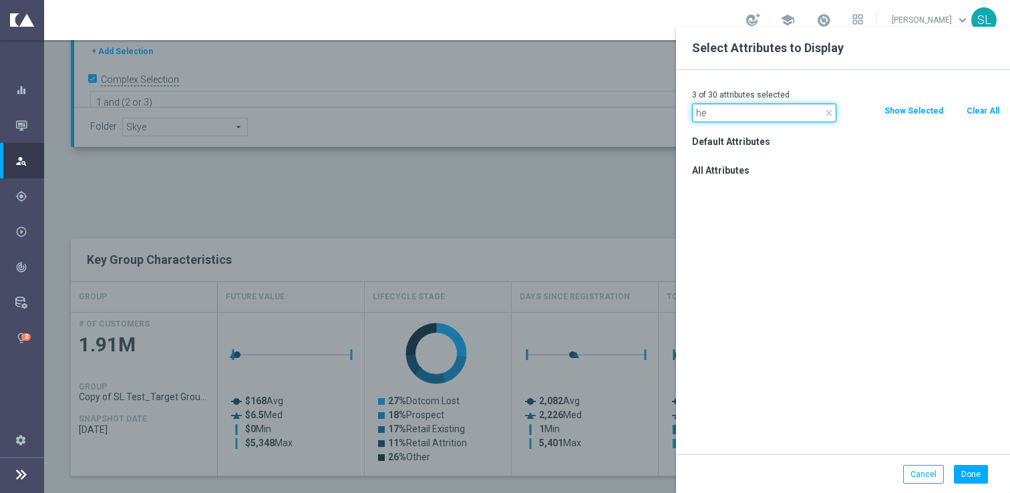
type input "h"
type input "md5"
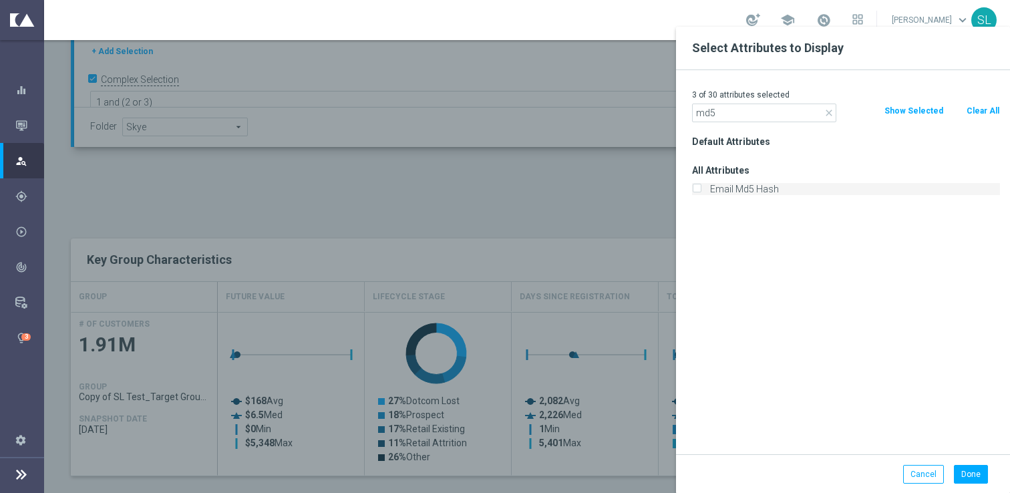
click at [744, 188] on label "Email Md5 Hash" at bounding box center [852, 189] width 295 height 12
click at [701, 188] on input "Email Md5 Hash" at bounding box center [696, 190] width 9 height 9
checkbox input "true"
click at [729, 110] on input "md5" at bounding box center [764, 113] width 144 height 19
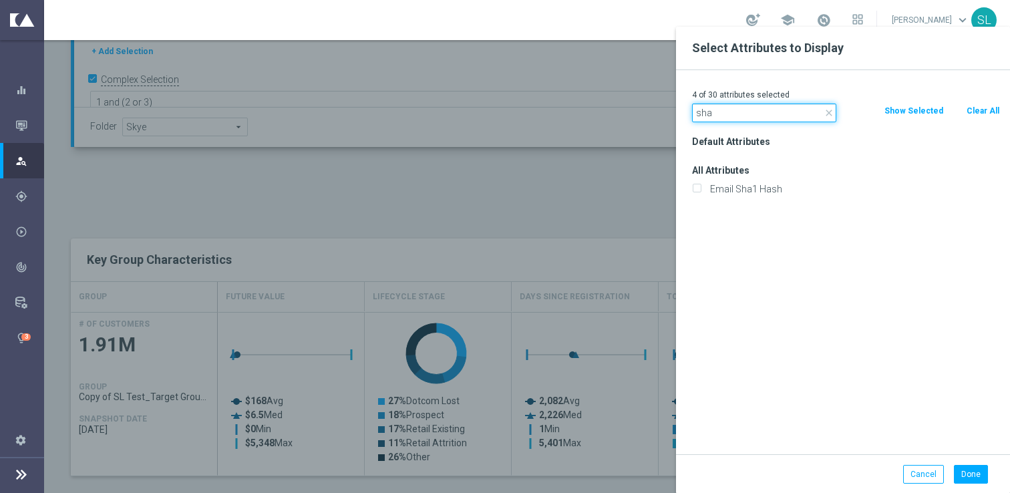
type input "sha"
click at [753, 182] on div "Email Sha1 Hash" at bounding box center [846, 189] width 328 height 19
click at [753, 188] on label "Email Sha1 Hash" at bounding box center [852, 189] width 295 height 12
click at [701, 188] on input "Email Sha1 Hash" at bounding box center [696, 190] width 9 height 9
checkbox input "true"
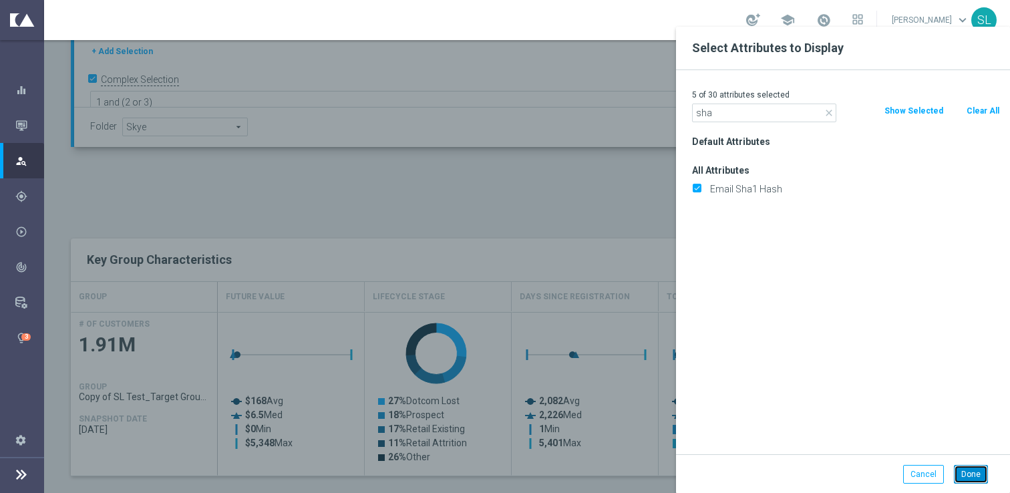
click at [971, 476] on button "Done" at bounding box center [971, 474] width 34 height 19
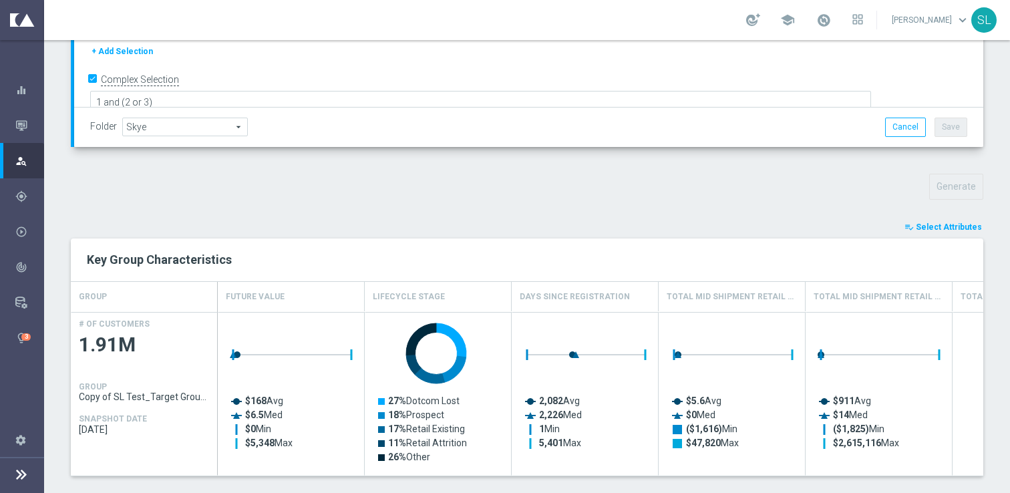
type input "Search"
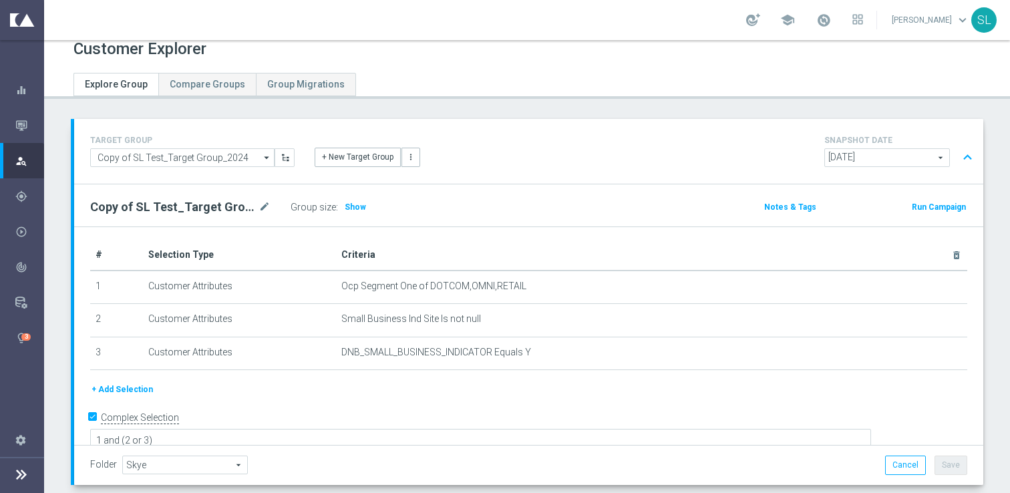
scroll to position [0, 0]
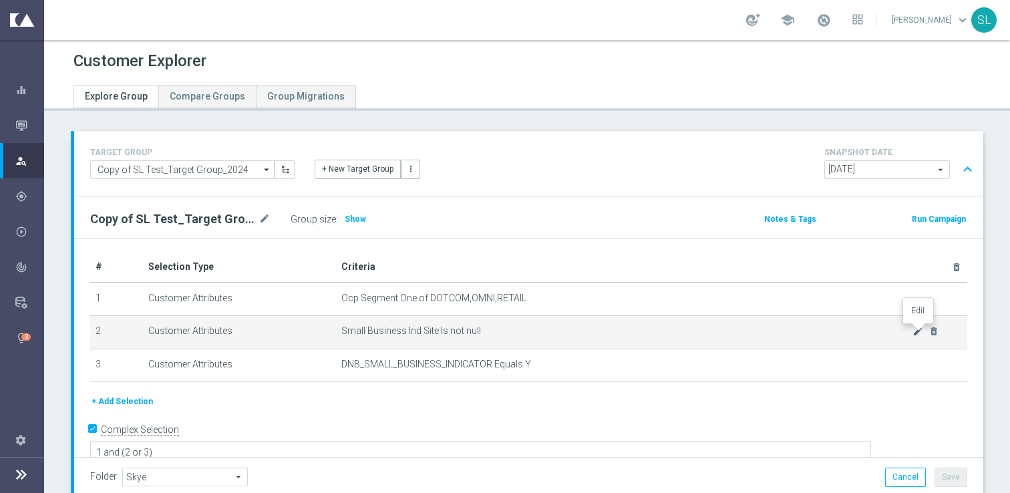
click at [912, 333] on icon "mode_edit" at bounding box center [917, 331] width 11 height 11
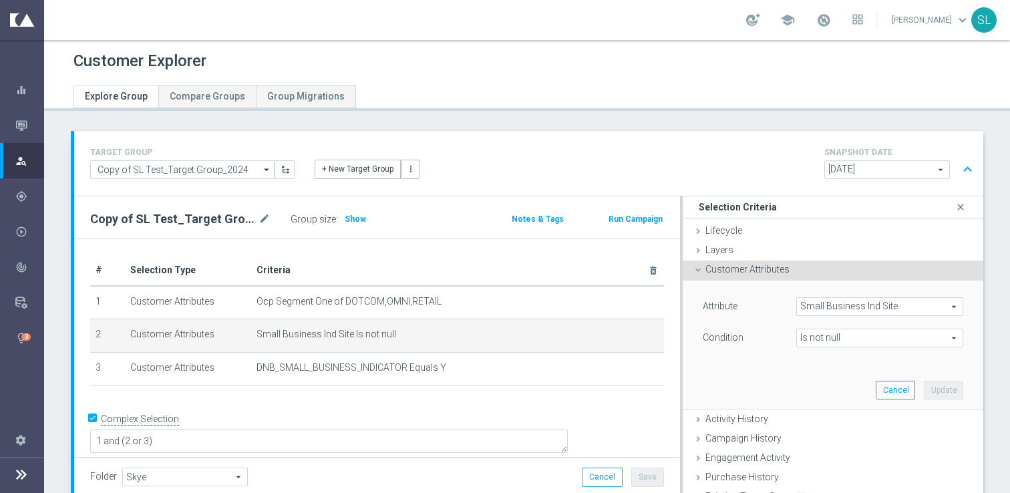
click at [843, 340] on span "Is not null" at bounding box center [880, 337] width 166 height 17
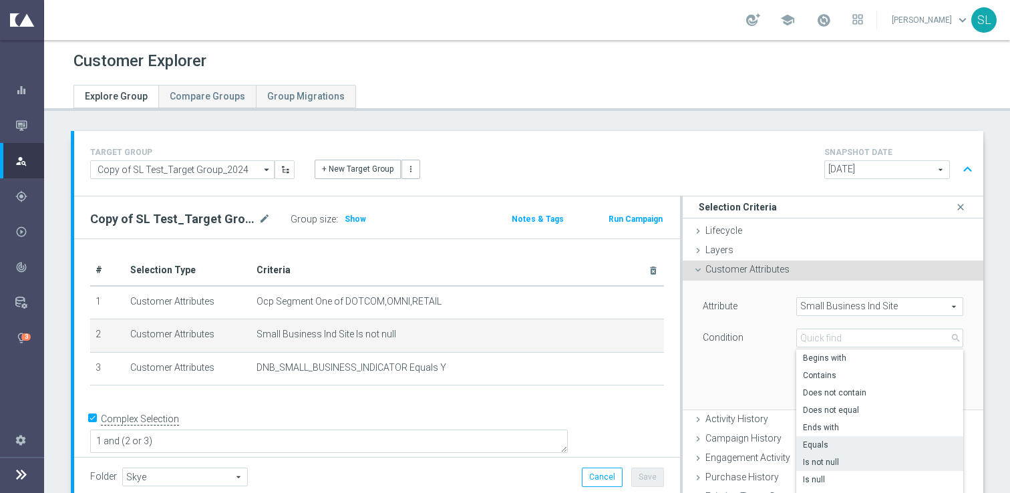
click at [827, 441] on span "Equals" at bounding box center [880, 444] width 154 height 11
type input "Equals"
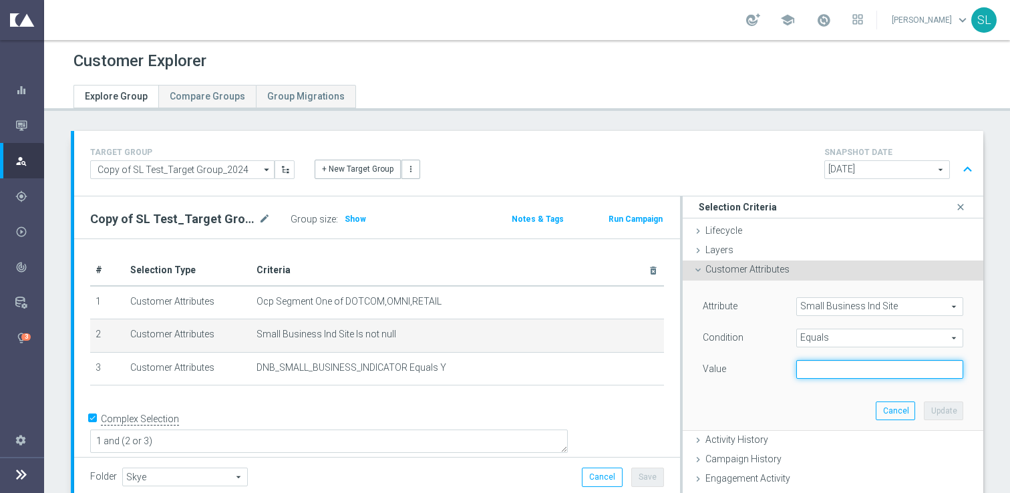
click at [823, 374] on input "text" at bounding box center [879, 369] width 167 height 19
type input "Y"
click at [934, 412] on button "Update" at bounding box center [943, 410] width 39 height 19
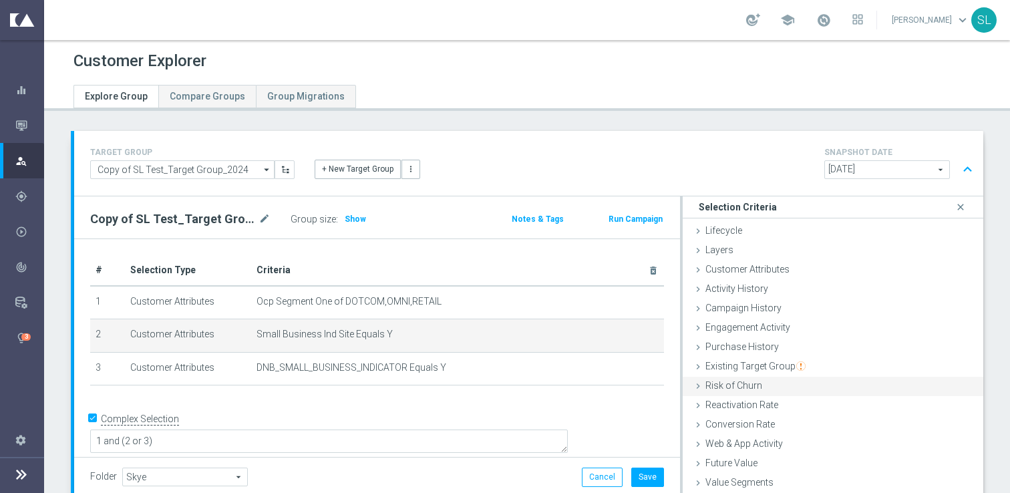
scroll to position [35, 0]
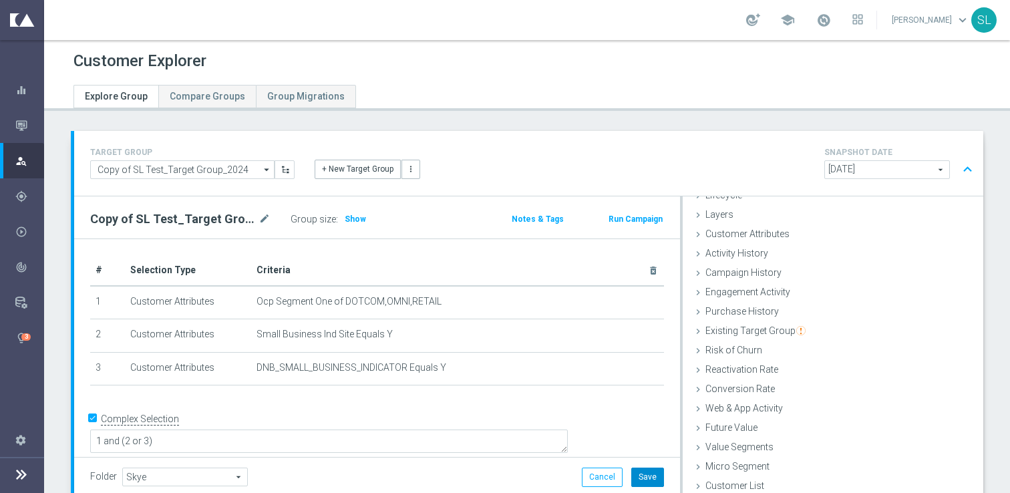
click at [653, 474] on button "Save" at bounding box center [647, 477] width 33 height 19
click at [355, 218] on span "Show" at bounding box center [355, 218] width 21 height 9
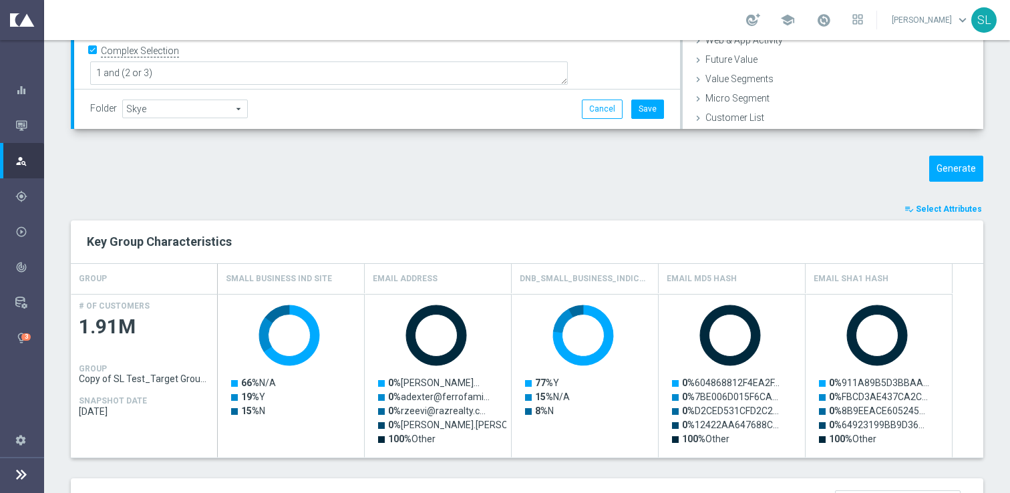
scroll to position [389, 0]
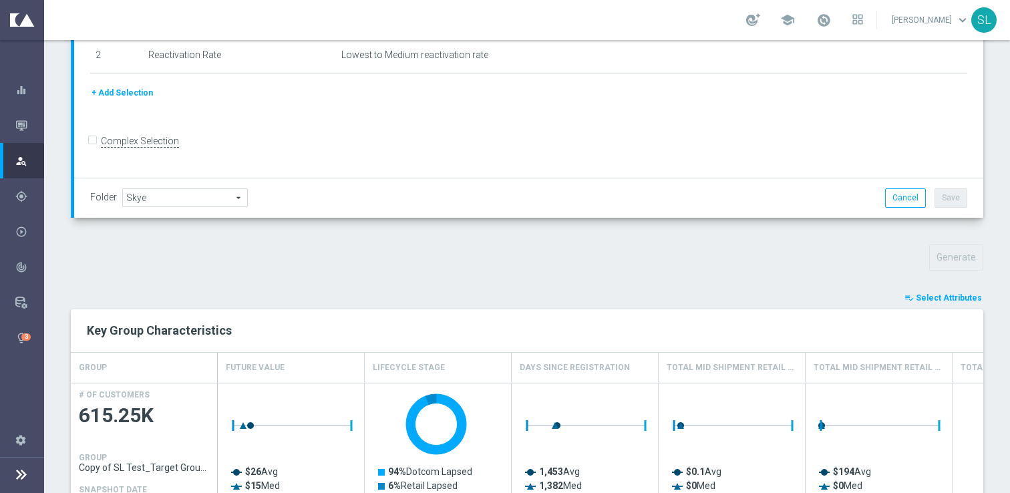
scroll to position [289, 0]
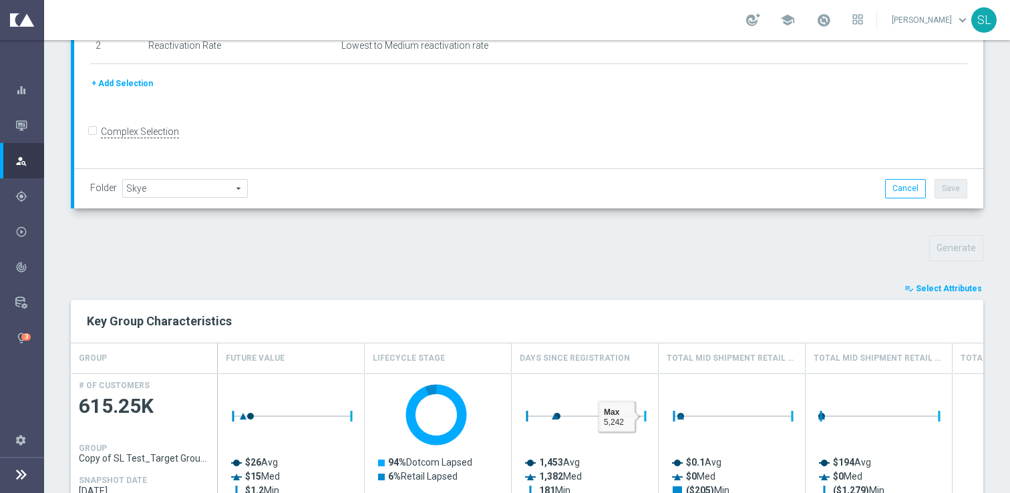
click at [943, 284] on span "Select Attributes" at bounding box center [949, 288] width 66 height 9
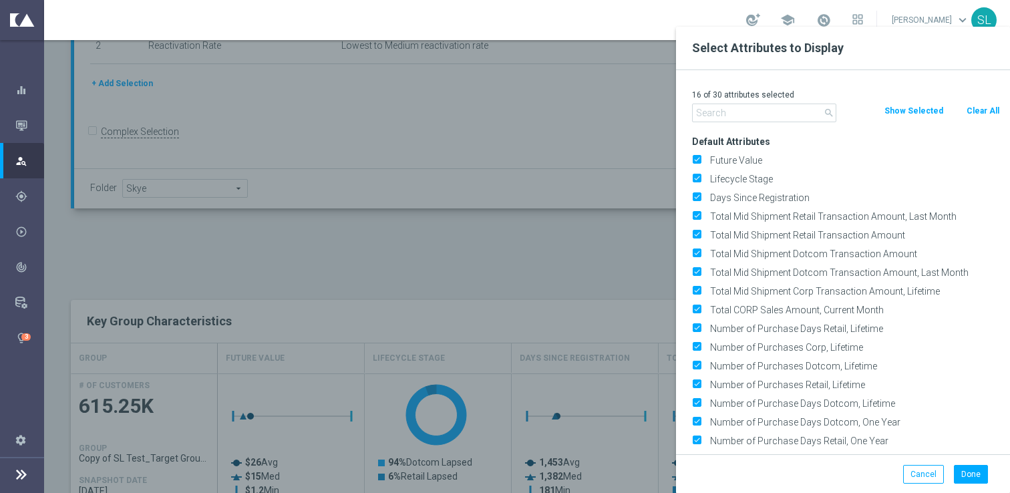
click at [983, 114] on button "Clear All" at bounding box center [982, 111] width 35 height 15
checkbox input "false"
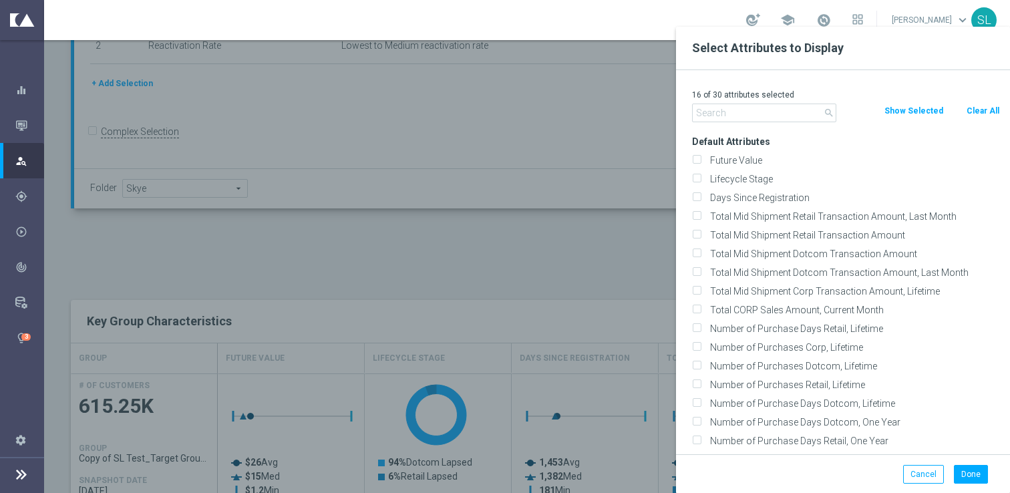
checkbox input "false"
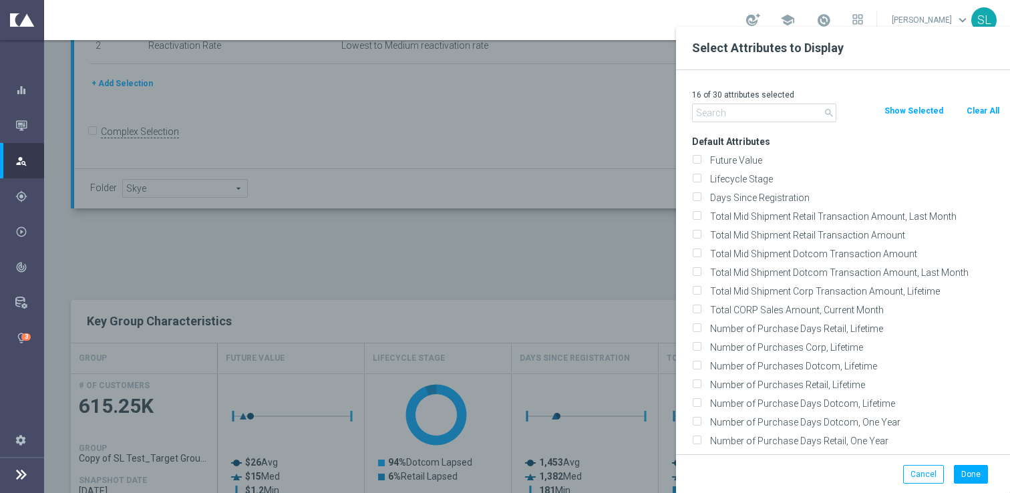
checkbox input "false"
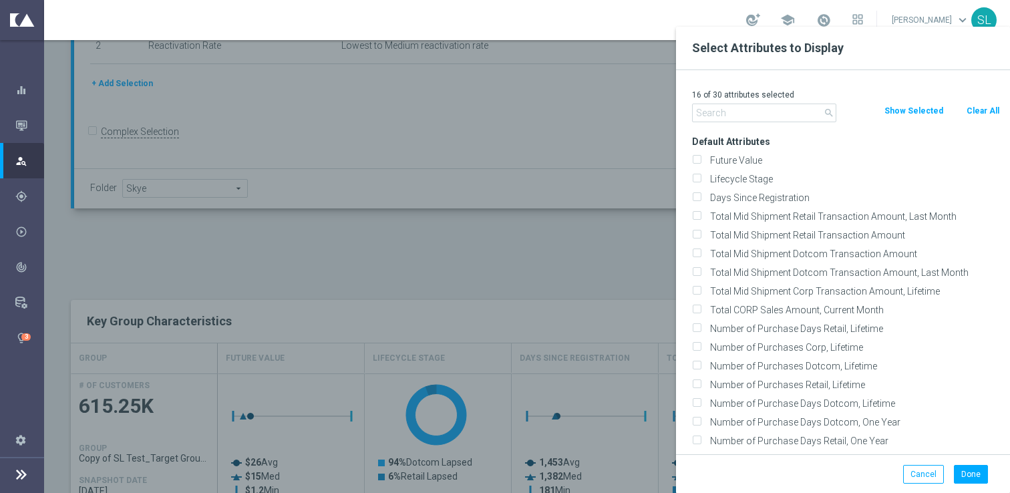
checkbox input "false"
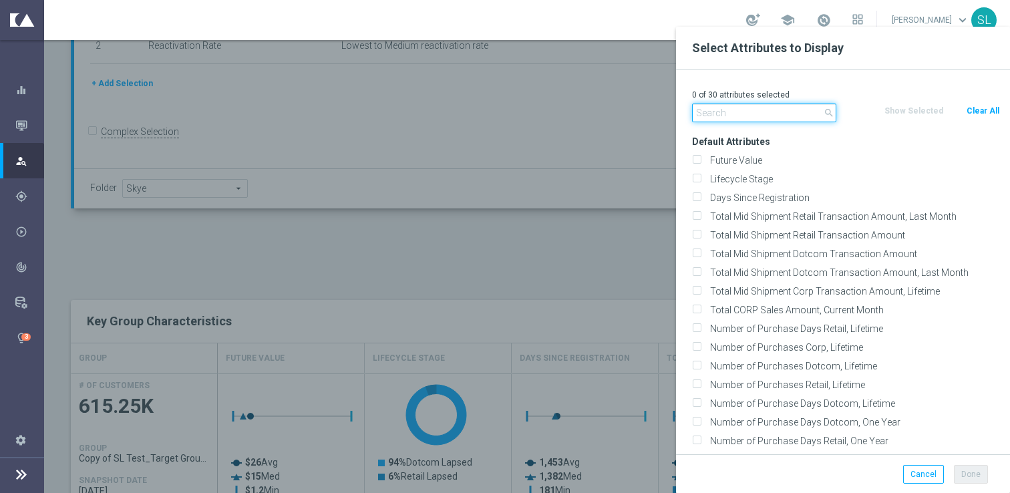
click at [763, 107] on input "text" at bounding box center [764, 113] width 144 height 19
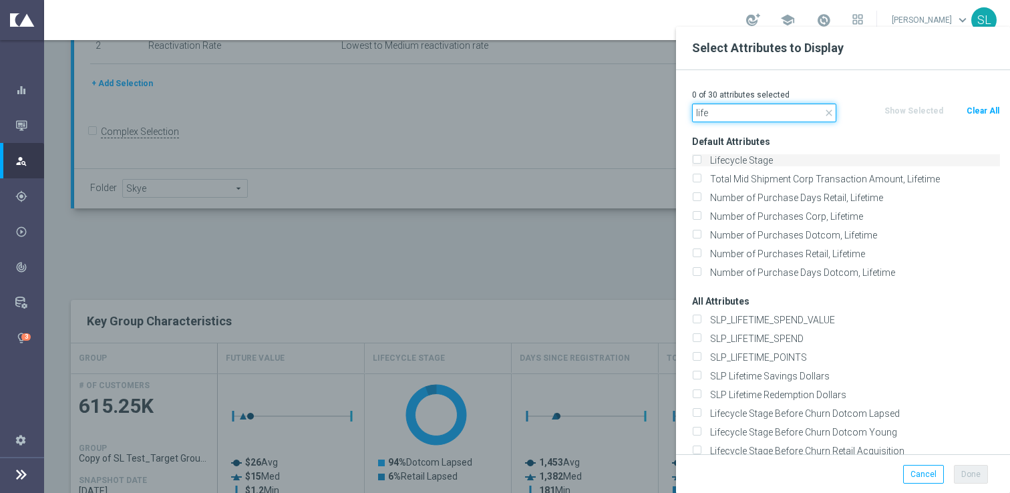
type input "life"
click at [755, 161] on label "Lifecycle Stage" at bounding box center [852, 160] width 295 height 12
click at [701, 161] on input "Lifecycle Stage" at bounding box center [696, 162] width 9 height 9
checkbox input "true"
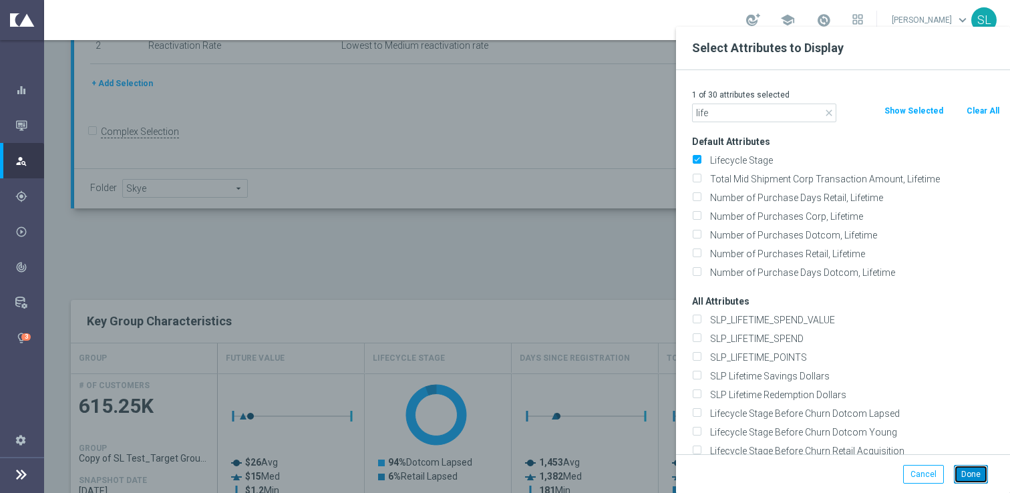
click at [967, 471] on button "Done" at bounding box center [971, 474] width 34 height 19
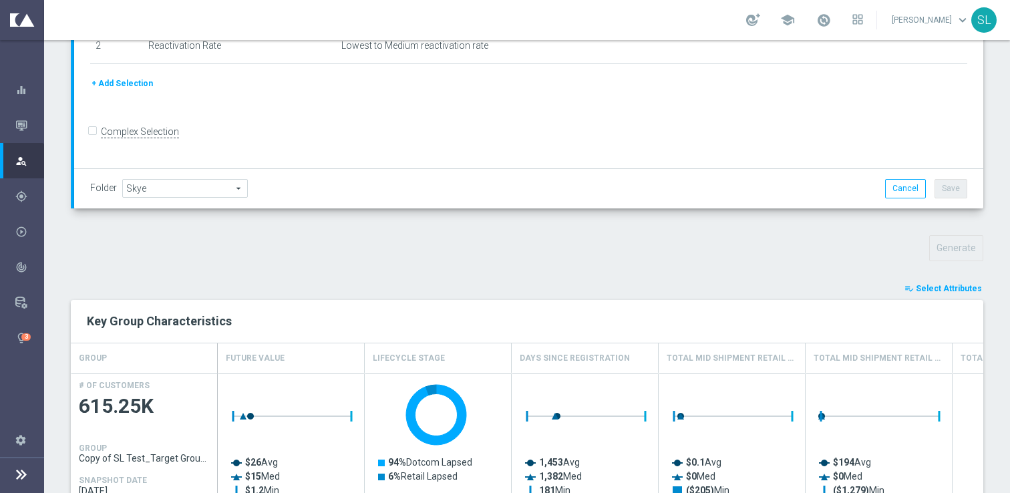
type input "Search"
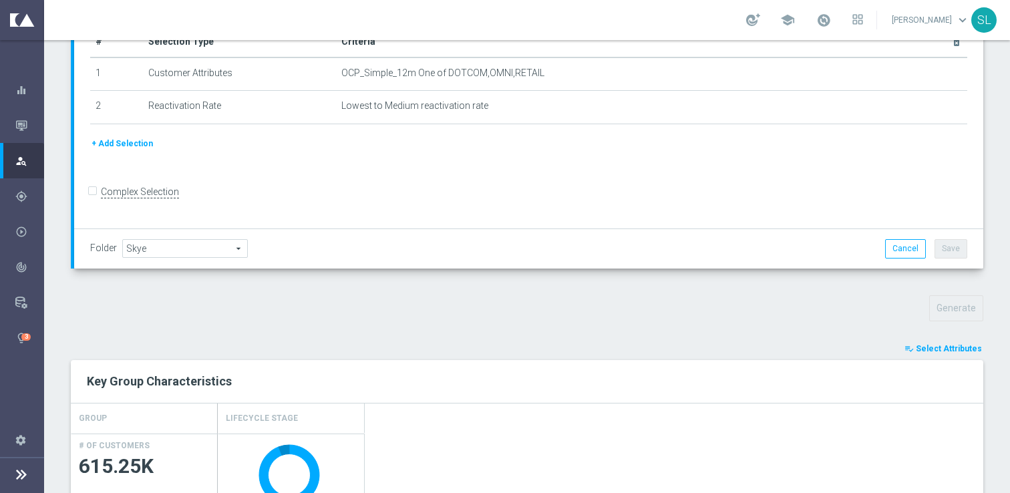
scroll to position [0, 0]
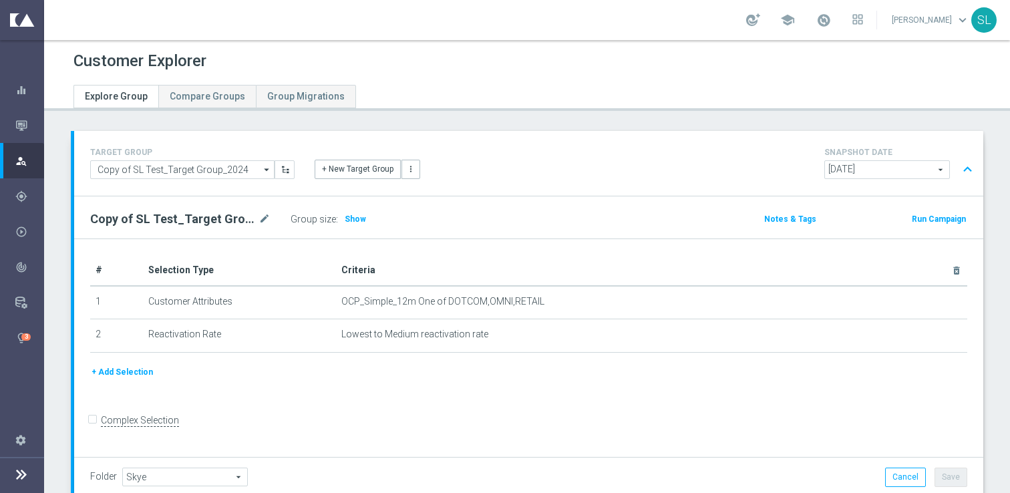
click at [866, 385] on div "+ Add Selection" at bounding box center [528, 377] width 897 height 25
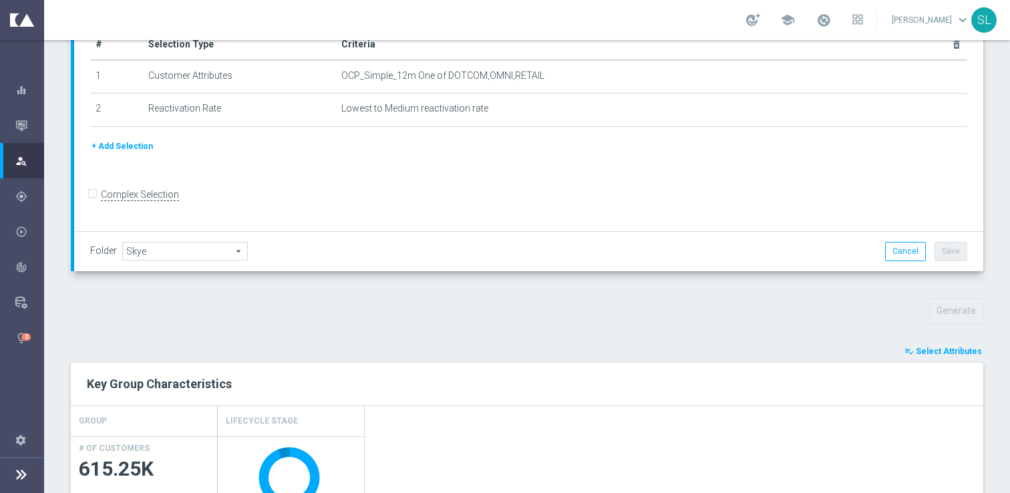
scroll to position [110, 0]
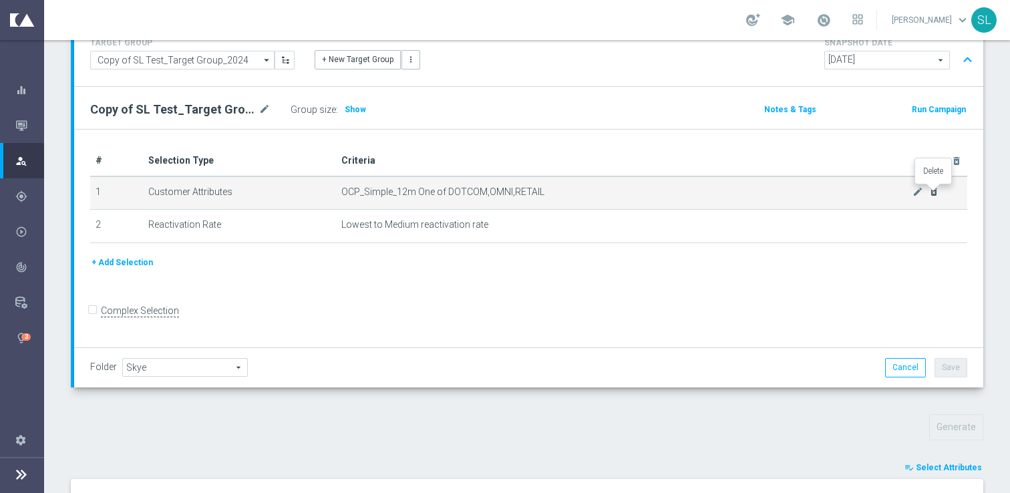
click at [935, 191] on icon "delete_forever" at bounding box center [933, 191] width 11 height 11
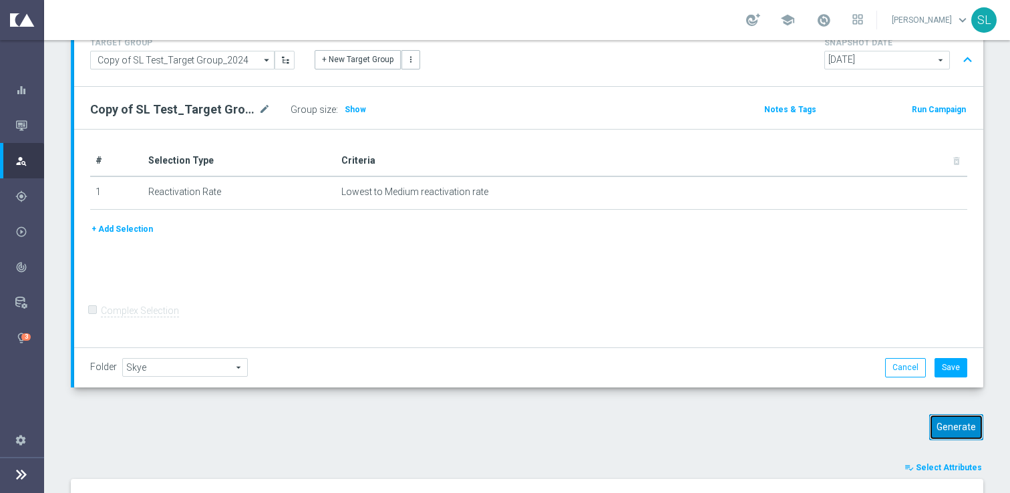
click at [965, 431] on button "Generate" at bounding box center [956, 427] width 54 height 26
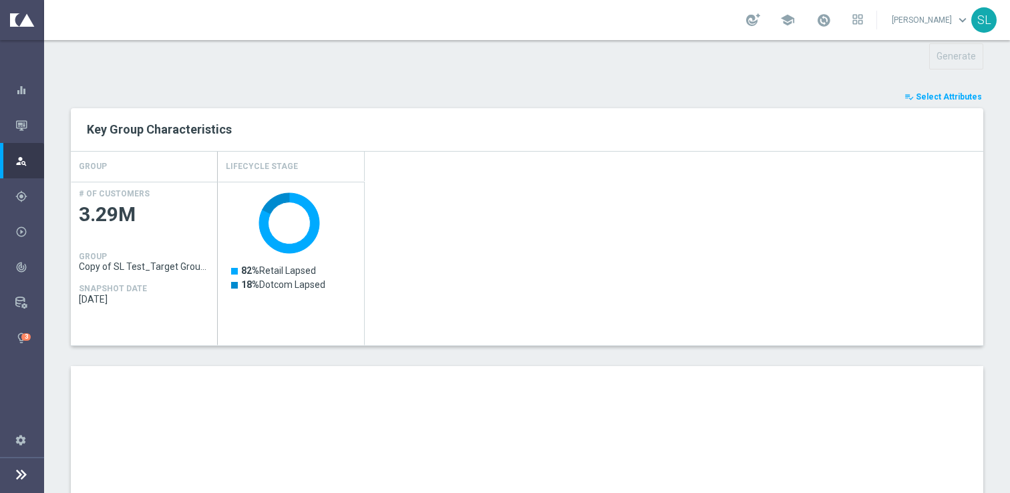
scroll to position [0, 0]
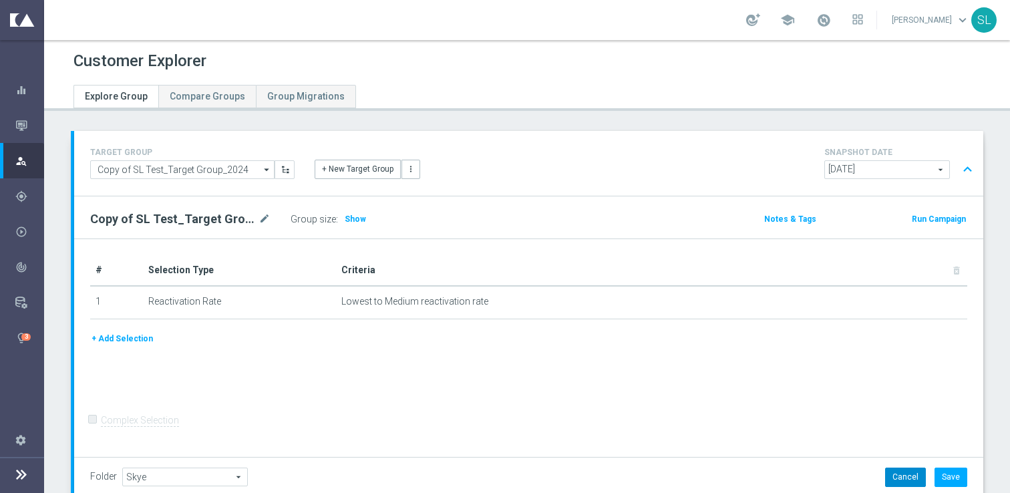
click at [902, 482] on button "Cancel" at bounding box center [905, 477] width 41 height 19
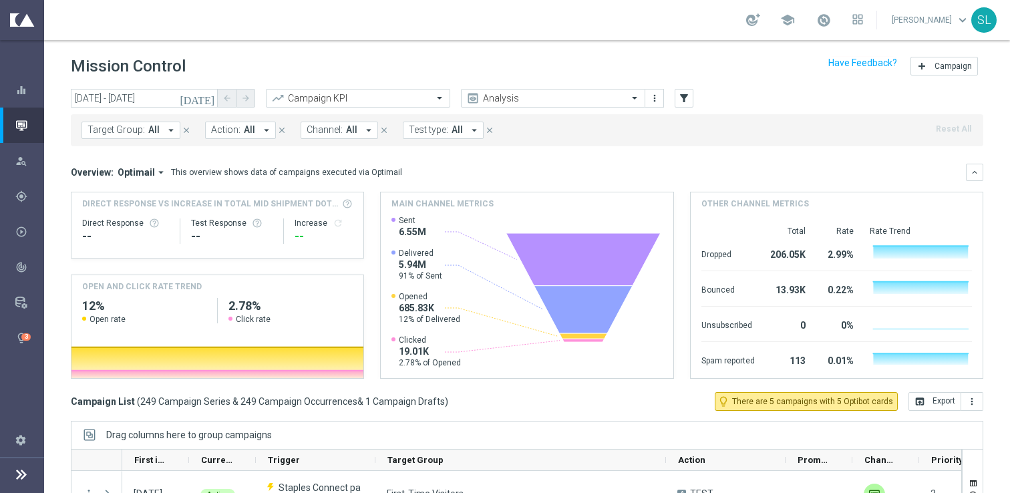
scroll to position [175, 0]
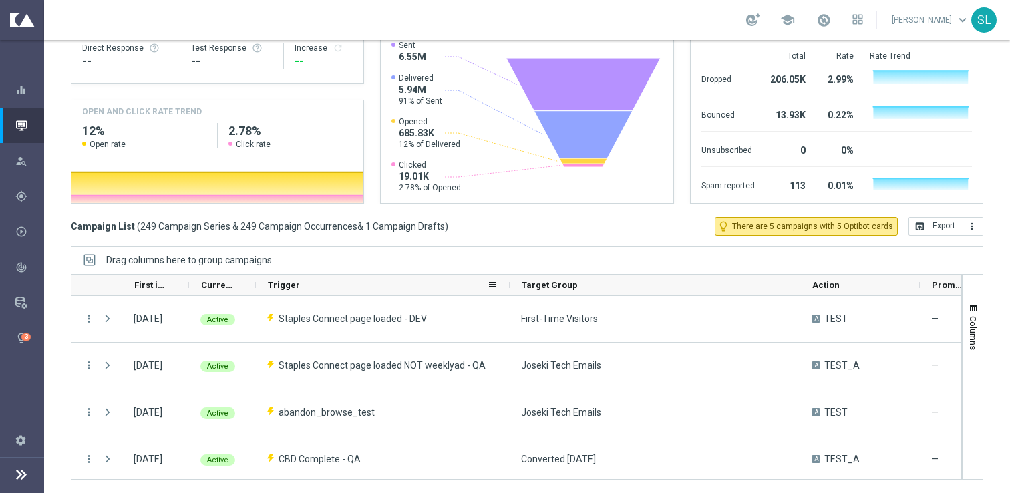
drag, startPoint x: 374, startPoint y: 285, endPoint x: 508, endPoint y: 291, distance: 134.4
click at [508, 291] on div at bounding box center [509, 285] width 5 height 21
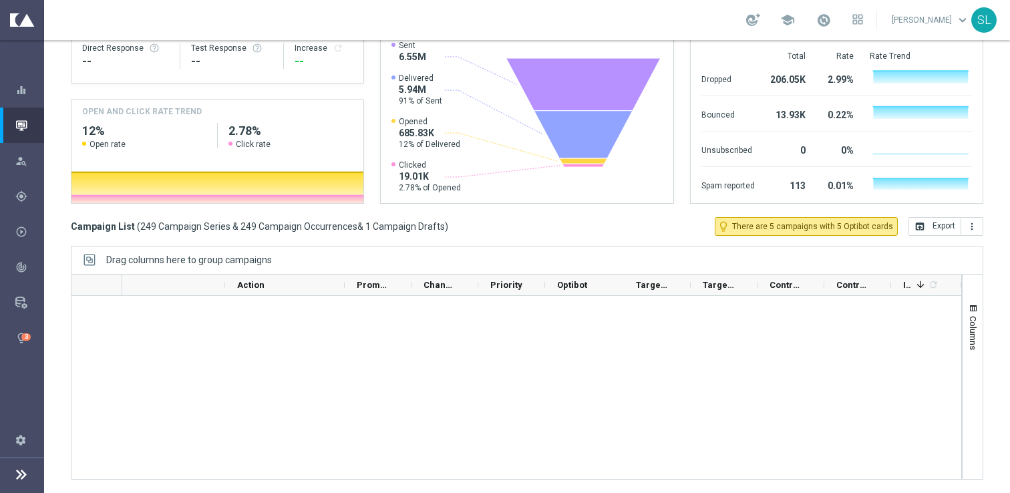
scroll to position [0, 0]
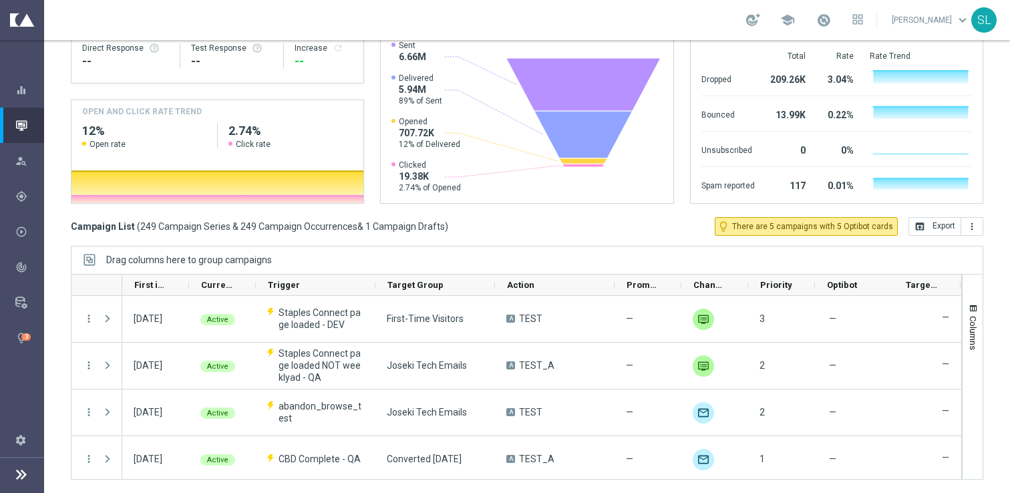
scroll to position [0, 269]
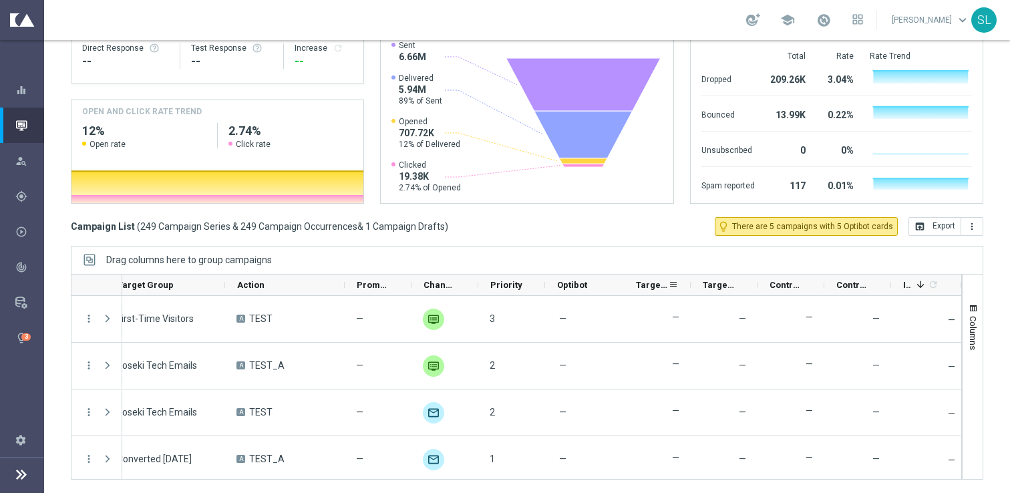
click at [650, 287] on span "Targeted Customers" at bounding box center [652, 285] width 32 height 10
click at [650, 287] on span "Targeted Customers" at bounding box center [644, 285] width 17 height 10
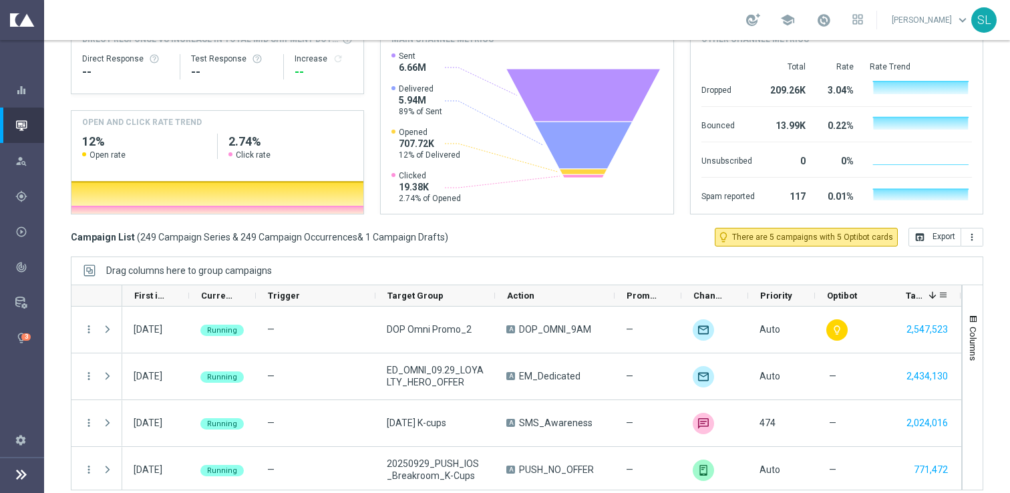
scroll to position [0, 0]
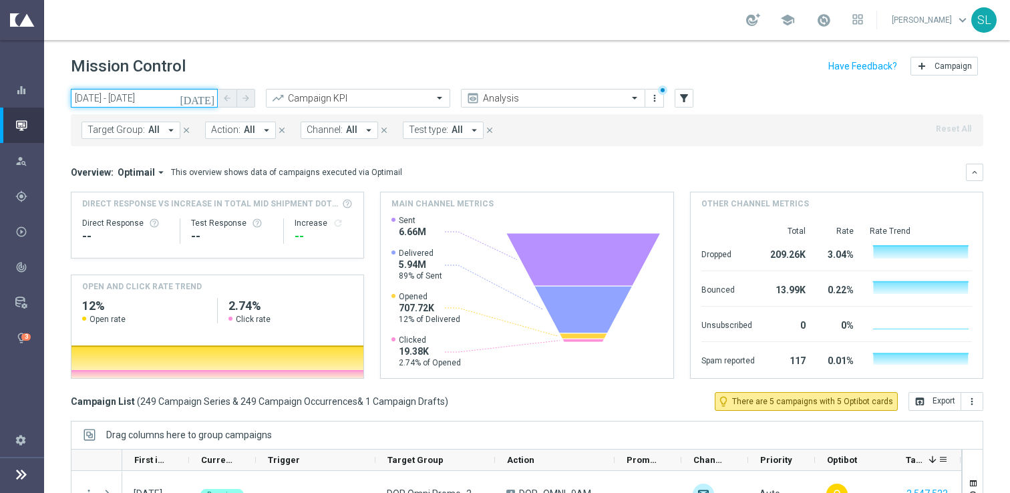
click at [123, 100] on input "[DATE] - [DATE]" at bounding box center [144, 98] width 147 height 19
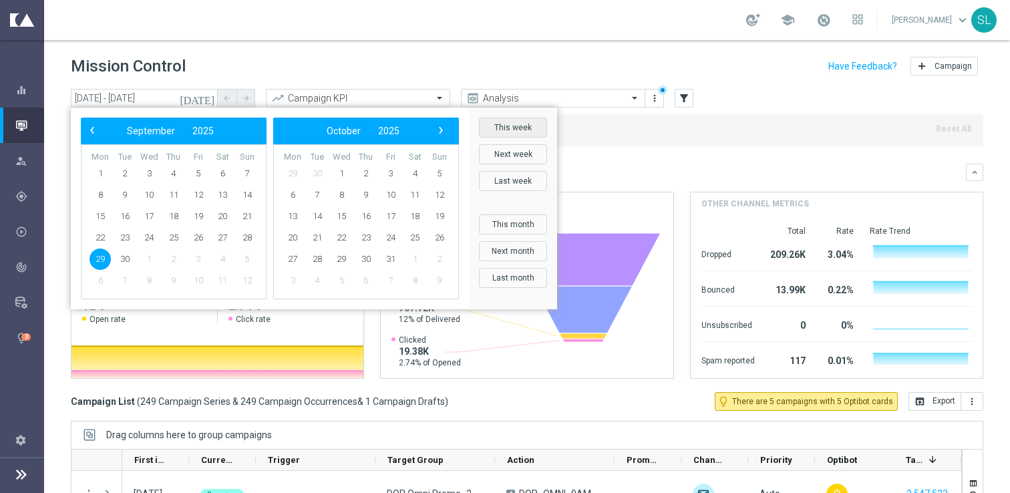
click at [509, 125] on button "This week" at bounding box center [513, 128] width 68 height 20
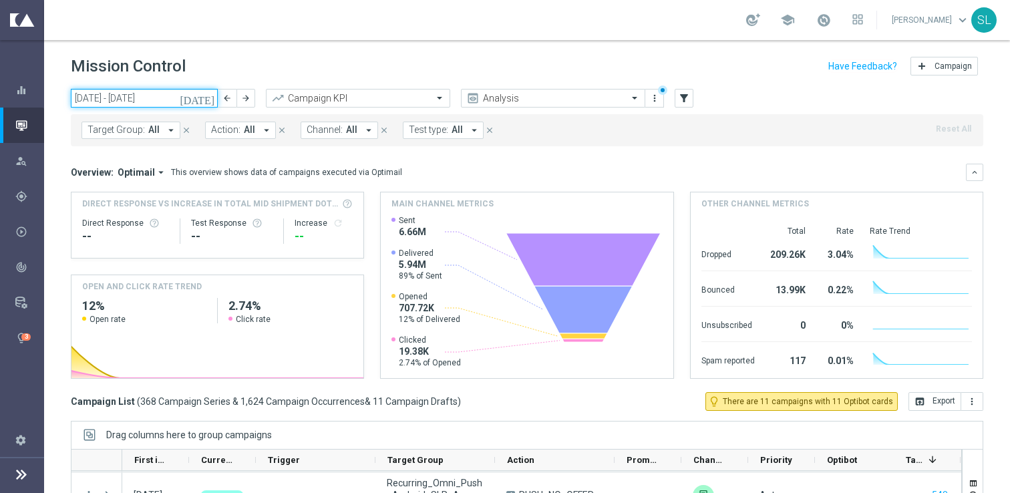
click at [125, 104] on input "[DATE] - [DATE]" at bounding box center [144, 98] width 147 height 19
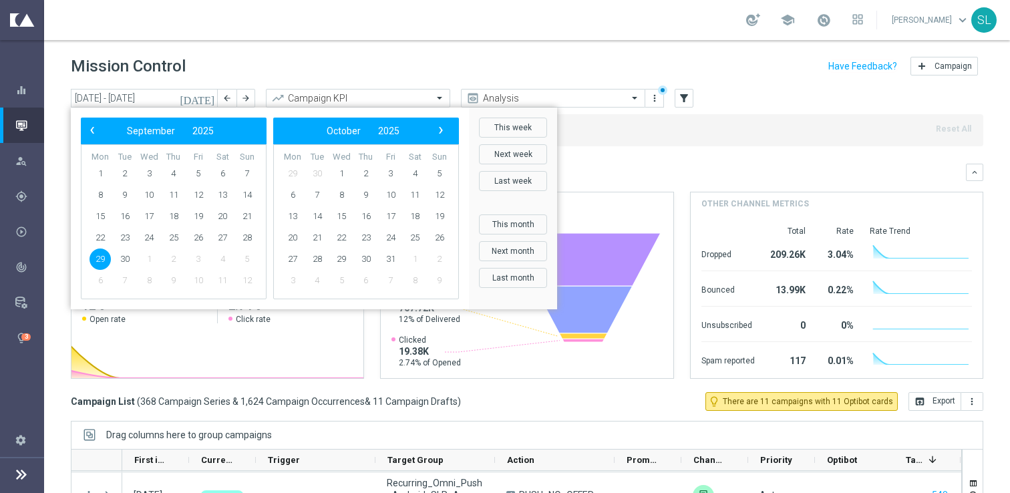
click at [98, 260] on span "29" at bounding box center [100, 258] width 21 height 21
type input "[DATE] - [DATE]"
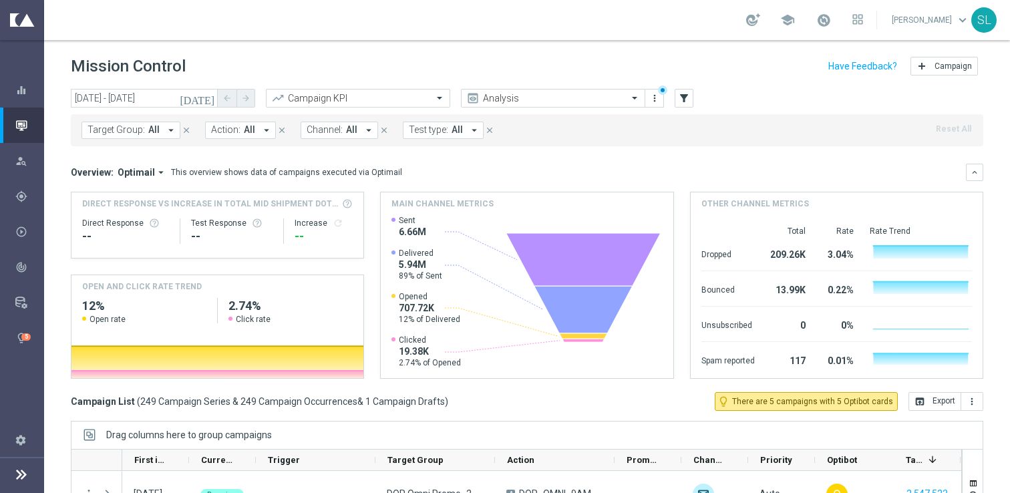
click at [555, 67] on div "Mission Control add Campaign" at bounding box center [527, 66] width 912 height 26
drag, startPoint x: 426, startPoint y: 171, endPoint x: 66, endPoint y: 172, distance: 360.0
click at [66, 172] on div "[DATE] [DATE] - [DATE] arrow_back arrow_forward Campaign KPI trending_up Analys…" at bounding box center [527, 285] width 966 height 392
drag, startPoint x: 430, startPoint y: 177, endPoint x: 66, endPoint y: 160, distance: 364.4
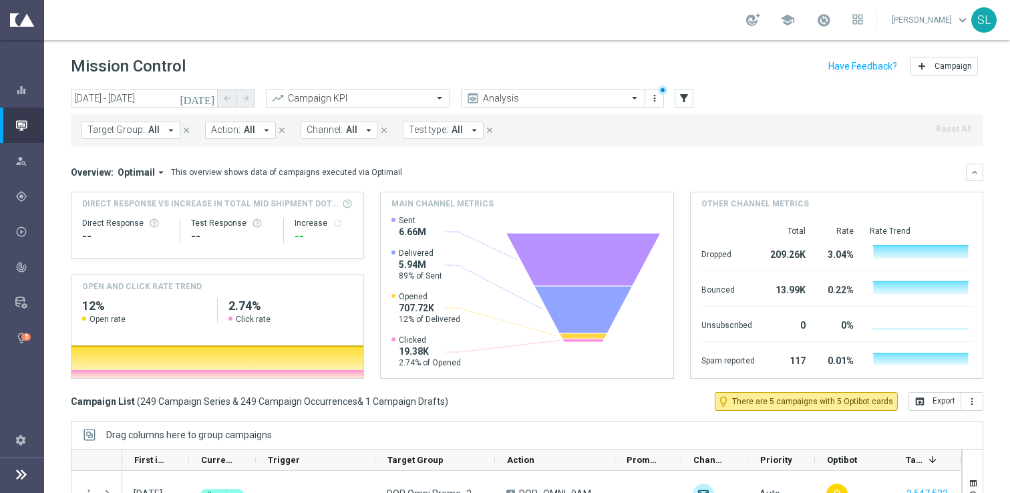
click at [66, 160] on div "[DATE] [DATE] - [DATE] arrow_back arrow_forward Campaign KPI trending_up Analys…" at bounding box center [527, 285] width 966 height 392
click at [474, 168] on div "Overview: Optimail arrow_drop_down This overview shows data of campaigns execut…" at bounding box center [518, 172] width 895 height 12
click at [387, 61] on div "Mission Control add Campaign" at bounding box center [527, 66] width 912 height 26
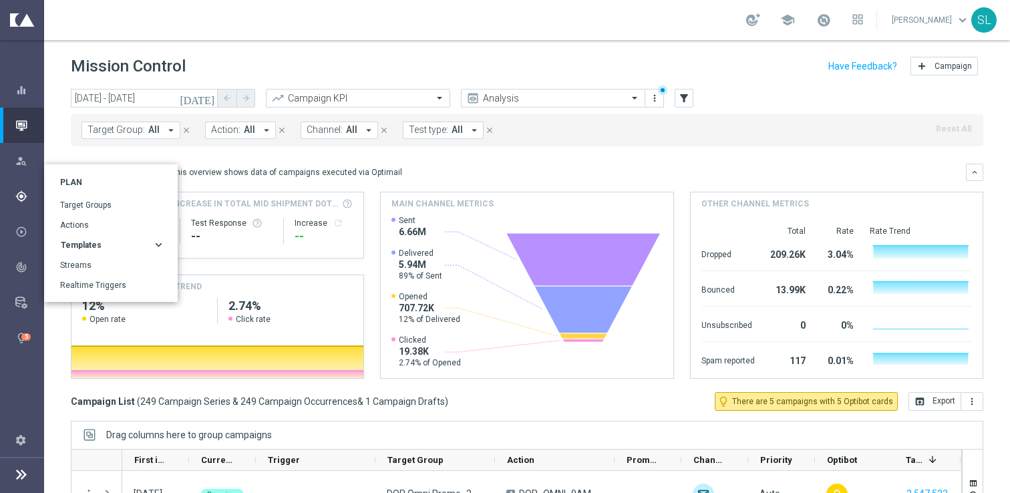
click at [21, 195] on icon "gps_fixed" at bounding box center [21, 196] width 12 height 12
click at [118, 199] on link "Target Groups" at bounding box center [111, 205] width 103 height 12
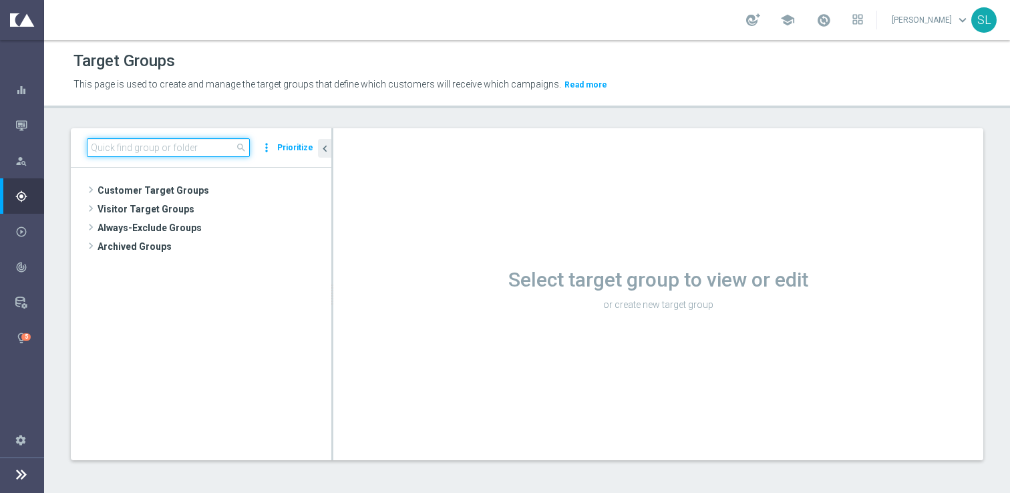
click at [146, 146] on input at bounding box center [168, 147] width 163 height 19
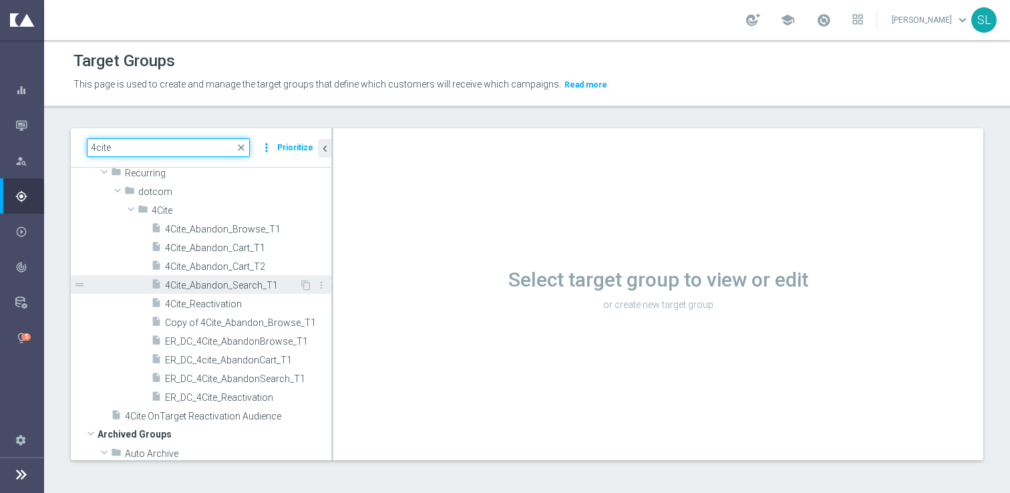
scroll to position [92, 0]
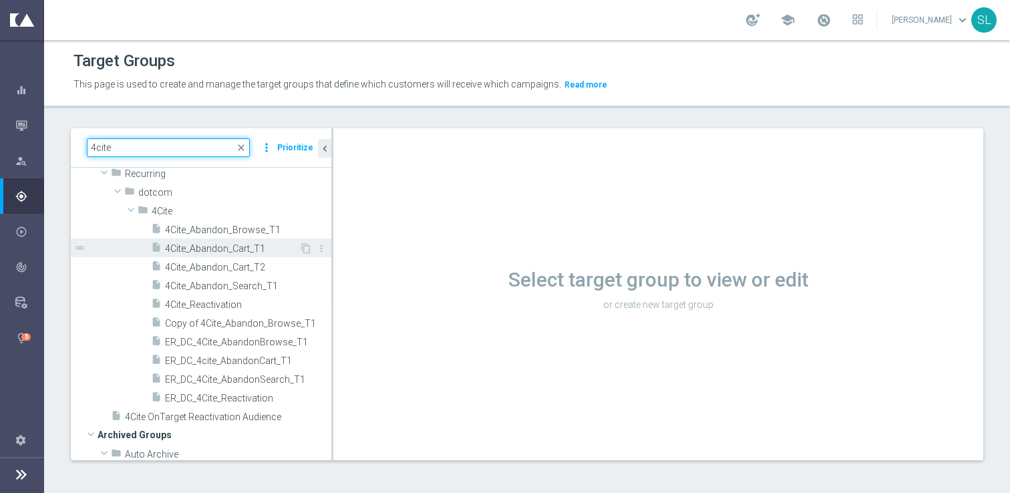
type input "4cite"
click at [204, 248] on span "4Cite_Abandon_Cart_T1" at bounding box center [232, 248] width 134 height 11
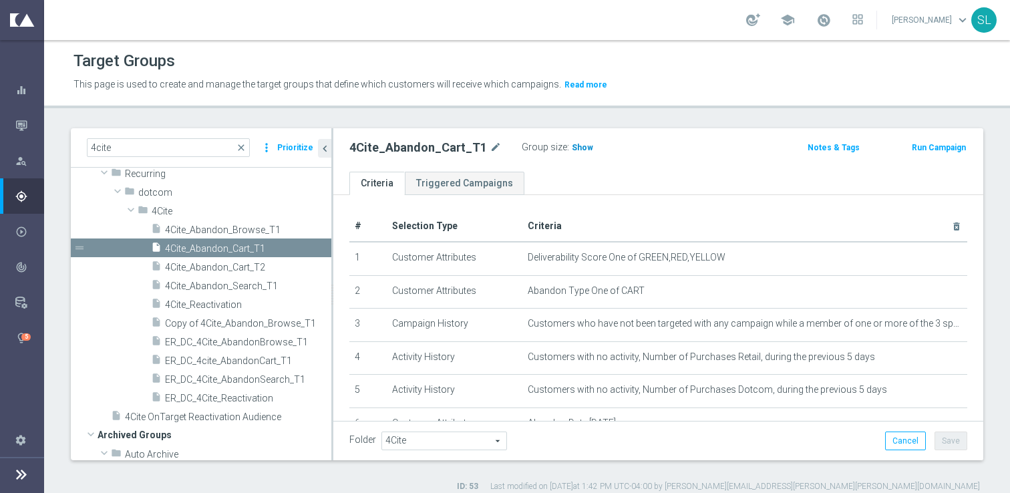
click at [572, 142] on h3 "Show" at bounding box center [582, 147] width 24 height 15
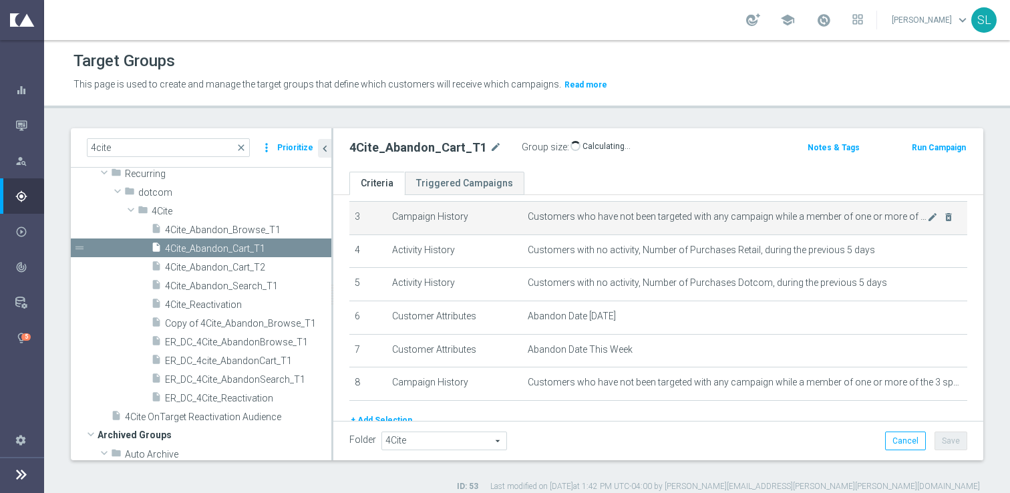
scroll to position [163, 0]
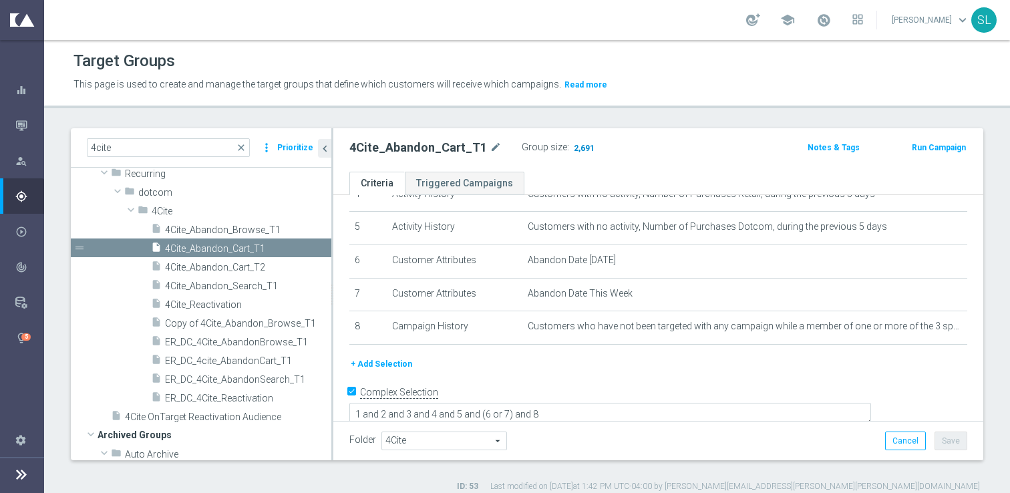
click at [577, 146] on span "2,691" at bounding box center [583, 149] width 23 height 13
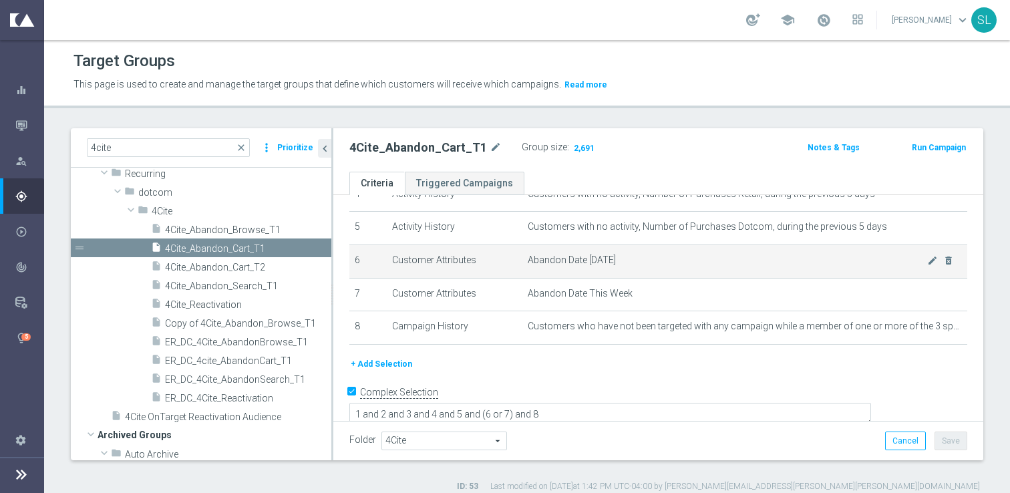
scroll to position [0, 0]
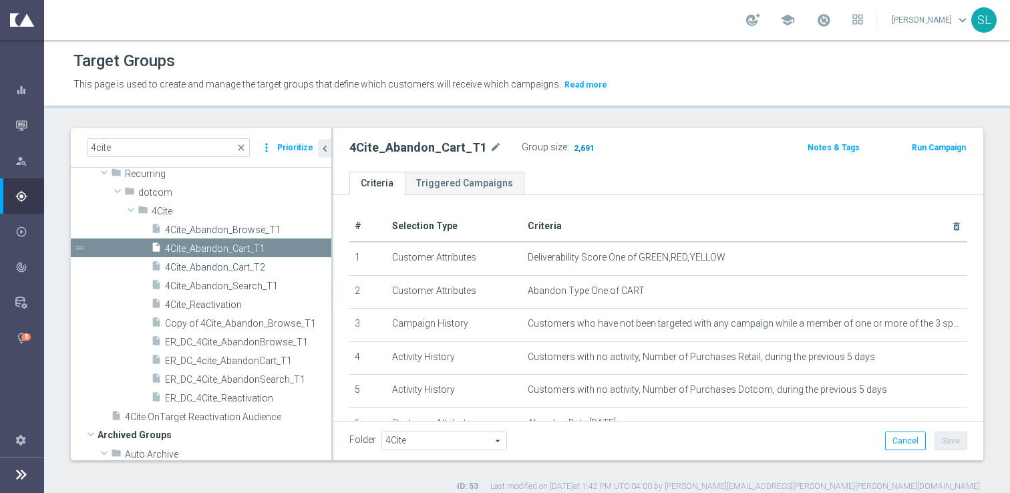
click at [576, 146] on span "2,691" at bounding box center [583, 149] width 23 height 13
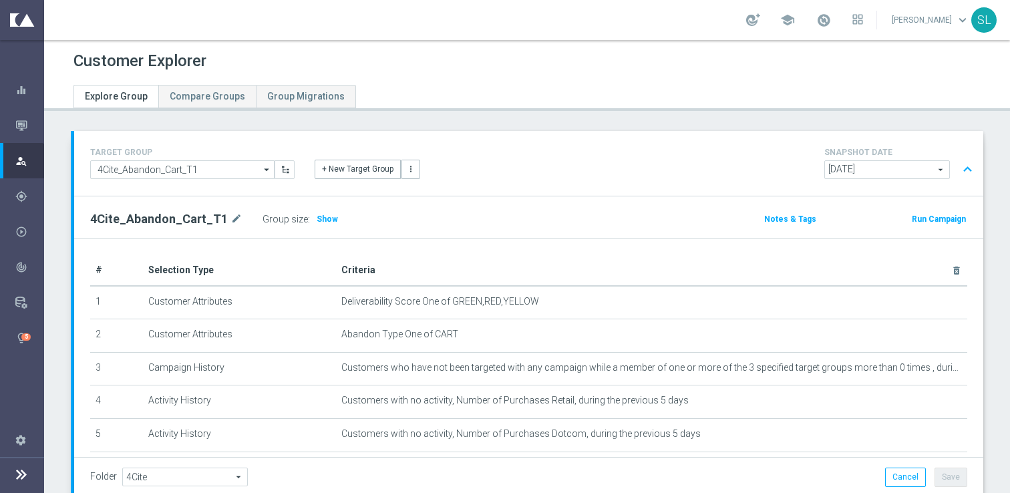
click at [522, 170] on div "+ New Target Group more_vert" at bounding box center [529, 161] width 449 height 35
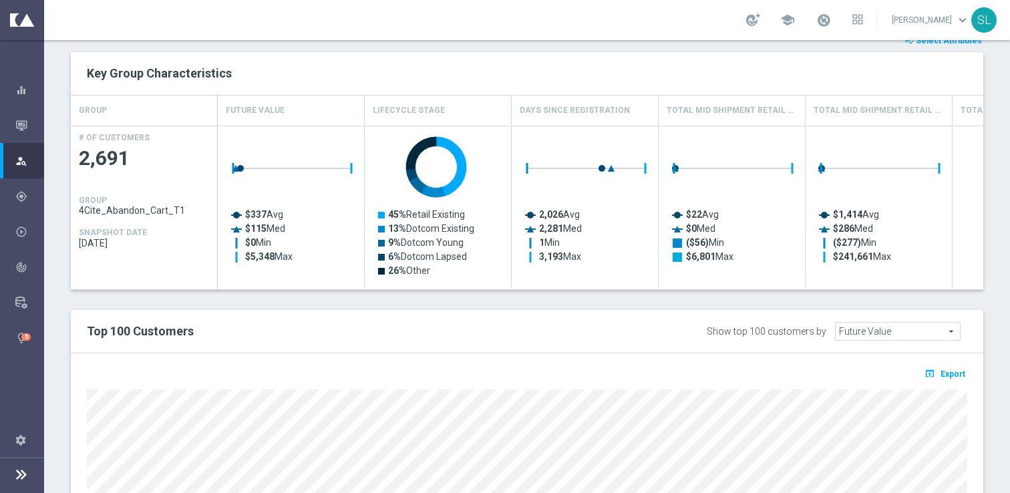
scroll to position [524, 0]
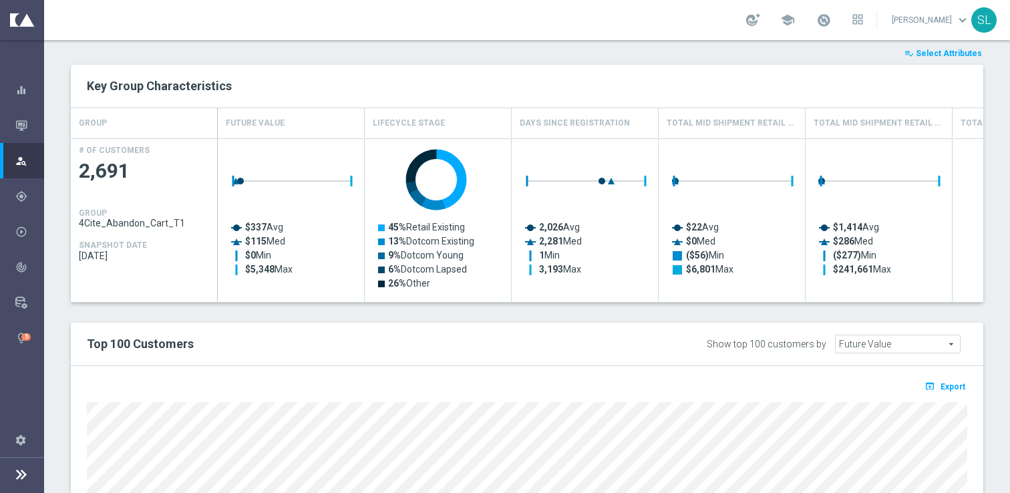
click at [950, 53] on span "Select Attributes" at bounding box center [949, 53] width 66 height 9
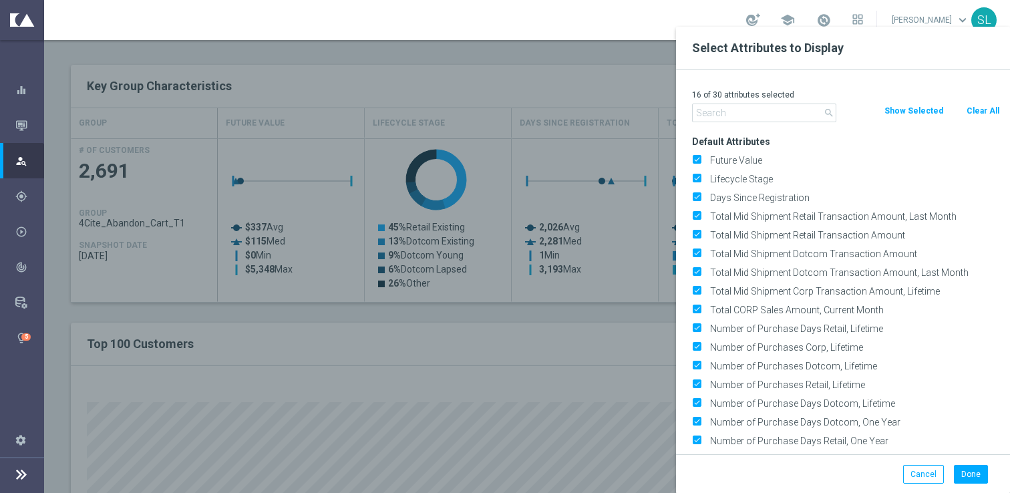
click at [969, 108] on button "Clear All" at bounding box center [982, 111] width 35 height 15
checkbox input "false"
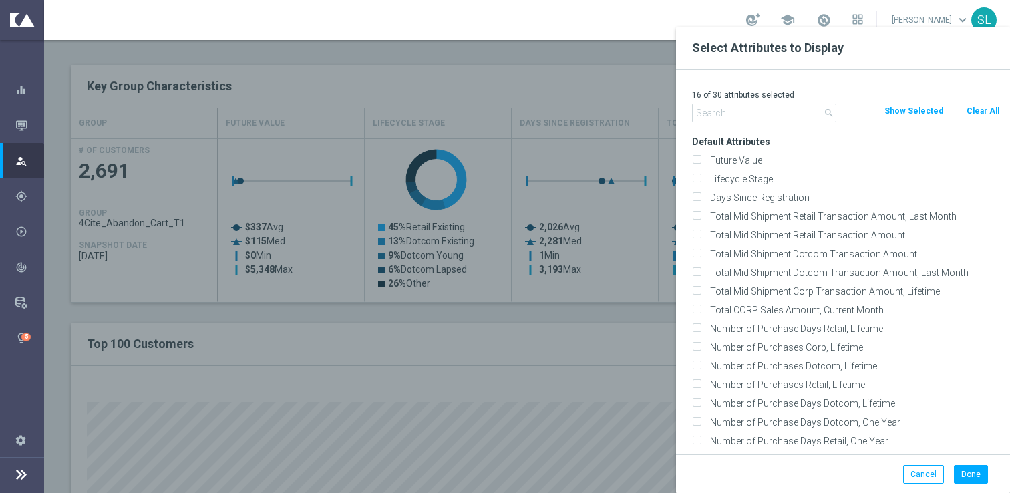
checkbox input "false"
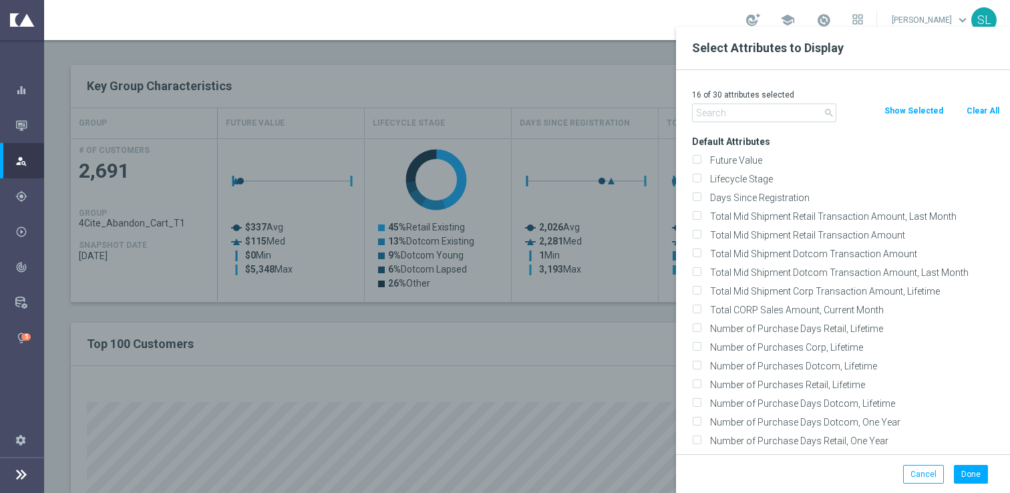
checkbox input "false"
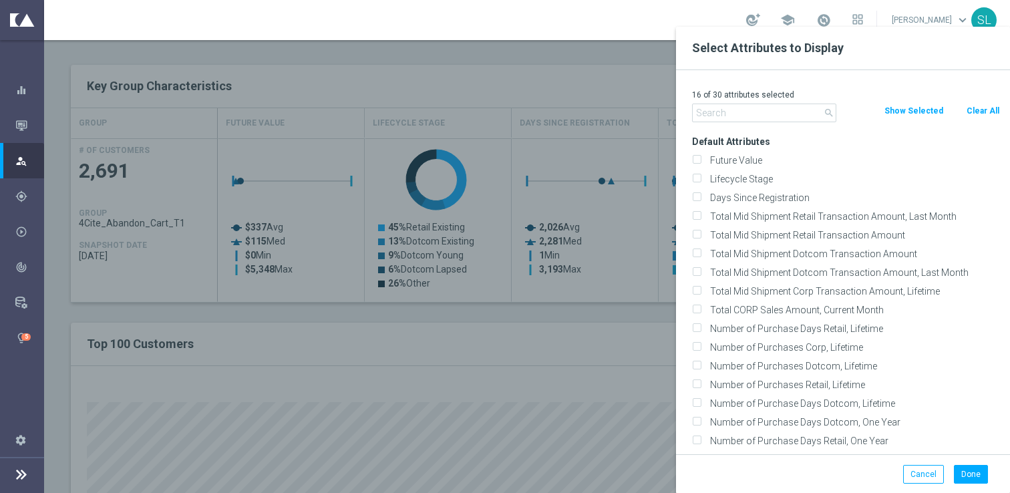
checkbox input "false"
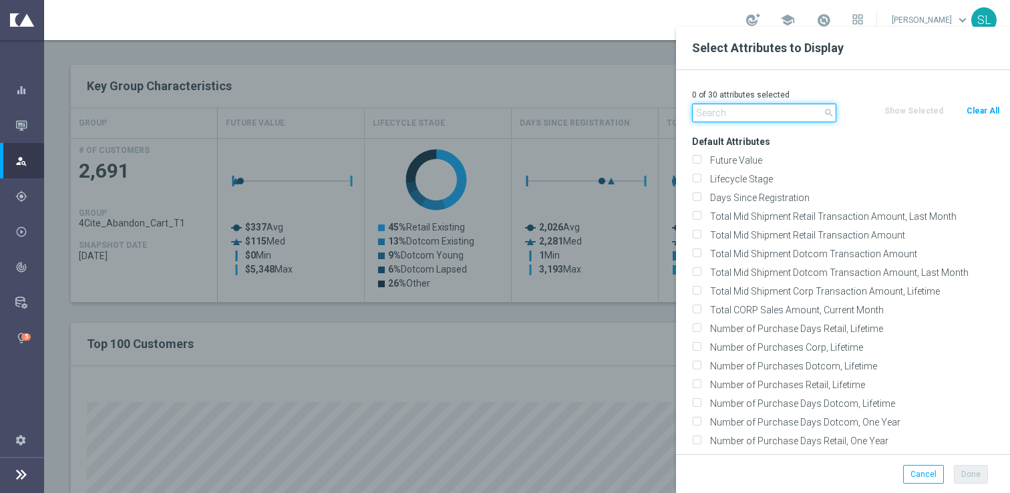
click at [745, 111] on input "text" at bounding box center [764, 113] width 144 height 19
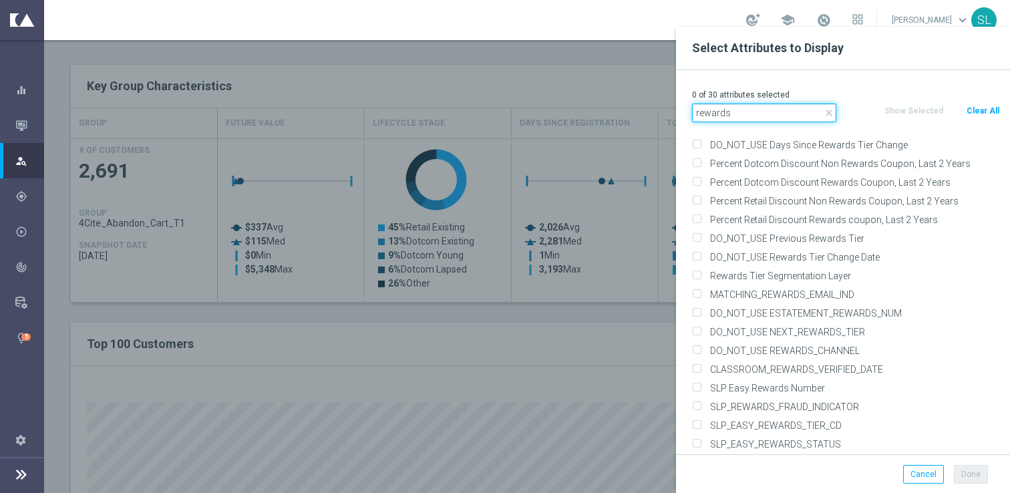
scroll to position [147, 0]
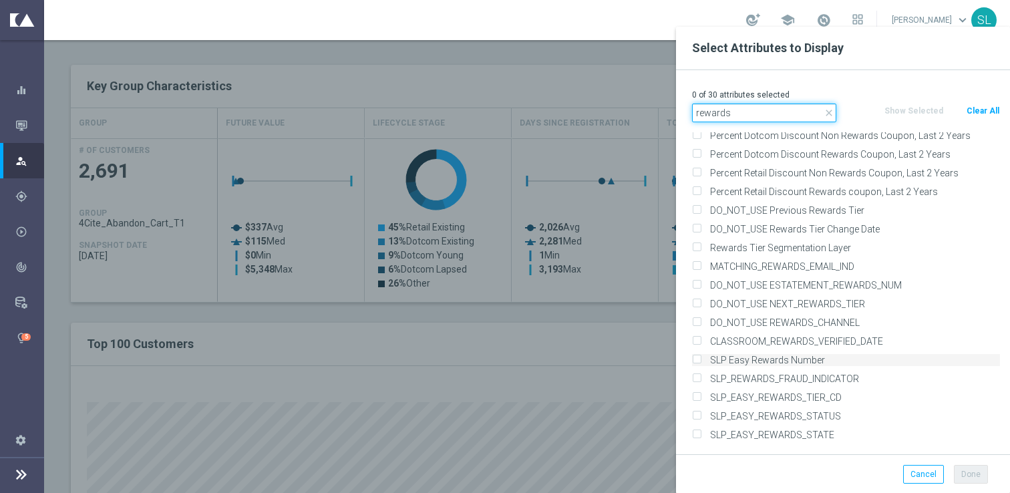
type input "rewards"
click at [780, 357] on label "SLP Easy Rewards Number" at bounding box center [852, 360] width 295 height 12
click at [701, 357] on input "SLP Easy Rewards Number" at bounding box center [696, 361] width 9 height 9
checkbox input "true"
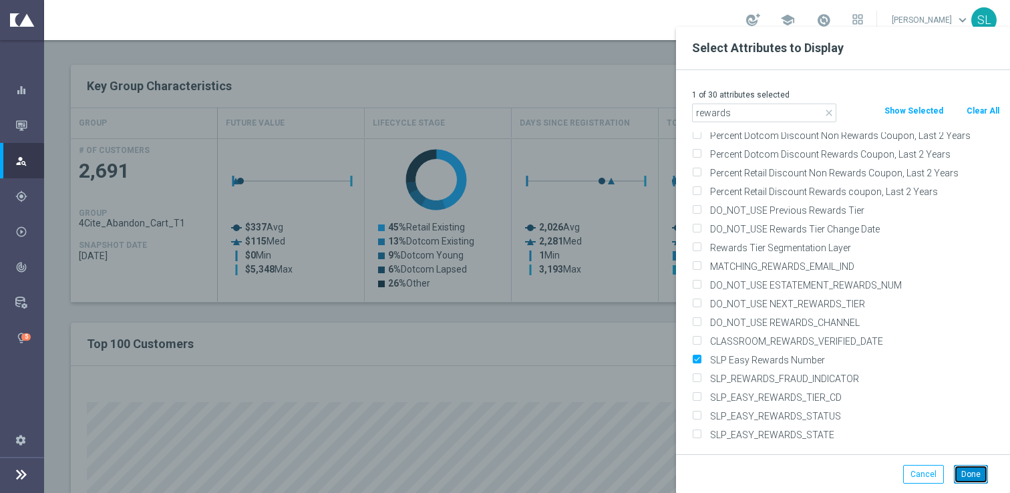
click at [979, 480] on button "Done" at bounding box center [971, 474] width 34 height 19
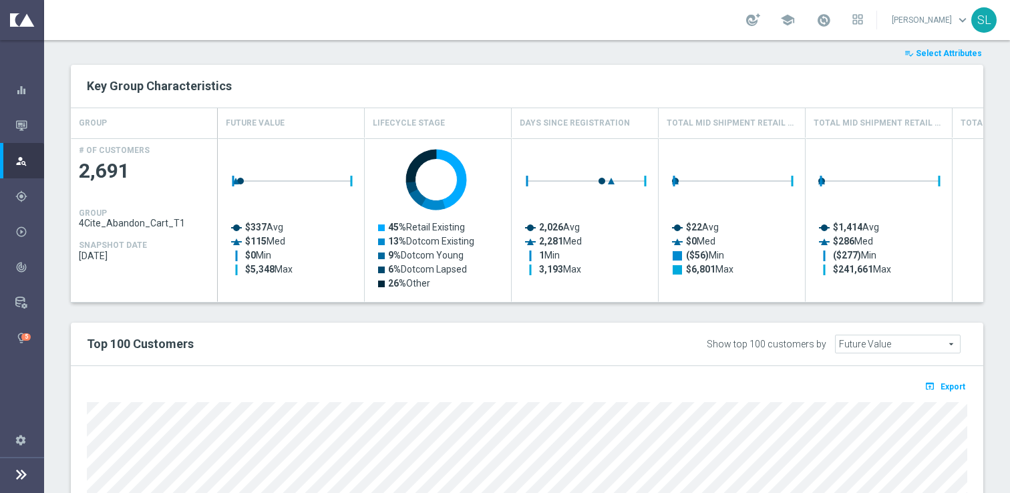
type input "Search"
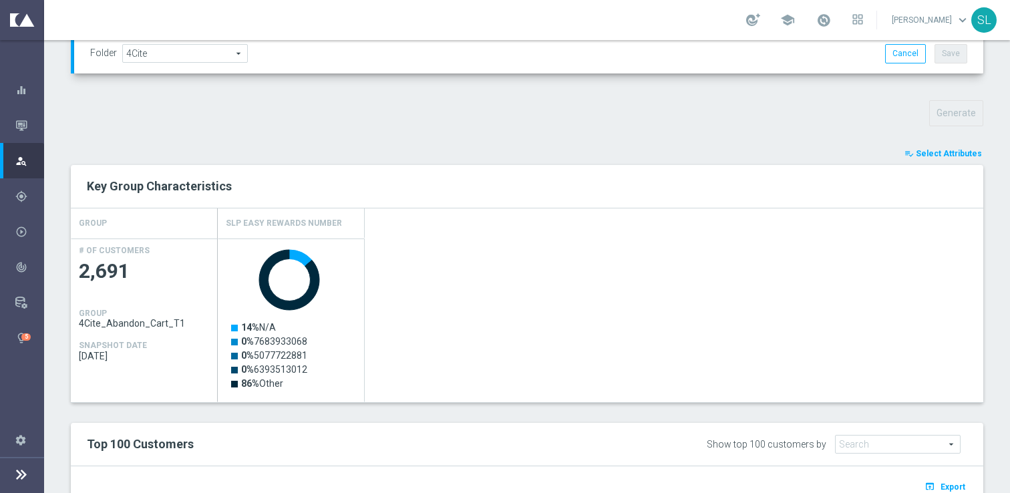
scroll to position [405, 0]
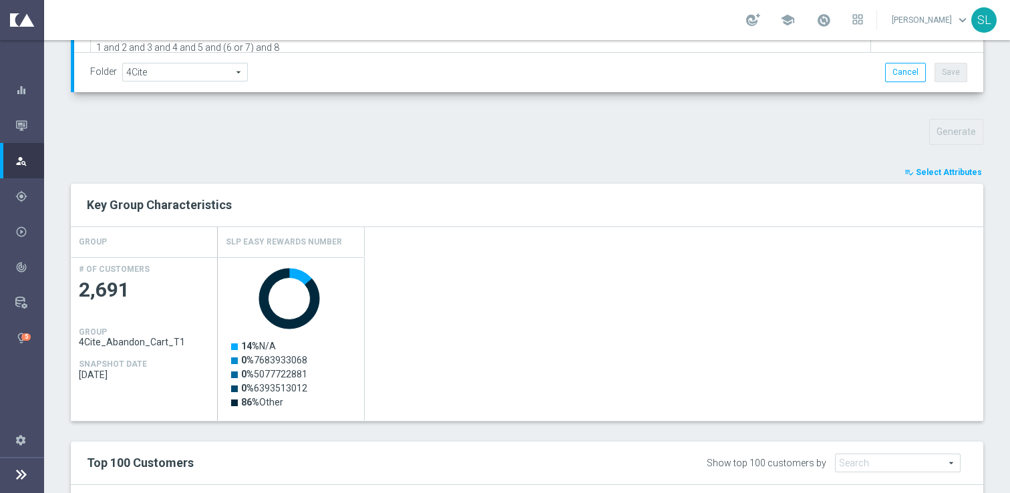
click at [936, 173] on span "Select Attributes" at bounding box center [949, 172] width 66 height 9
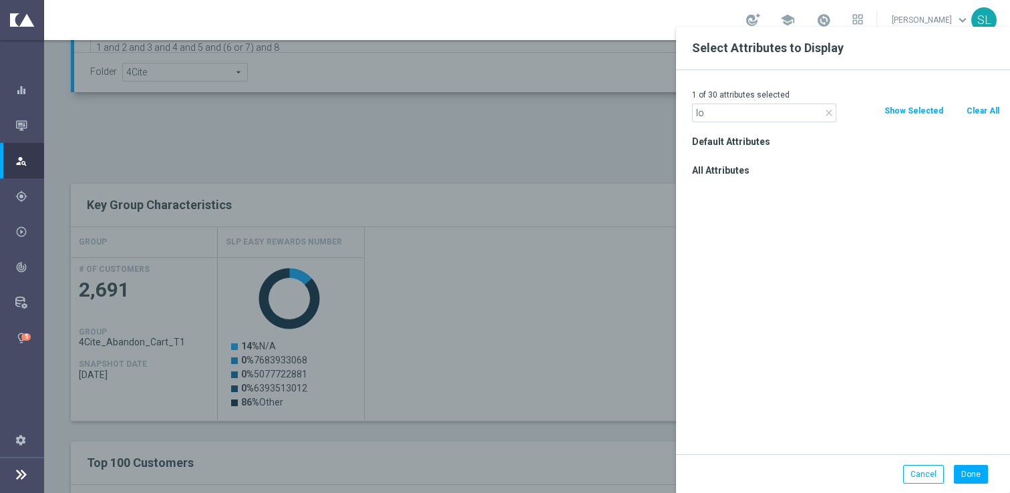
type input "l"
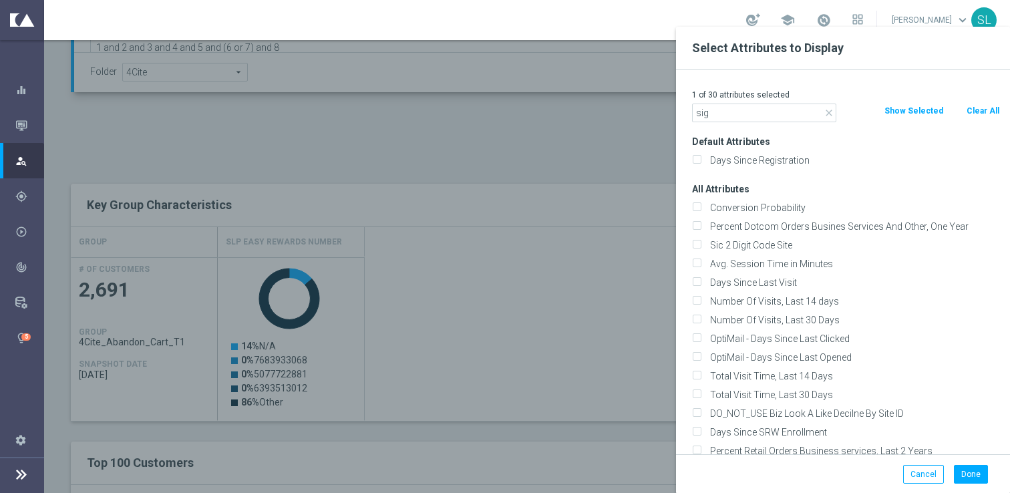
type input "sign"
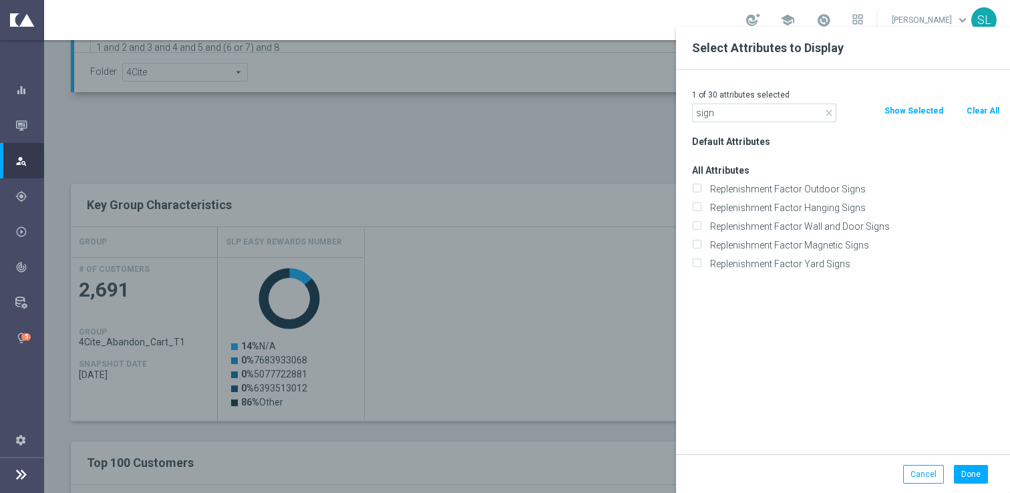
click at [769, 112] on input "sign" at bounding box center [764, 113] width 144 height 19
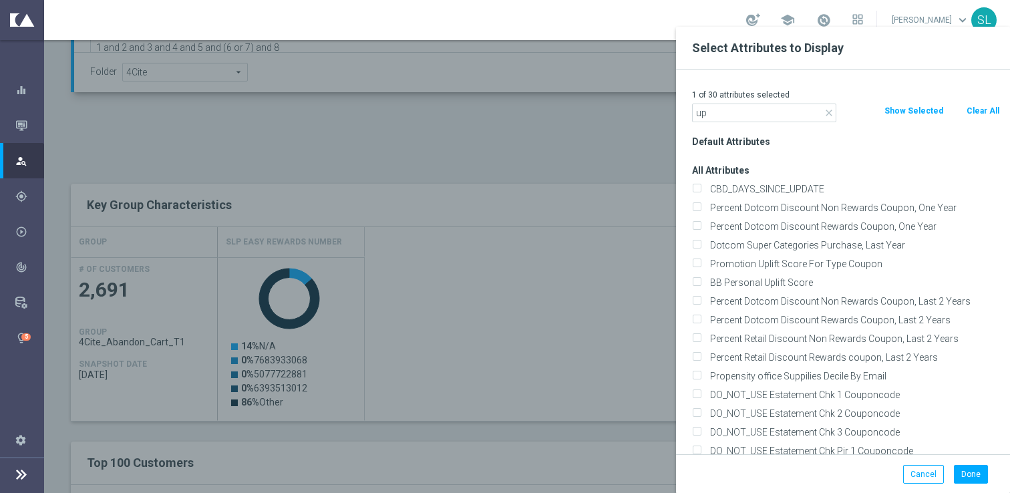
type input "u"
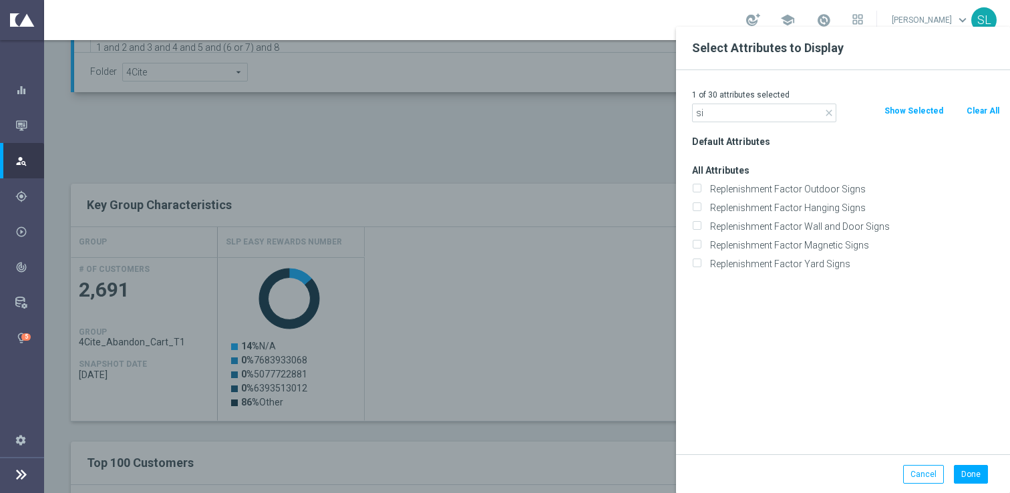
type input "s"
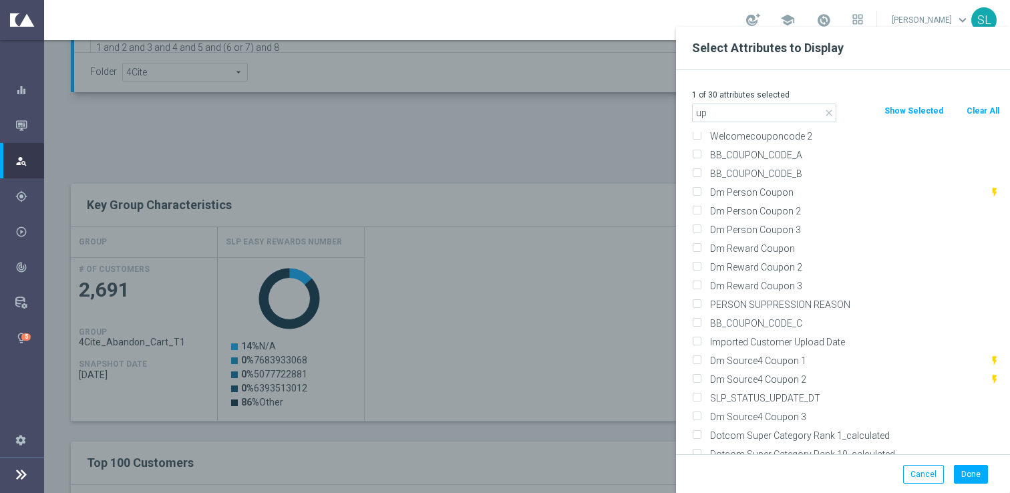
scroll to position [467, 0]
click at [988, 110] on button "Clear All" at bounding box center [982, 111] width 35 height 15
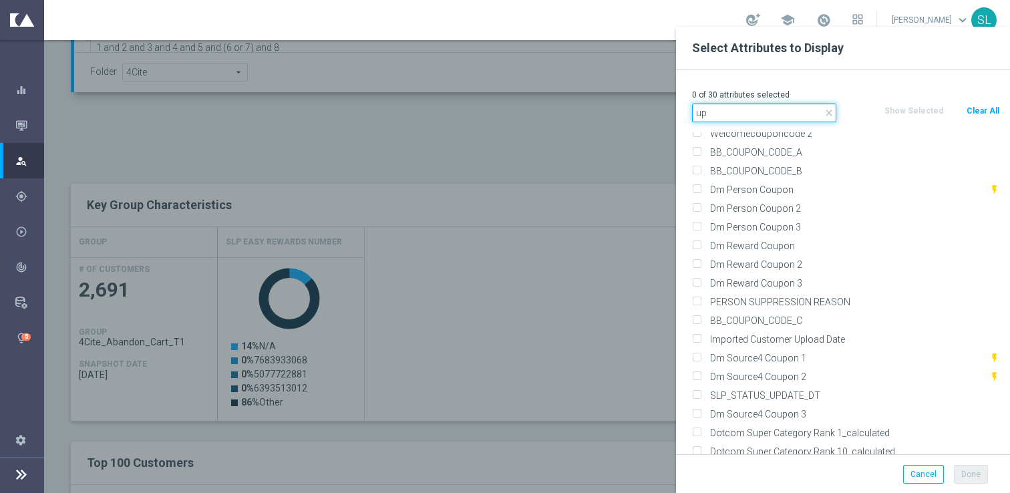
click at [714, 112] on input "up" at bounding box center [764, 113] width 144 height 19
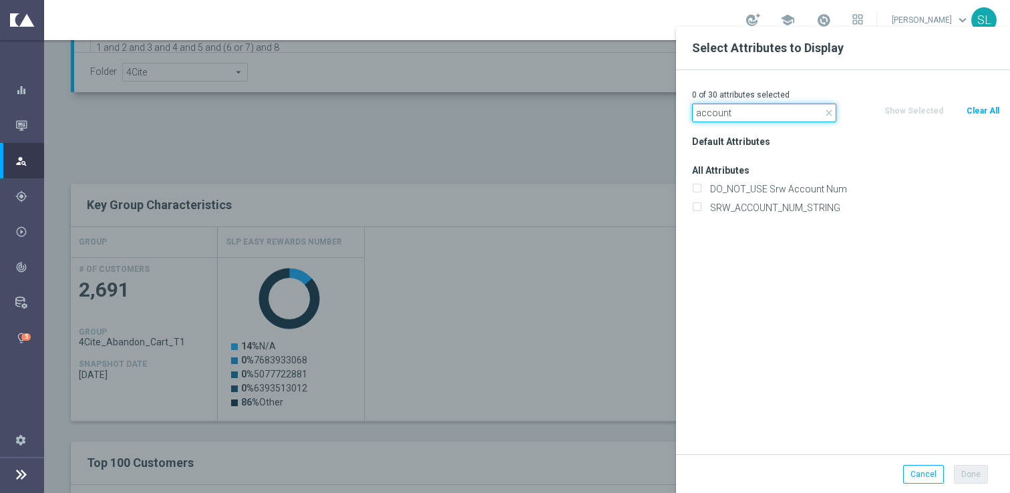
type input "account"
click at [830, 114] on icon "close" at bounding box center [829, 113] width 11 height 11
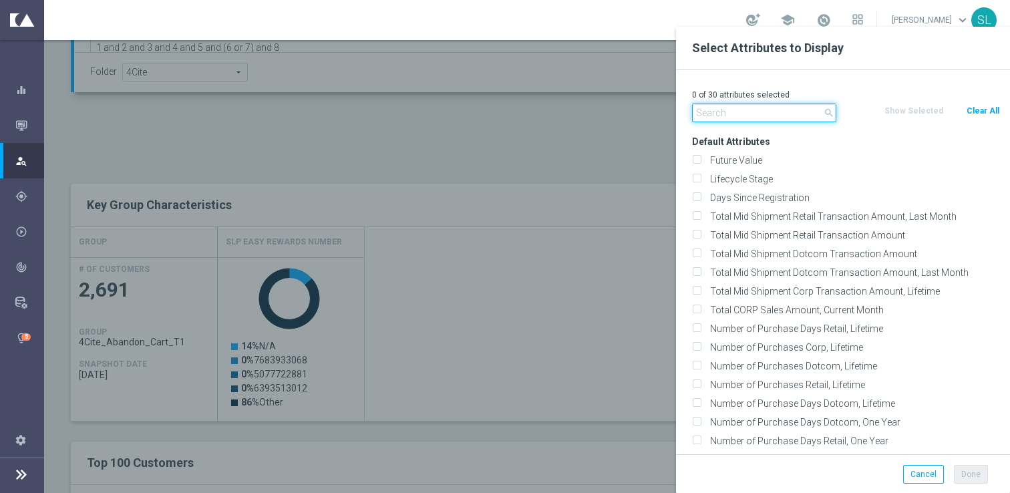
click at [760, 106] on input "text" at bounding box center [764, 113] width 144 height 19
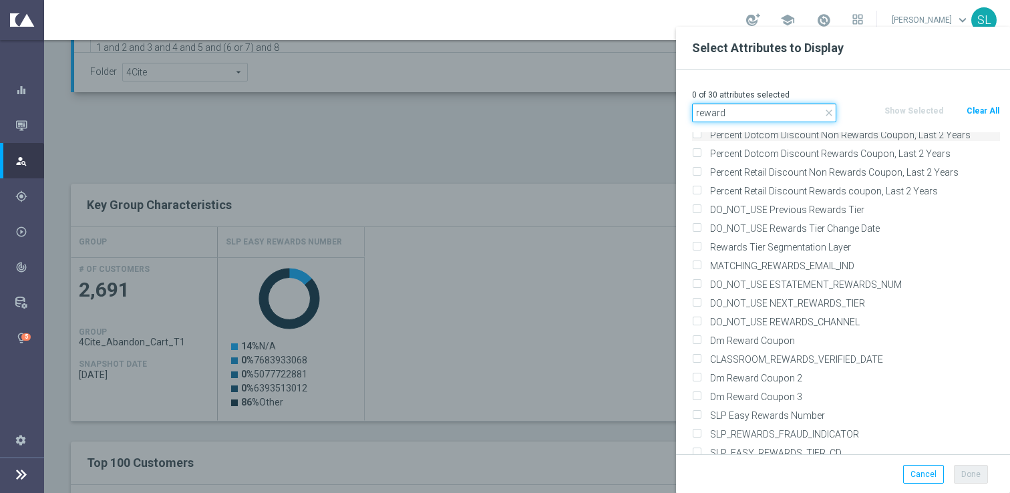
scroll to position [222, 0]
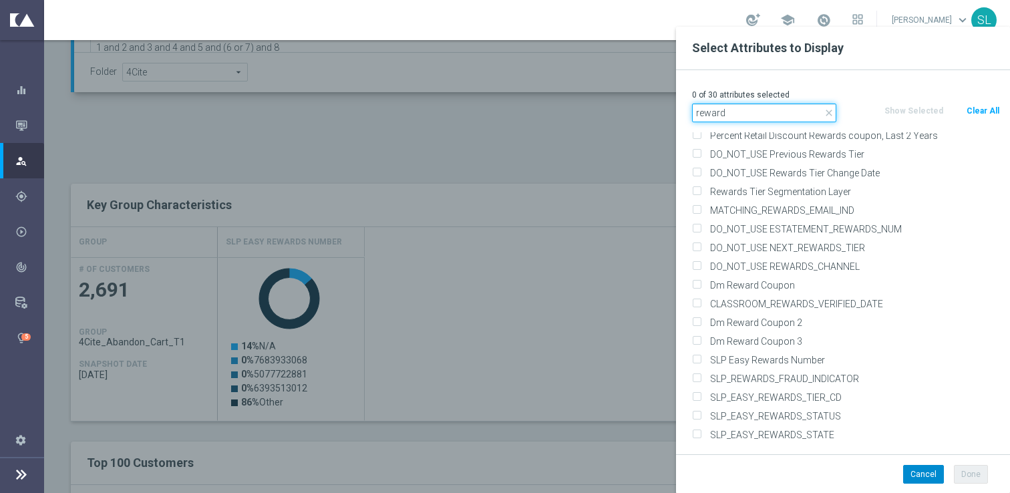
type input "reward"
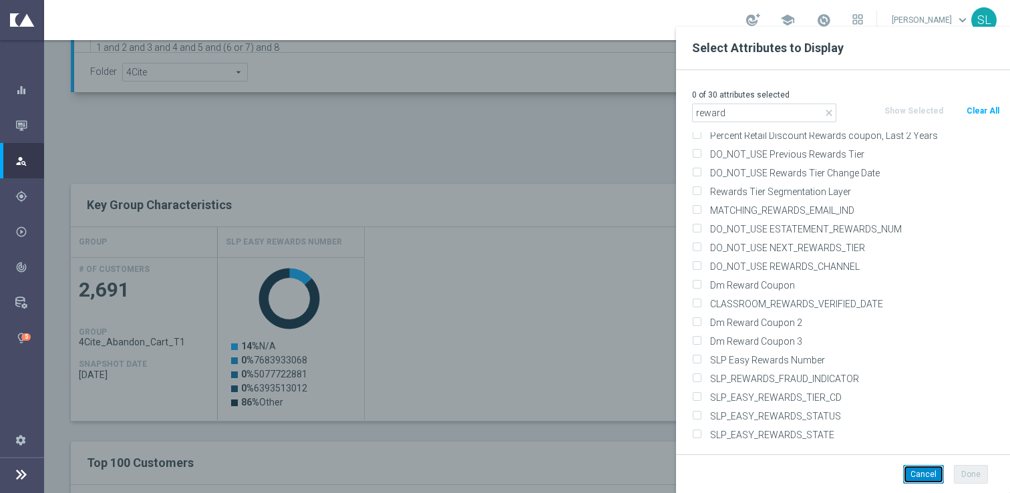
click at [929, 477] on button "Cancel" at bounding box center [923, 474] width 41 height 19
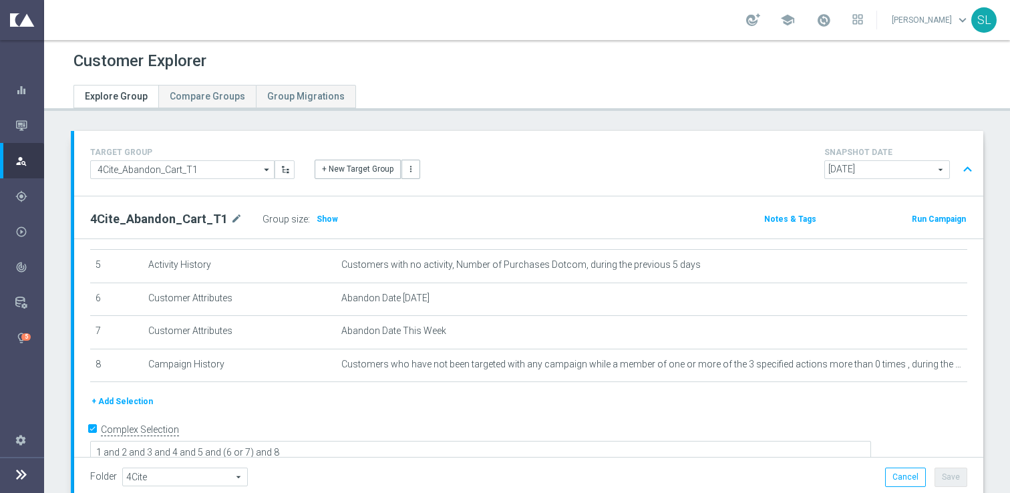
scroll to position [88, 0]
